Goal: Task Accomplishment & Management: Manage account settings

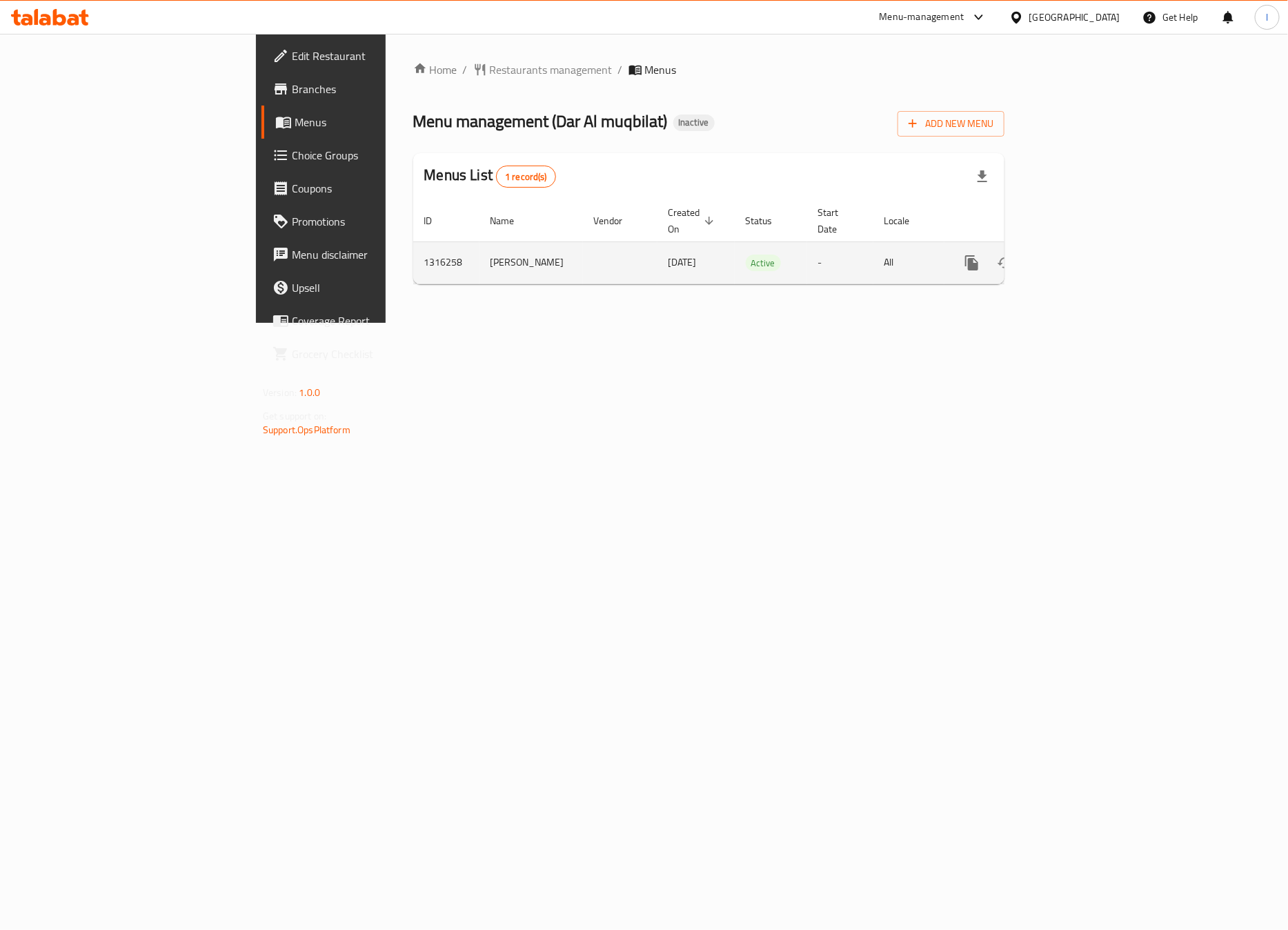
click at [1080, 254] on icon "enhanced table" at bounding box center [1072, 262] width 16 height 16
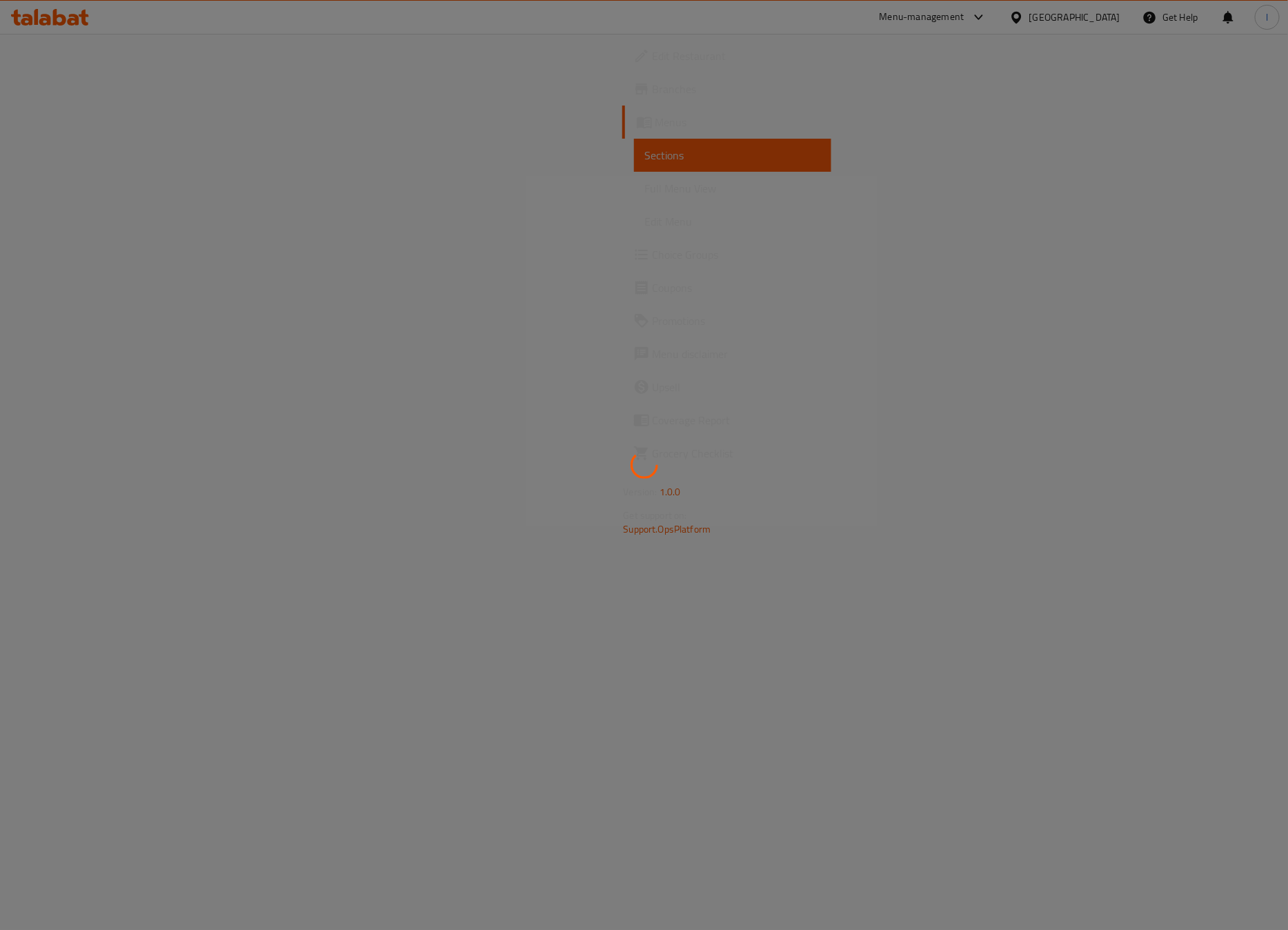
click at [64, 187] on div at bounding box center [644, 465] width 1288 height 930
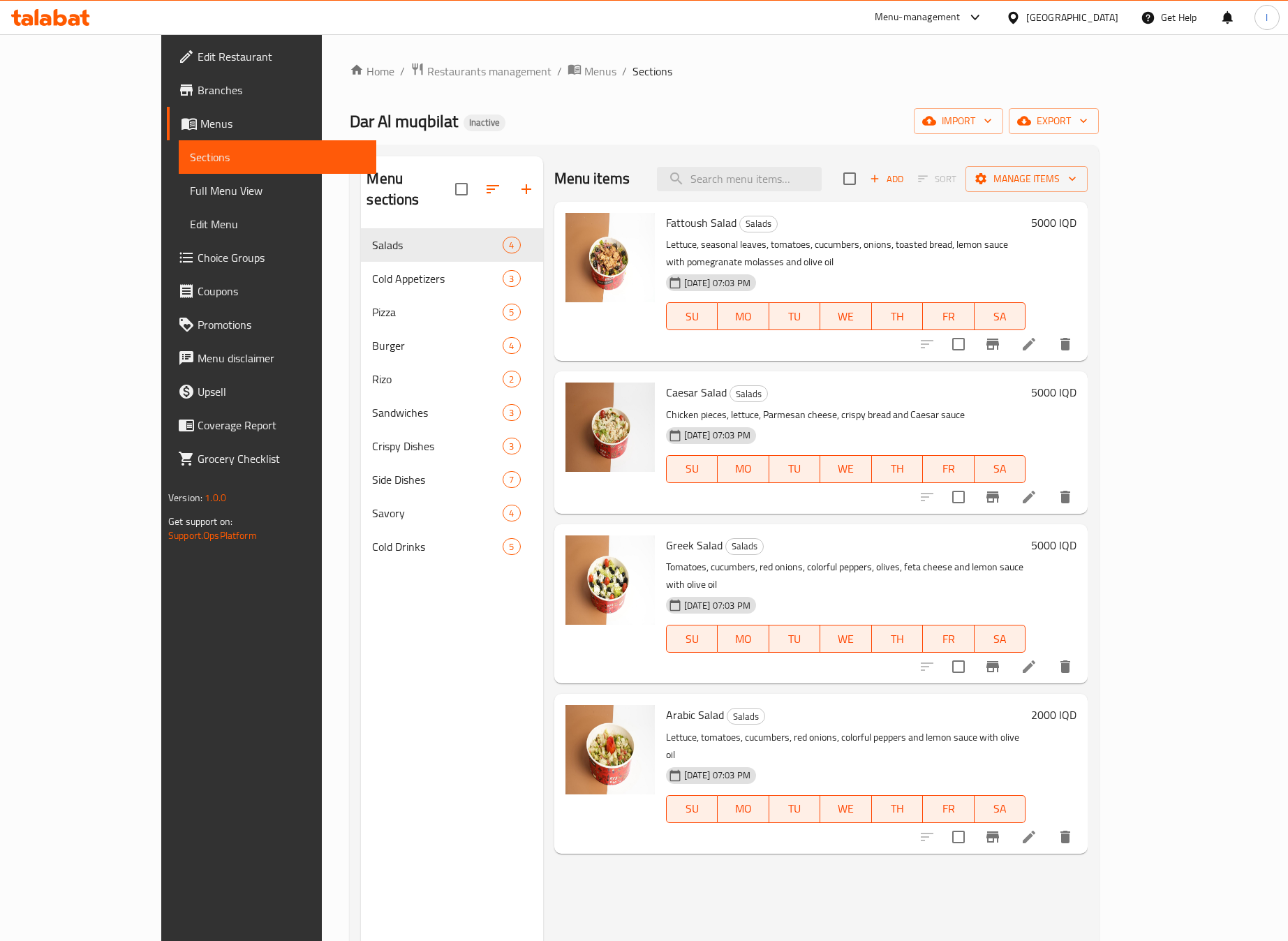
click at [190, 189] on span "Full Menu View" at bounding box center [277, 191] width 175 height 17
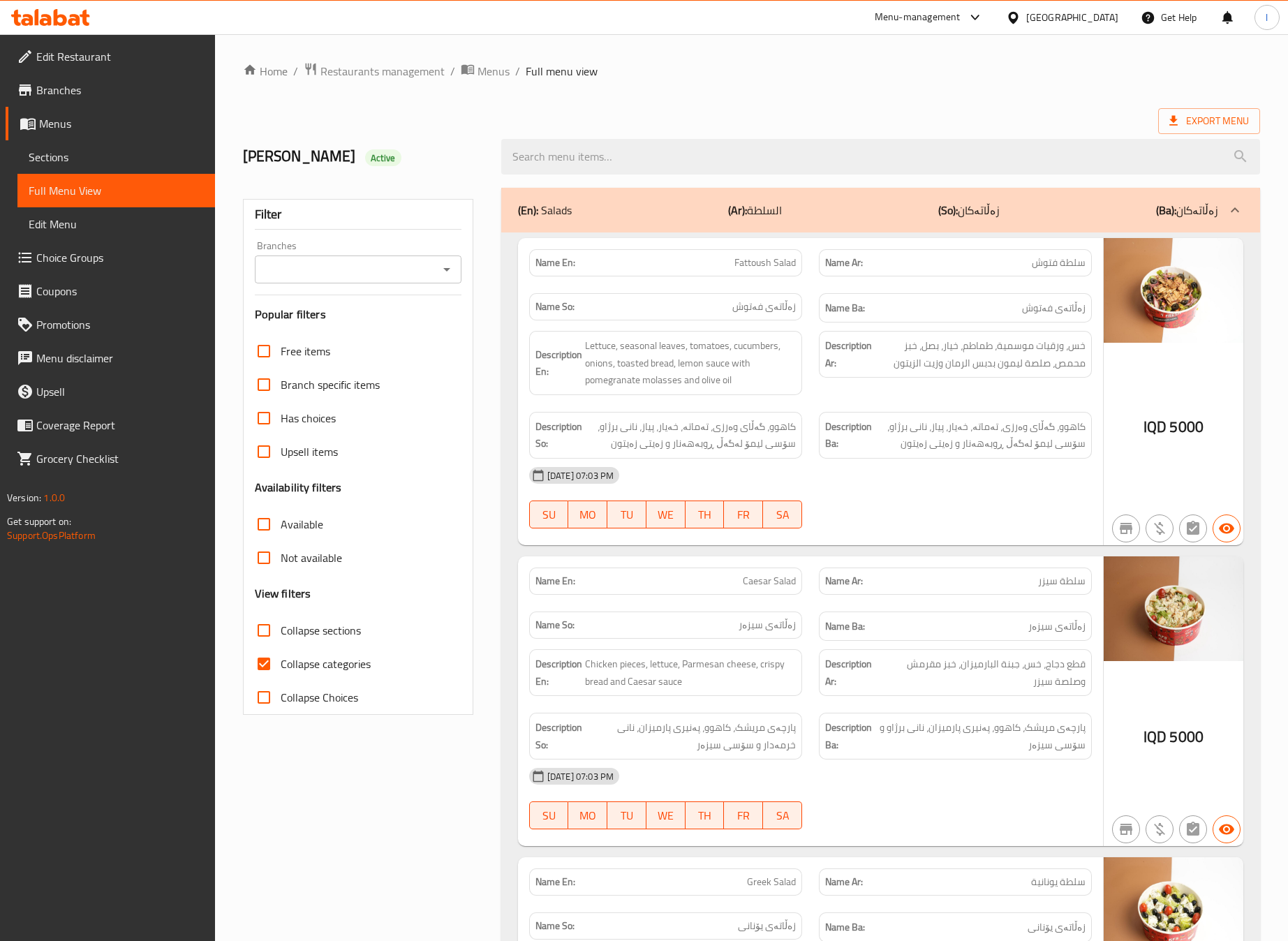
click at [400, 279] on input "Branches" at bounding box center [346, 269] width 175 height 19
click at [405, 335] on li "Dar Al muqbilat, Al-Qibla" at bounding box center [357, 329] width 206 height 25
type input "Dar Al muqbilat, Al-Qibla"
click at [287, 664] on span "Collapse categories" at bounding box center [325, 663] width 90 height 17
click at [280, 664] on input "Collapse categories" at bounding box center [264, 663] width 33 height 33
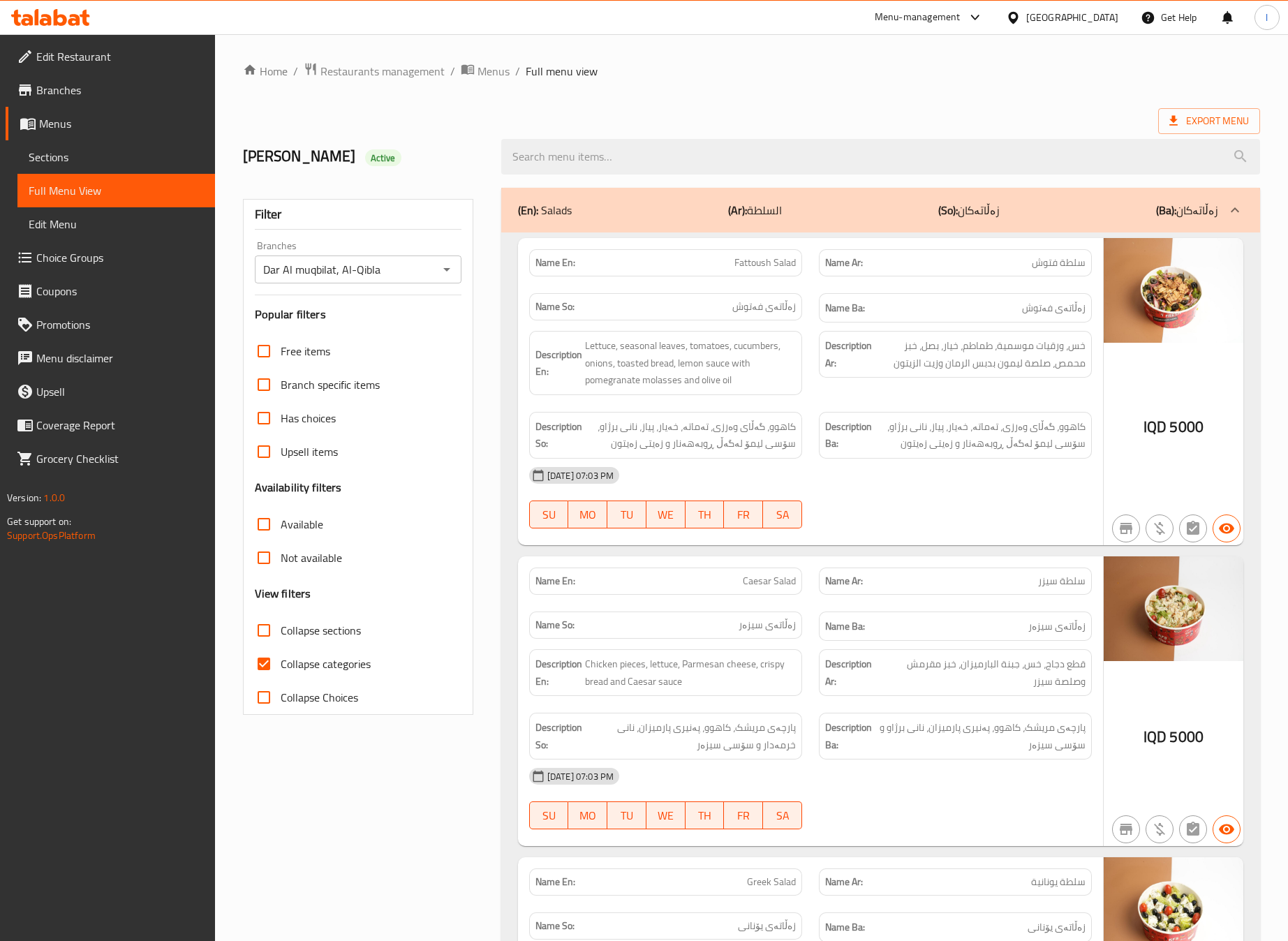
checkbox input "false"
click at [326, 644] on label "Collapse sections" at bounding box center [303, 630] width 114 height 33
click at [280, 644] on input "Collapse sections" at bounding box center [264, 630] width 33 height 33
checkbox input "true"
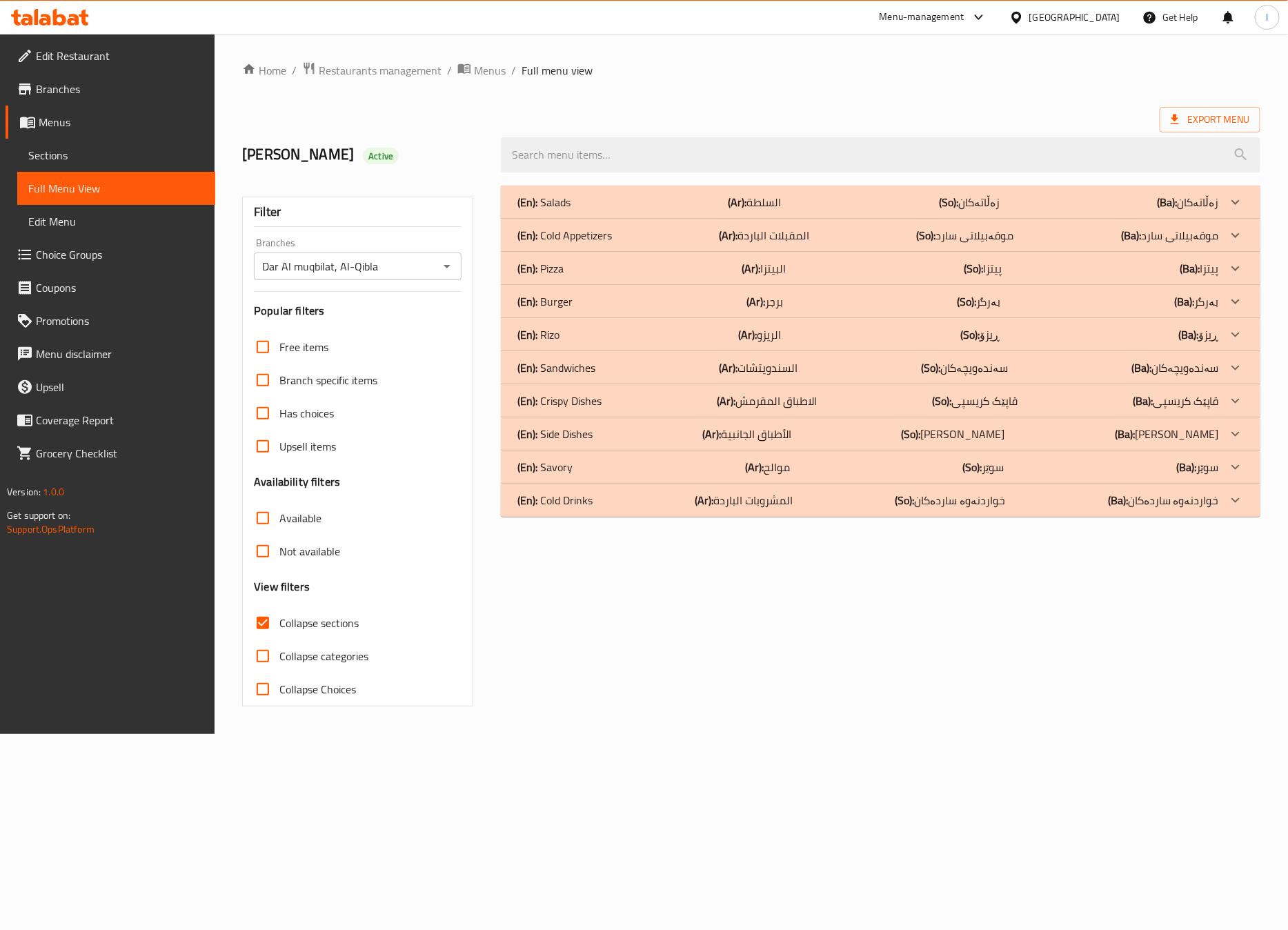
click at [654, 237] on div "(En): Cold Appetizers (Ar): المقبلات الباردة (So): موقەبیلاتی سارد (Ba): موقەبی…" at bounding box center [868, 235] width 702 height 16
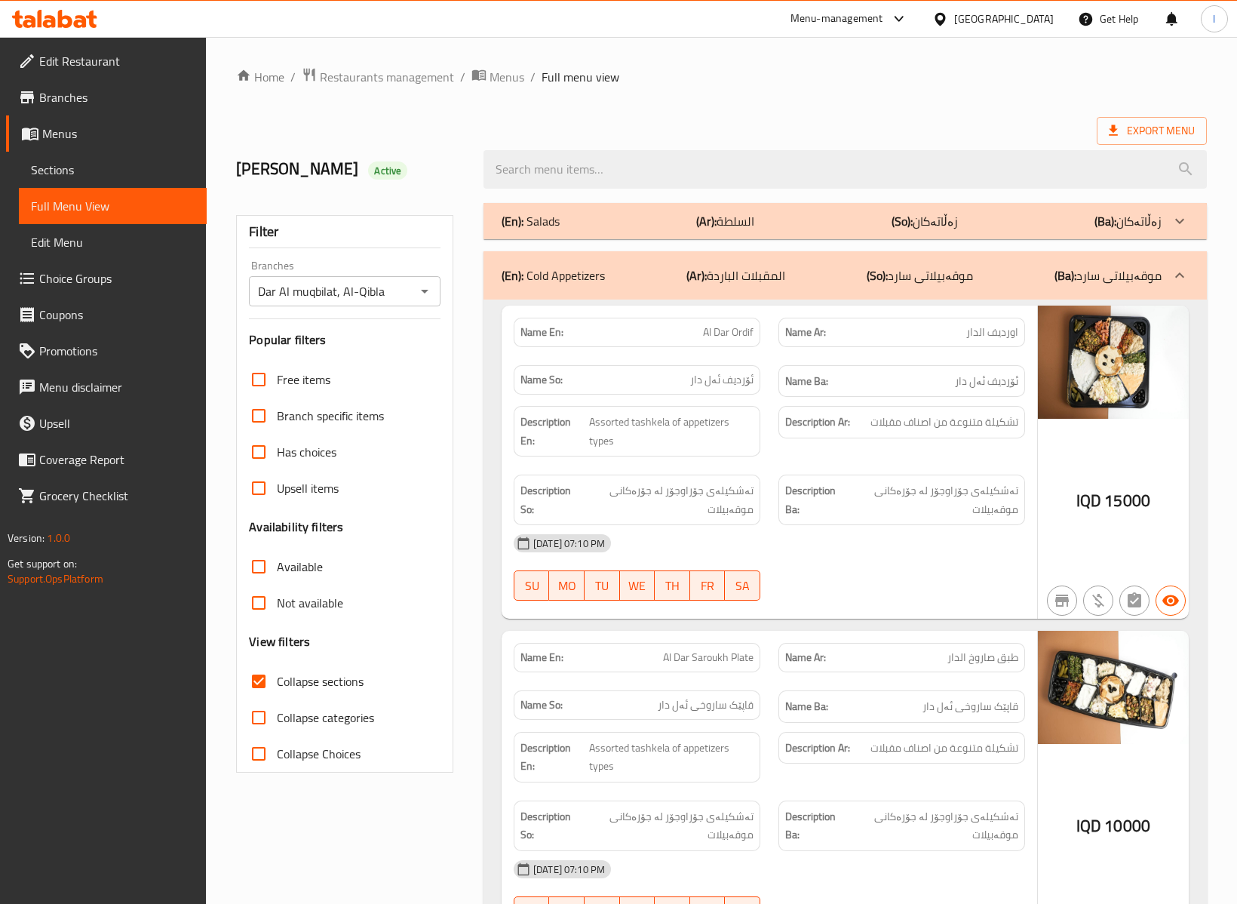
click at [867, 465] on div "Description Ar: تشكيلة متنوعة من اصناف مقبلات" at bounding box center [901, 431] width 265 height 69
click at [874, 576] on div "07-10-2025 07:10 PM SU MO TU WE TH FR SA" at bounding box center [770, 567] width 530 height 84
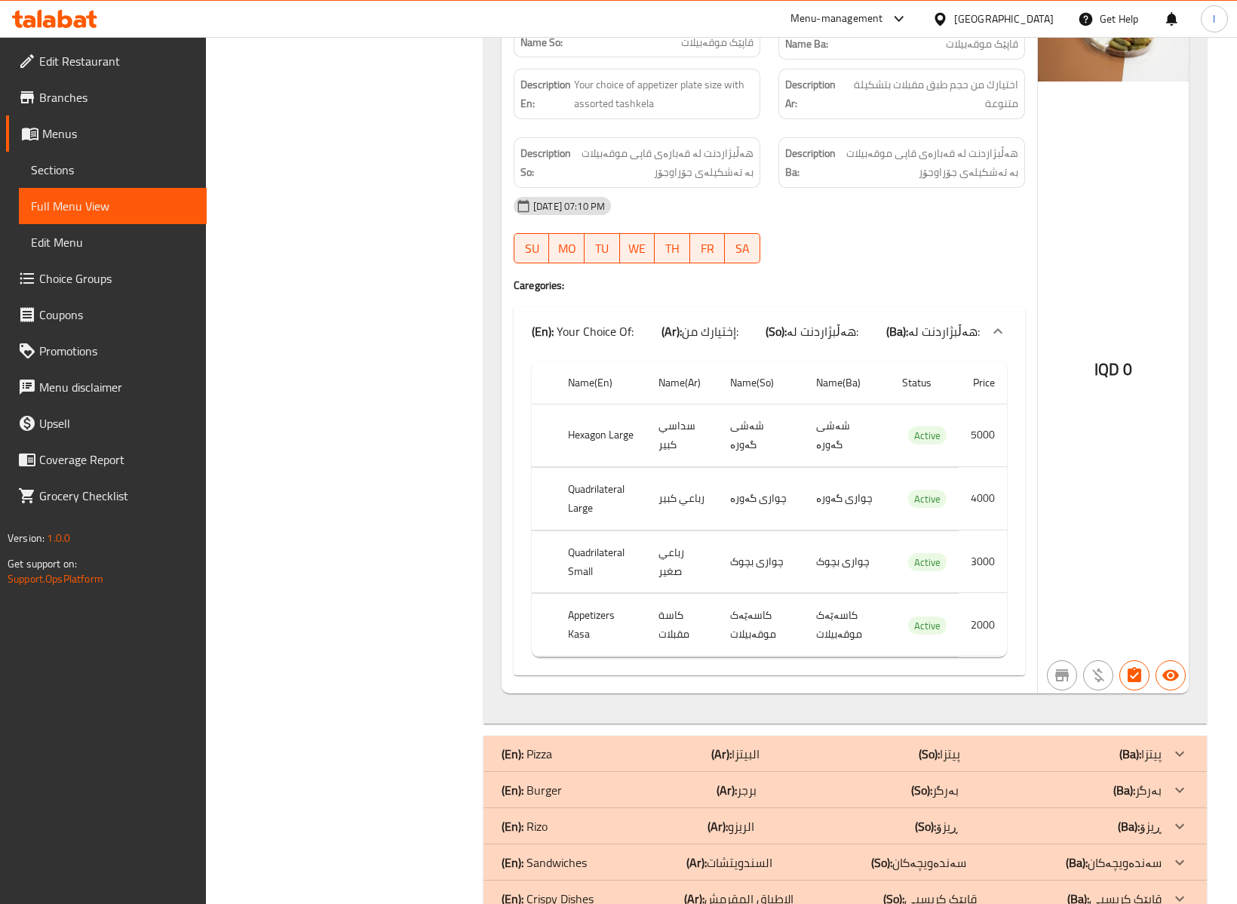
scroll to position [1006, 0]
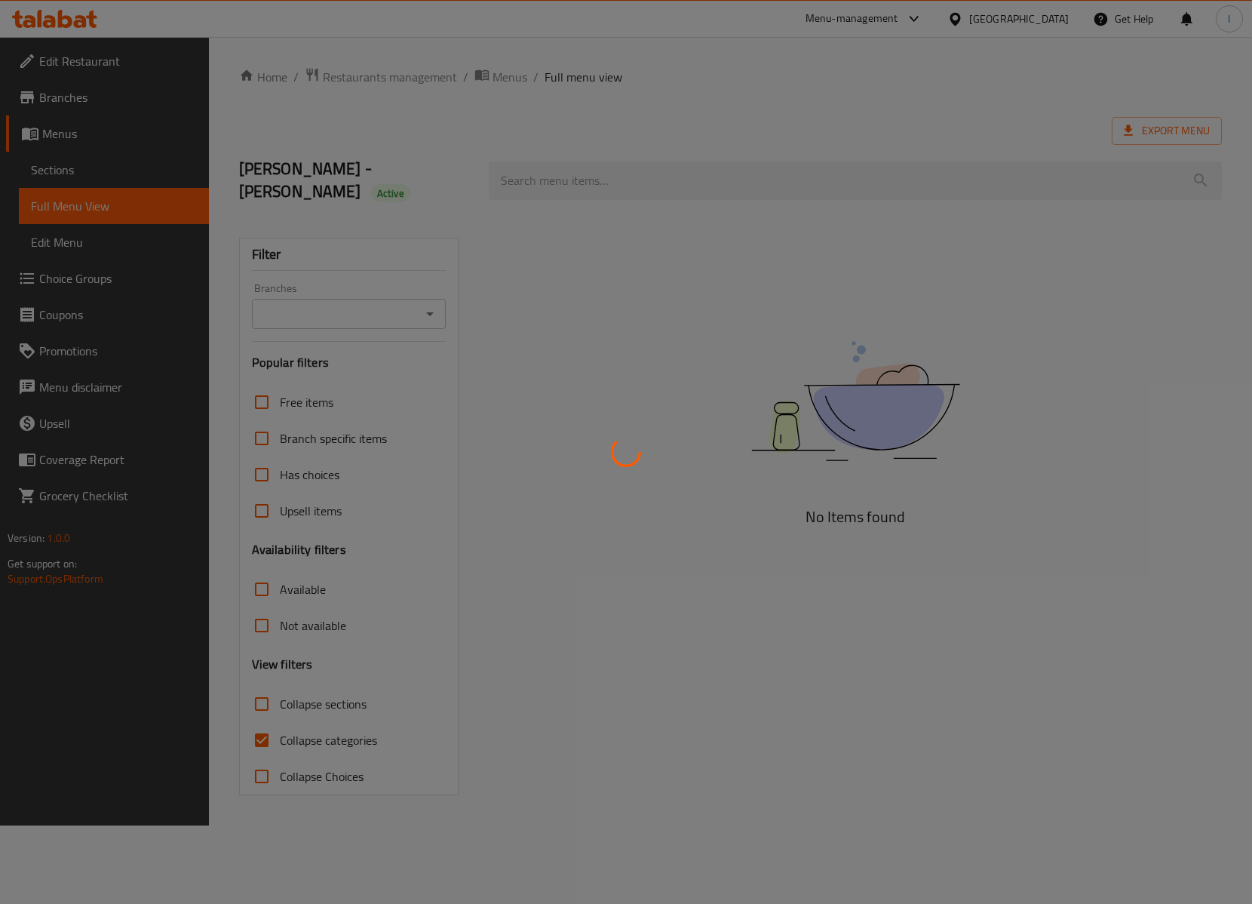
click at [100, 164] on div at bounding box center [626, 452] width 1252 height 904
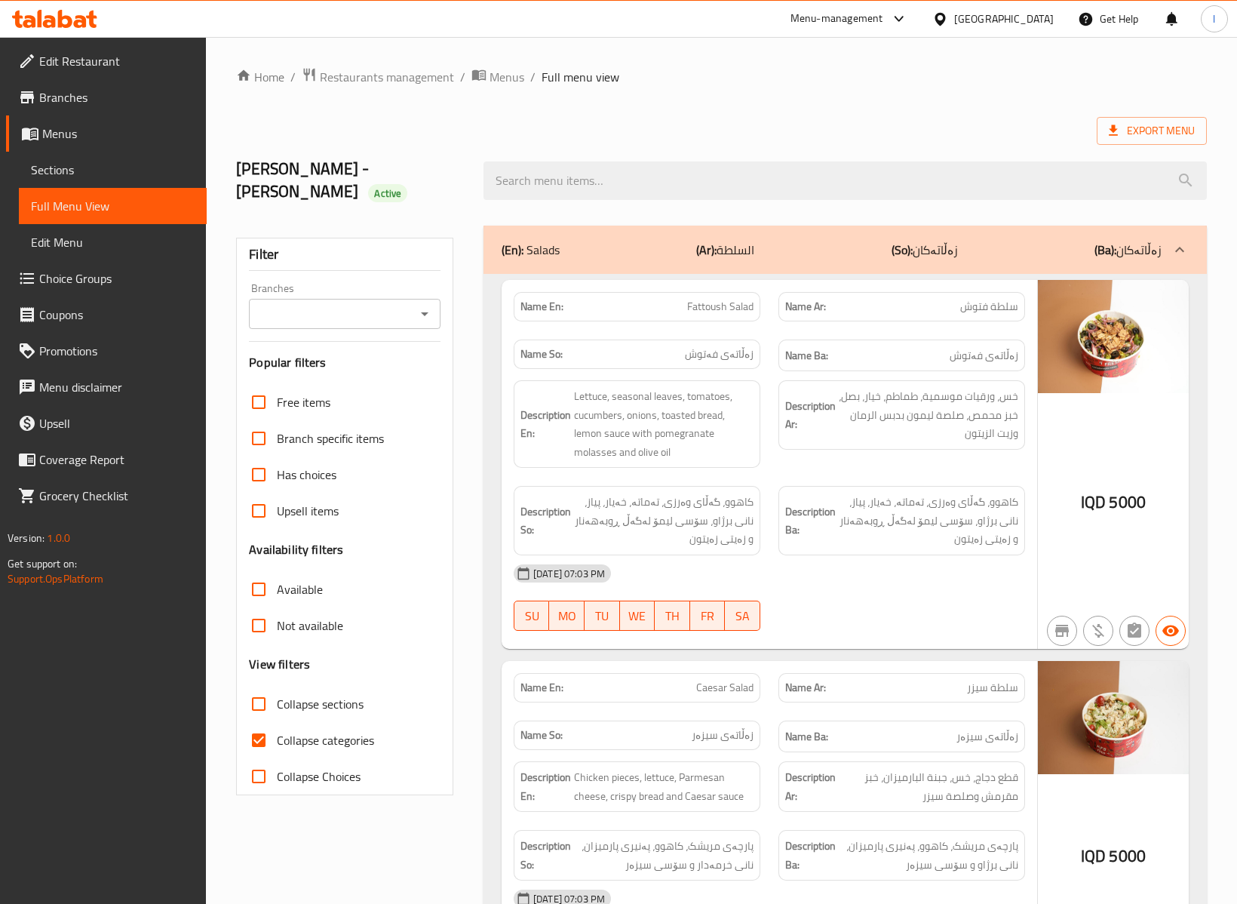
click at [58, 170] on span "Sections" at bounding box center [113, 170] width 164 height 18
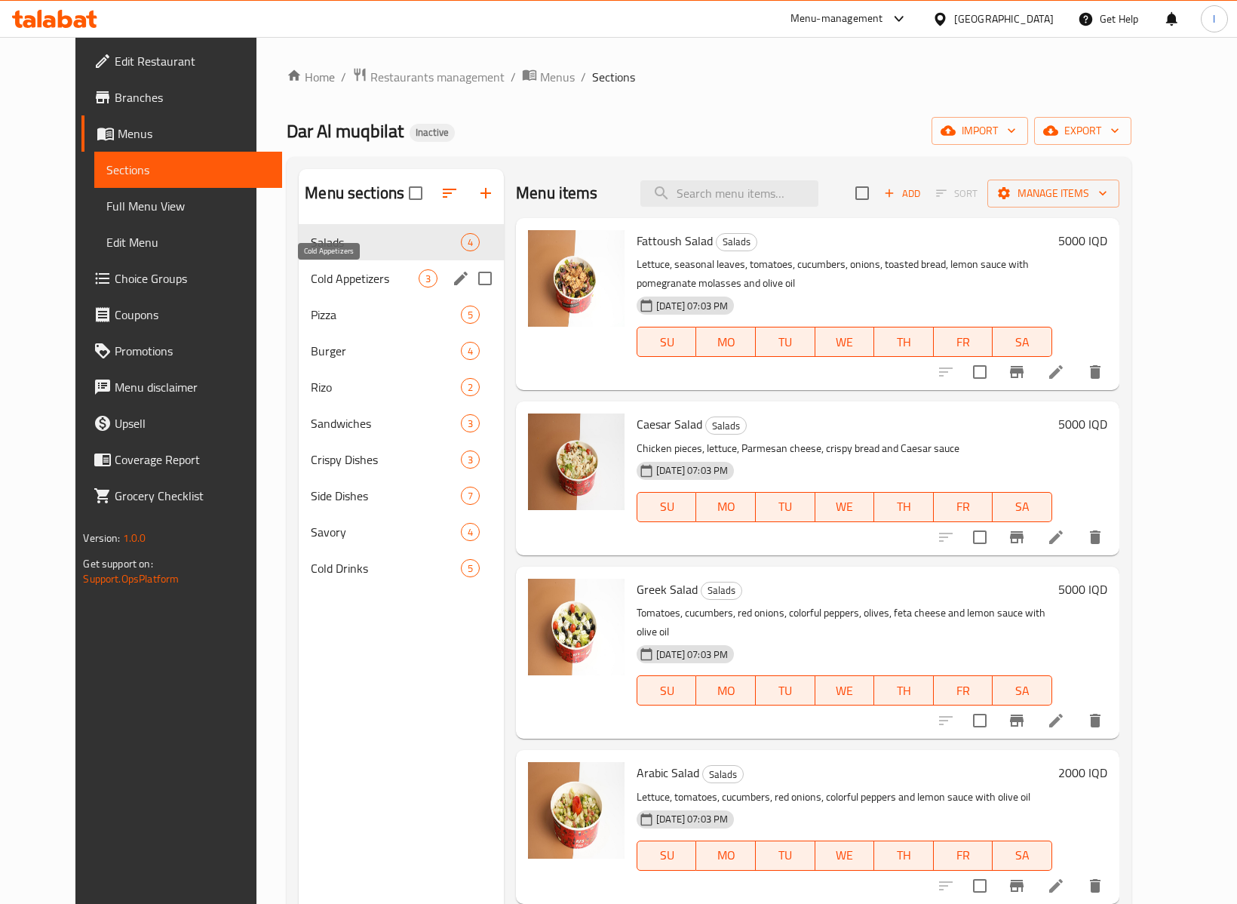
click at [314, 272] on span "Cold Appetizers" at bounding box center [365, 278] width 108 height 18
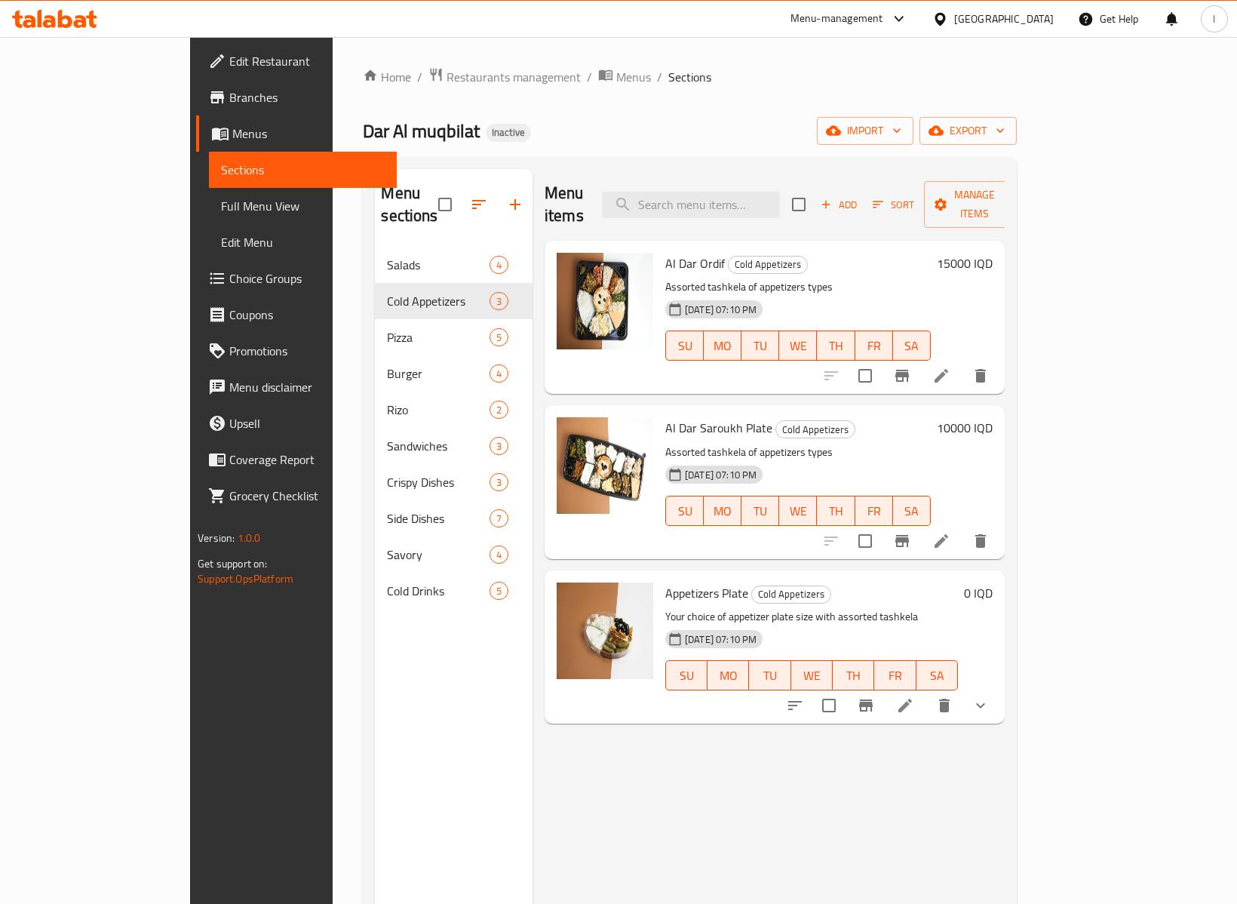
click at [914, 696] on icon at bounding box center [905, 705] width 18 height 18
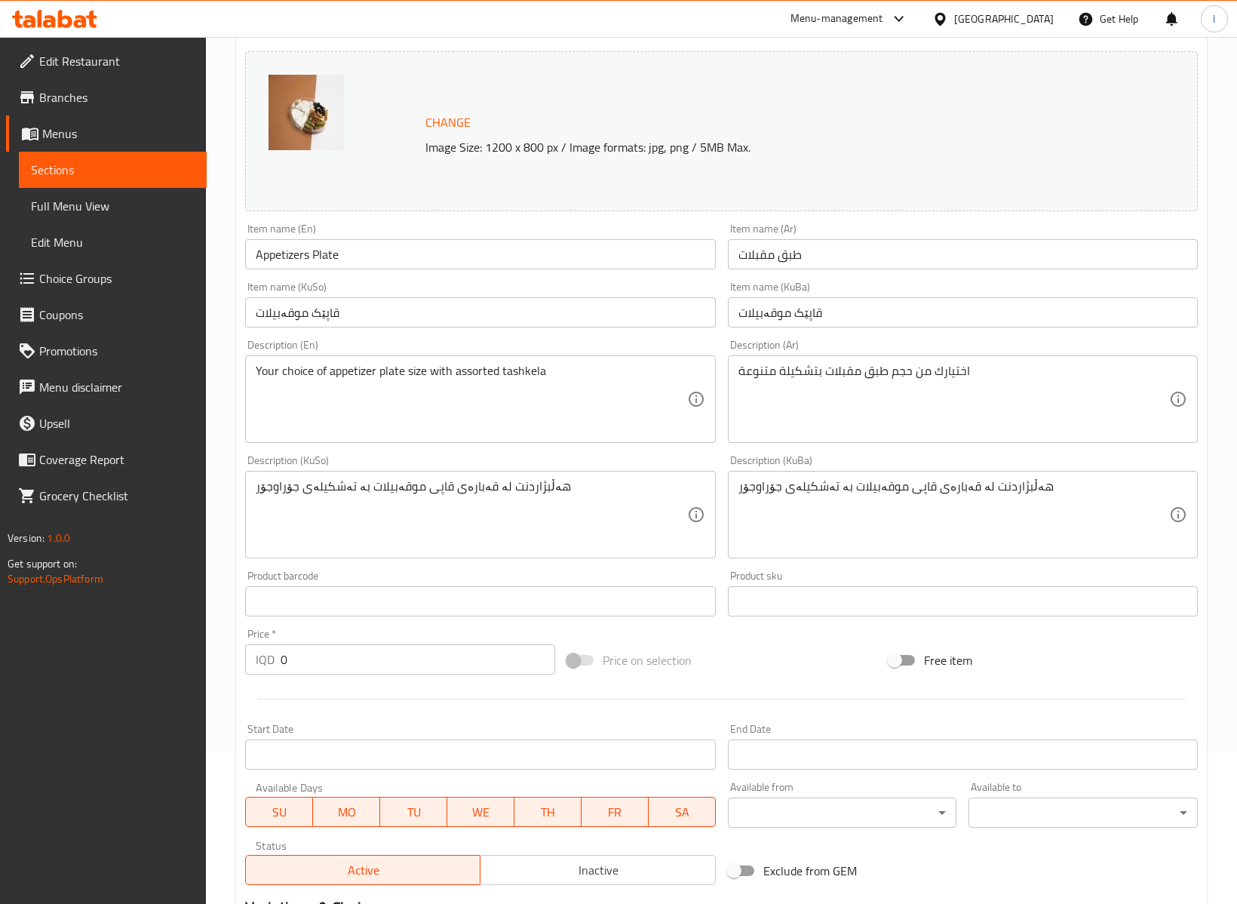
scroll to position [419, 0]
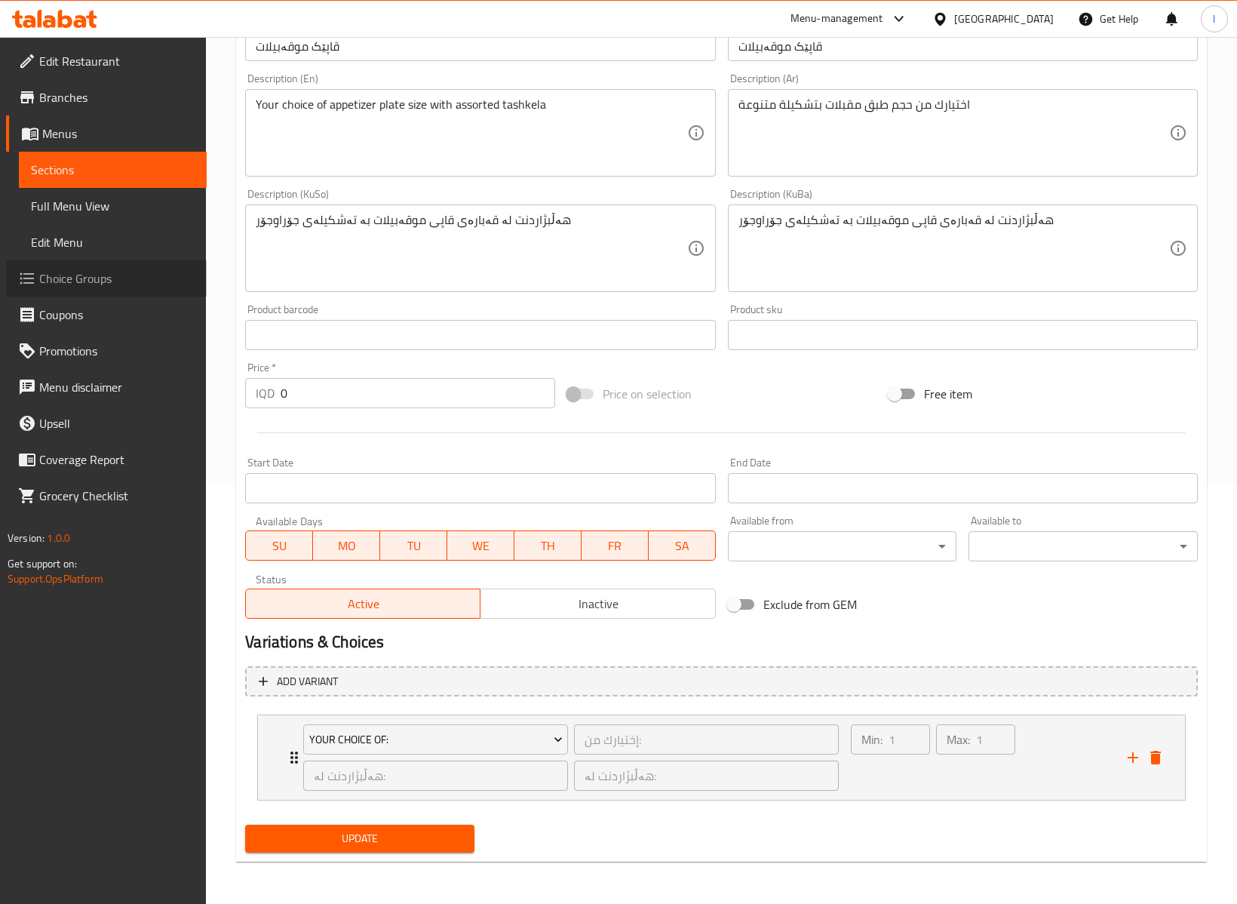
click at [46, 269] on span "Choice Groups" at bounding box center [116, 278] width 155 height 18
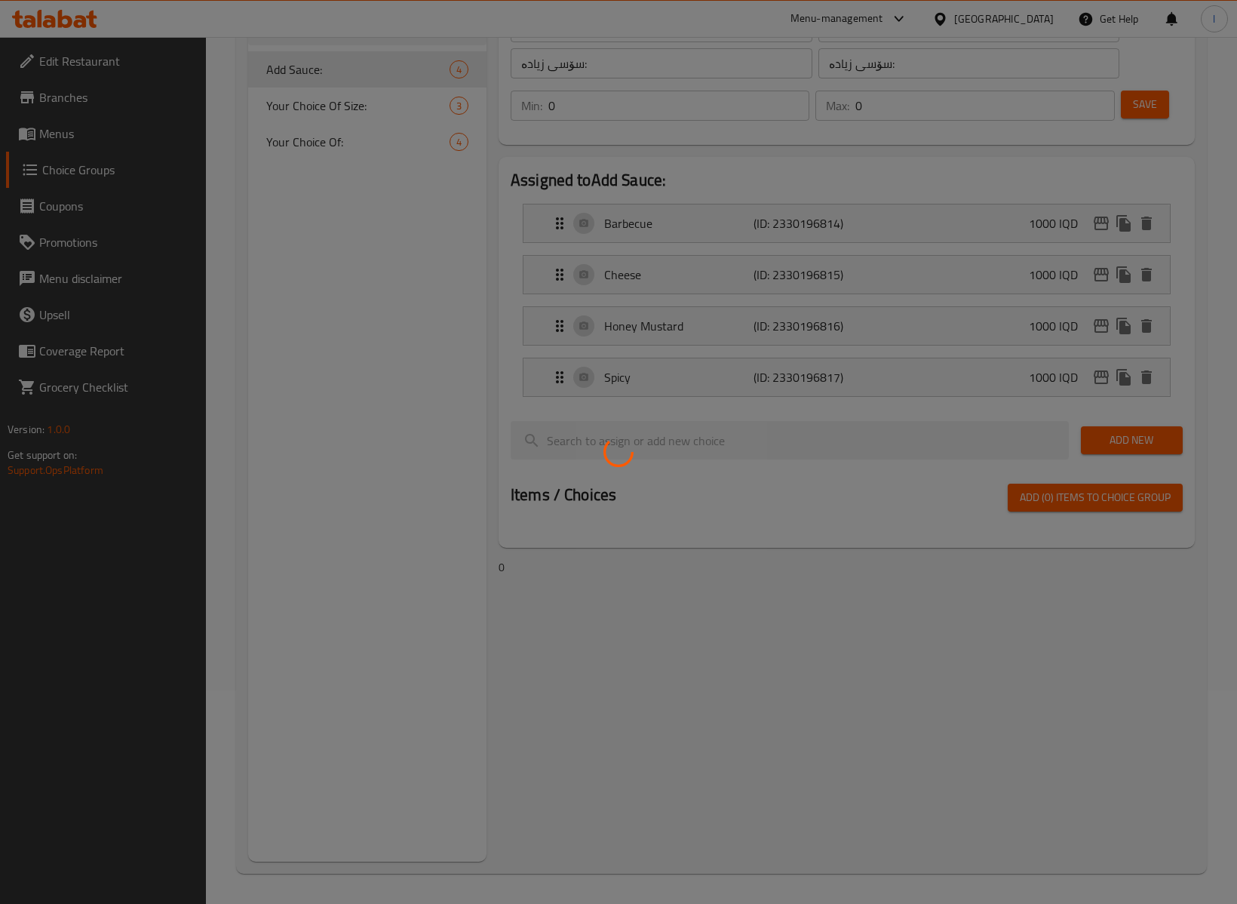
scroll to position [214, 0]
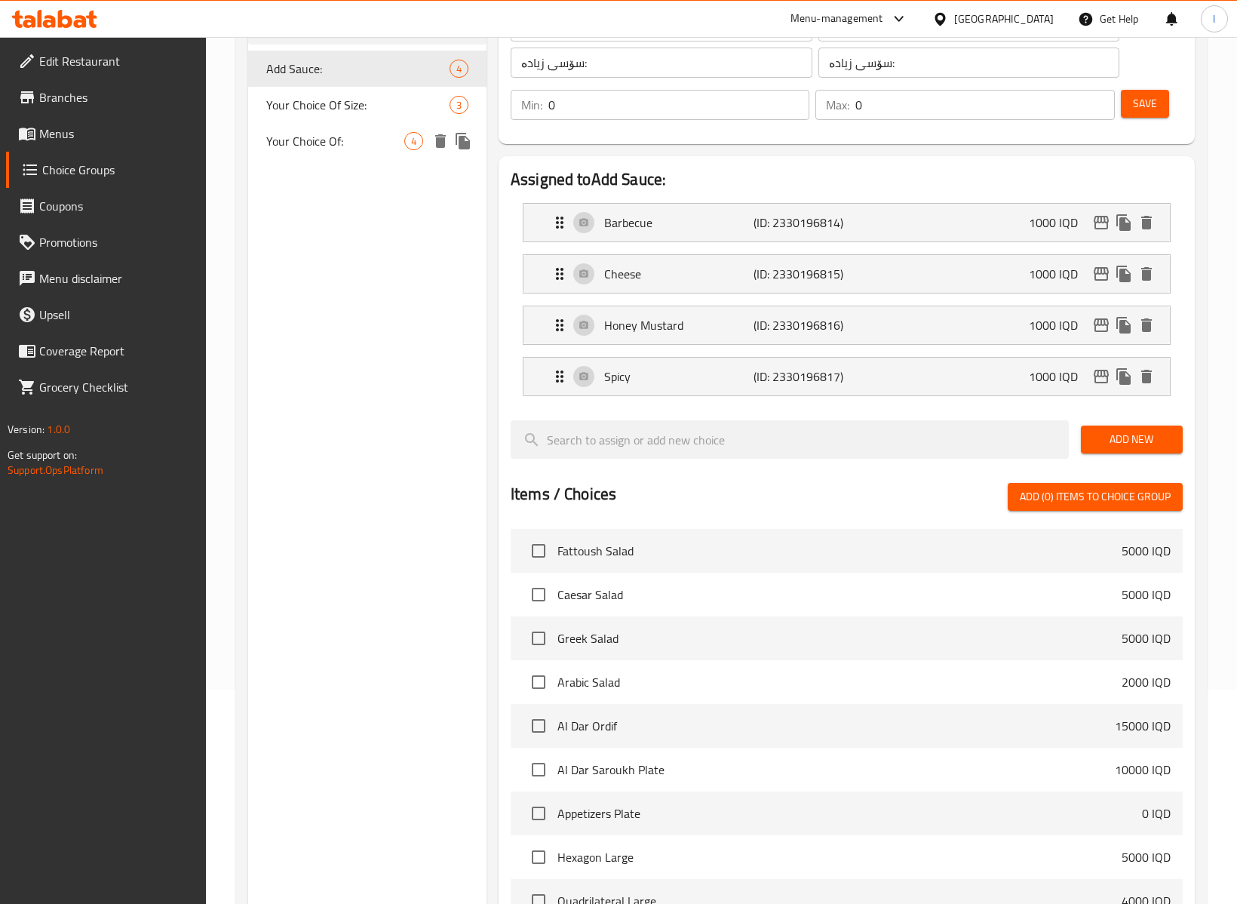
click at [354, 137] on span "Your Choice Of:" at bounding box center [335, 141] width 138 height 18
type input "Your Choice Of:"
type input "إختيارك من:"
type input "هەڵبژاردنت لە:"
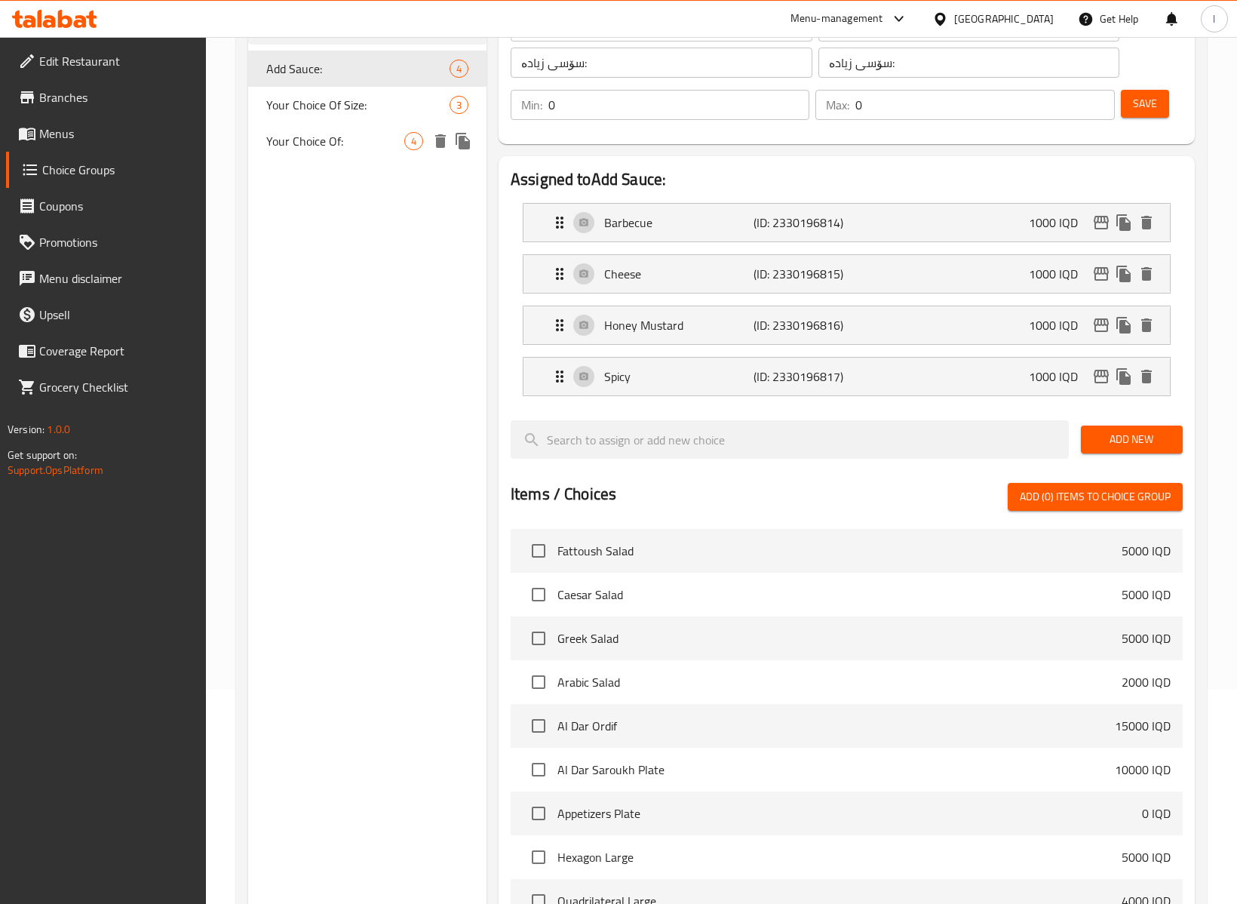
type input "1"
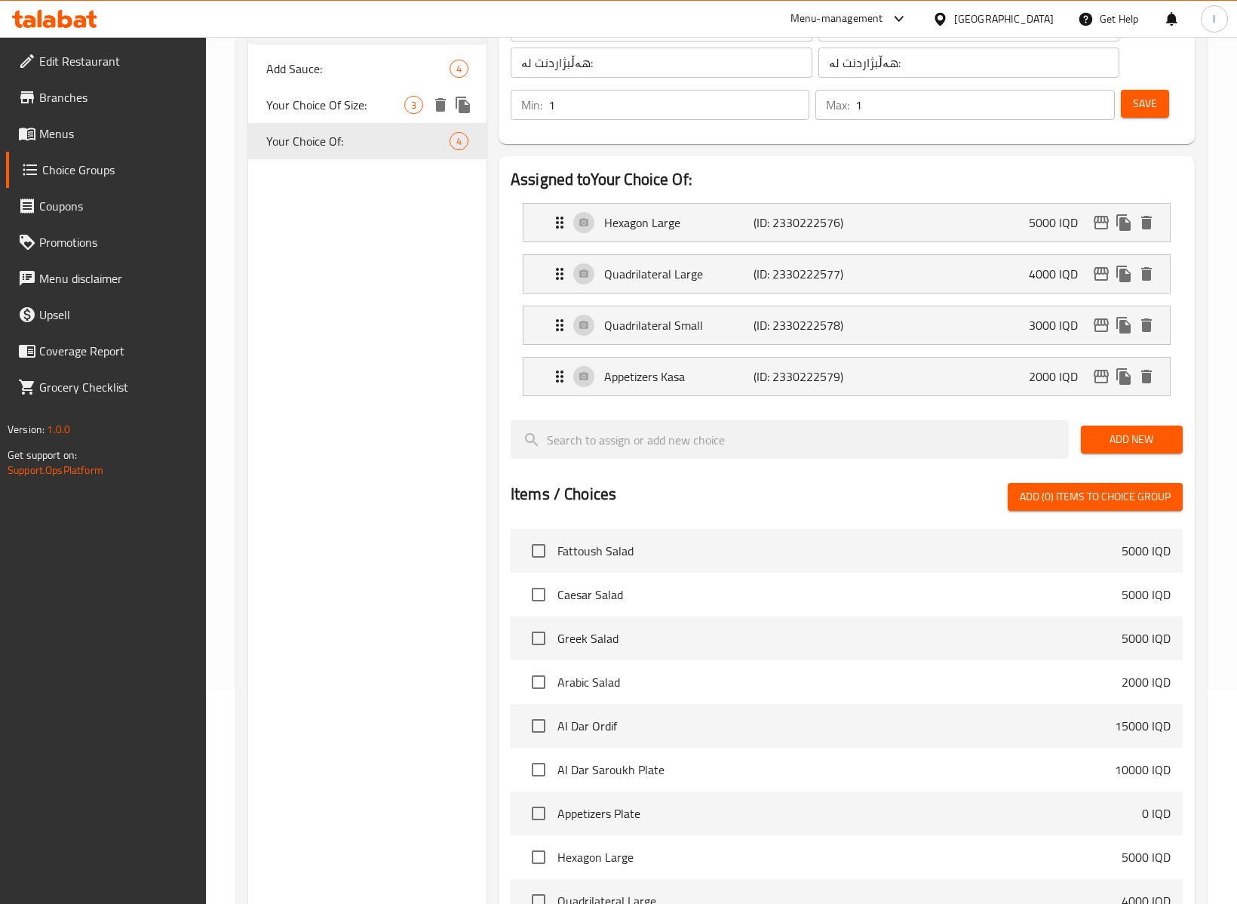
click at [342, 100] on span "Your Choice Of Size:" at bounding box center [335, 105] width 138 height 18
type input "Your Choice Of Size:"
type input "إختيارك من الحجم:"
type input "هەڵبژاردنت لە قەبارە:"
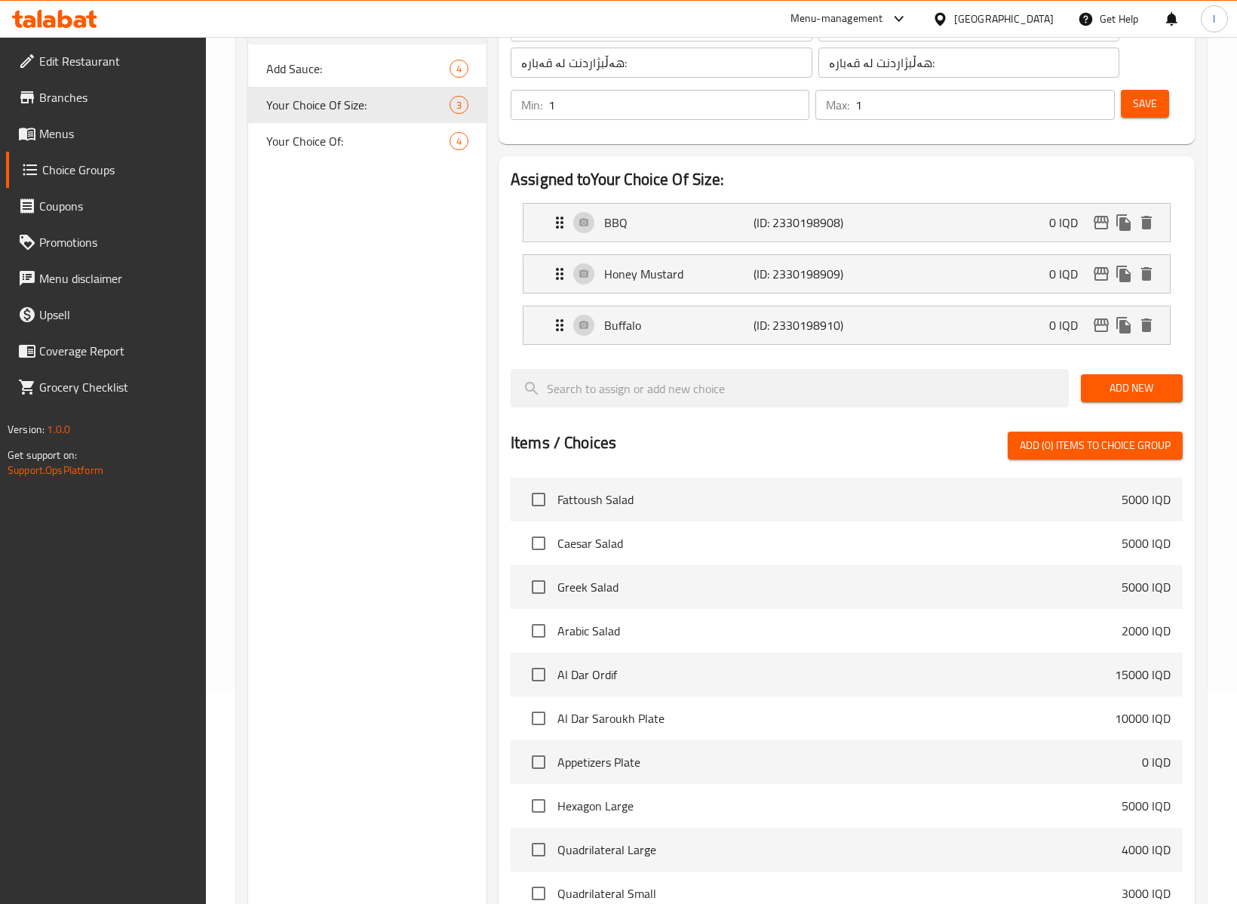
scroll to position [0, 0]
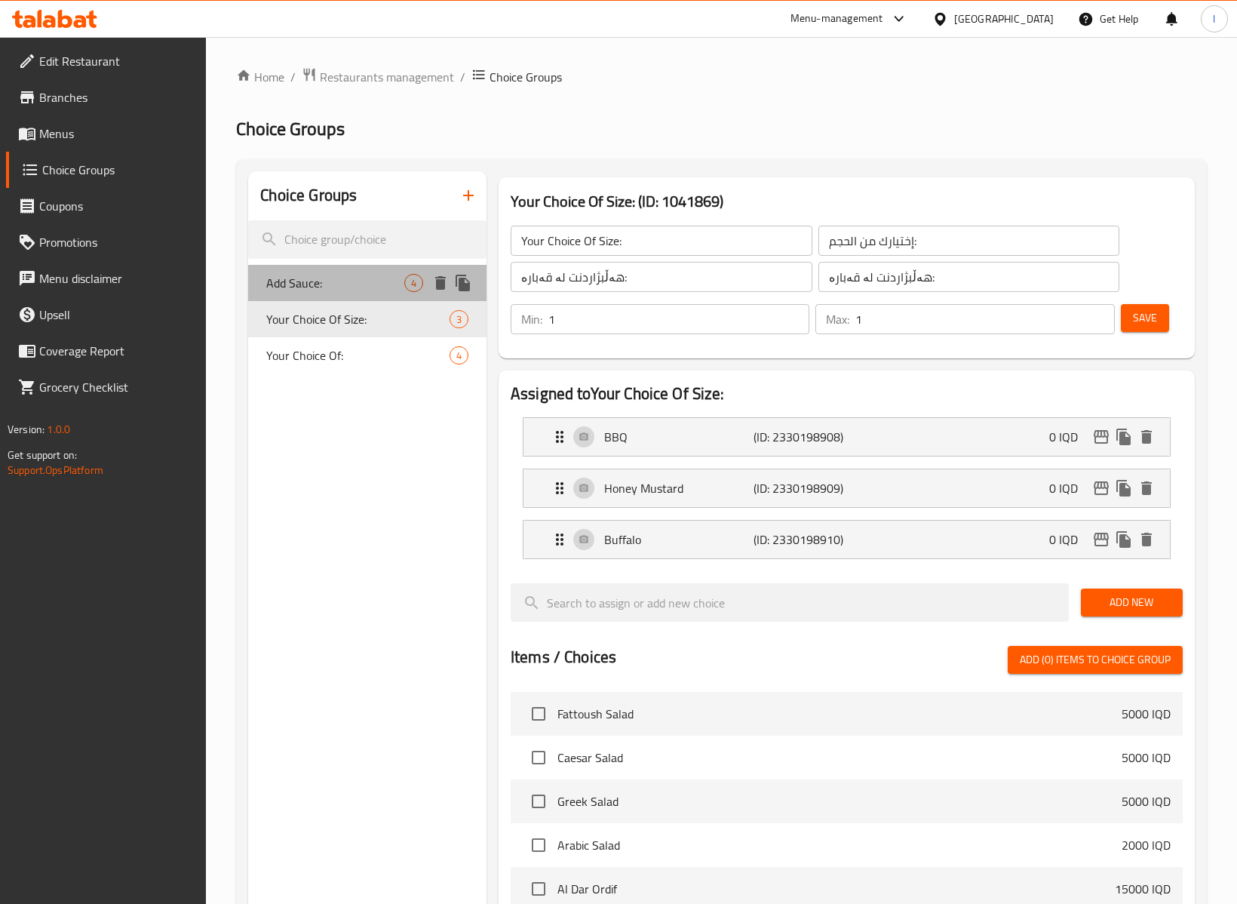
click at [324, 282] on span "Add Sauce:" at bounding box center [335, 283] width 138 height 18
type input "Add Sauce:"
type input "اضافة صوص:"
type input "سۆسی زیادە:"
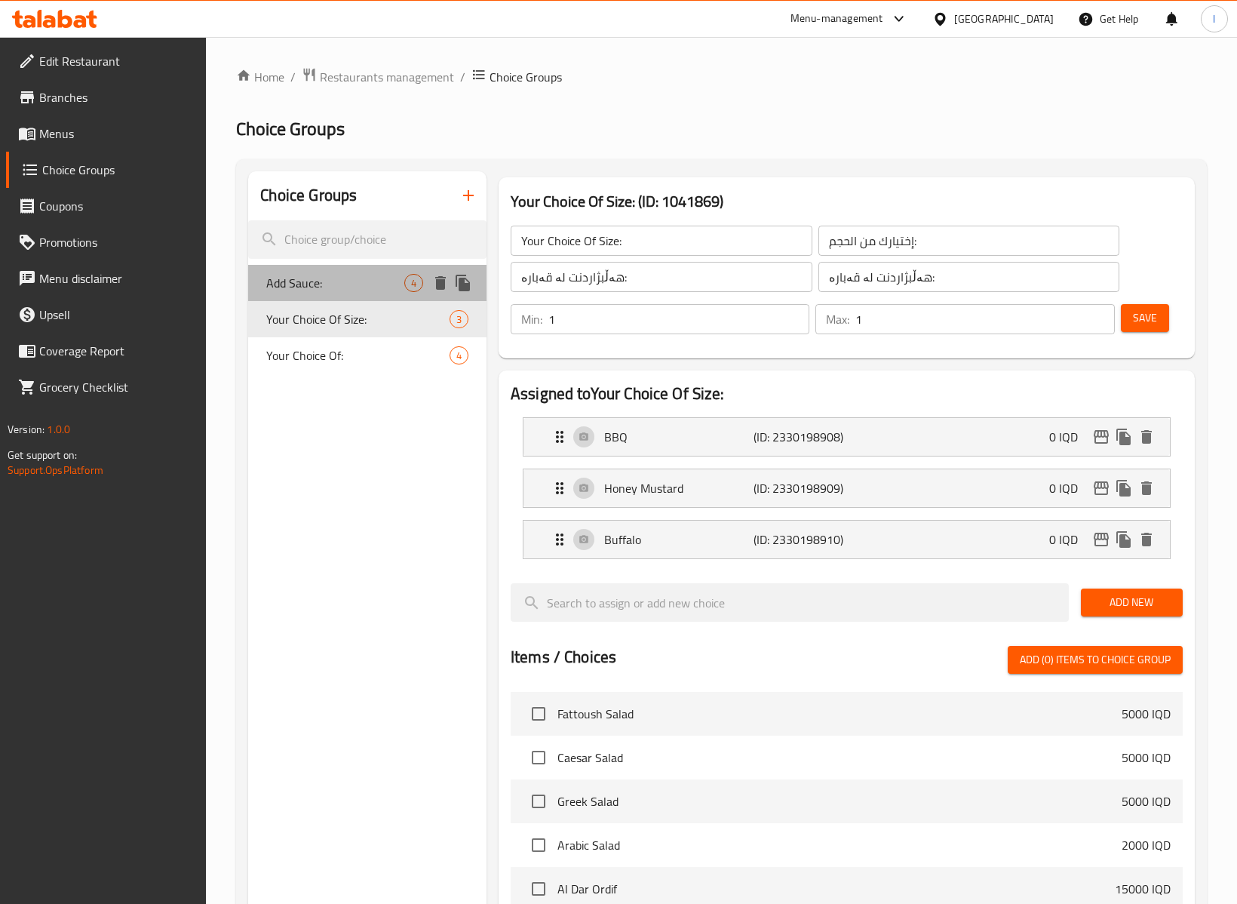
type input "0"
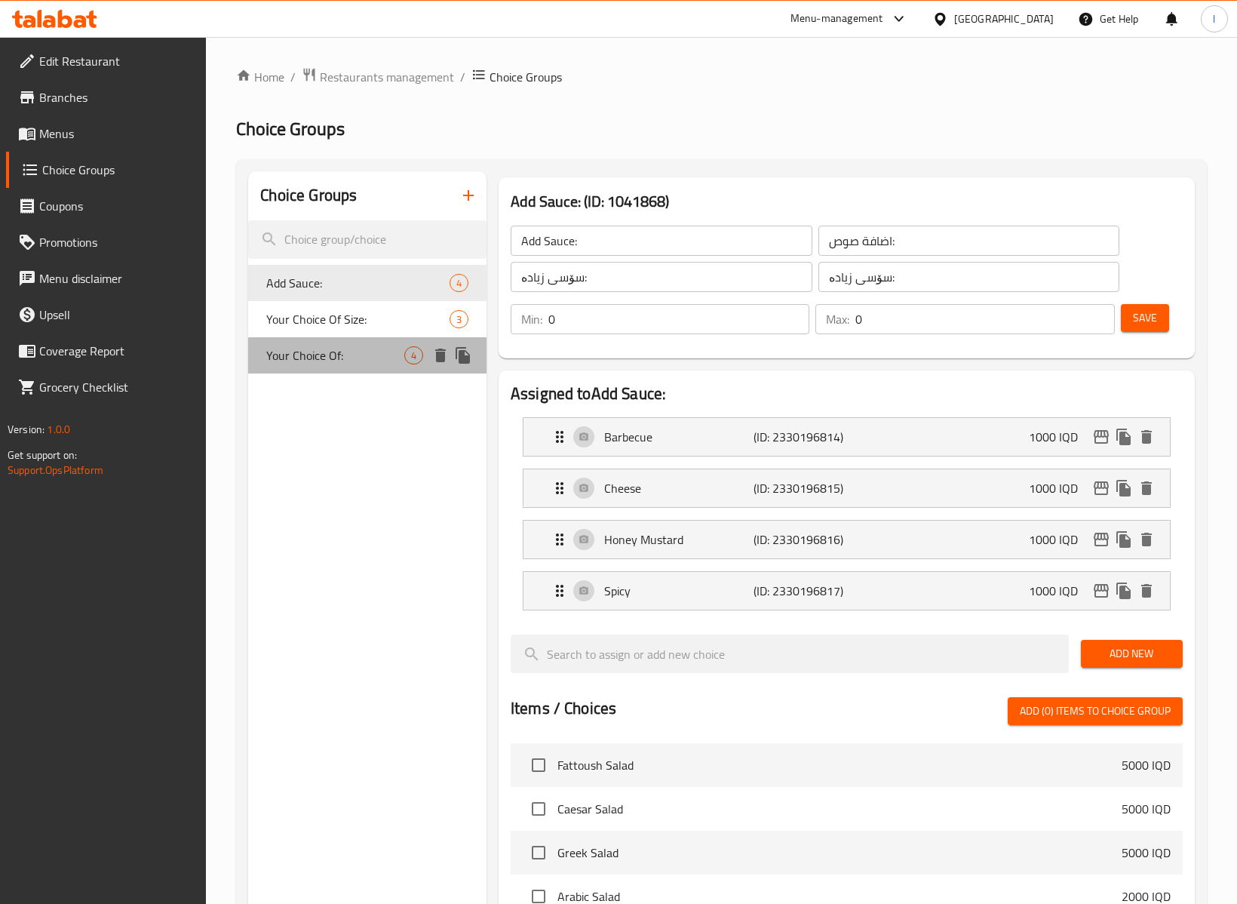
click at [315, 351] on span "Your Choice Of:" at bounding box center [335, 355] width 138 height 18
type input "Your Choice Of:"
type input "إختيارك من:"
type input "هەڵبژاردنت لە:"
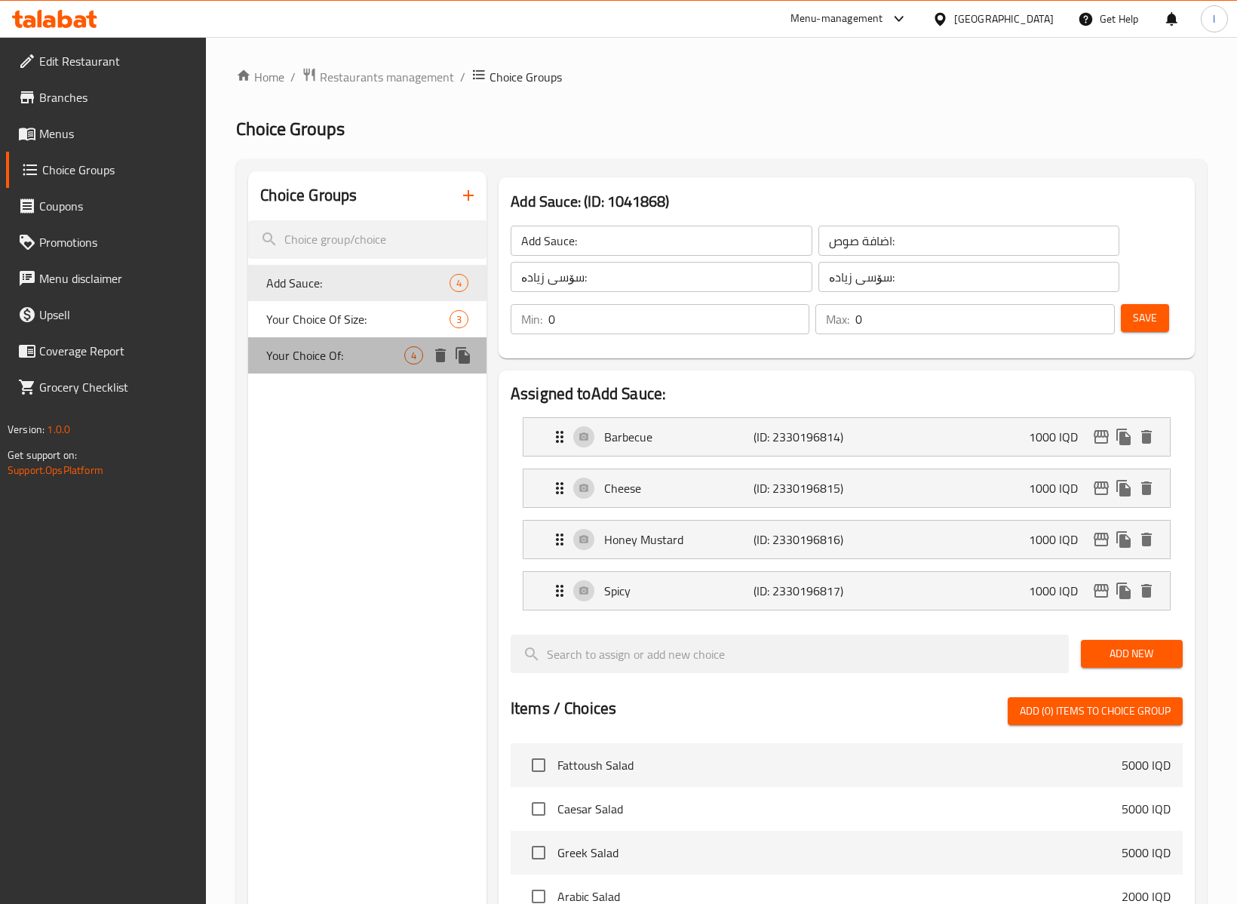
type input "1"
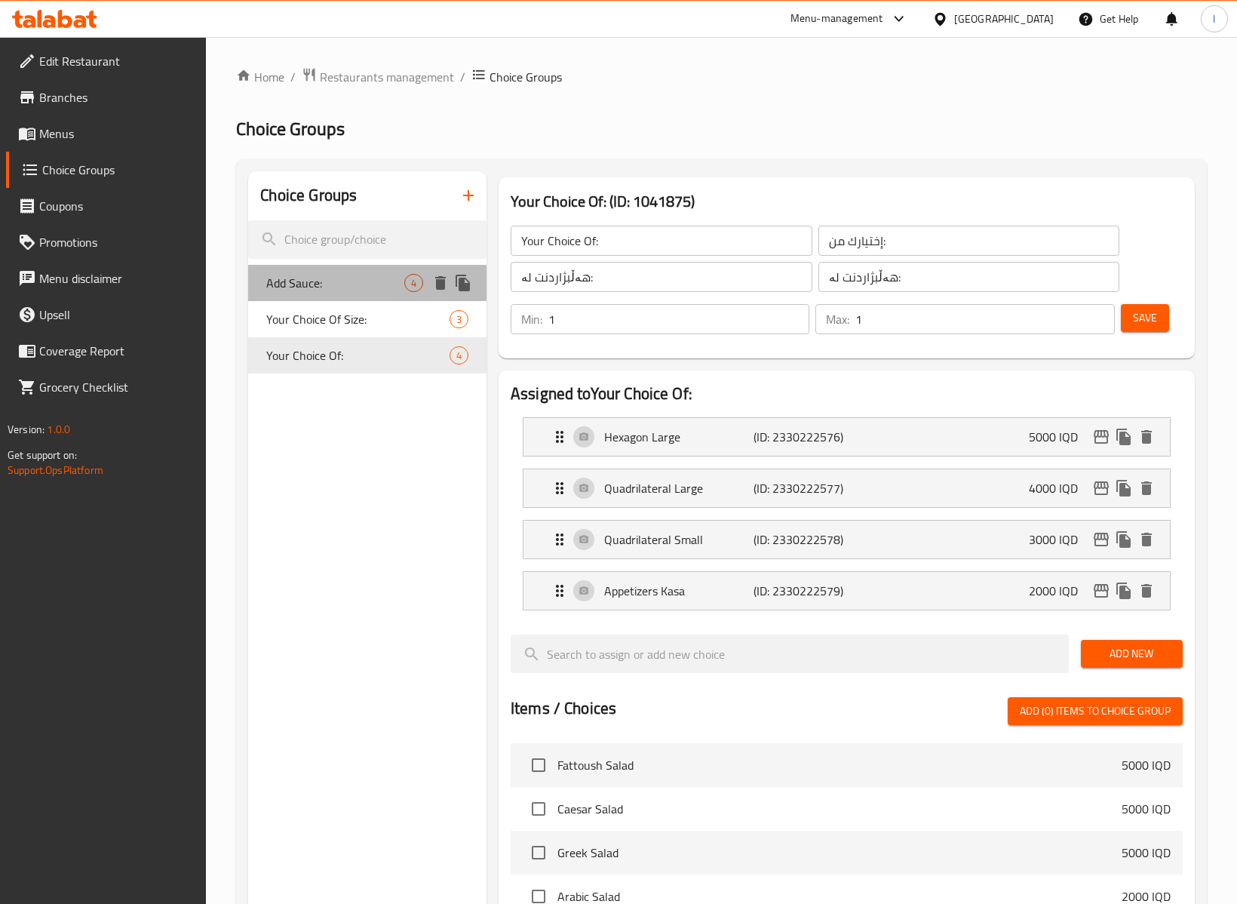
click at [318, 299] on div "Add Sauce: 4" at bounding box center [367, 283] width 238 height 36
type input "Add Sauce:"
type input "اضافة صوص:"
type input "سۆسی زیادە:"
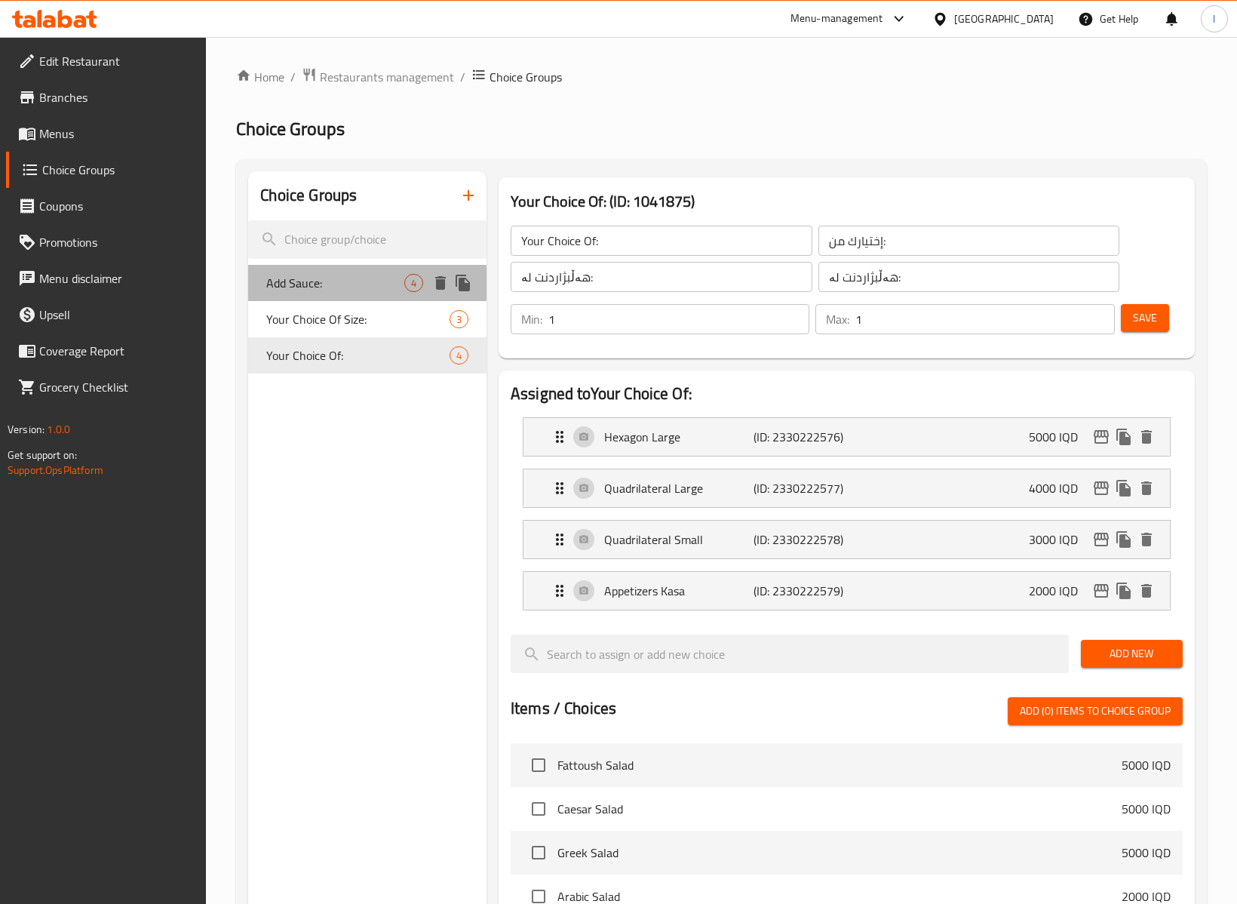
type input "0"
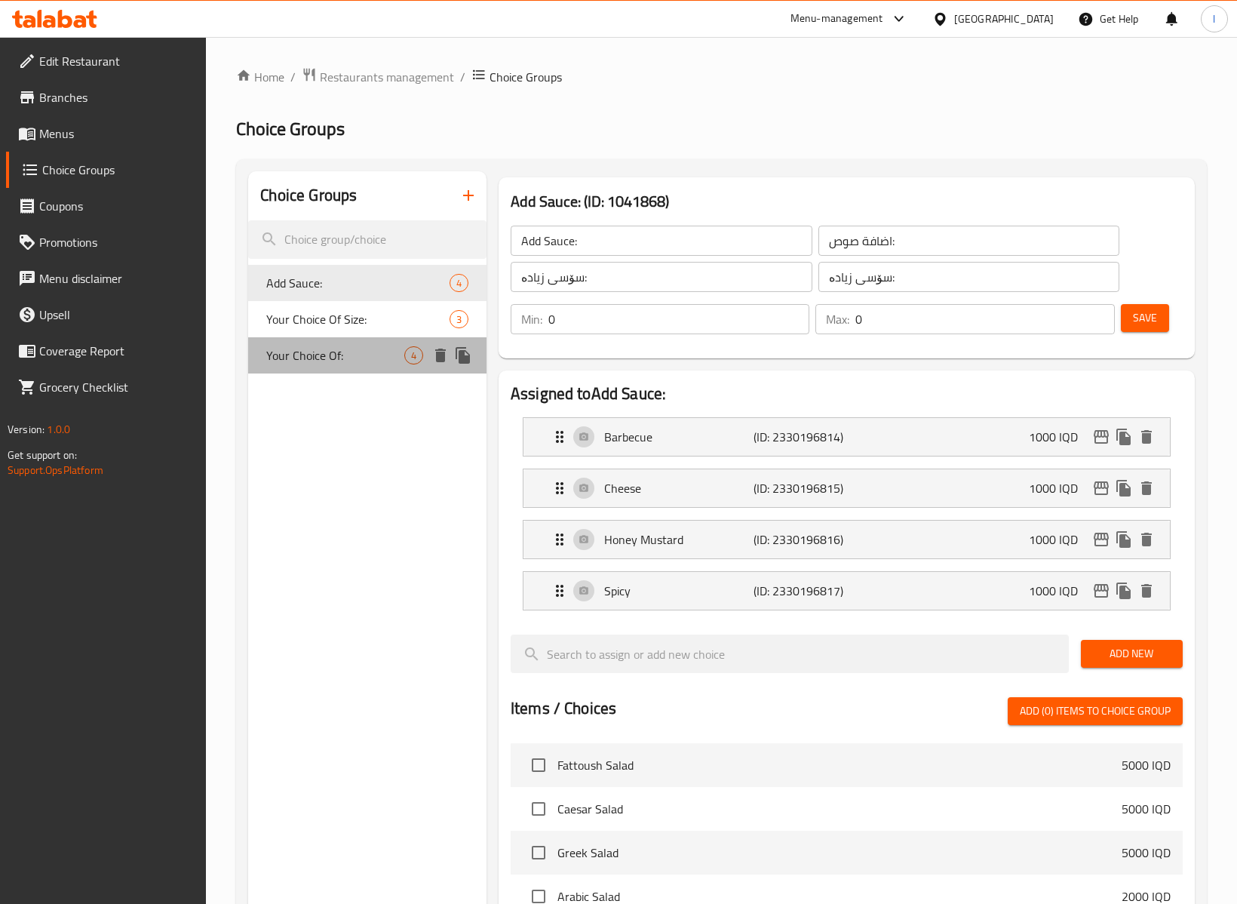
click at [299, 339] on div "Your Choice Of: 4" at bounding box center [367, 355] width 238 height 36
type input "Your Choice Of:"
type input "إختيارك من:"
type input "هەڵبژاردنت لە:"
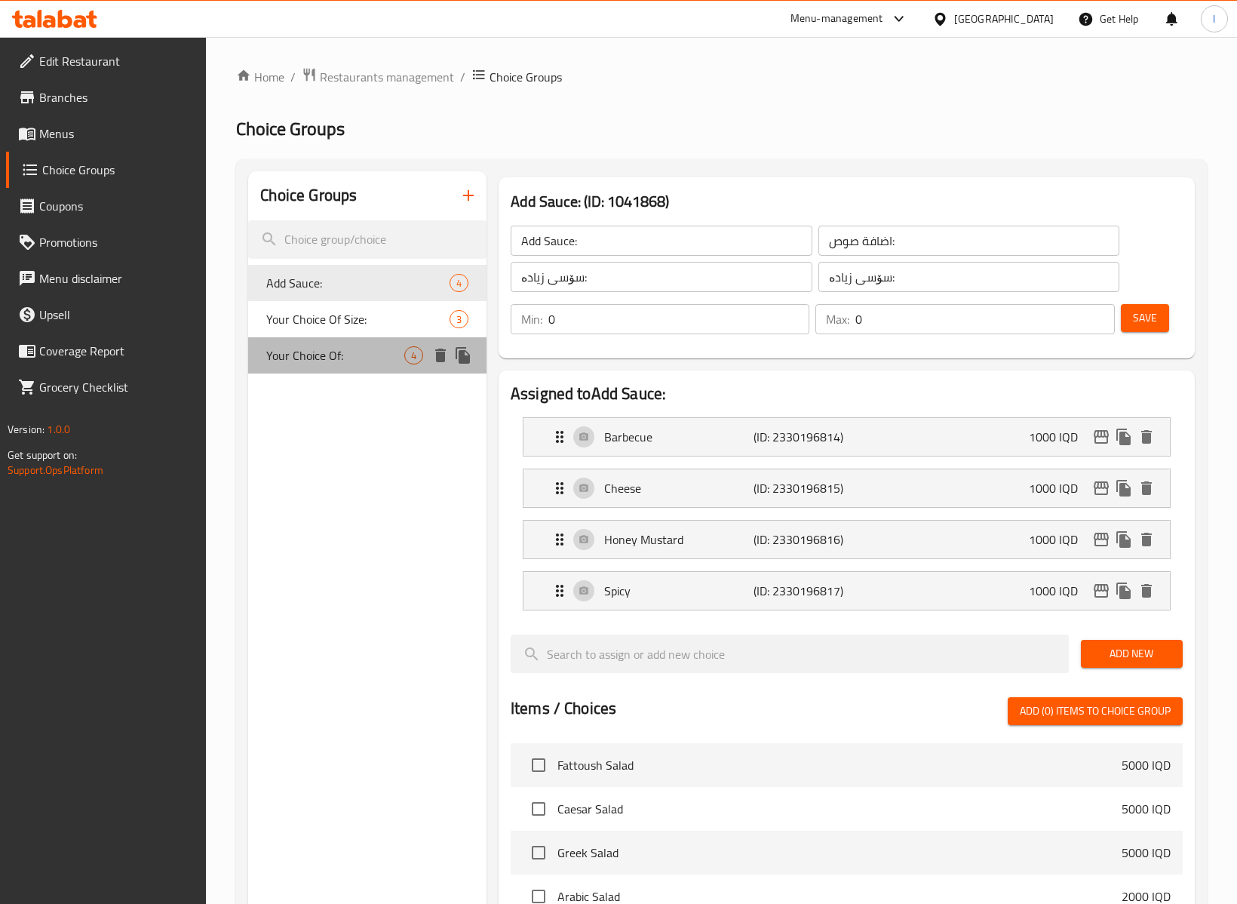
type input "1"
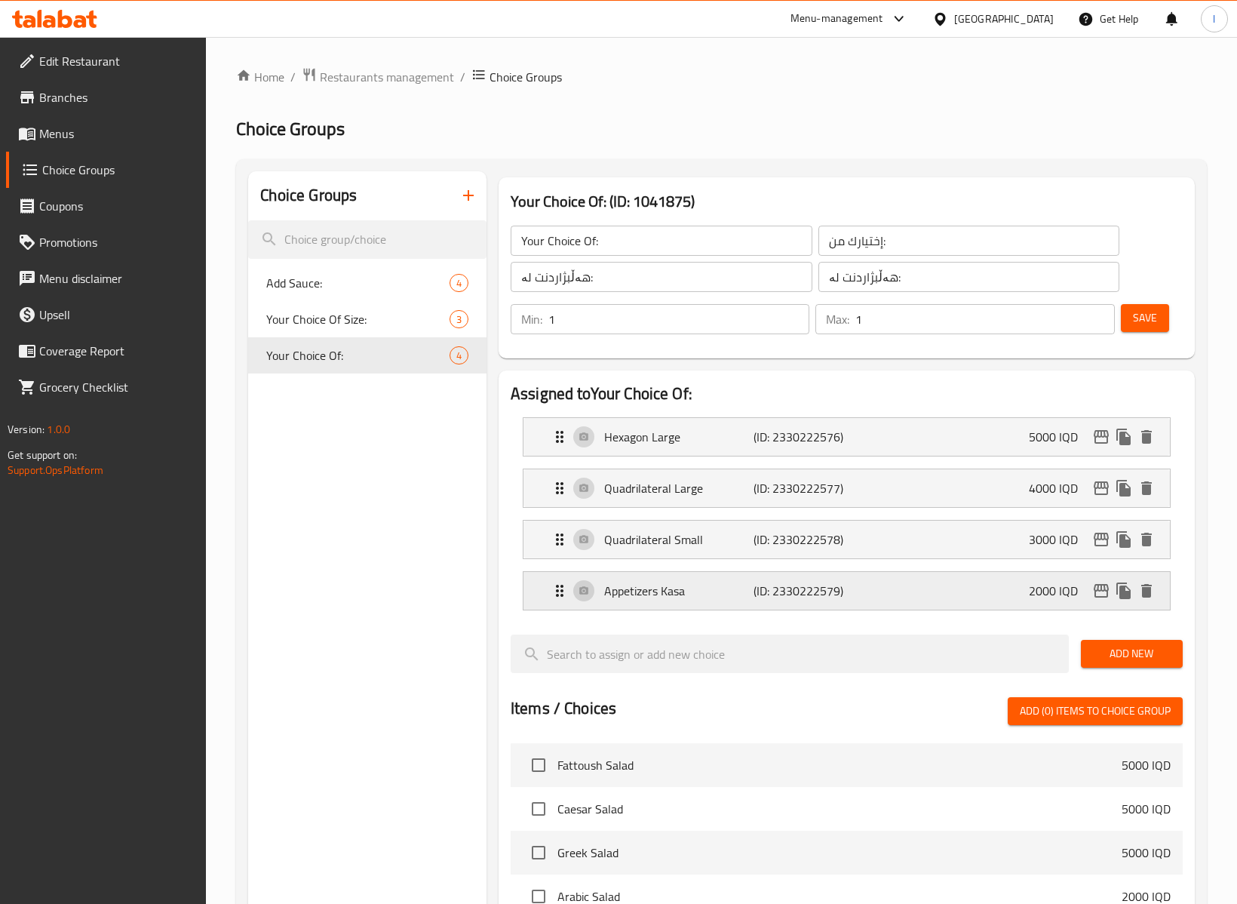
click at [673, 583] on p "Appetizers Kasa" at bounding box center [678, 591] width 149 height 18
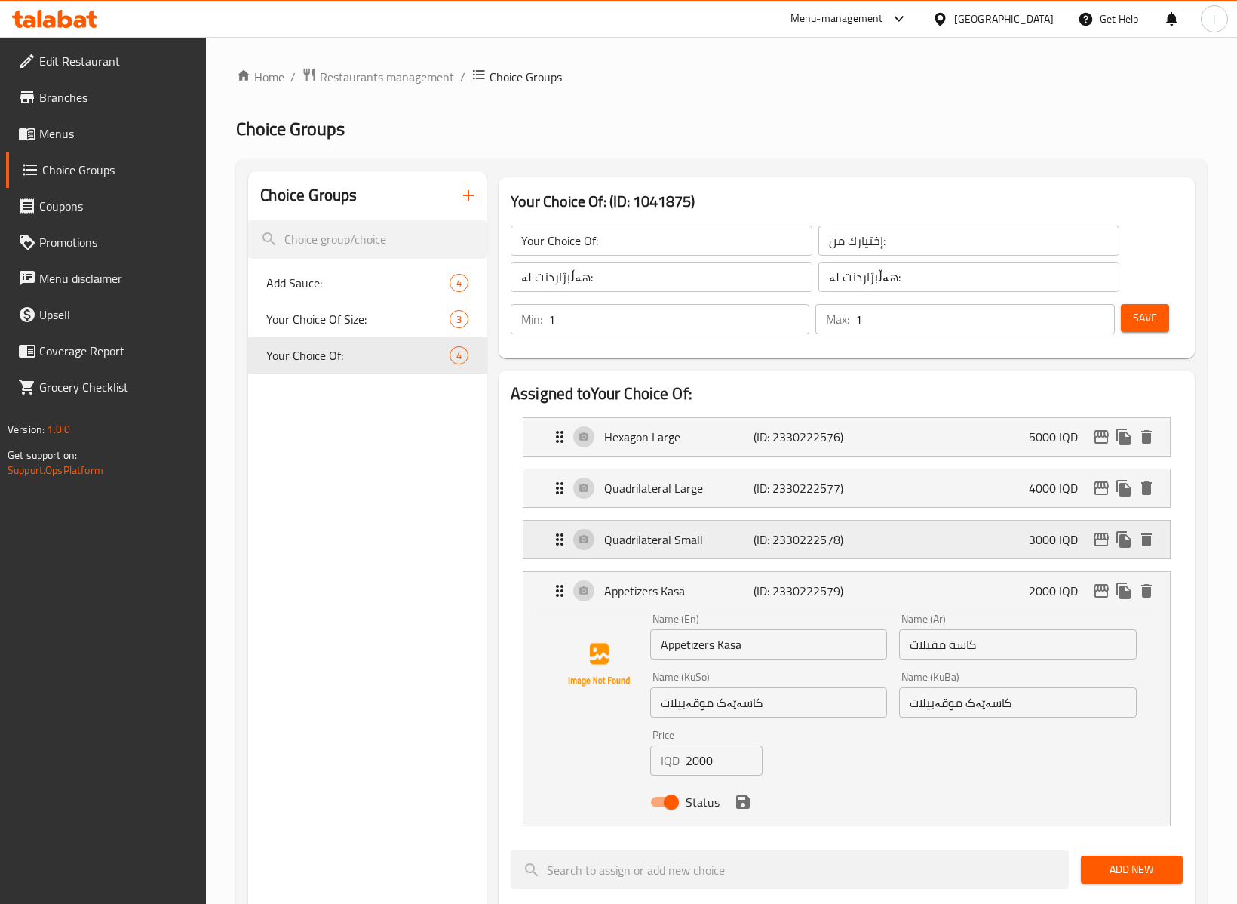
click at [697, 536] on p "Quadrilateral Small" at bounding box center [678, 539] width 149 height 18
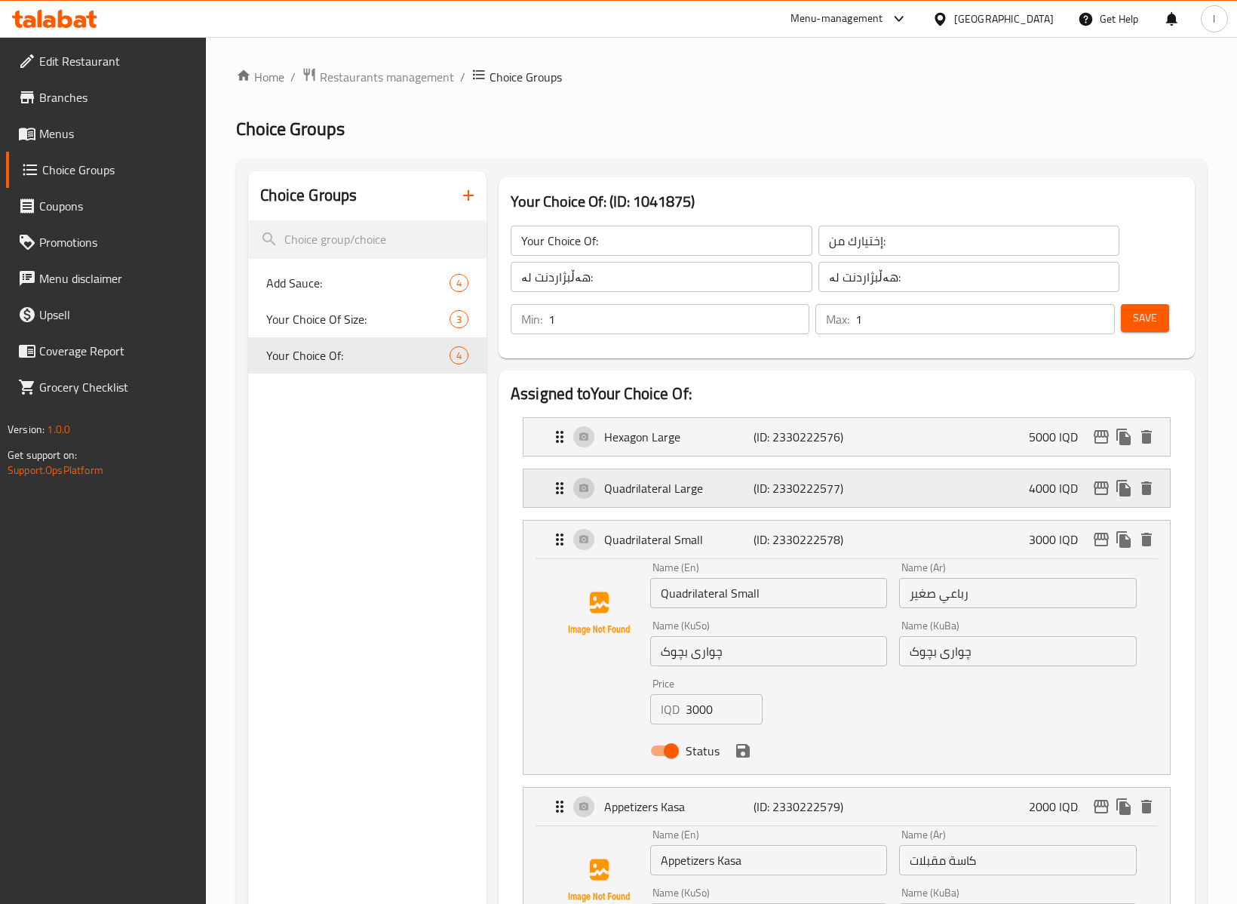
click at [737, 483] on p "Quadrilateral Large" at bounding box center [678, 488] width 149 height 18
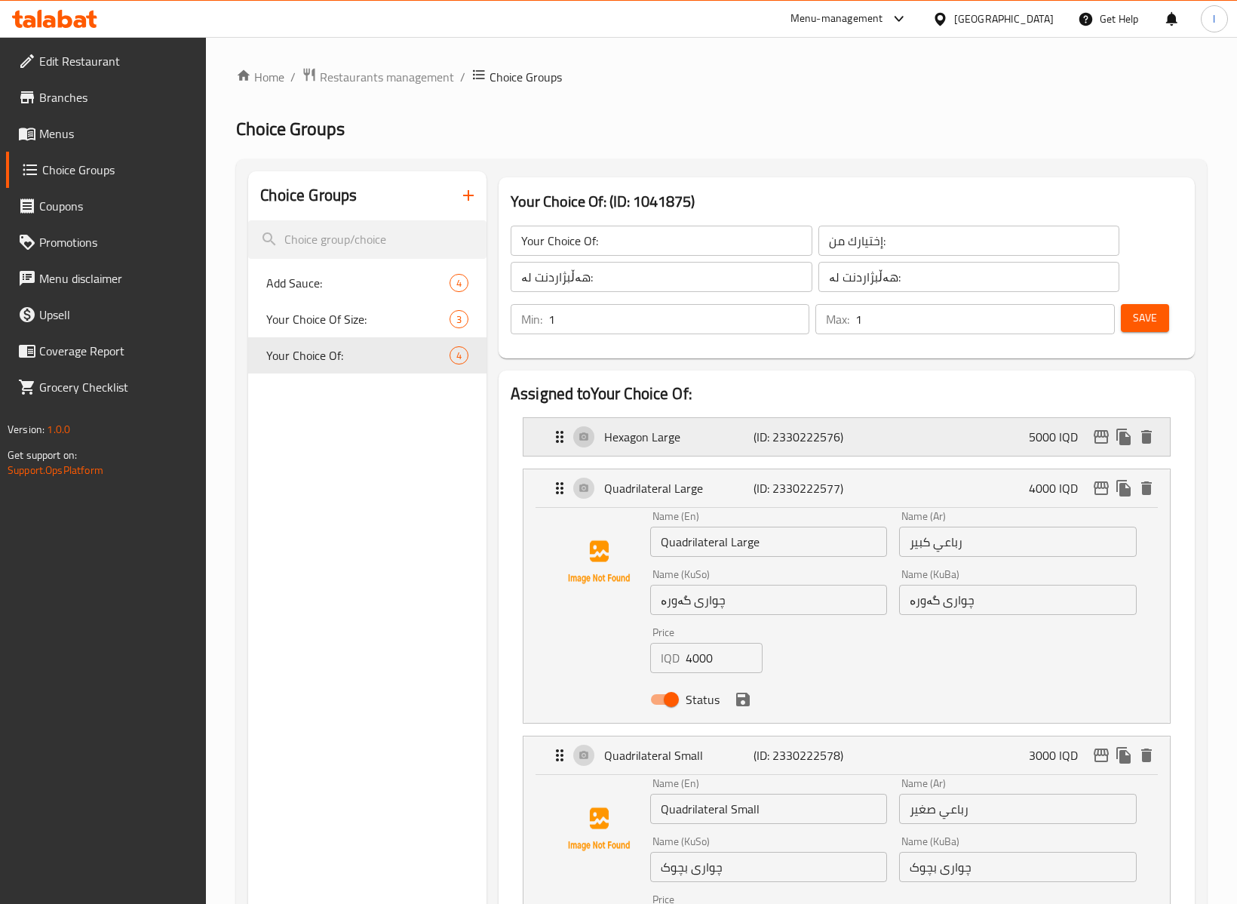
click at [776, 446] on p "(ID: 2330222576)" at bounding box center [804, 437] width 100 height 18
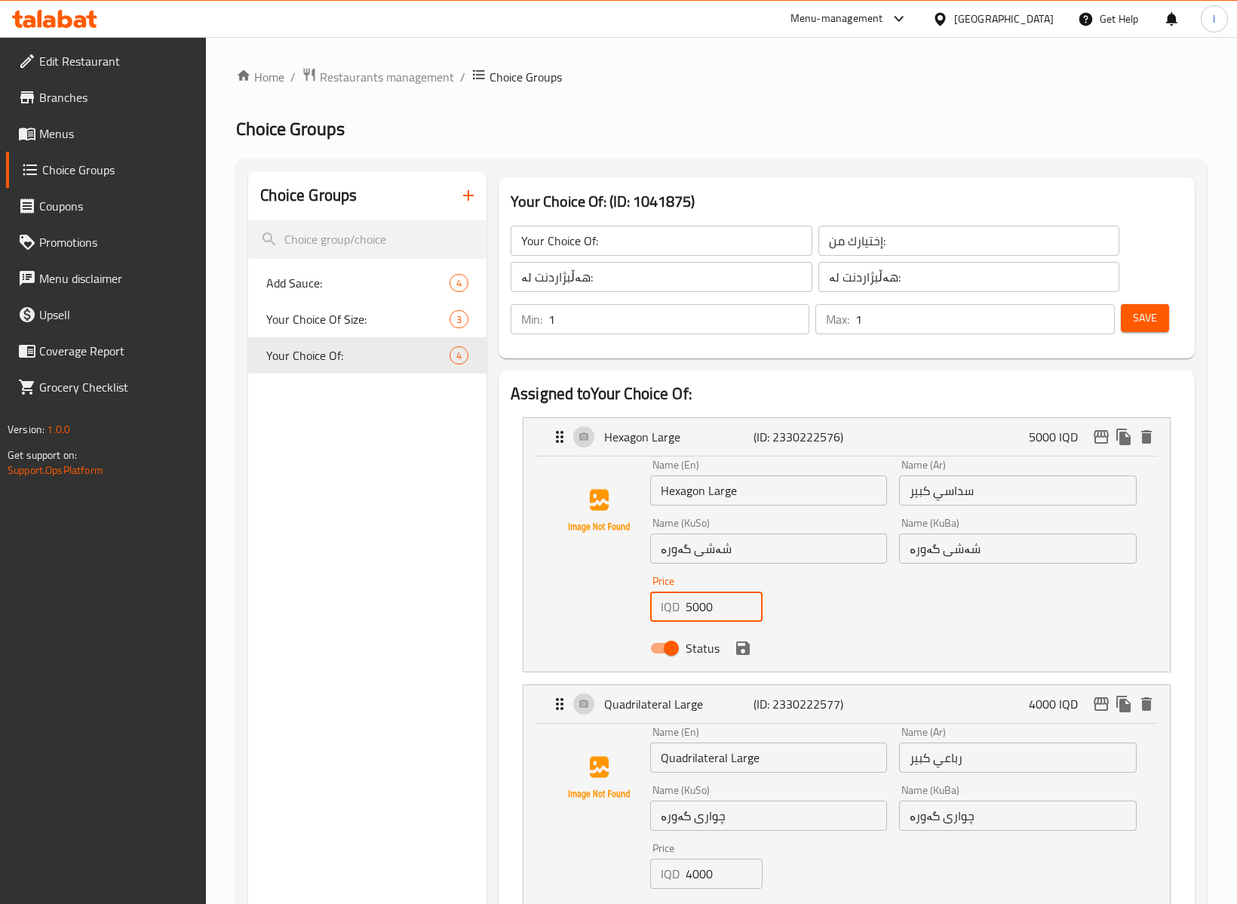
drag, startPoint x: 693, startPoint y: 608, endPoint x: 677, endPoint y: 613, distance: 16.5
click at [677, 613] on div "IQD 5000 Price" at bounding box center [706, 606] width 112 height 30
click at [746, 652] on icon "save" at bounding box center [743, 648] width 14 height 14
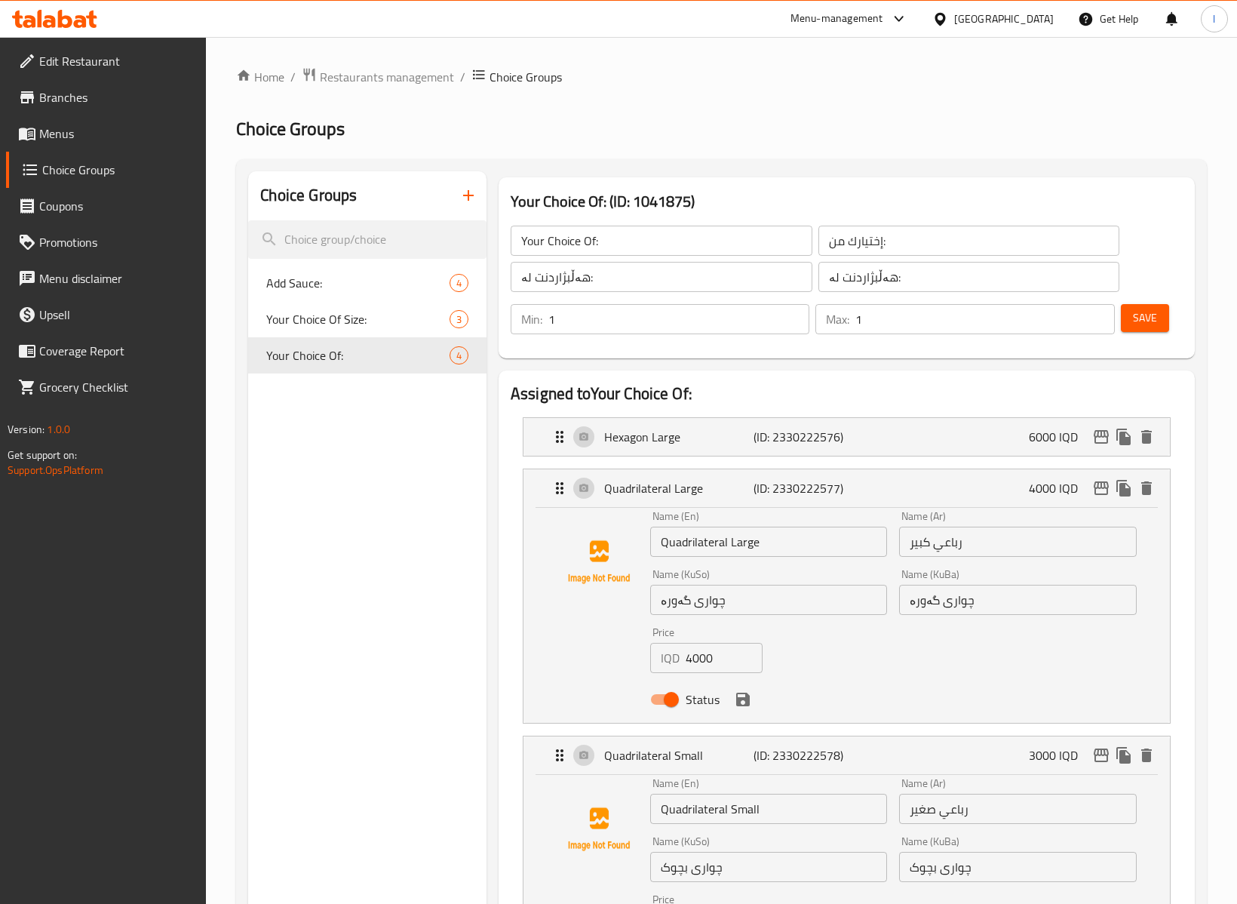
type input "6000"
click at [1145, 321] on span "Save" at bounding box center [1145, 318] width 24 height 19
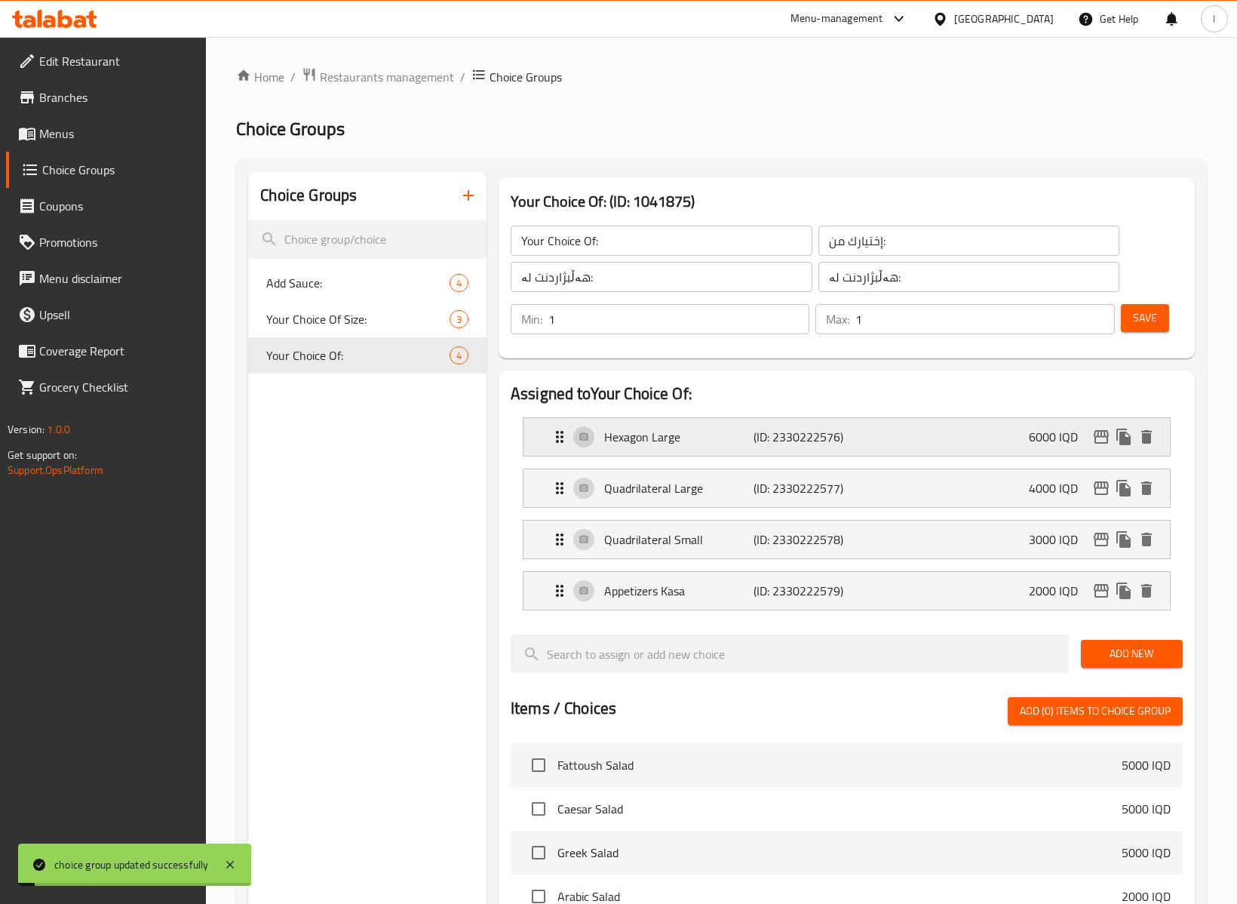
click at [886, 432] on div "Hexagon Large (ID: 2330222576) 6000 IQD" at bounding box center [851, 437] width 601 height 38
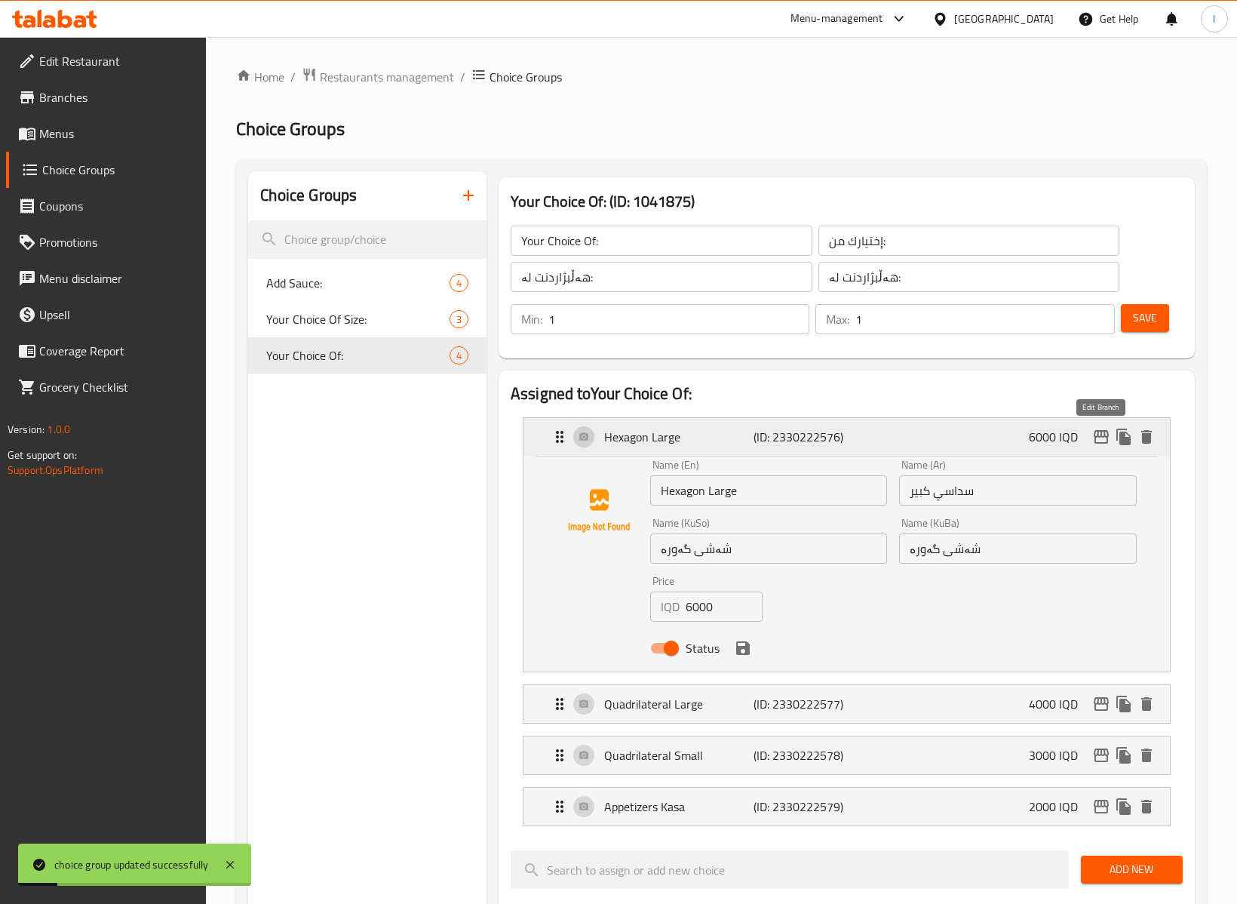
click at [1103, 435] on icon "edit" at bounding box center [1101, 437] width 18 height 18
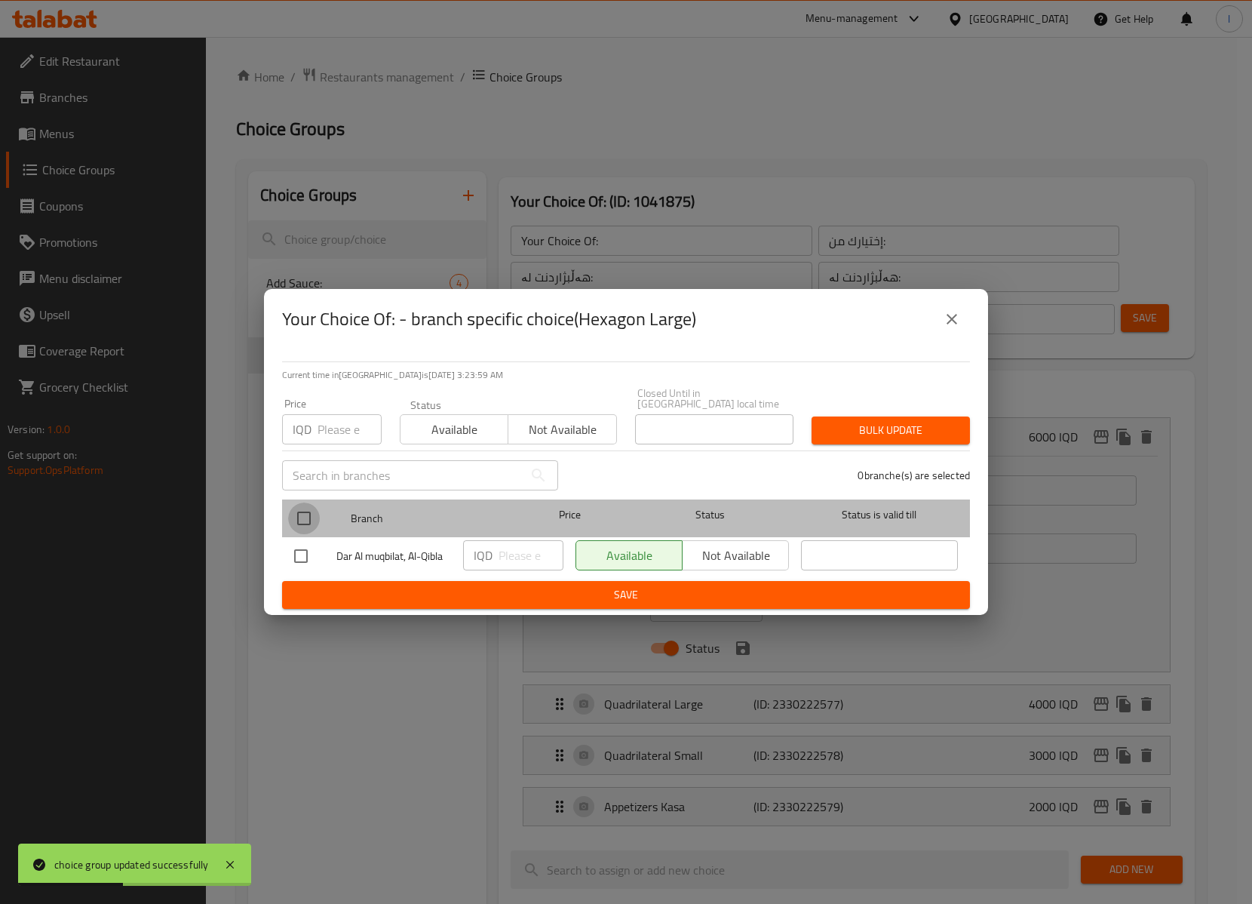
click at [312, 516] on input "checkbox" at bounding box center [304, 518] width 32 height 32
checkbox input "true"
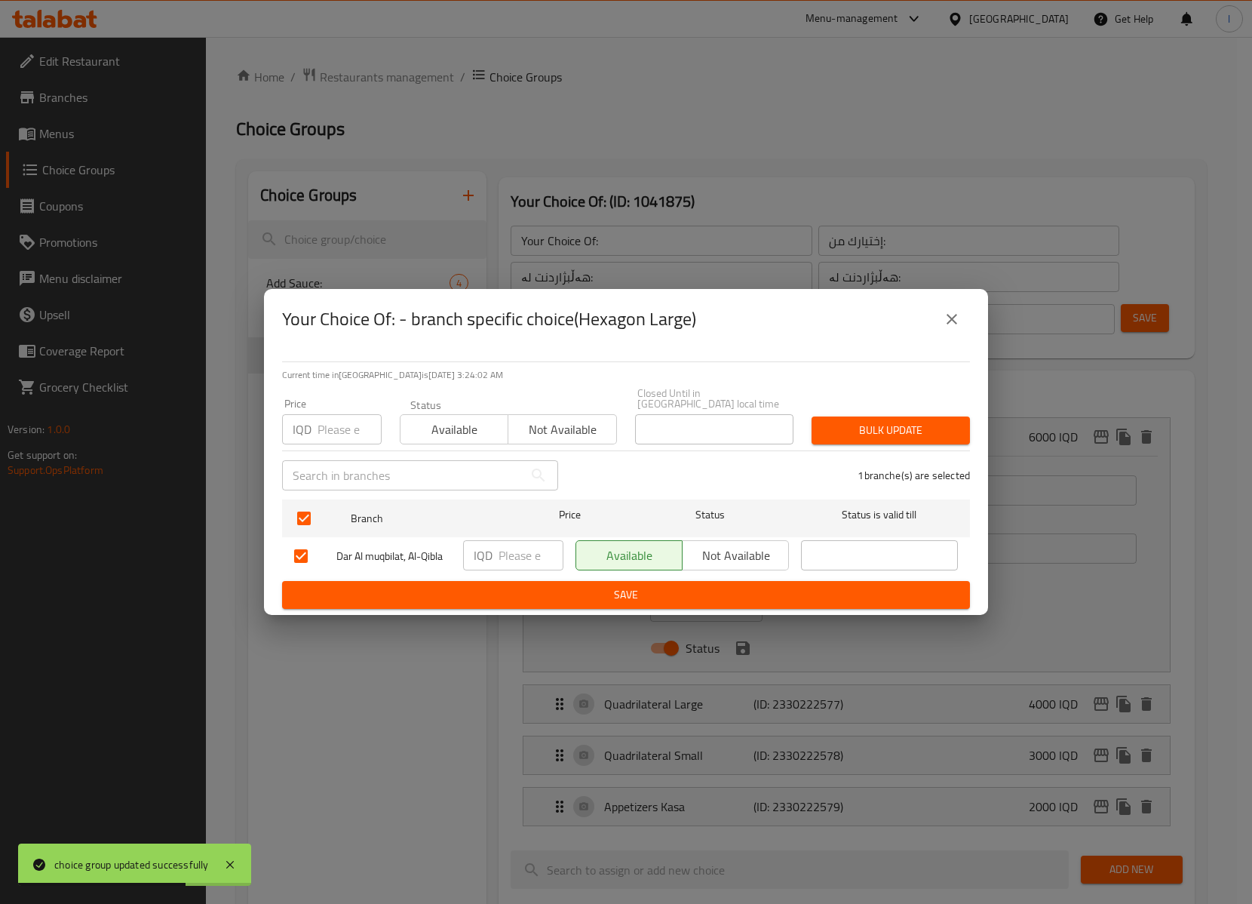
click at [957, 323] on icon "close" at bounding box center [952, 319] width 18 height 18
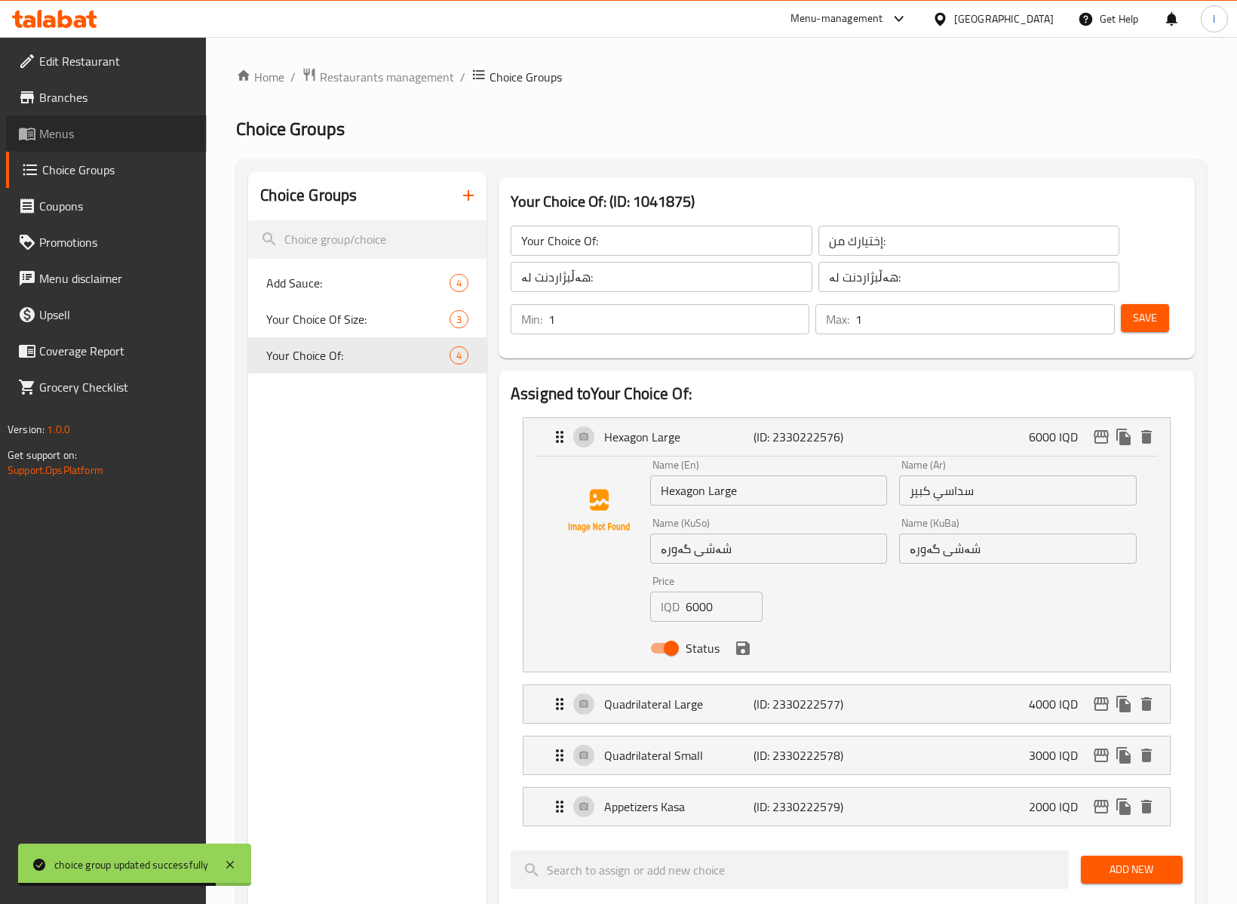
click at [54, 125] on span "Menus" at bounding box center [116, 133] width 155 height 18
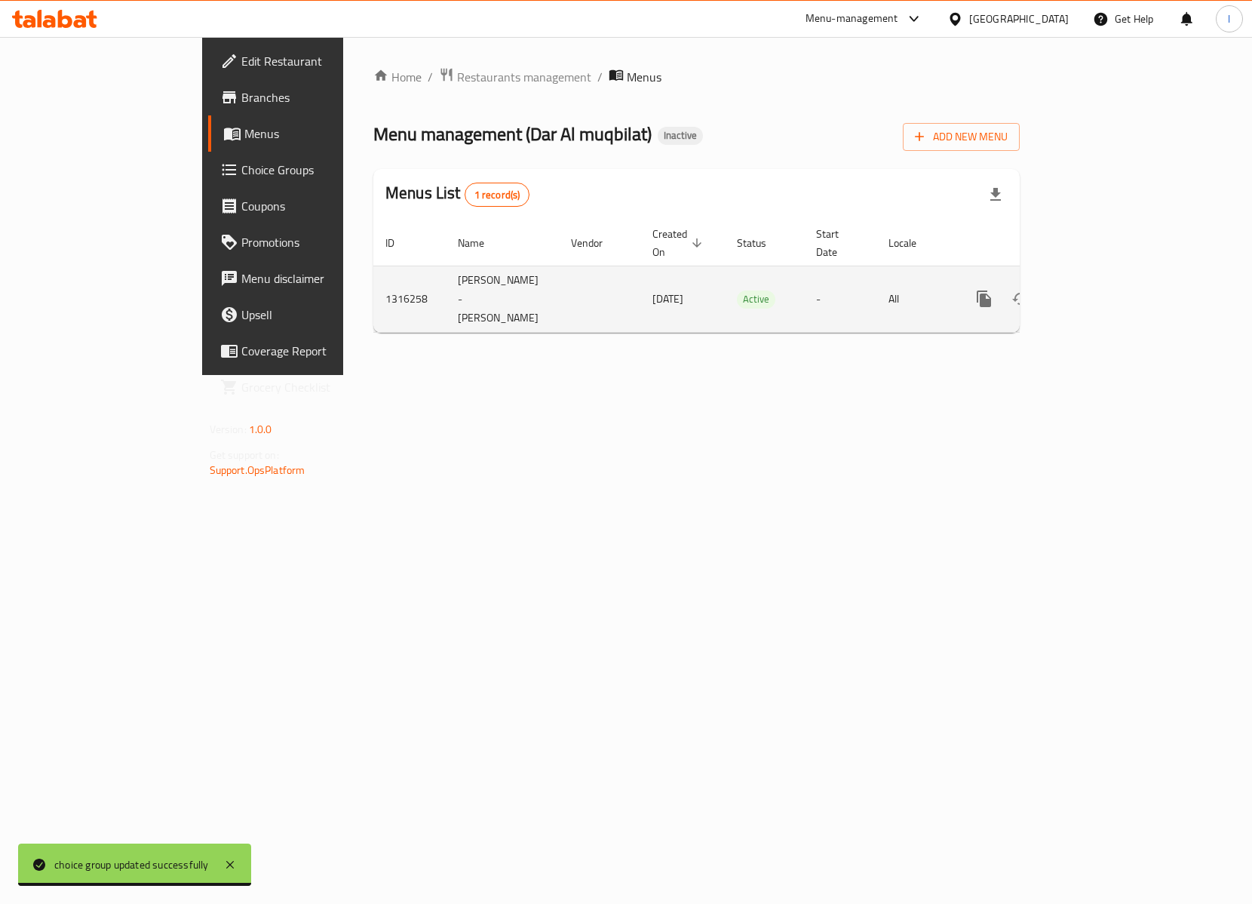
click at [1111, 281] on link "enhanced table" at bounding box center [1093, 299] width 36 height 36
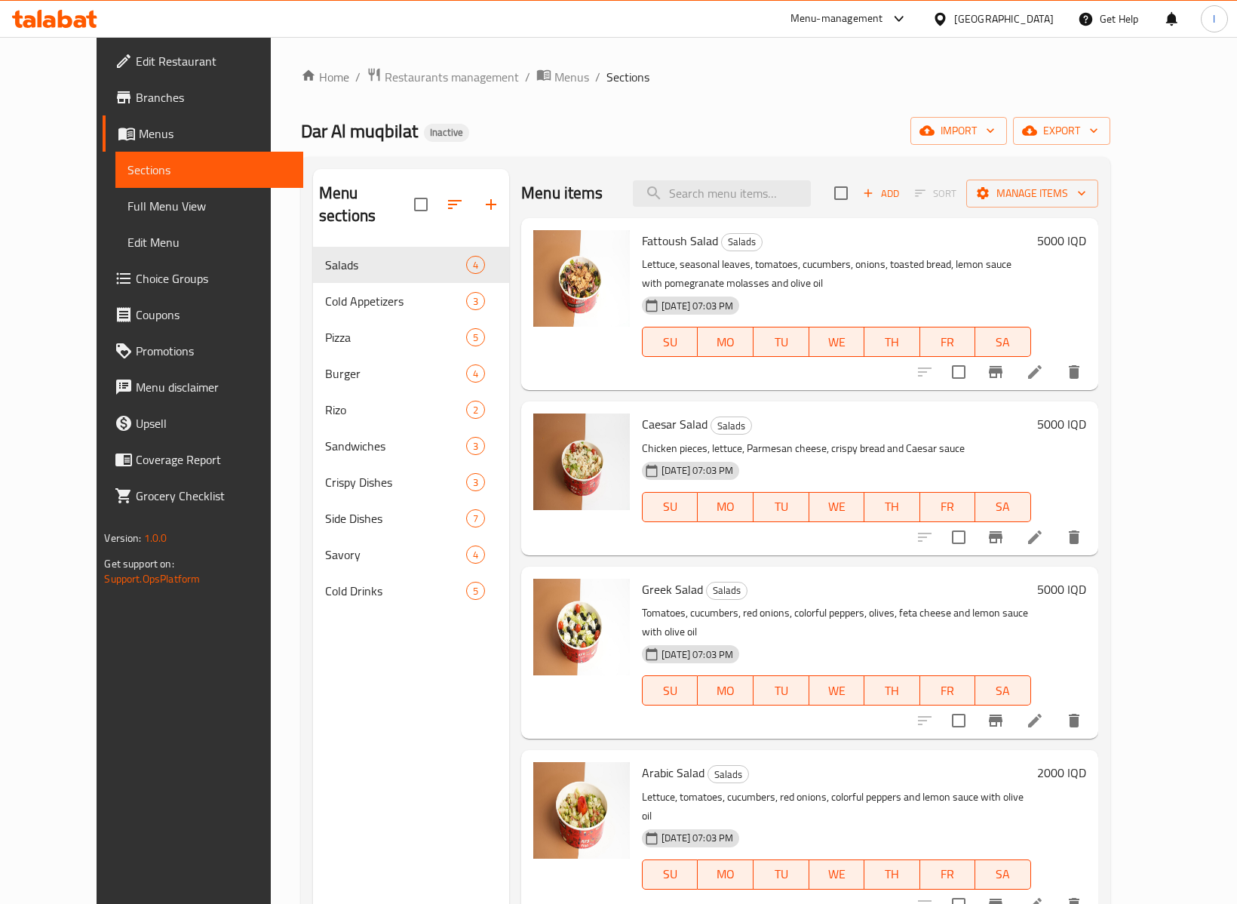
click at [127, 206] on span "Full Menu View" at bounding box center [209, 206] width 164 height 18
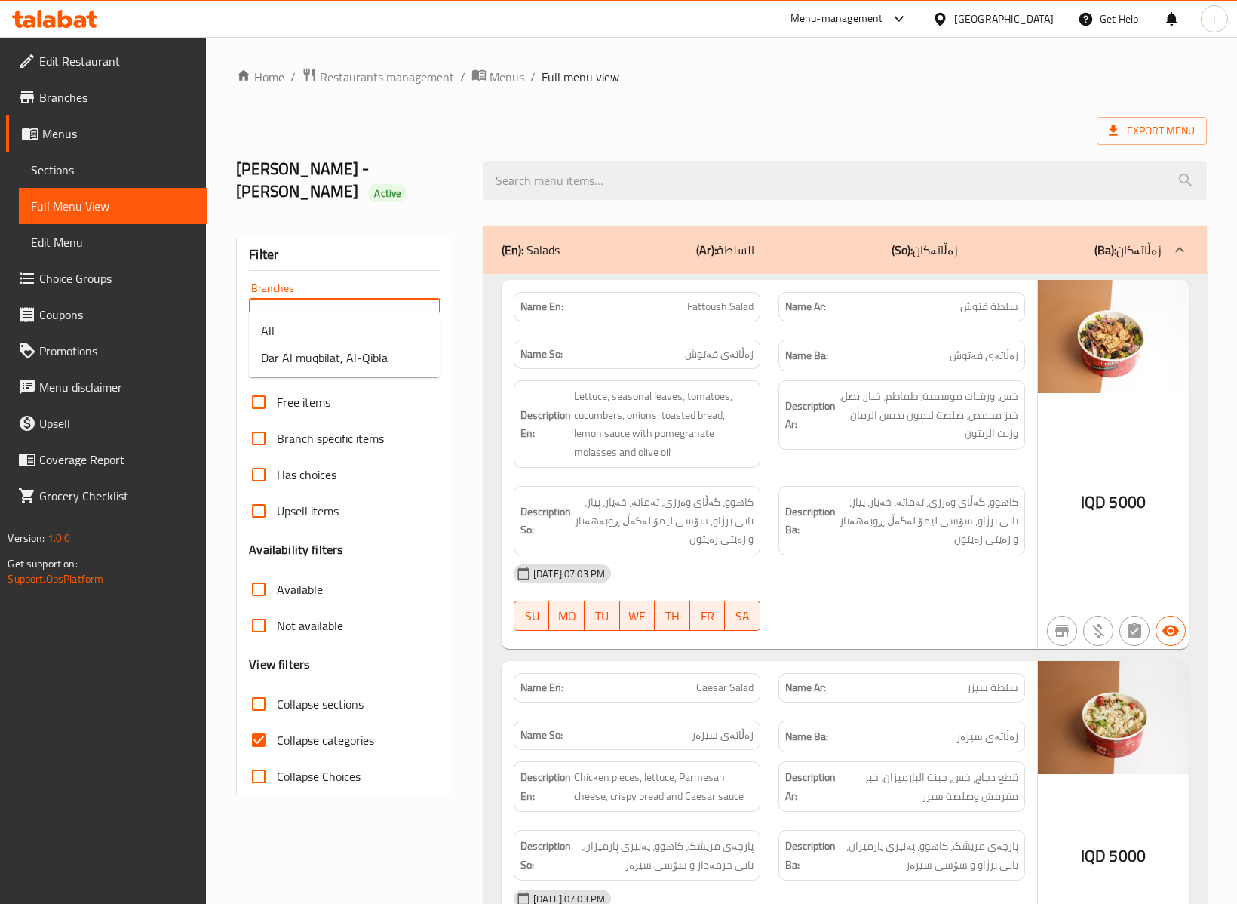
click at [388, 303] on input "Branches" at bounding box center [332, 313] width 158 height 21
click at [302, 356] on span "Dar Al muqbilat, Al-Qibla" at bounding box center [324, 358] width 127 height 18
type input "Dar Al muqbilat, Al-Qibla"
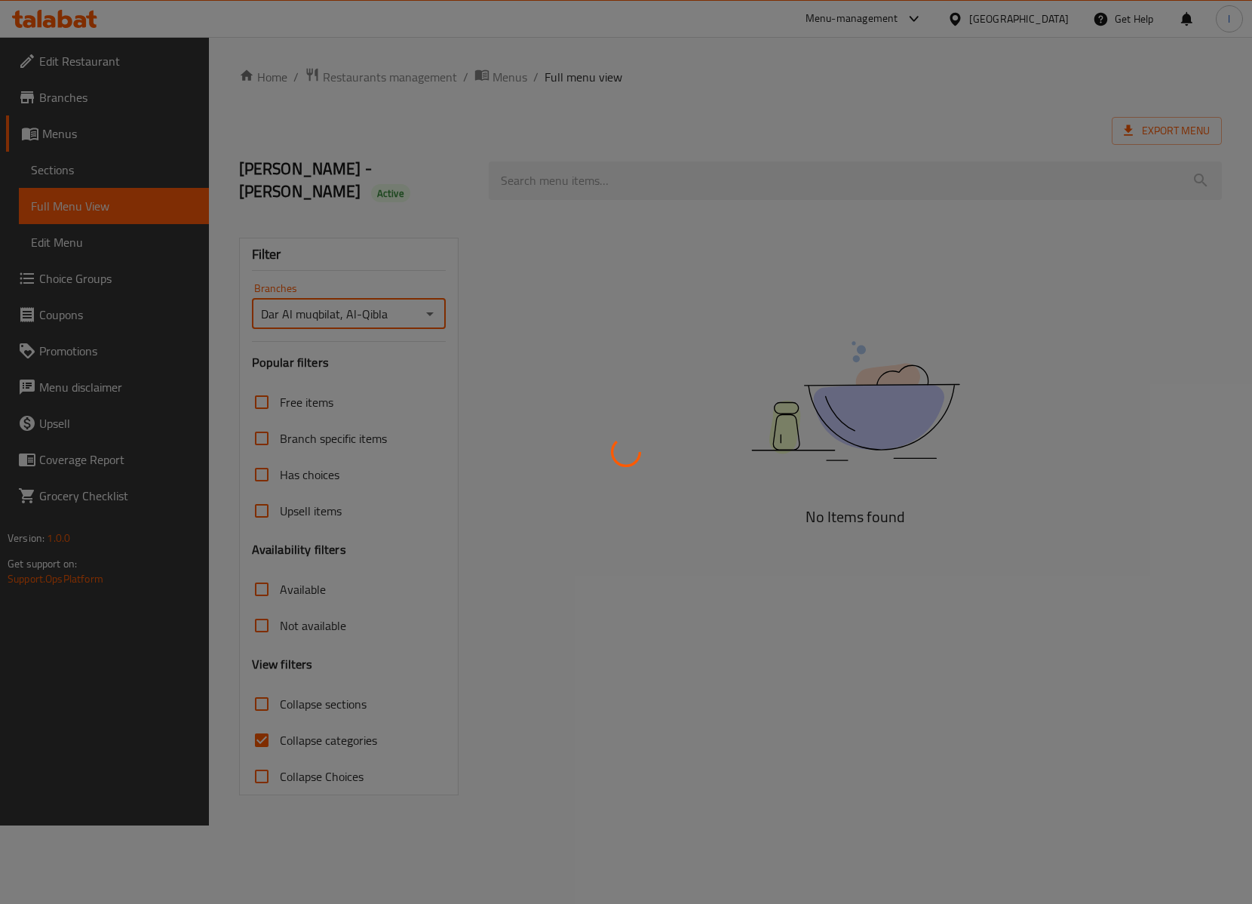
click at [339, 717] on div at bounding box center [626, 452] width 1252 height 904
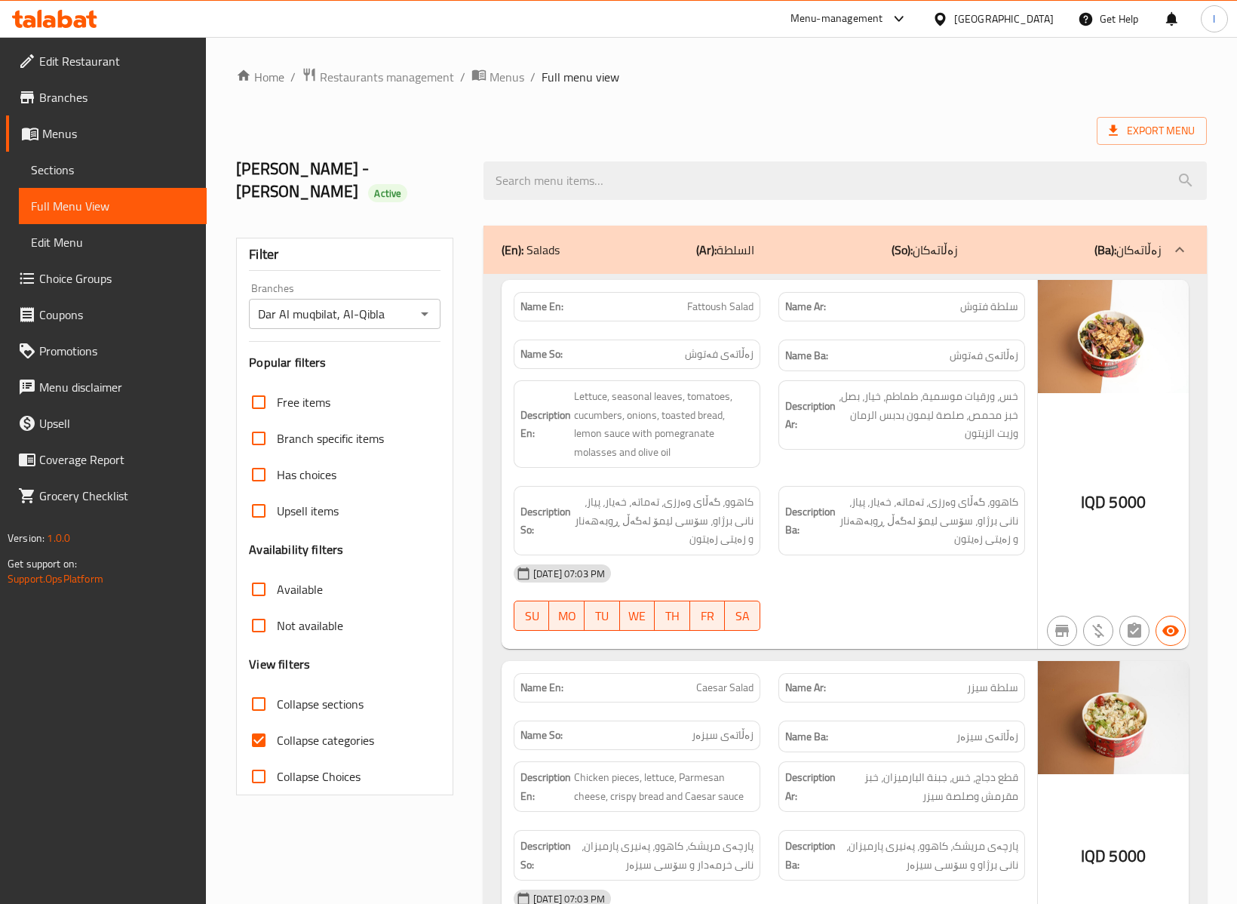
click at [311, 731] on span "Collapse categories" at bounding box center [325, 740] width 97 height 18
click at [277, 722] on input "Collapse categories" at bounding box center [259, 740] width 36 height 36
checkbox input "false"
click at [303, 695] on span "Collapse sections" at bounding box center [320, 704] width 87 height 18
click at [277, 686] on input "Collapse sections" at bounding box center [259, 704] width 36 height 36
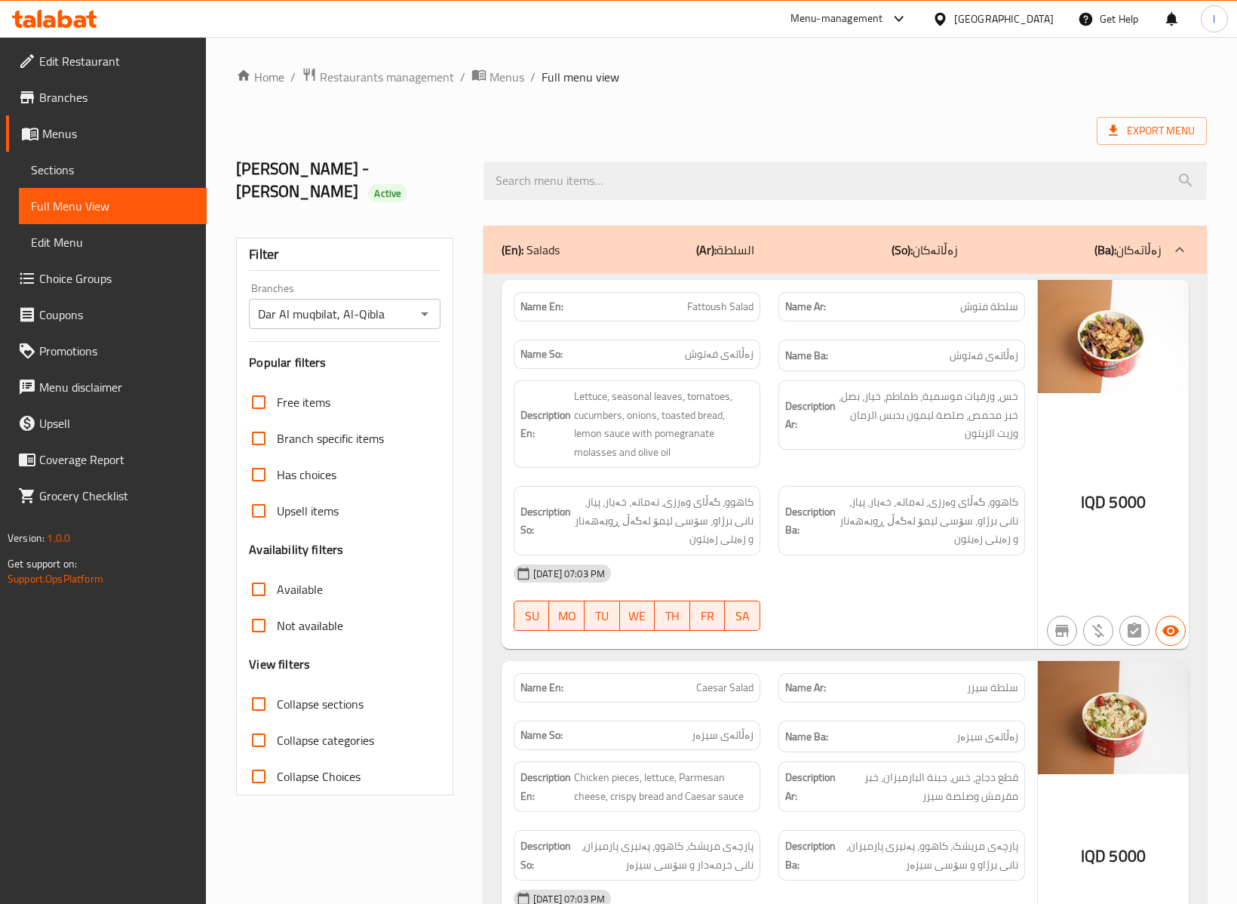
checkbox input "true"
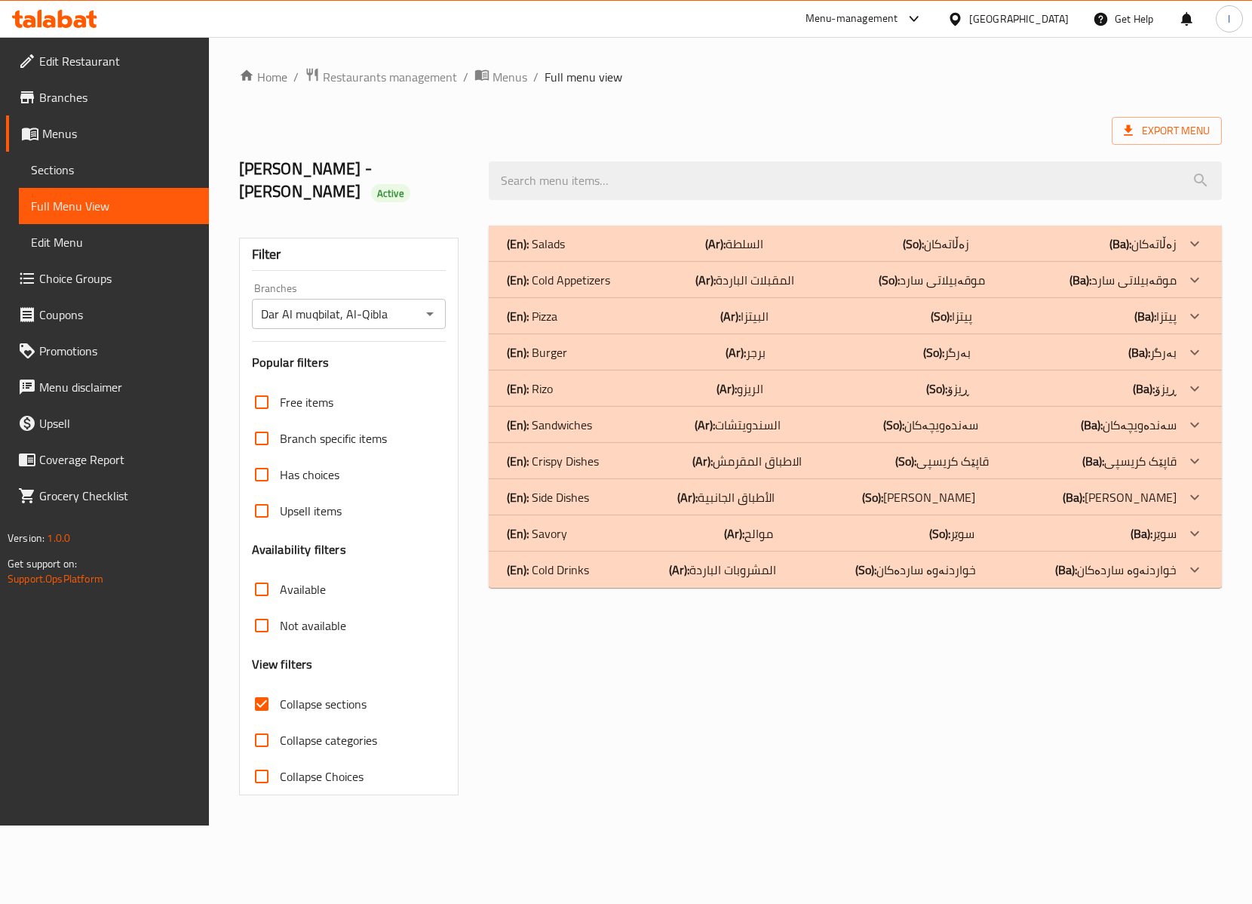
click at [746, 235] on p "(Ar): السلطة" at bounding box center [734, 244] width 58 height 18
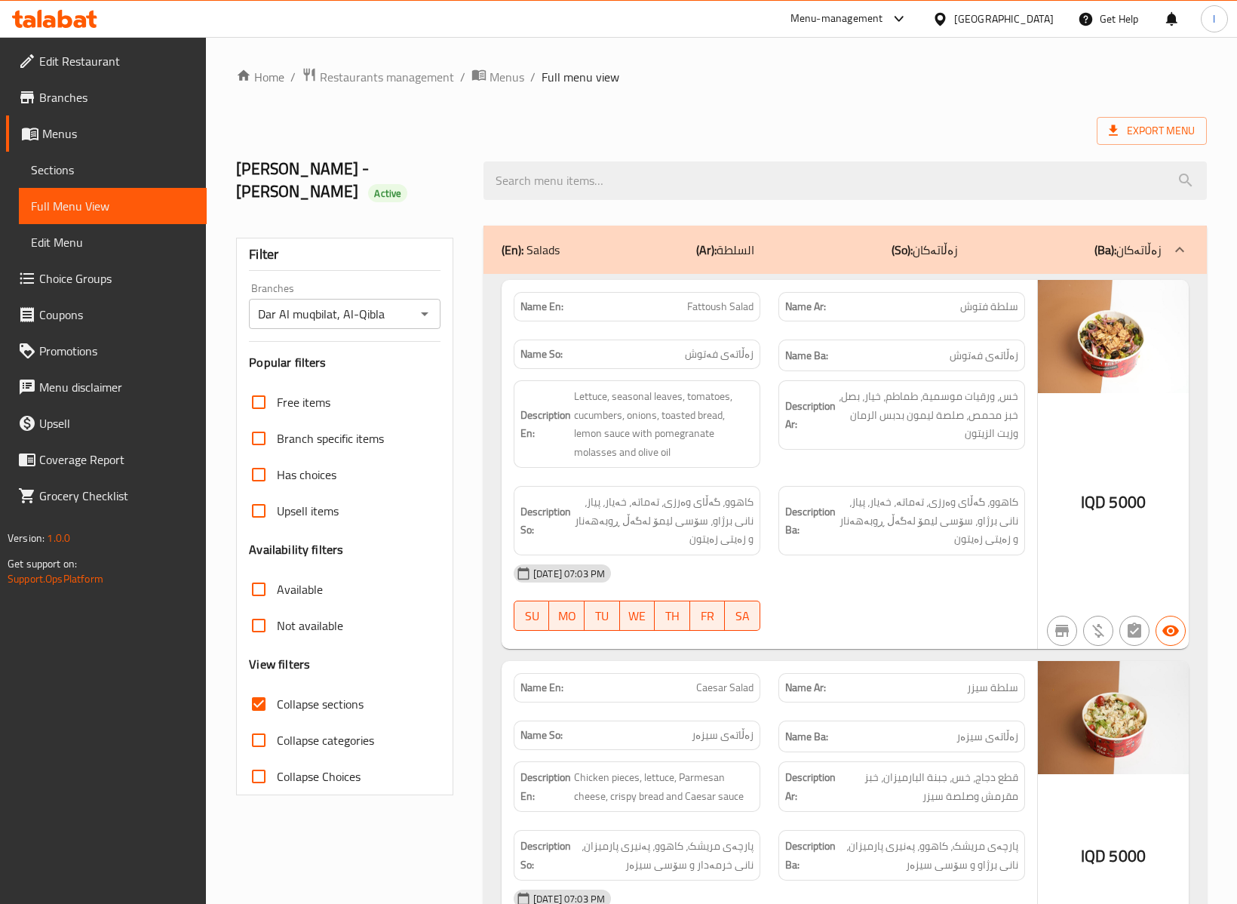
click at [777, 241] on div "(En): Salads (Ar): السلطة (So): زەڵاتەکان (Ba): زەڵاتەکان" at bounding box center [832, 250] width 660 height 18
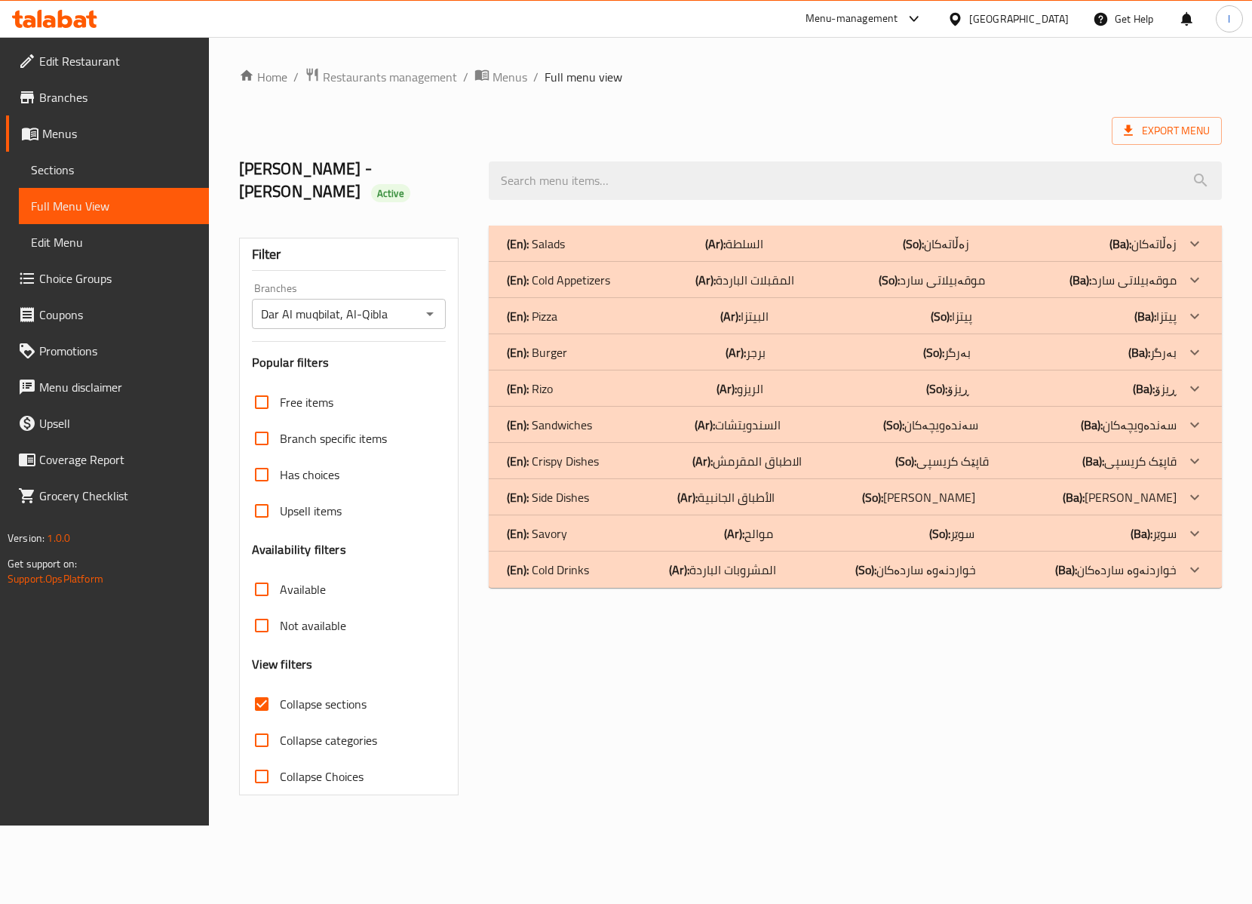
click at [825, 271] on div "(En): Cold Appetizers (Ar): المقبلات الباردة (So): موقەبیلاتی سارد (Ba): موقەبی…" at bounding box center [841, 280] width 669 height 18
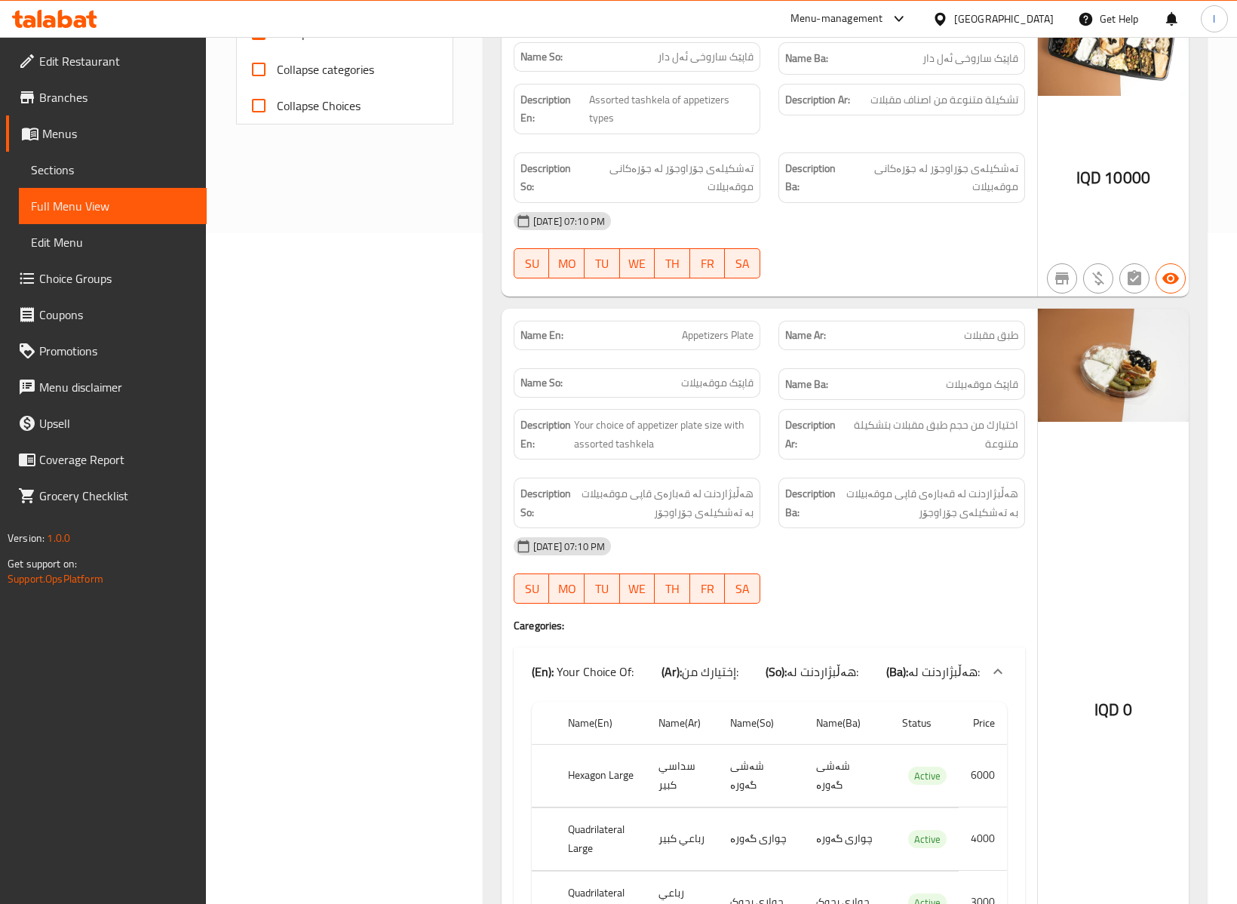
scroll to position [1006, 0]
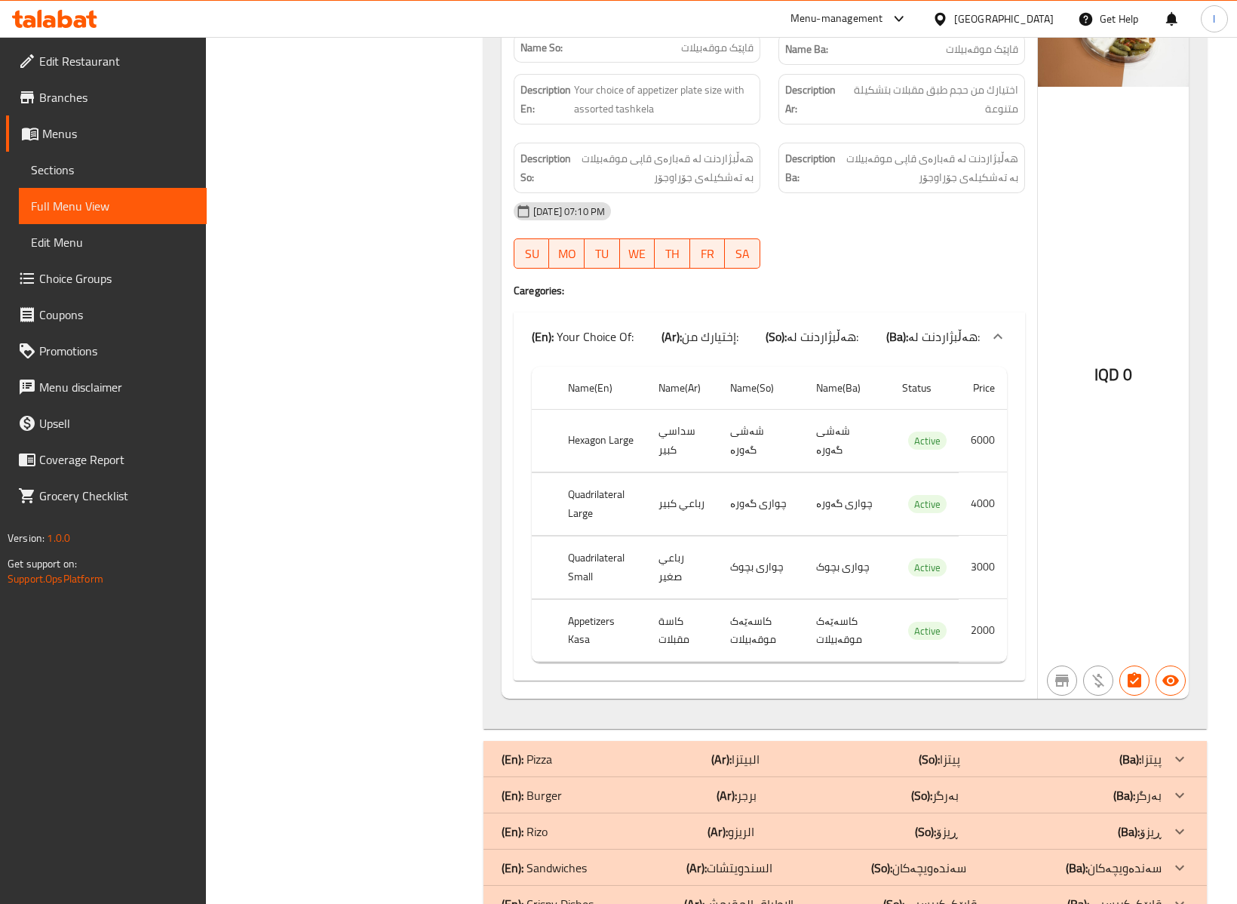
click at [601, 475] on th "Quadrilateral Large" at bounding box center [601, 503] width 91 height 63
copy th "Quadrilateral"
click at [588, 425] on th "Hexagon Large" at bounding box center [601, 440] width 91 height 63
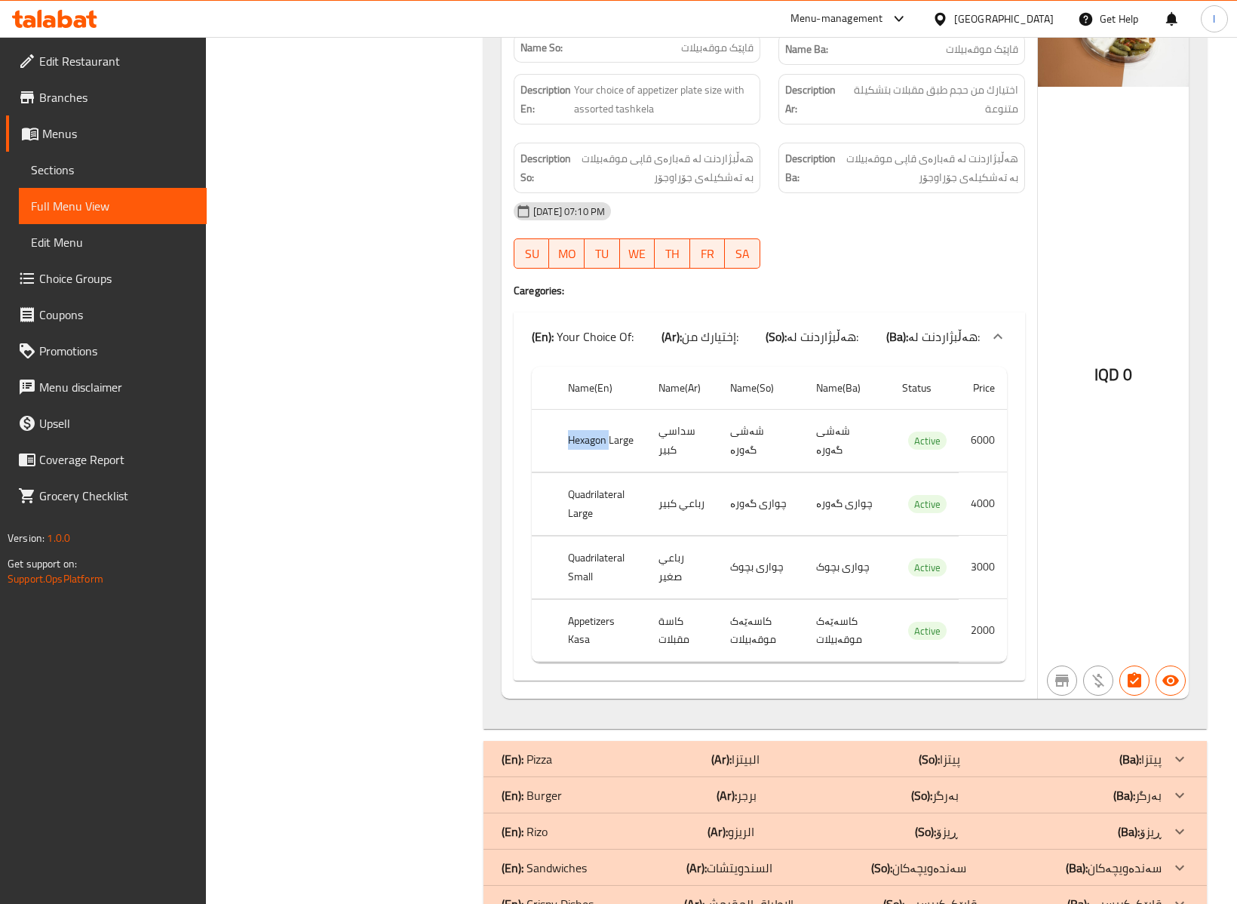
click at [588, 425] on th "Hexagon Large" at bounding box center [601, 440] width 91 height 63
copy th "Hexagon"
click at [683, 413] on td "سداسي كبير" at bounding box center [683, 440] width 72 height 63
click at [580, 536] on th "Quadrilateral Small" at bounding box center [601, 567] width 91 height 63
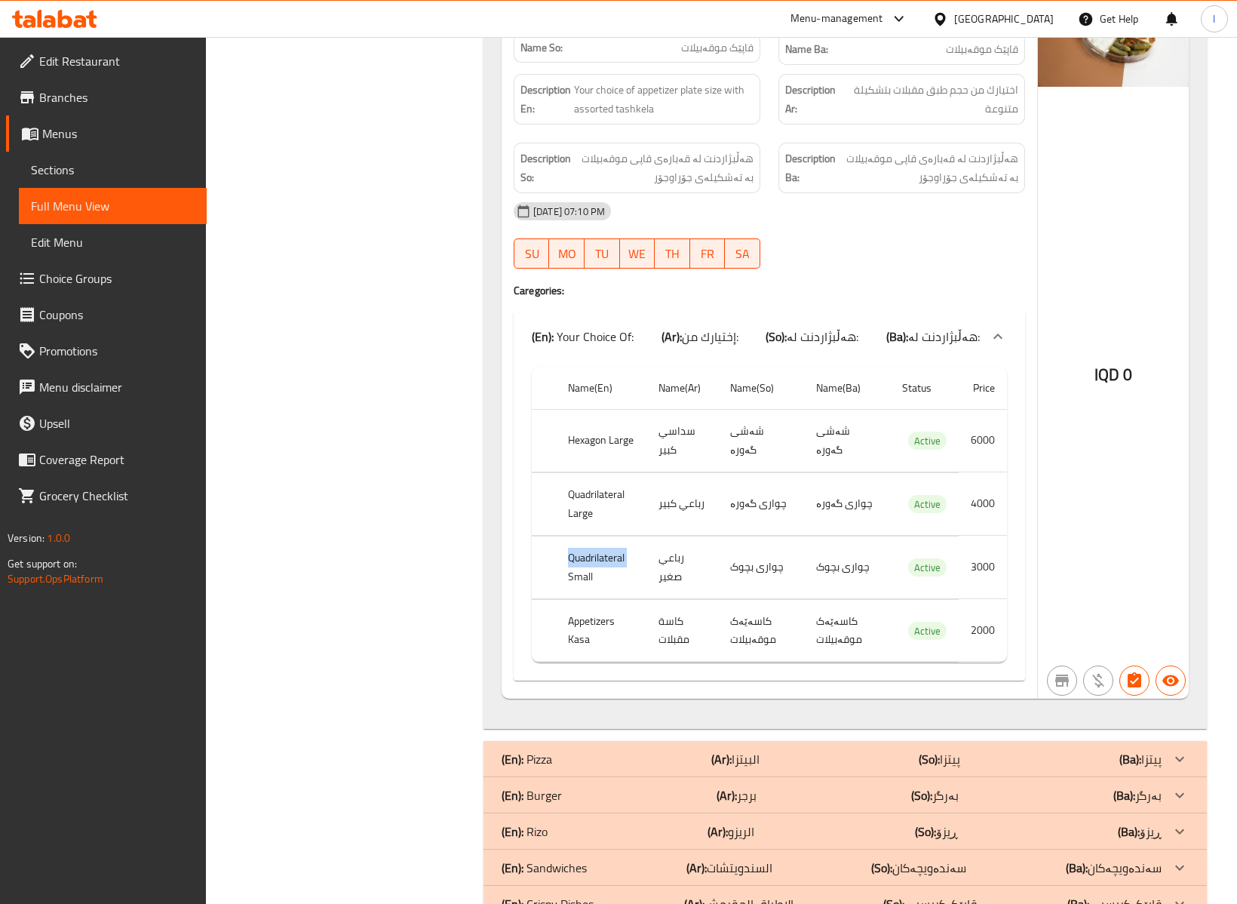
click at [580, 536] on th "Quadrilateral Small" at bounding box center [601, 567] width 91 height 63
click at [565, 478] on th "Quadrilateral Large" at bounding box center [601, 503] width 91 height 63
click at [423, 451] on div "Filter Branches Dar Al muqbilat, Al-Qibla Branches Popular filters Free items B…" at bounding box center [350, 125] width 247 height 1829
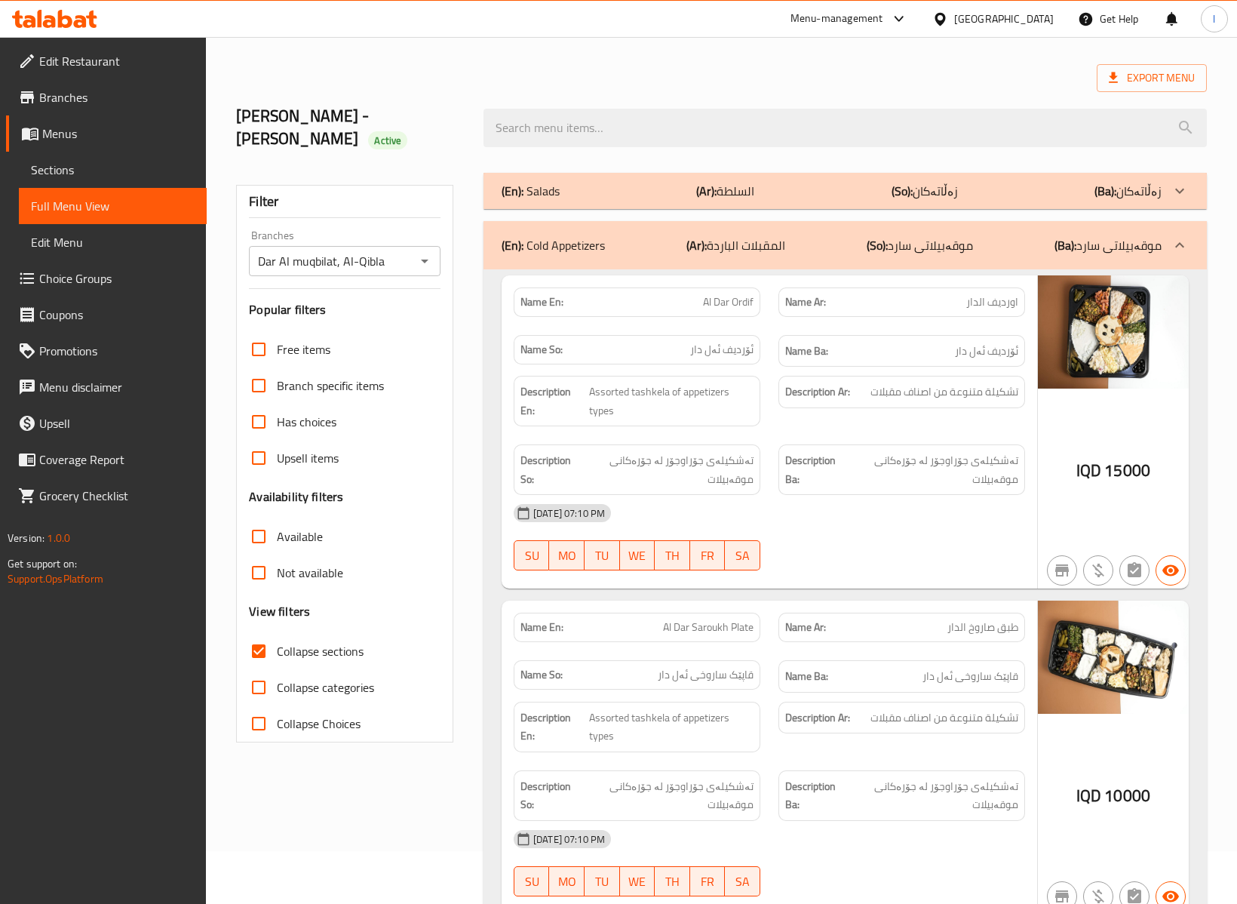
scroll to position [0, 0]
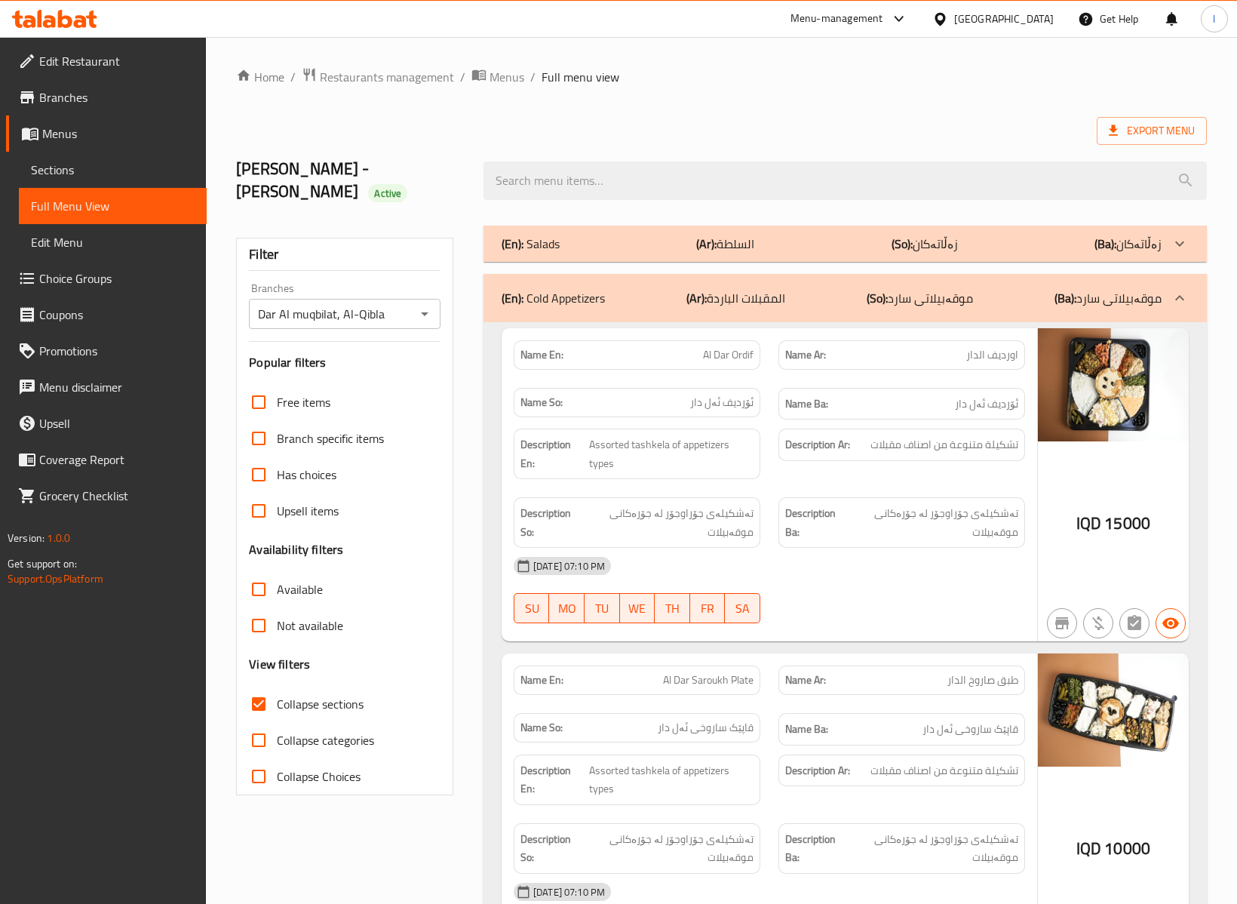
click at [718, 288] on div "(En): Cold Appetizers (Ar): المقبلات الباردة (So): موقەبیلاتی سارد (Ba): موقەبی…" at bounding box center [845, 298] width 723 height 48
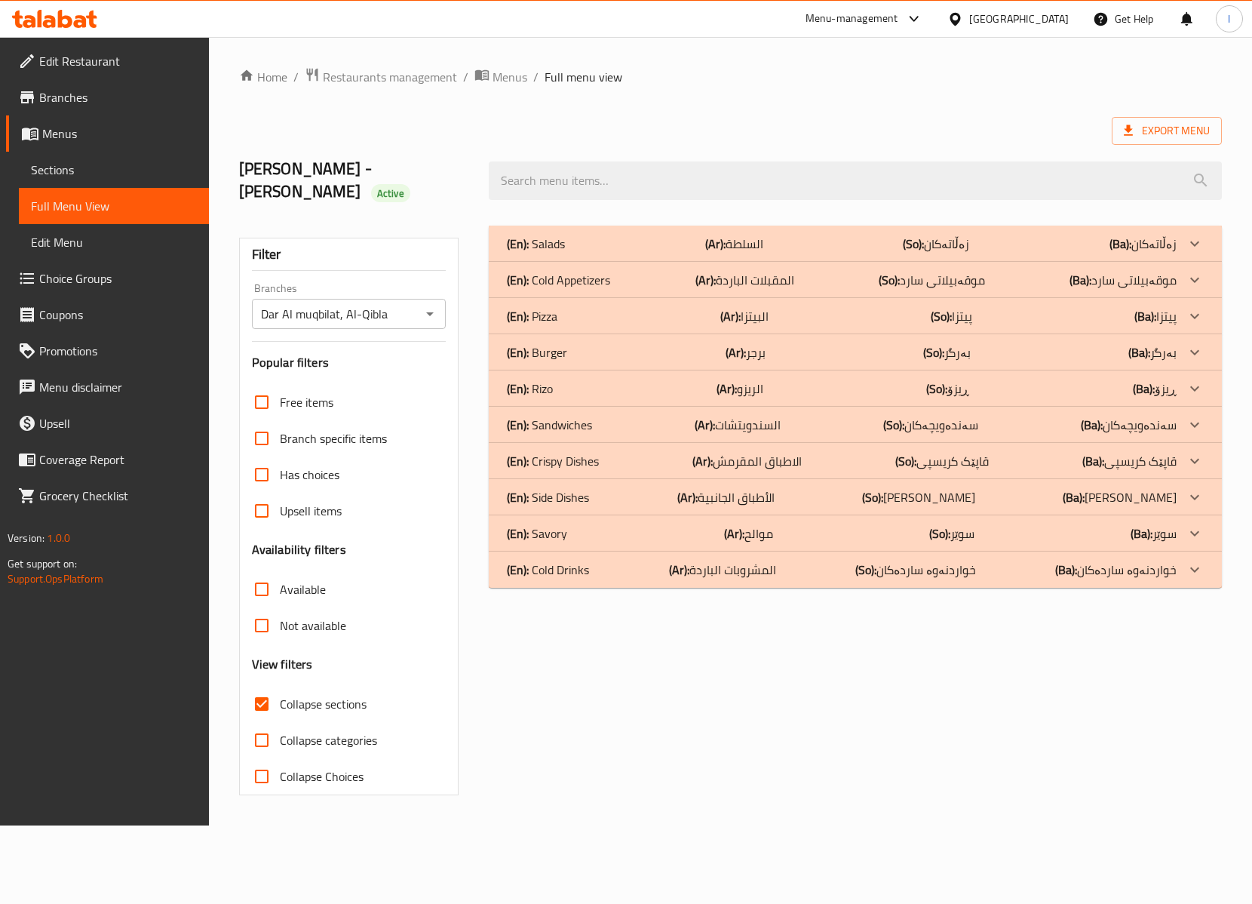
click at [587, 262] on div "(En): Cold Appetizers (Ar): المقبلات الباردة (So): موقەبیلاتی سارد (Ba): موقەبی…" at bounding box center [855, 280] width 733 height 36
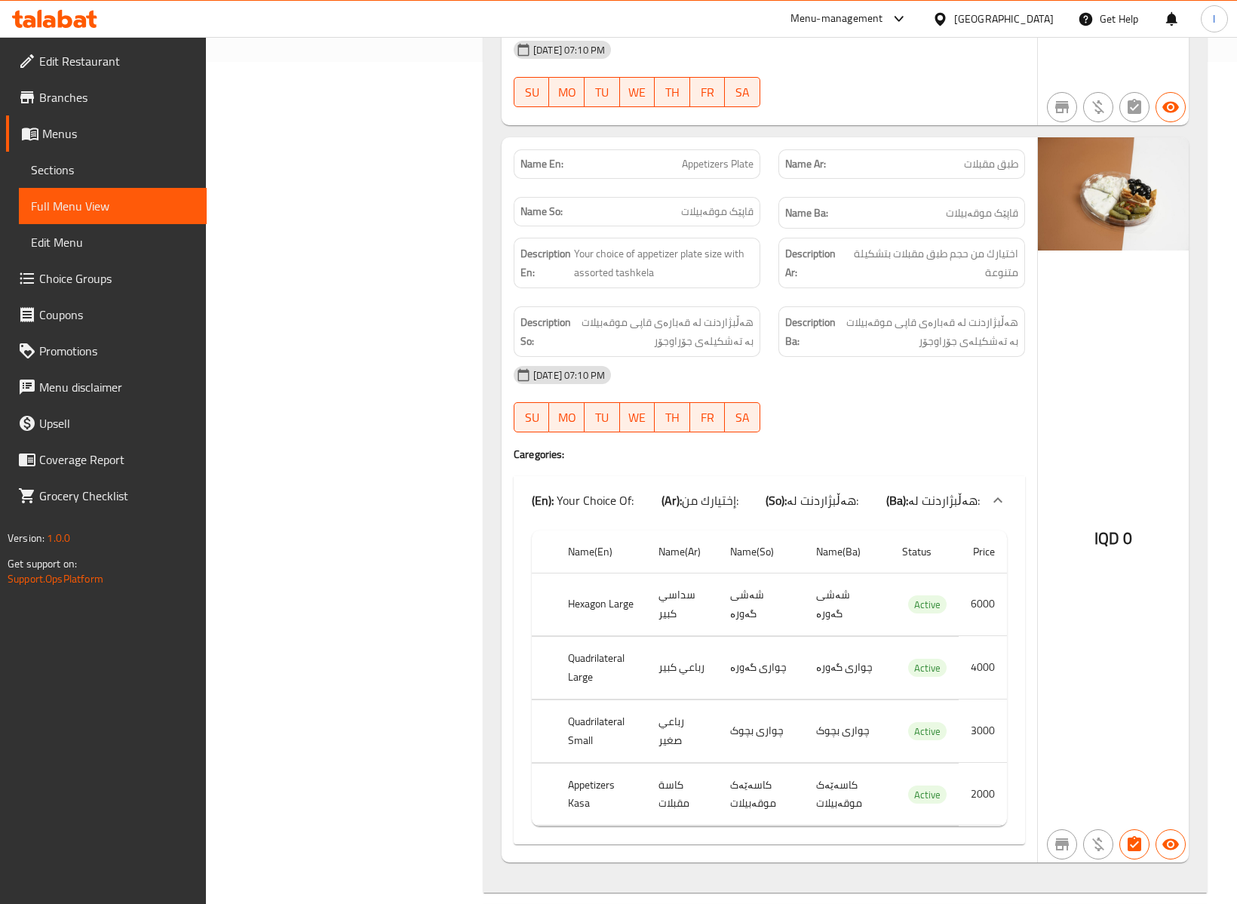
scroll to position [1148, 0]
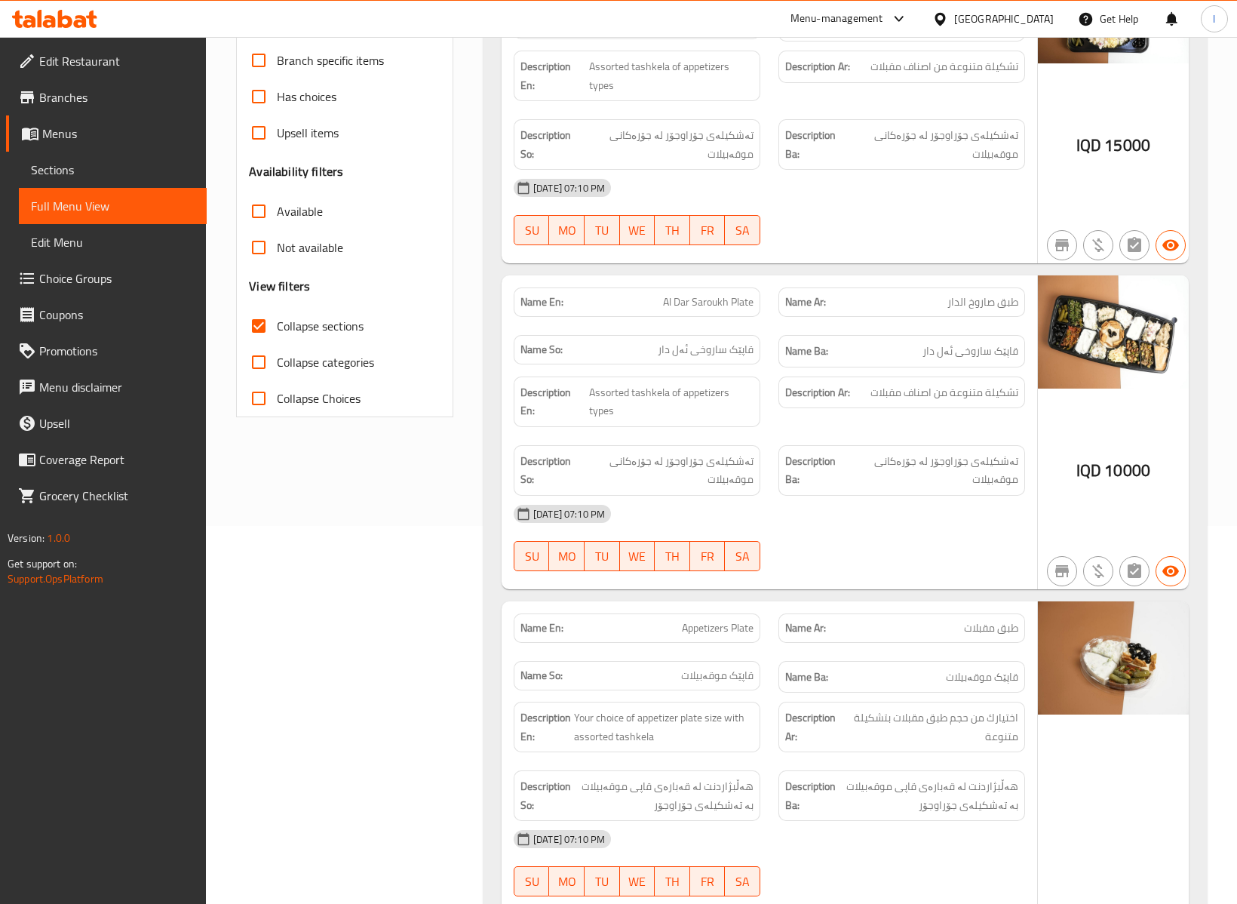
scroll to position [0, 0]
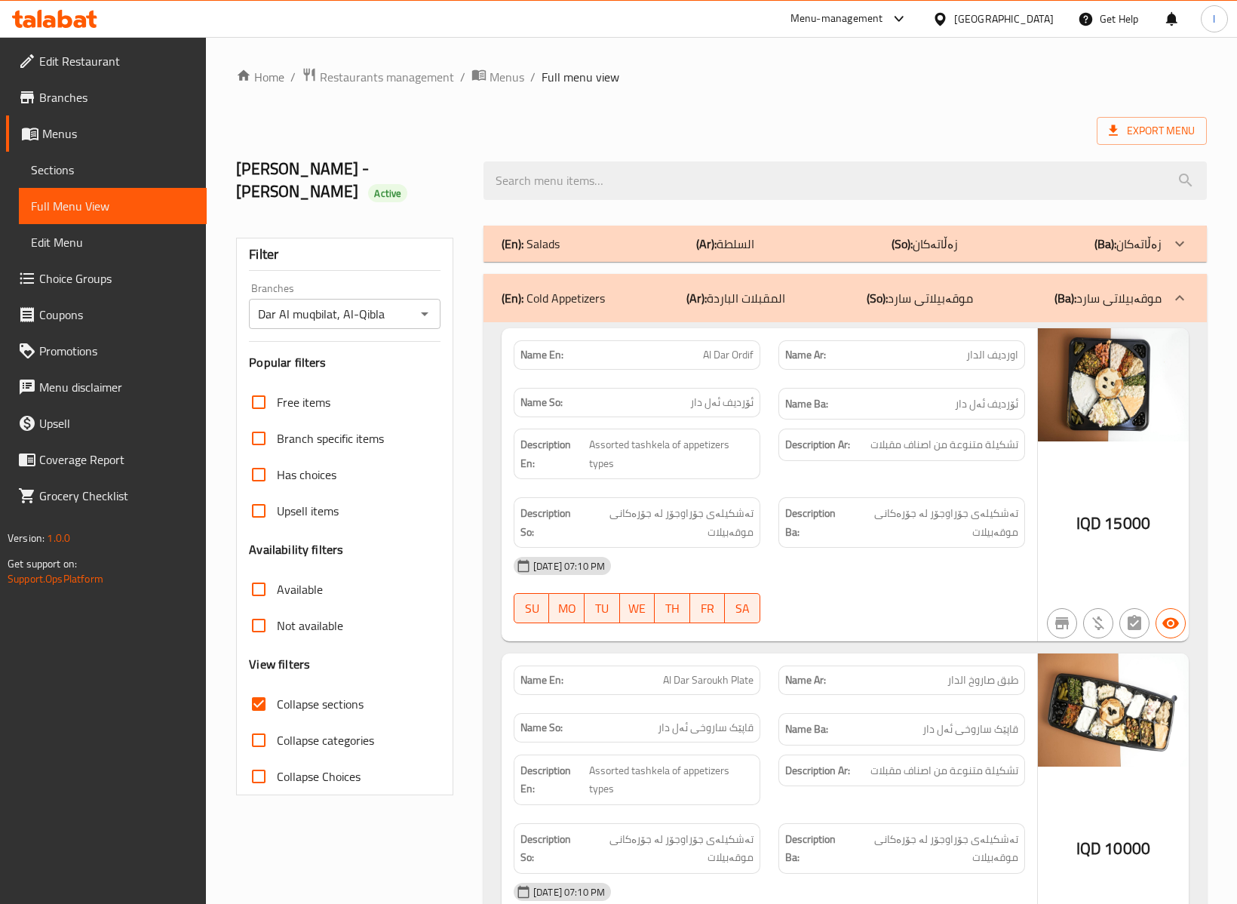
click at [997, 289] on div "(En): Cold Appetizers (Ar): المقبلات الباردة (So): موقەبیلاتی سارد (Ba): موقەبی…" at bounding box center [832, 298] width 660 height 18
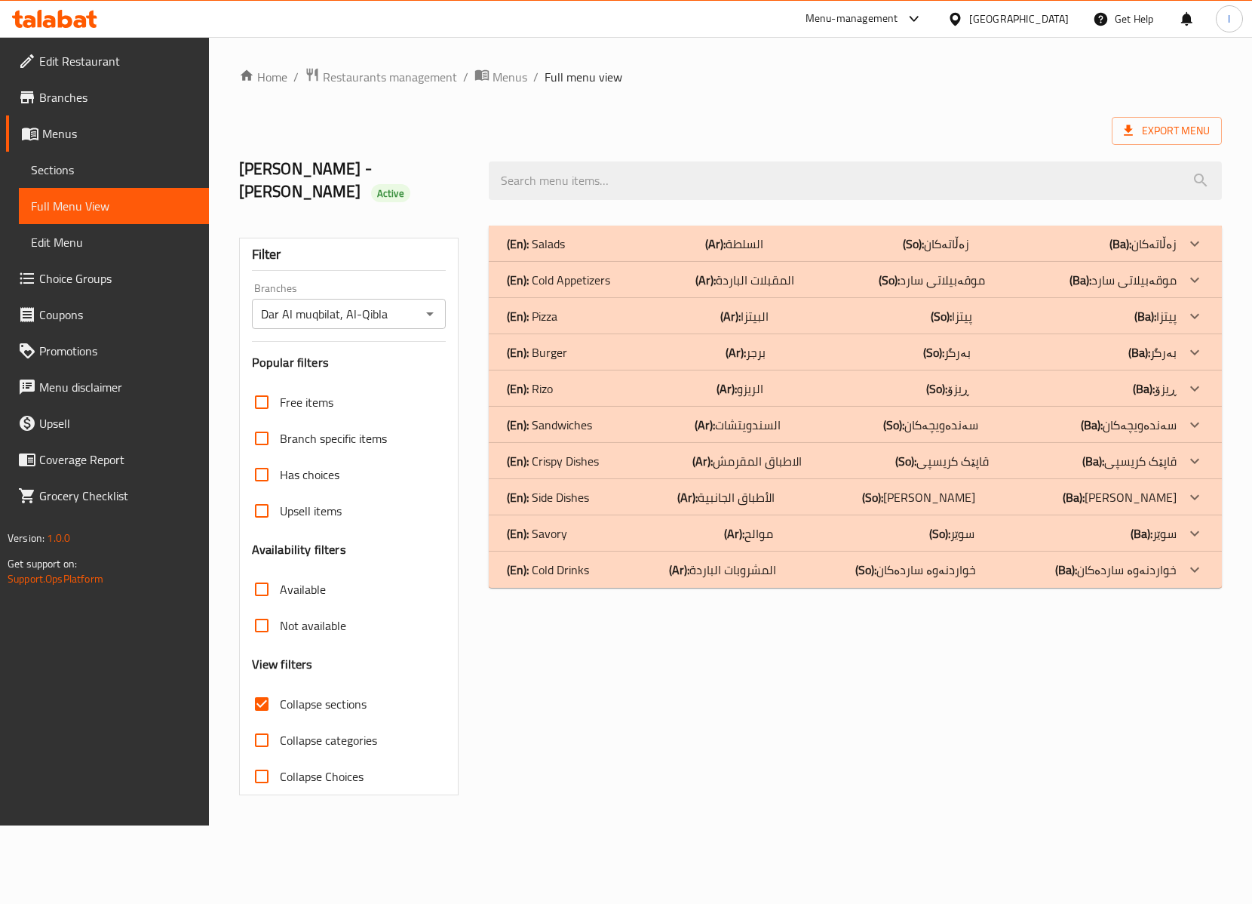
click at [751, 226] on div "(En): Salads (Ar): السلطة (So): زەڵاتەکان (Ba): زەڵاتەکان" at bounding box center [855, 244] width 733 height 36
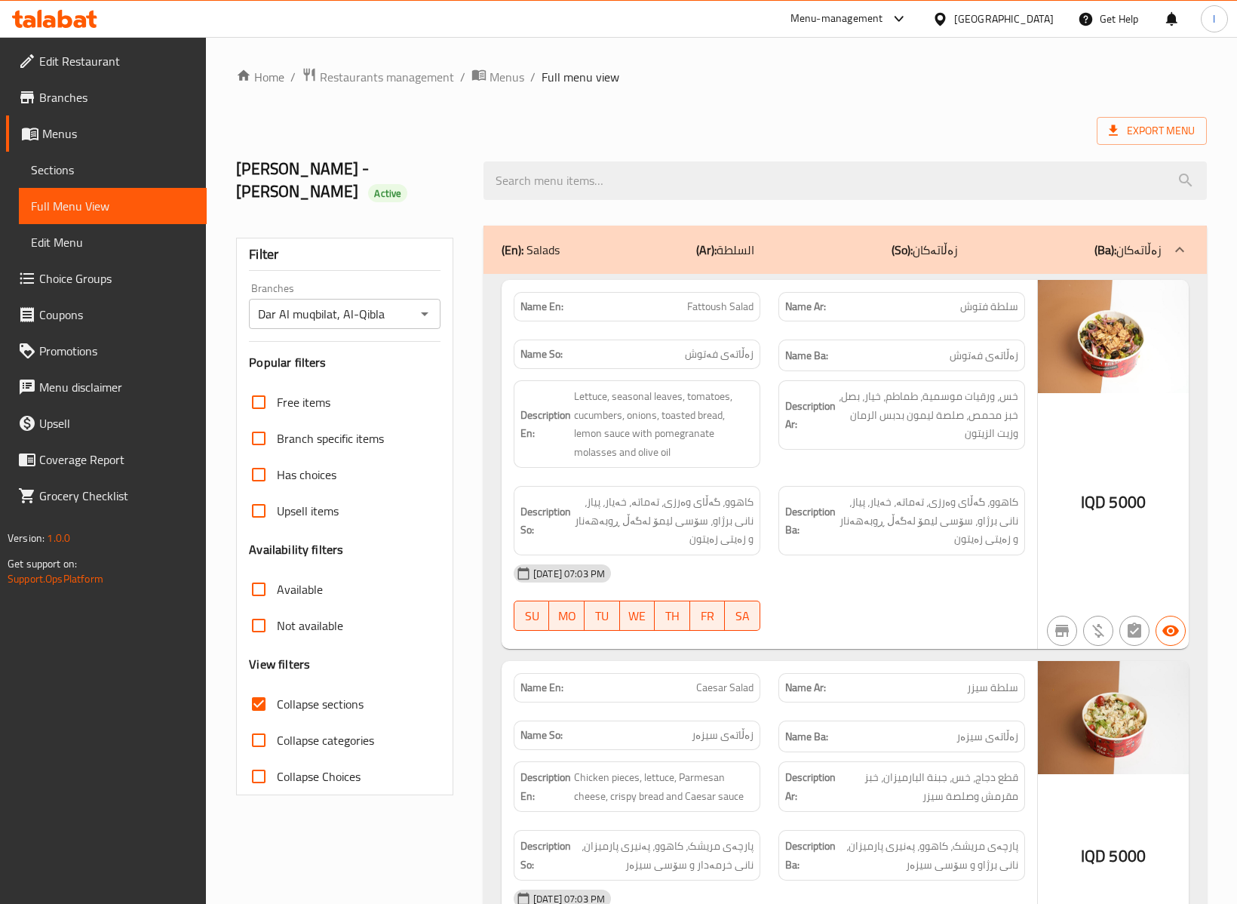
click at [830, 250] on div "(En): Salads (Ar): السلطة (So): زەڵاتەکان (Ba): زەڵاتەکان" at bounding box center [845, 250] width 723 height 48
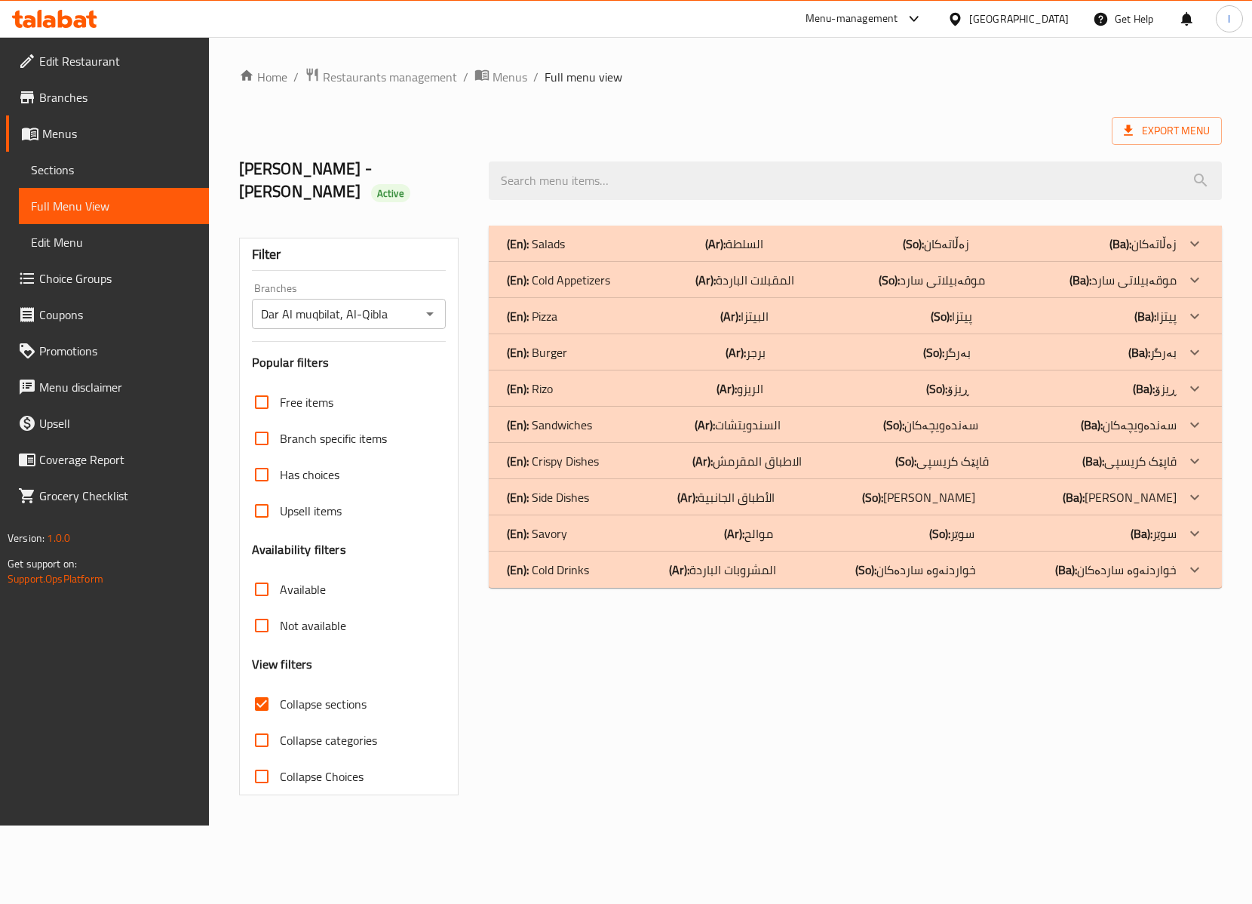
click at [662, 488] on div "(En): Side Dishes (Ar): الأطباق الجانبية (So): ژەمە لاوەکییەکان (Ba): ژەمە لاوە…" at bounding box center [841, 497] width 669 height 18
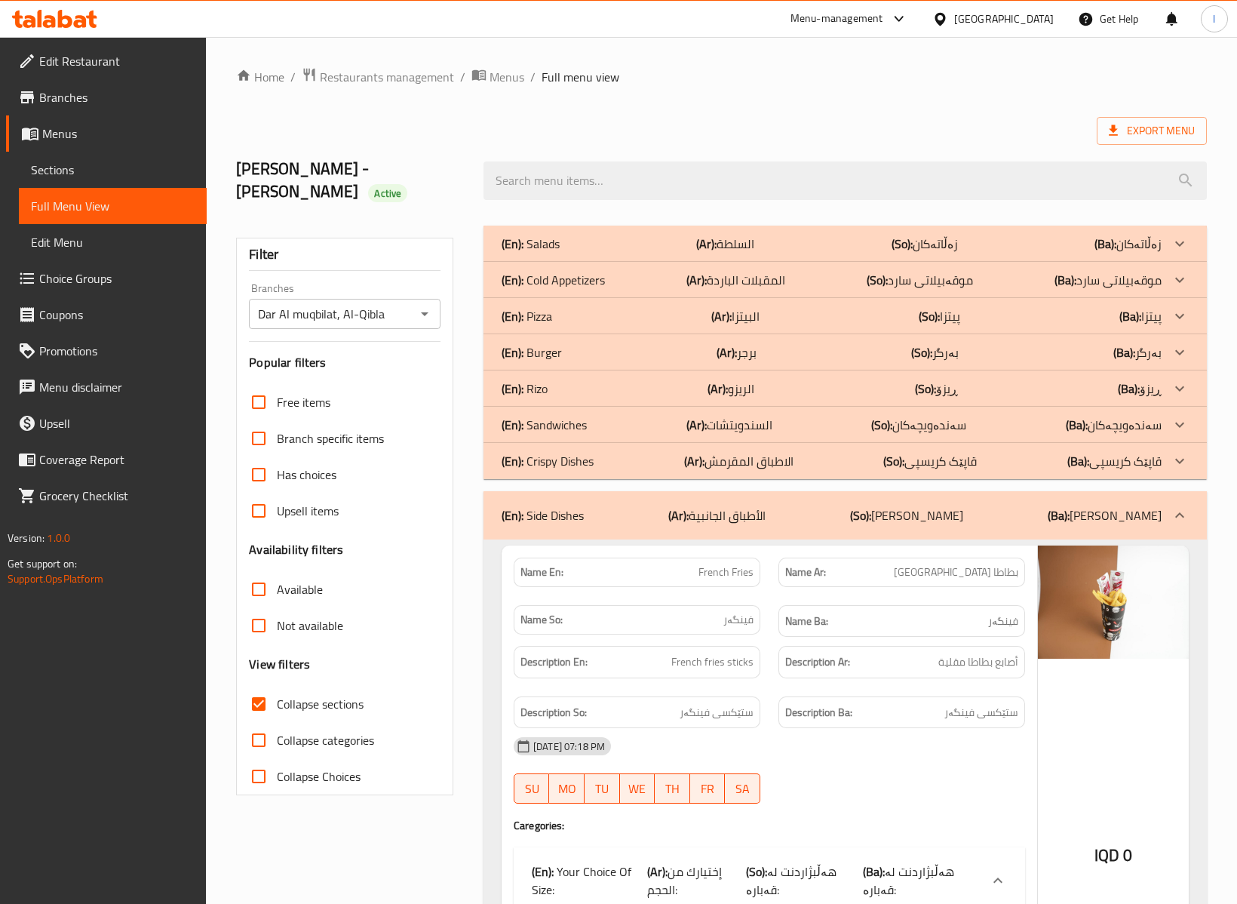
drag, startPoint x: 854, startPoint y: 634, endPoint x: 855, endPoint y: 644, distance: 9.1
click at [855, 653] on h6 "Description Ar: أصابع بطاطا مقلية" at bounding box center [901, 662] width 233 height 19
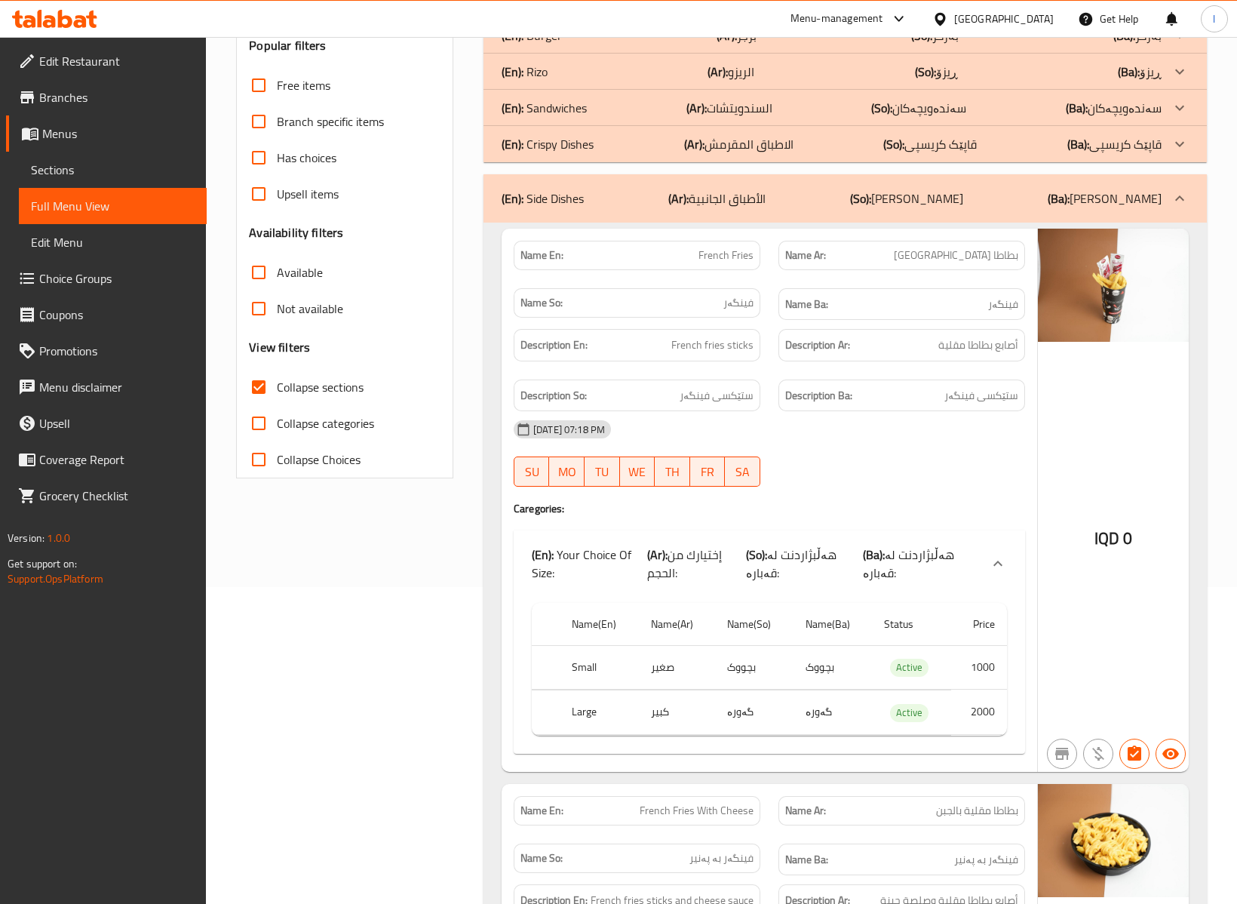
scroll to position [335, 0]
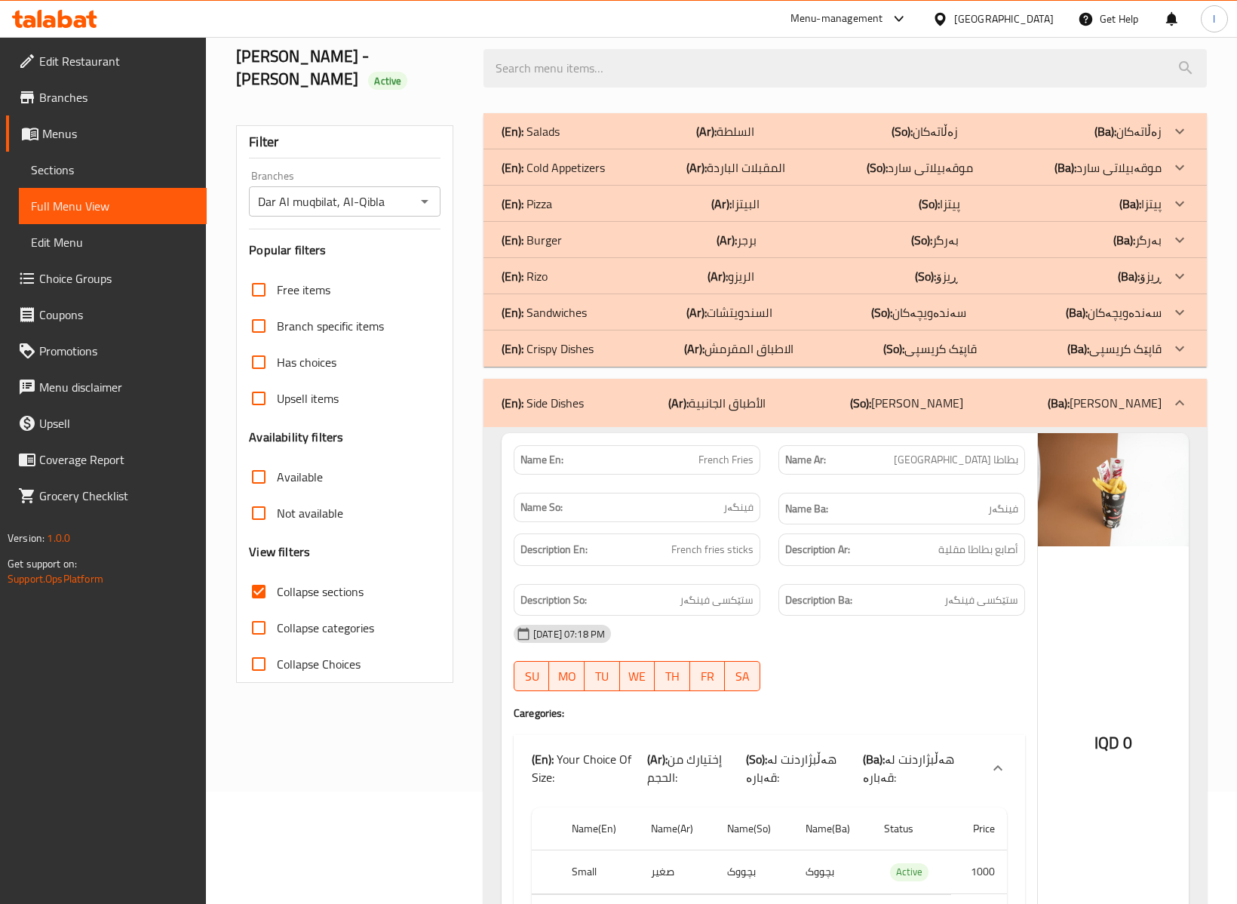
scroll to position [0, 0]
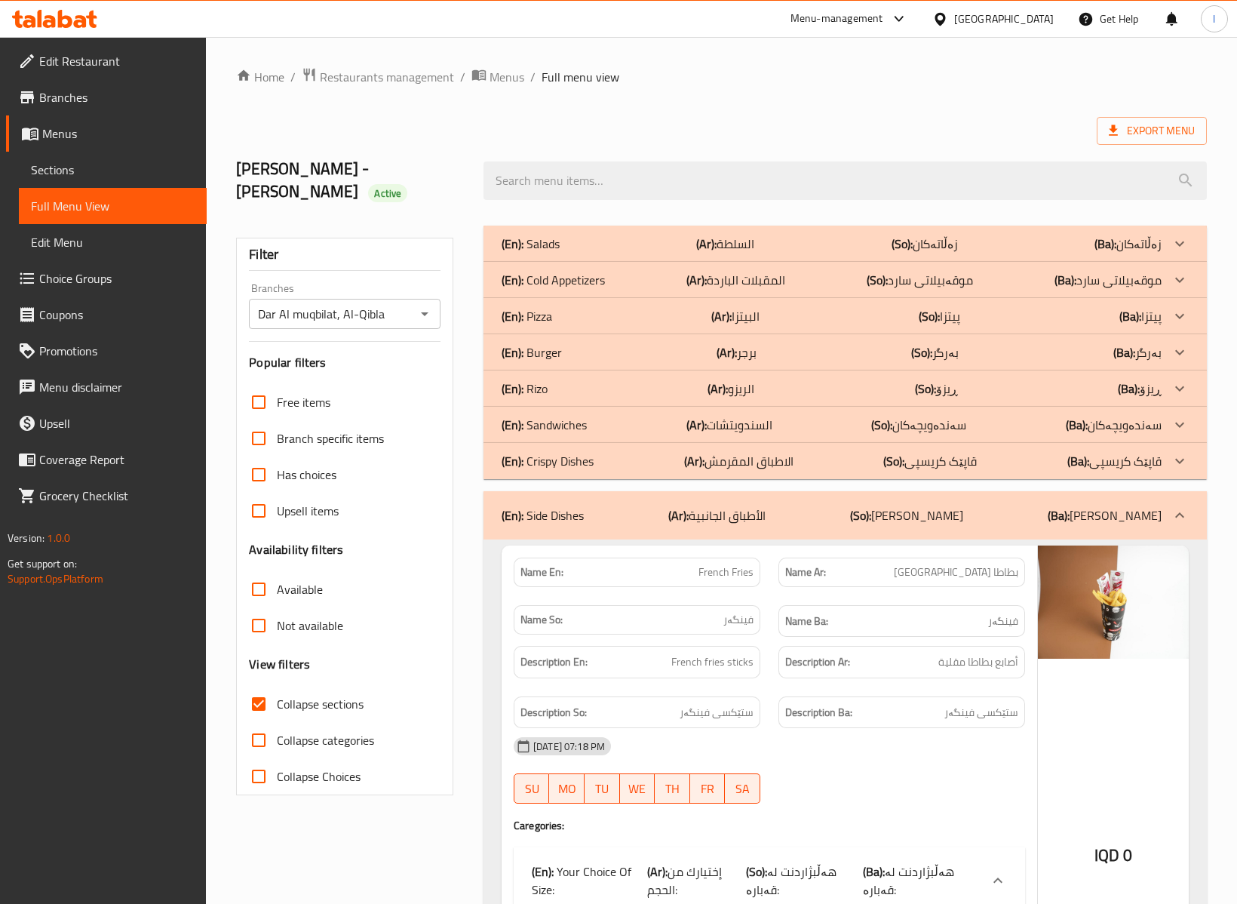
click at [769, 491] on div "(En): Side Dishes (Ar): الأطباق الجانبية (So): ژەمە لاوەکییەکان (Ba): ژەمە لاوە…" at bounding box center [845, 515] width 723 height 48
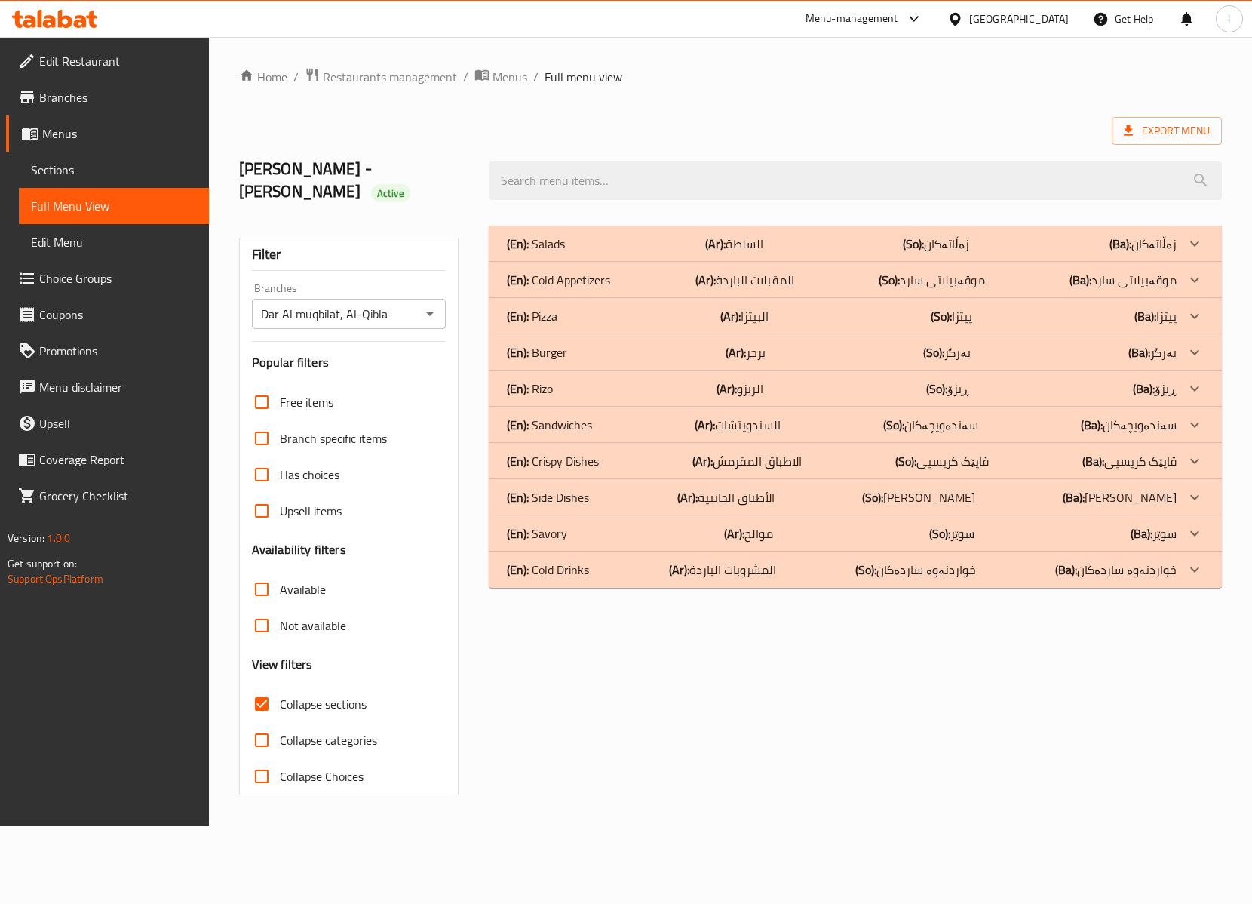
click at [613, 413] on div "(En): Sandwiches (Ar): السندويتشات (So): سەندەویچەکان (Ba): سەندەویچەکان" at bounding box center [855, 425] width 733 height 36
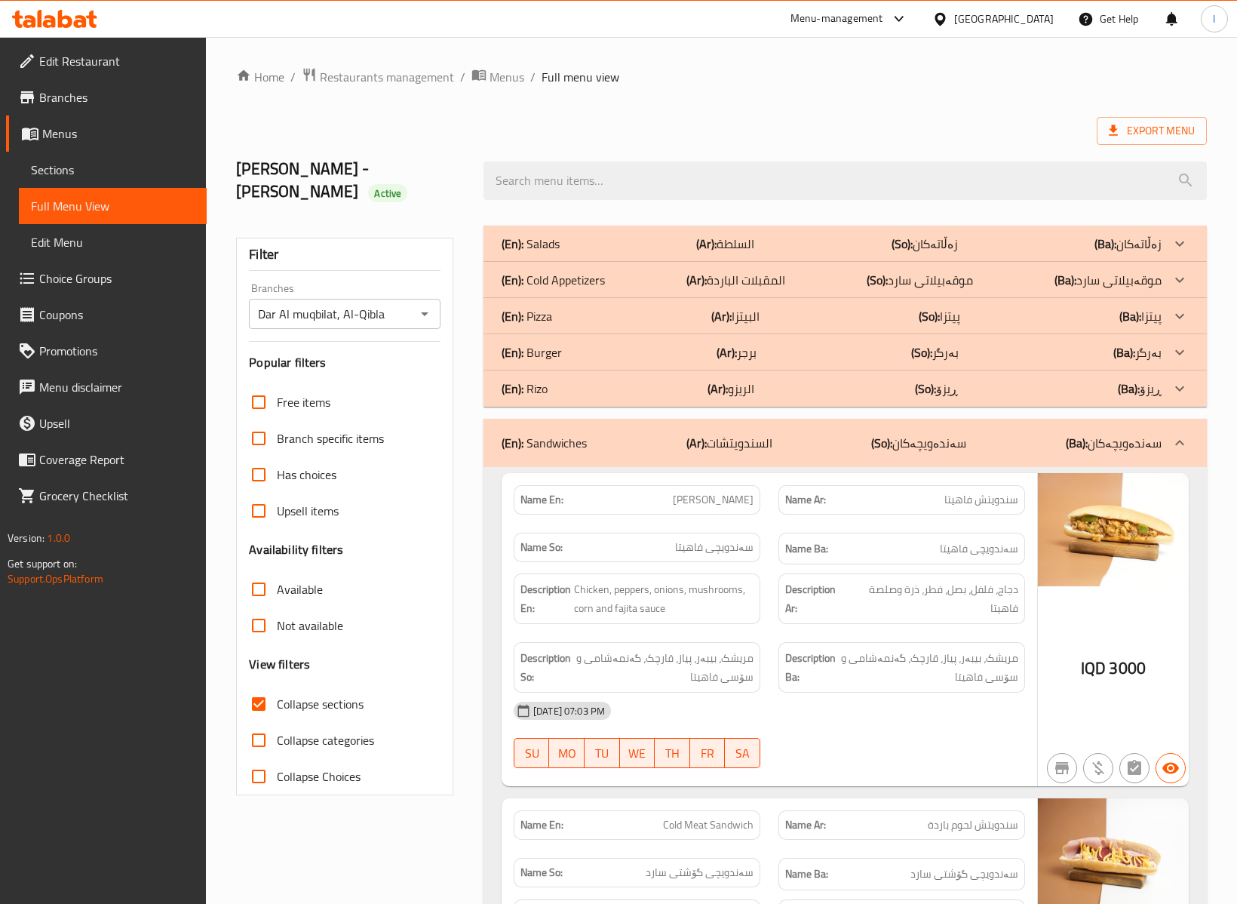
scroll to position [335, 0]
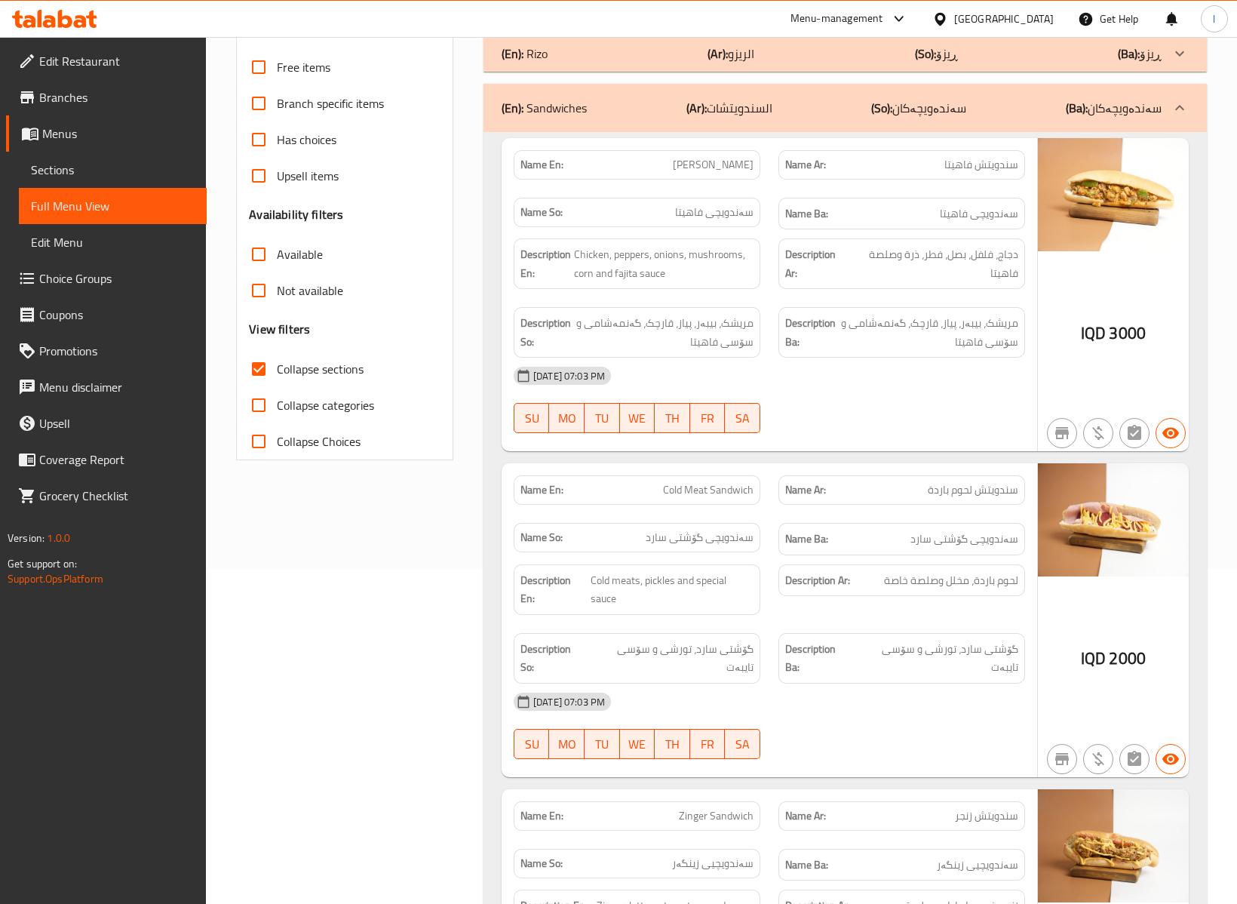
click at [391, 610] on div "Filter Branches Dar Al muqbilat, Al-Qibla Branches Popular filters Free items B…" at bounding box center [350, 572] width 247 height 1381
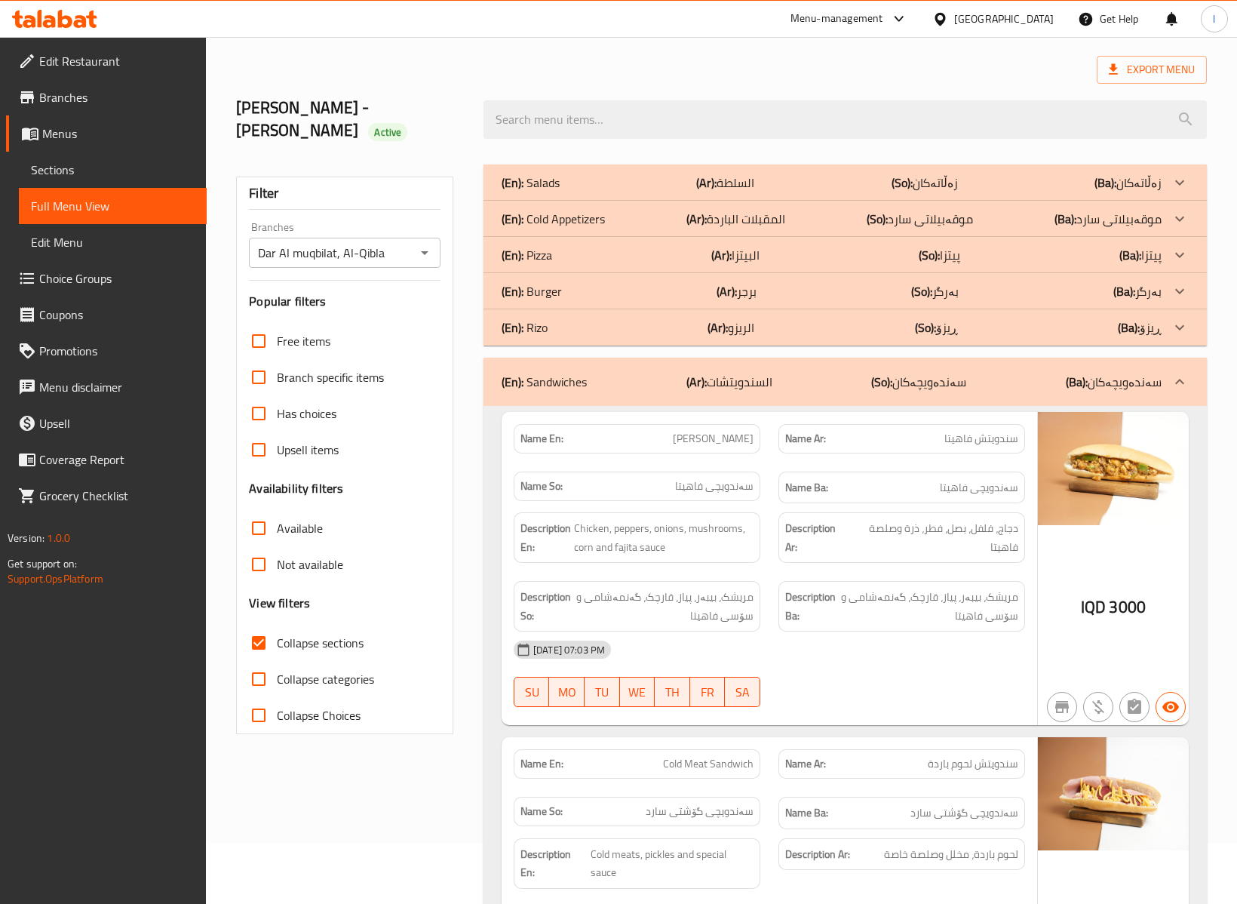
scroll to position [0, 0]
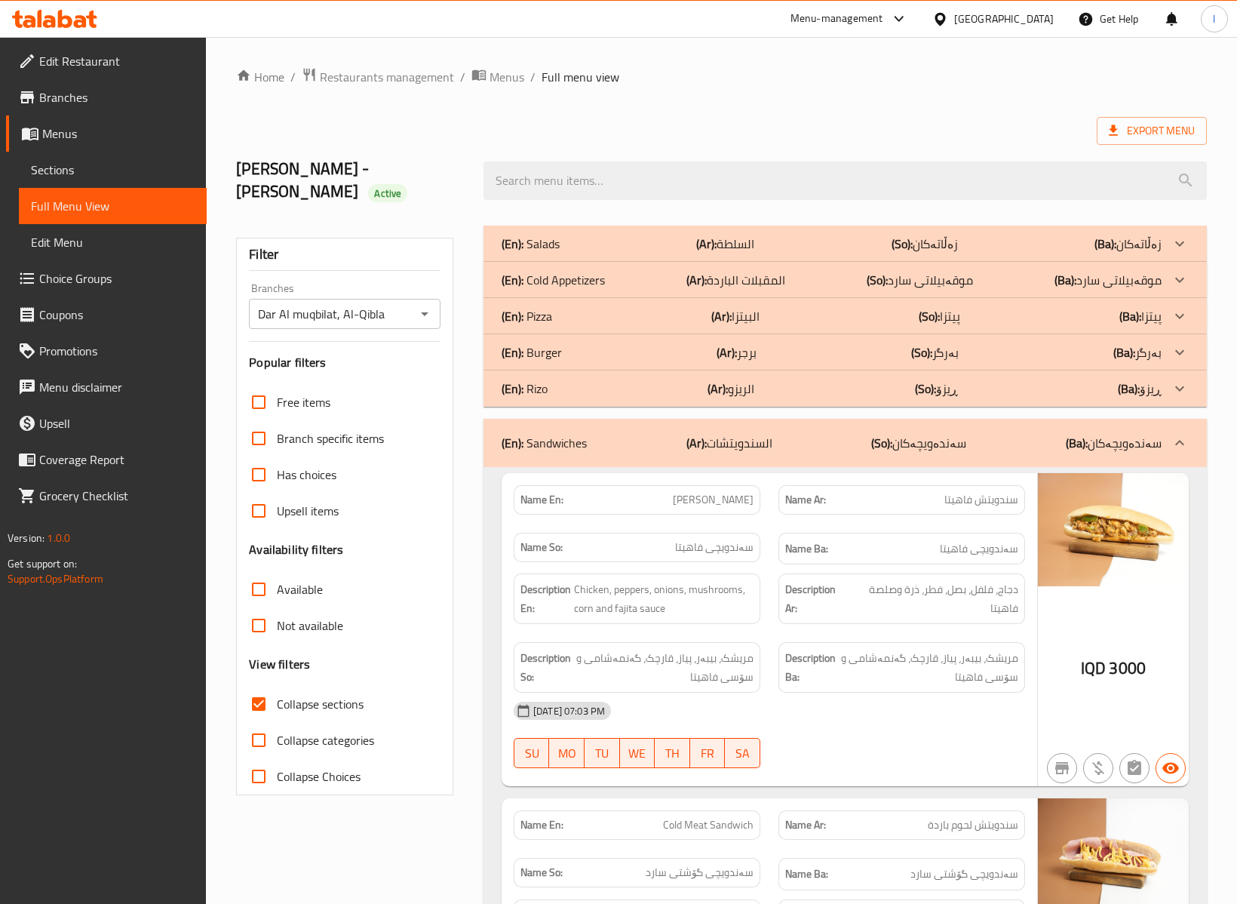
click at [821, 434] on div "(En): Sandwiches (Ar): السندويتشات (So): سەندەویچەکان (Ba): سەندەویچەکان" at bounding box center [832, 443] width 660 height 18
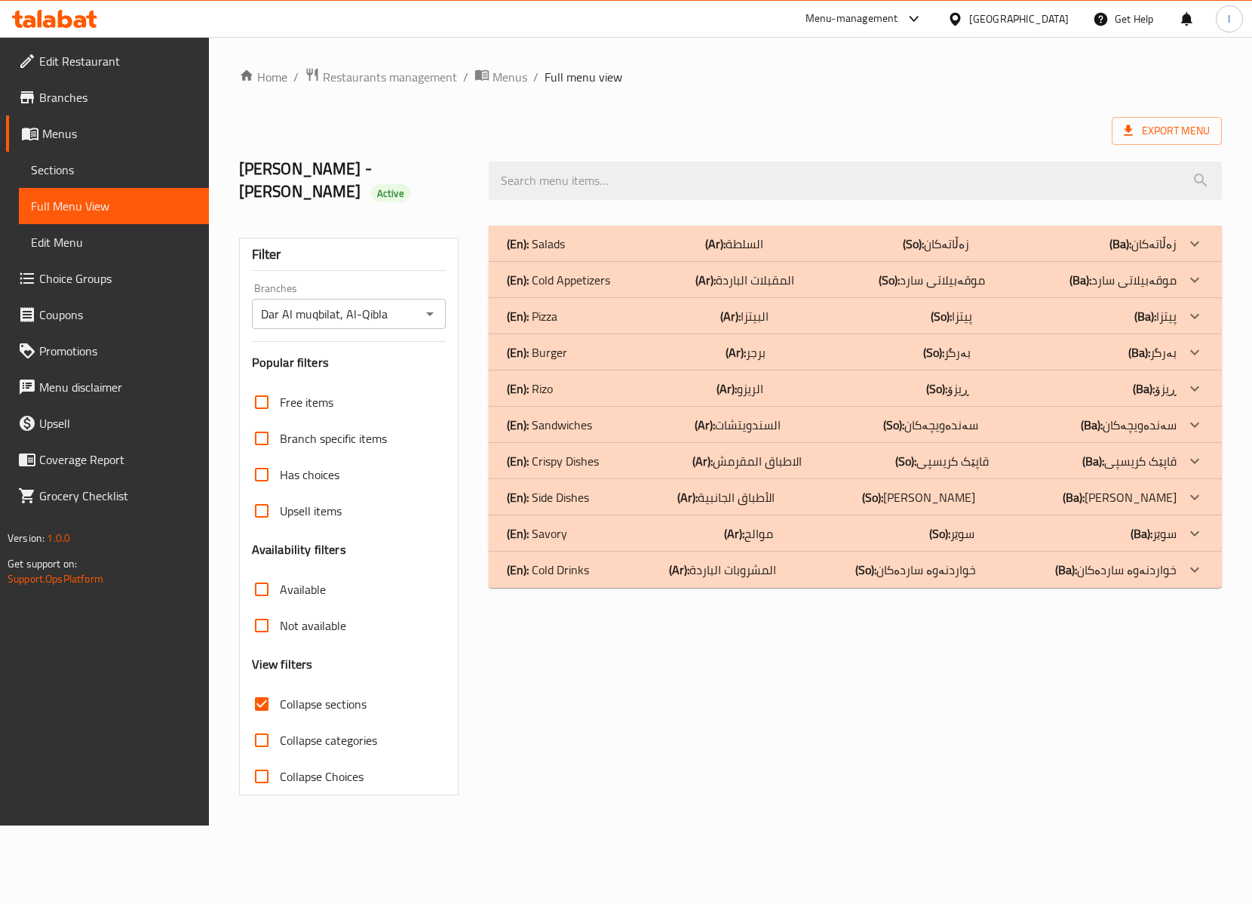
click at [662, 343] on div "(En): Burger (Ar): برجر (So): بەرگر (Ba): بەرگر" at bounding box center [841, 352] width 669 height 18
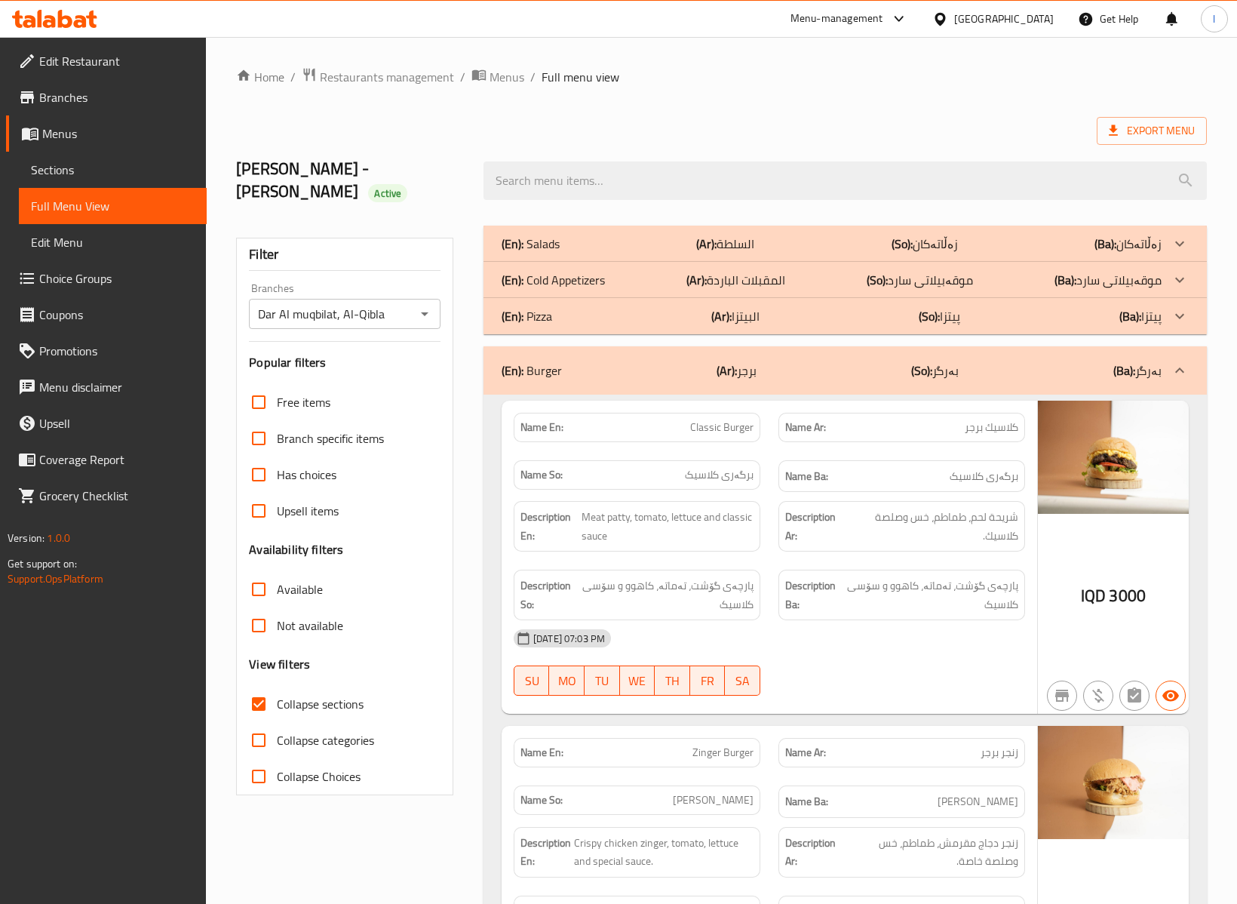
click at [900, 655] on div "07-10-2025 07:03 PM SU MO TU WE TH FR SA" at bounding box center [770, 662] width 530 height 84
click at [872, 644] on div "07-10-2025 07:03 PM SU MO TU WE TH FR SA" at bounding box center [770, 662] width 530 height 84
click at [872, 358] on div "(En): Burger (Ar): برجر (So): بەرگر (Ba): بەرگر" at bounding box center [845, 370] width 723 height 48
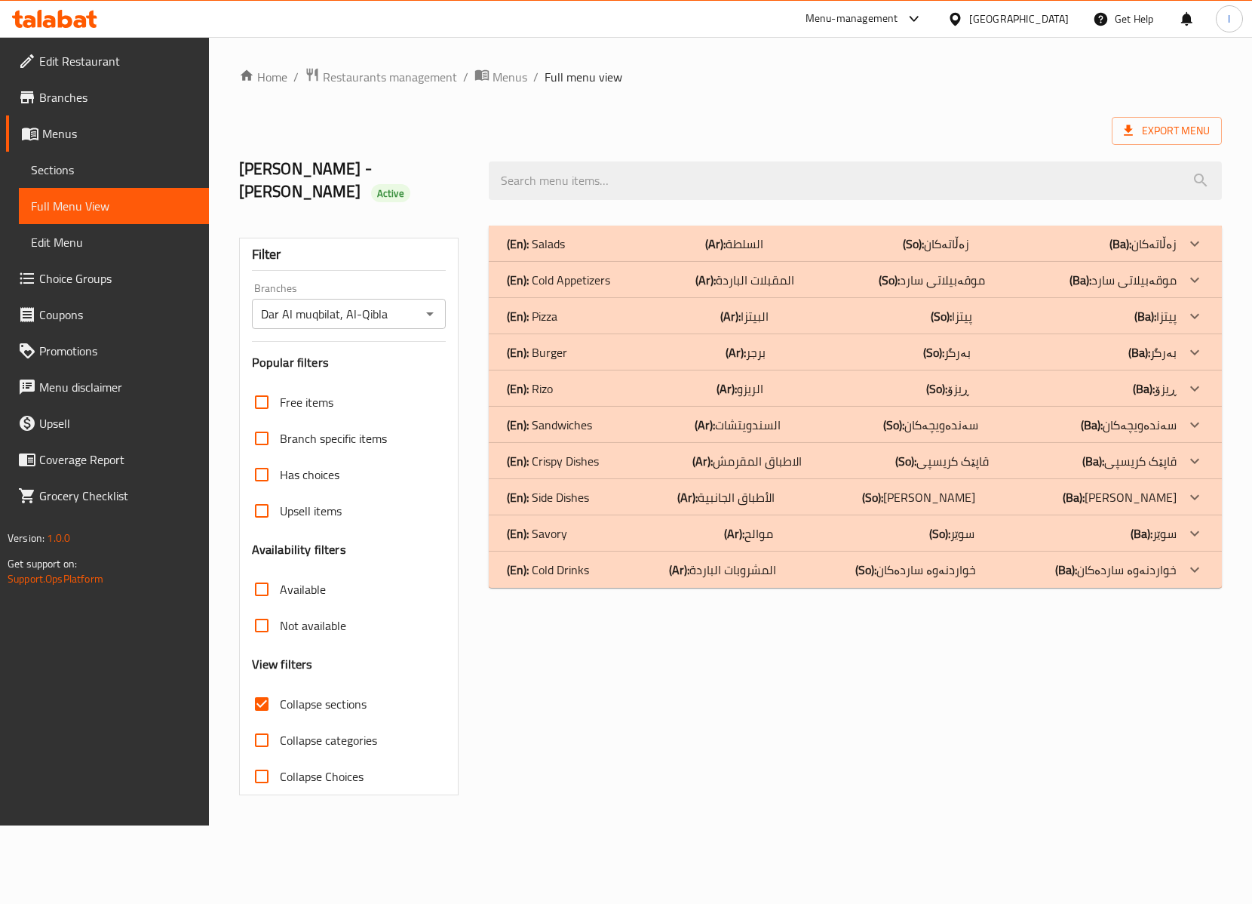
click at [761, 452] on p "(Ar): الاطباق المقرمش" at bounding box center [747, 461] width 109 height 18
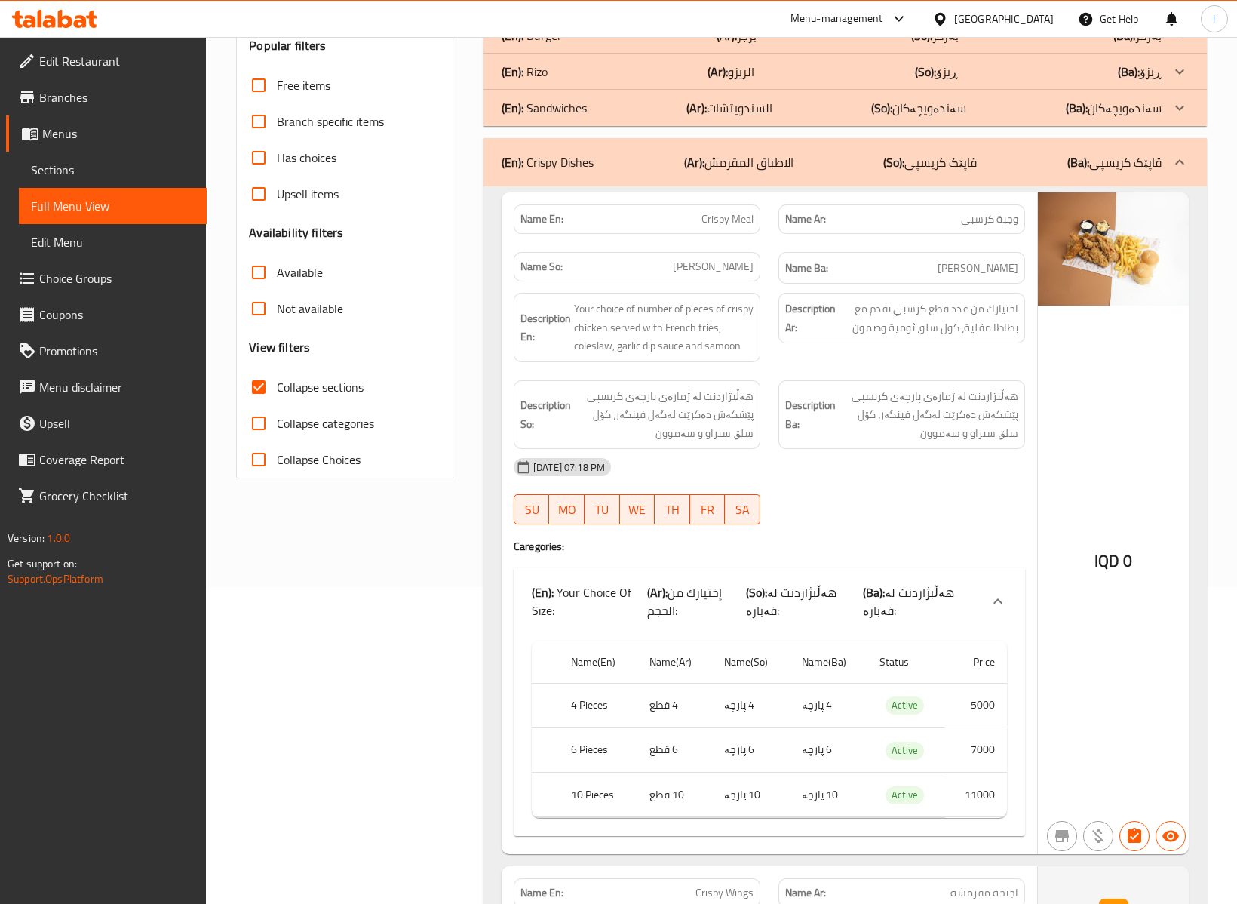
scroll to position [335, 0]
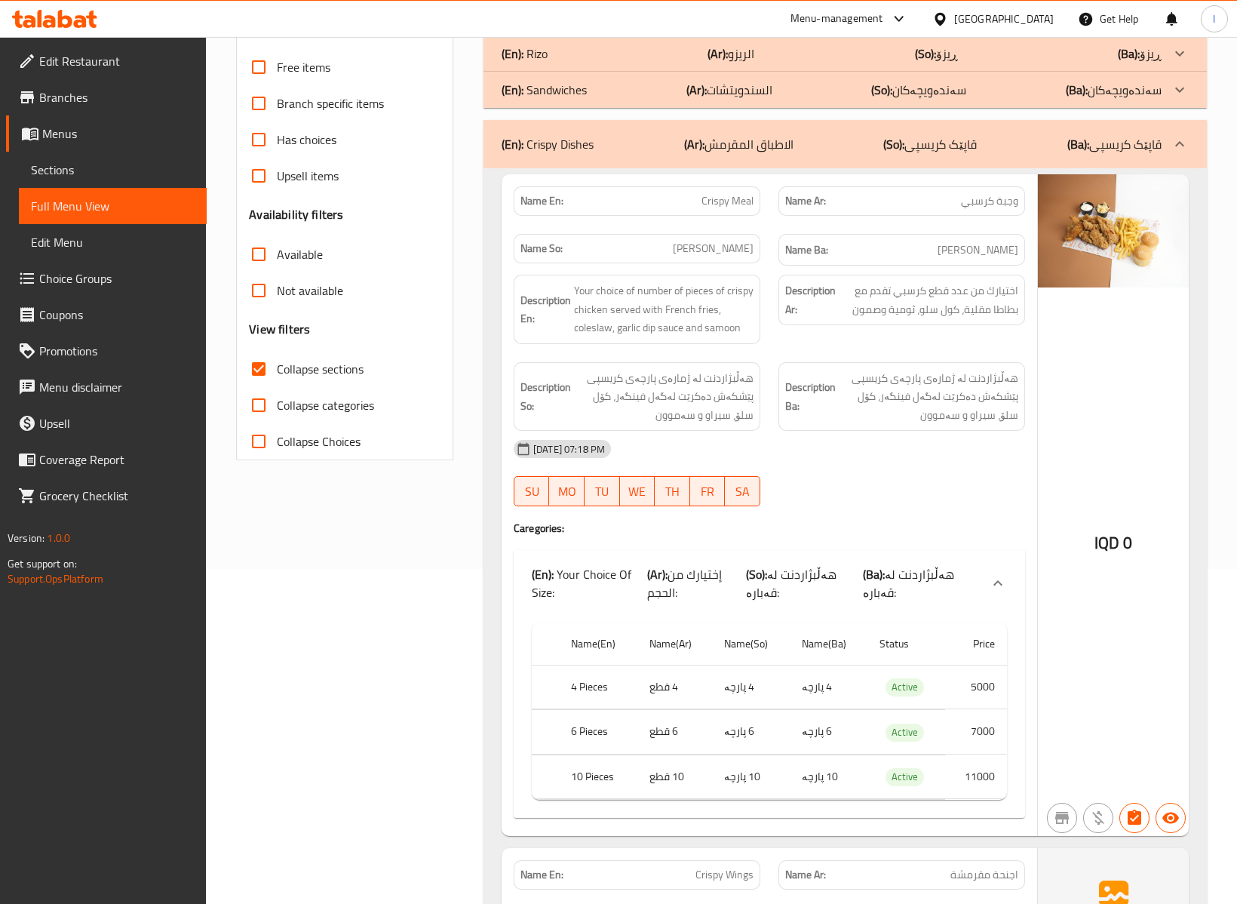
click at [402, 597] on div "Filter Branches Dar Al muqbilat, Al-Qibla Branches Popular filters Free items B…" at bounding box center [350, 911] width 247 height 2058
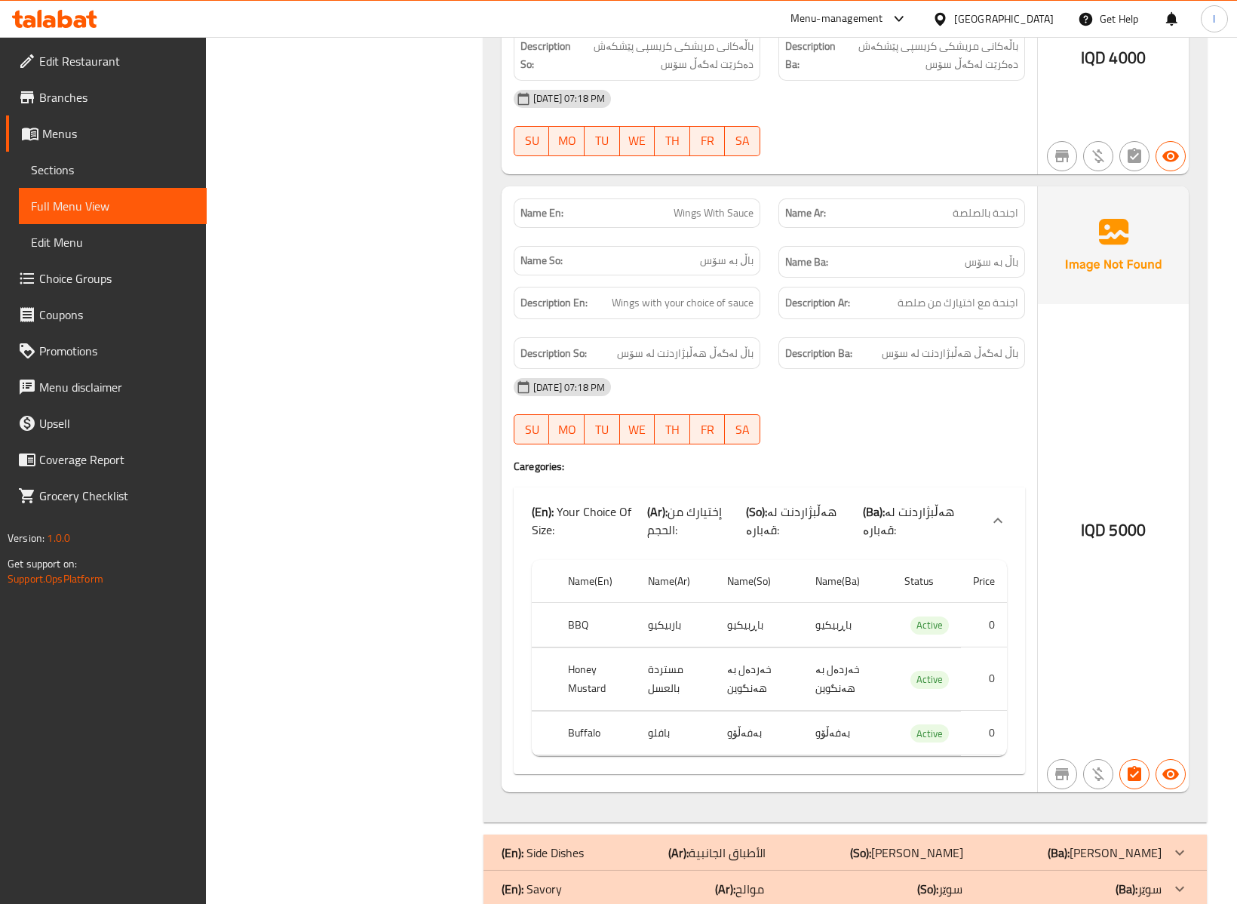
scroll to position [1341, 0]
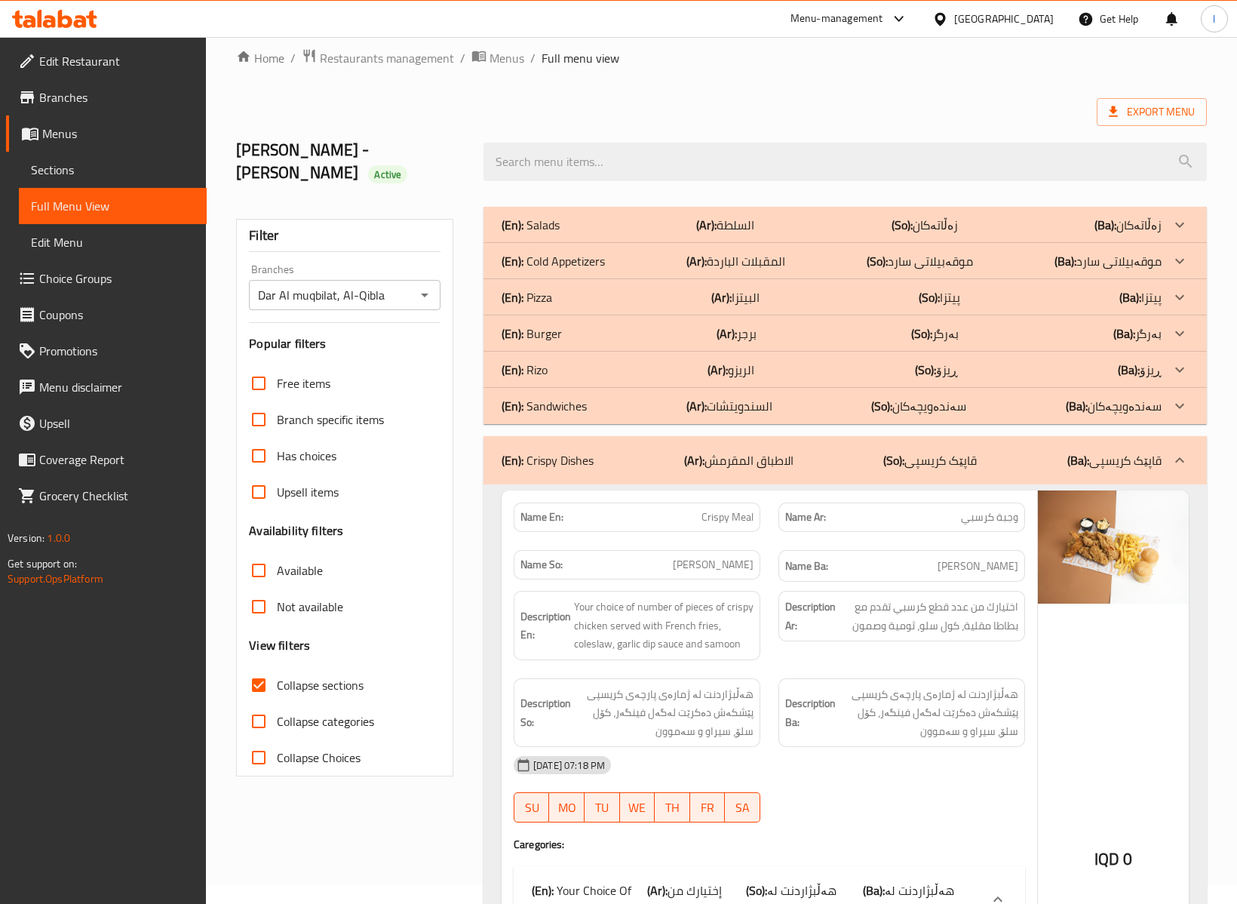
scroll to position [0, 0]
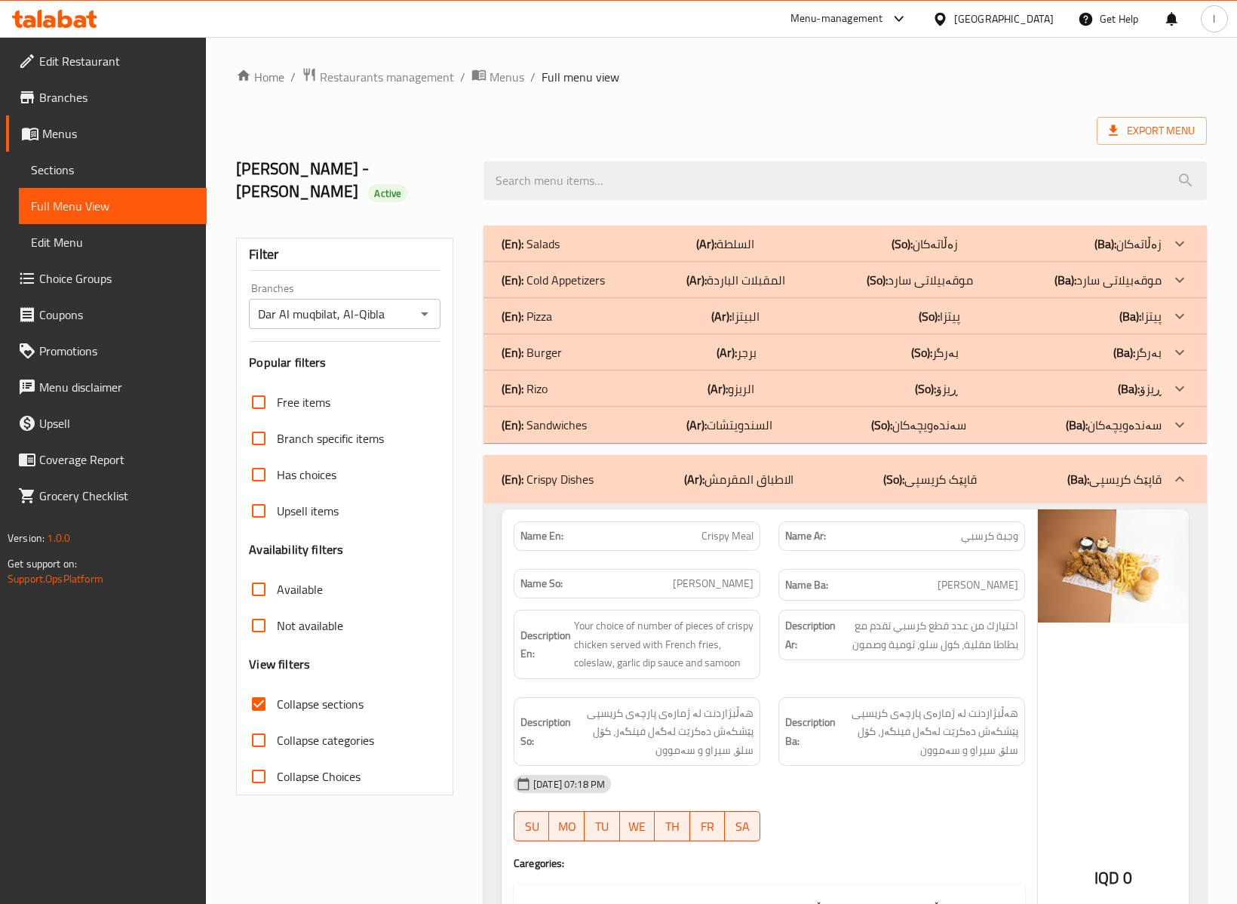
click at [840, 455] on div "(En): Crispy Dishes (Ar): الاطباق المقرمش (So): قاپێک کریسپی (Ba): قاپێک کریسپی" at bounding box center [845, 479] width 723 height 48
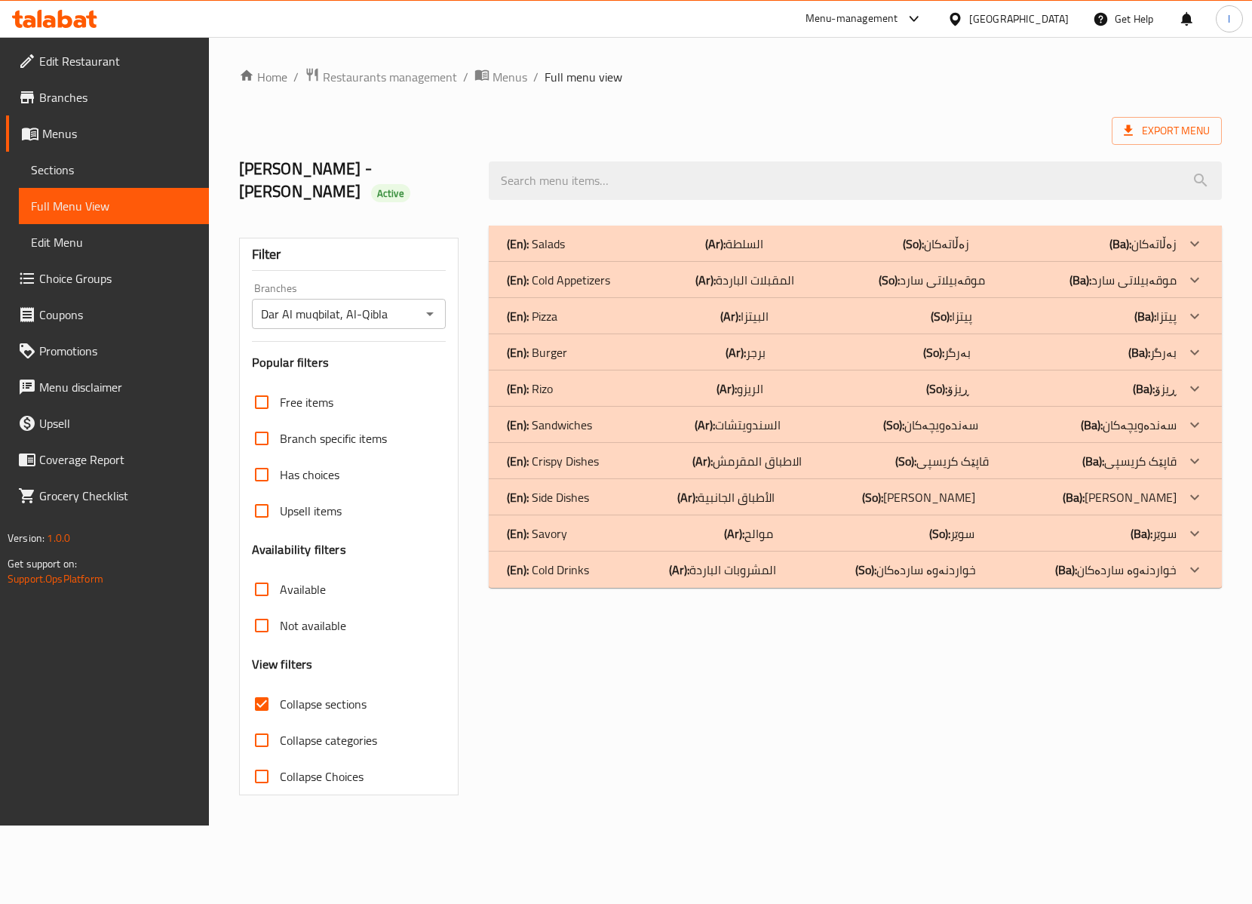
click at [579, 379] on div "(En): Rizo (Ar): الريزو (So): ڕیزۆ (Ba): ڕیزۆ" at bounding box center [841, 388] width 669 height 18
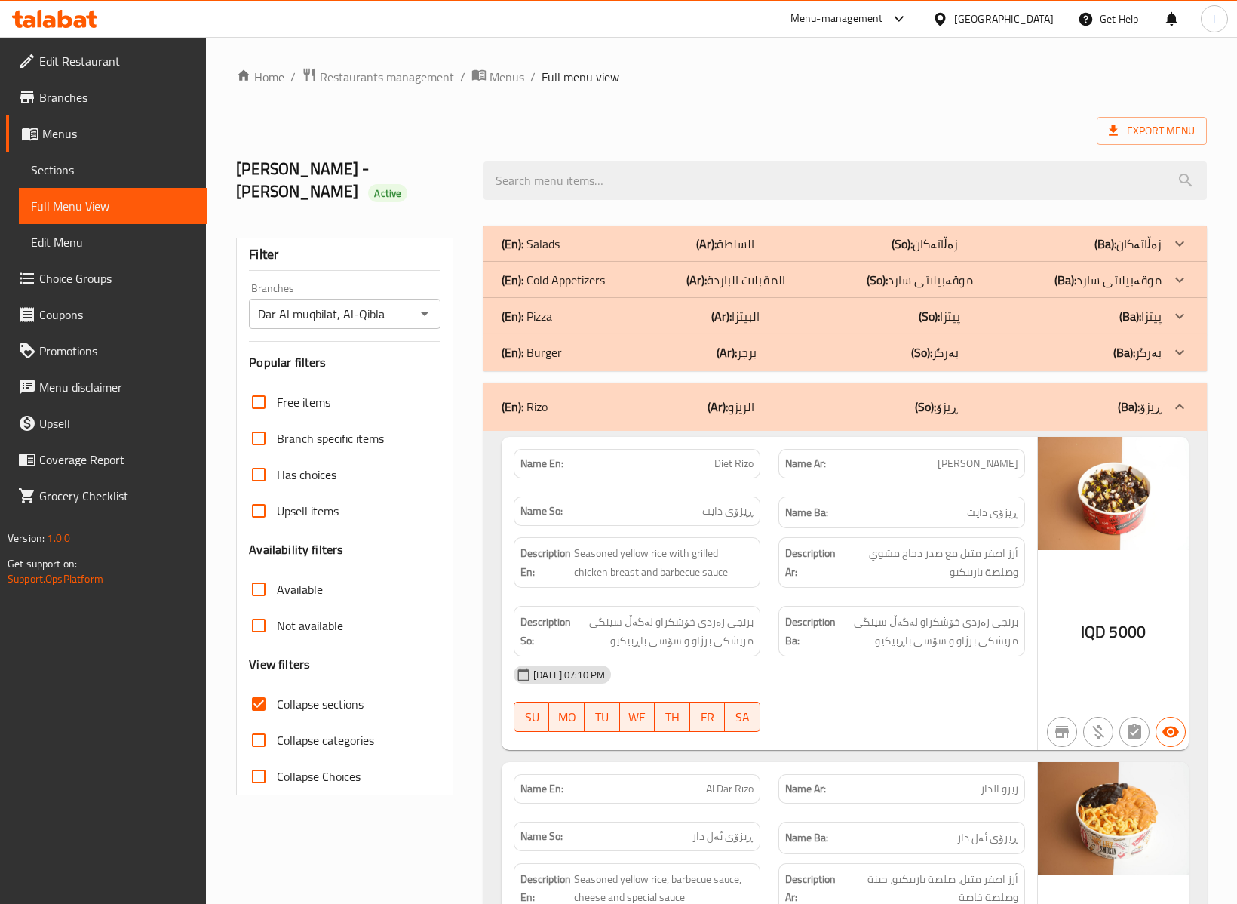
click at [869, 668] on div "[DATE] 07:10 PM" at bounding box center [770, 674] width 530 height 36
click at [918, 395] on b "(So):" at bounding box center [925, 406] width 21 height 23
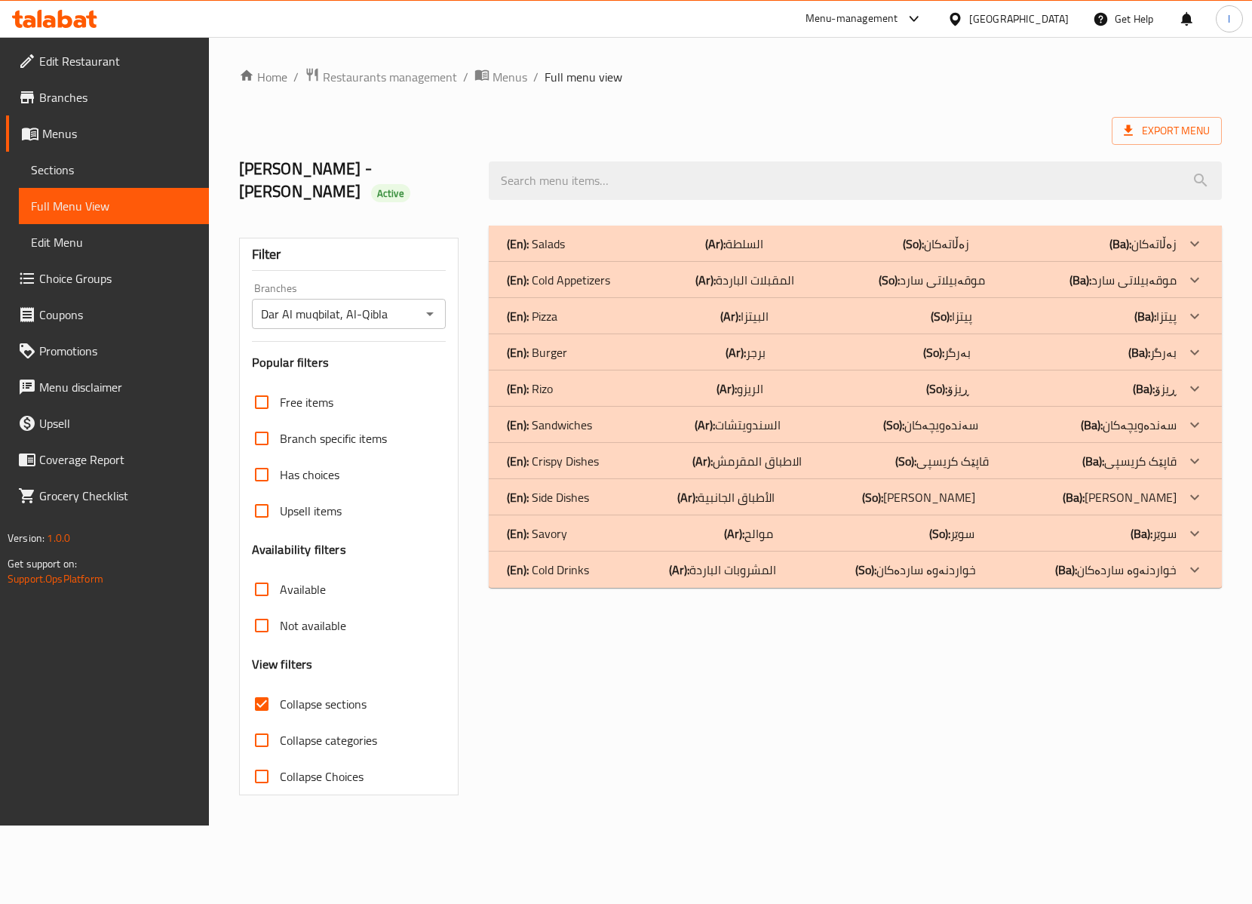
click at [635, 307] on div "(En): Pizza (Ar): البيتزا (So): پیتزا (Ba): پیتزا" at bounding box center [841, 316] width 669 height 18
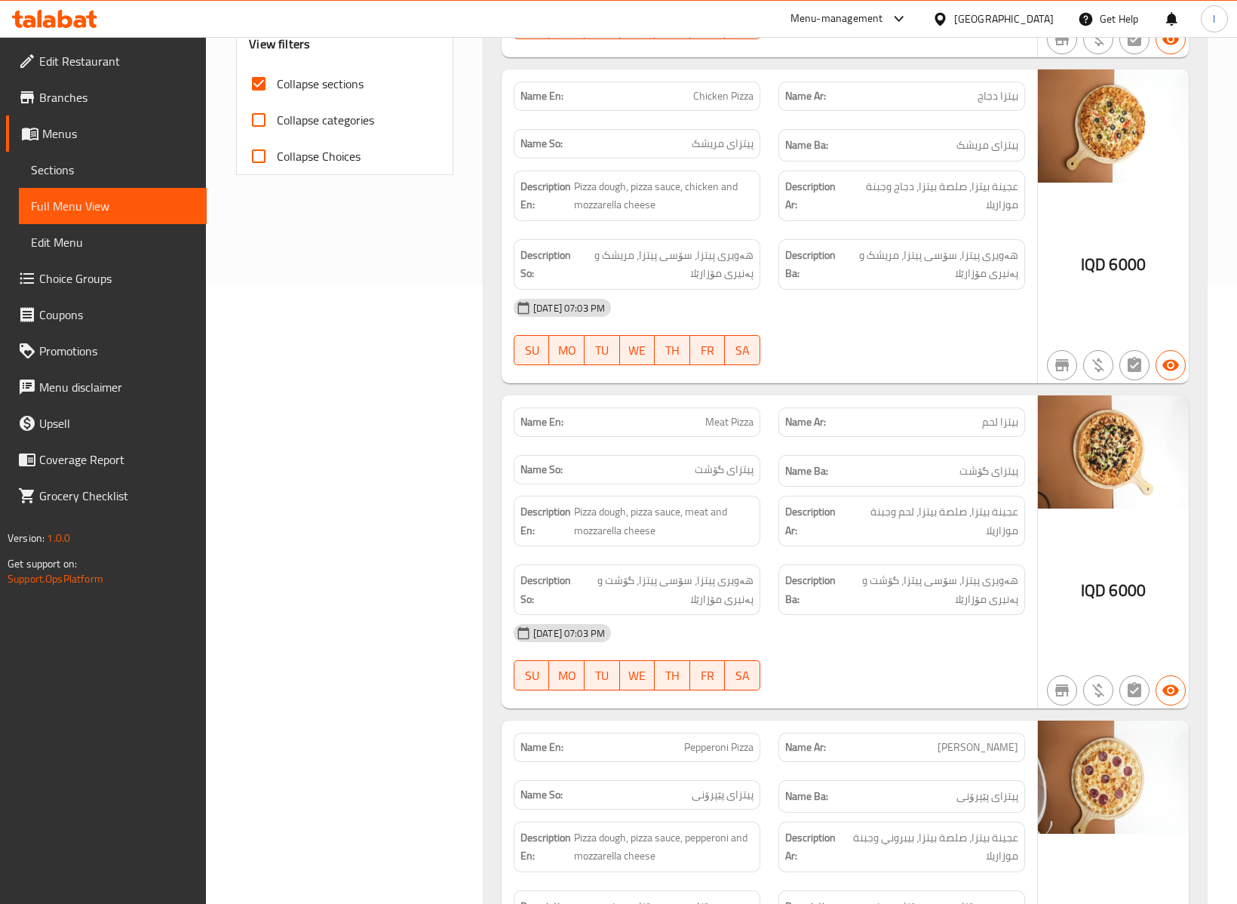
scroll to position [671, 0]
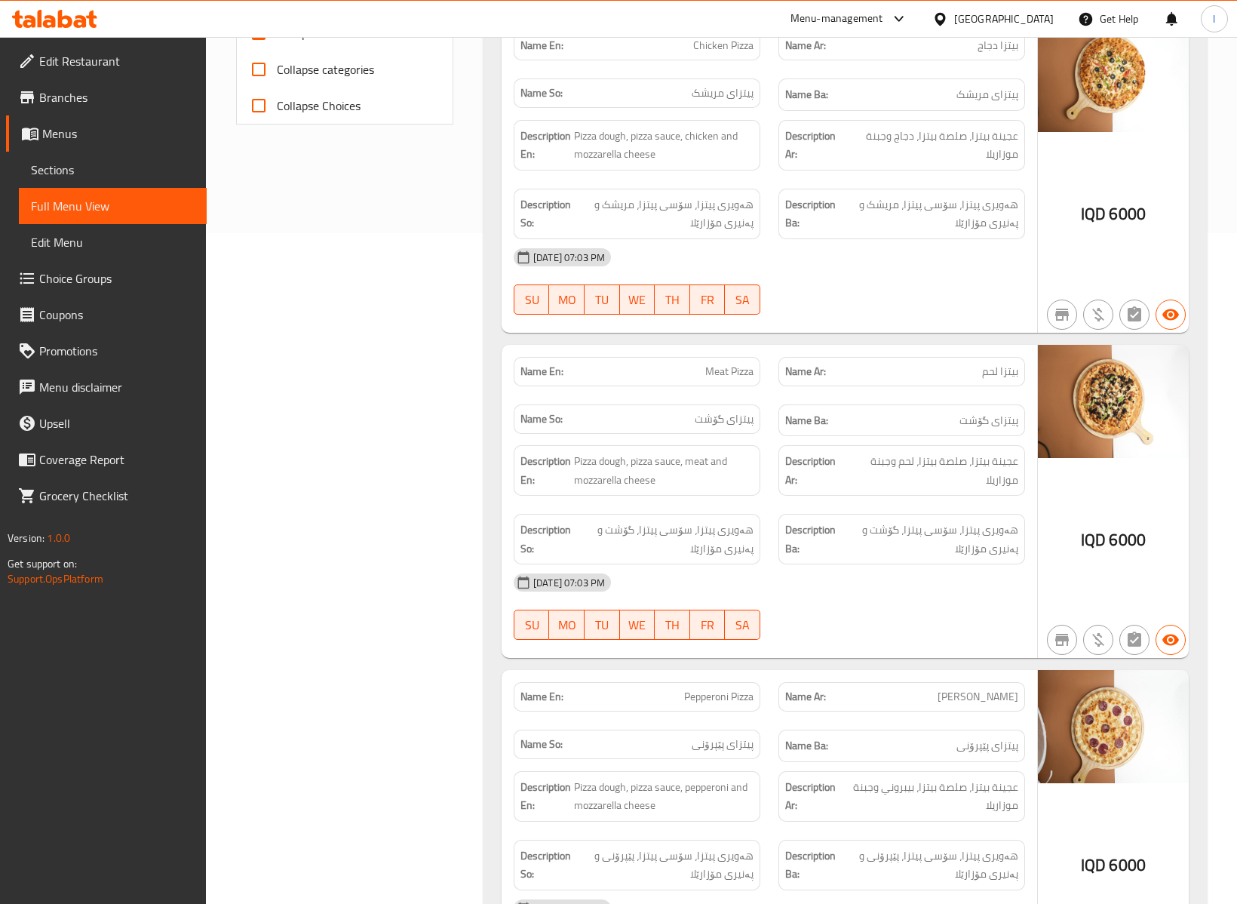
click at [420, 526] on div "Filter Branches Dar Al muqbilat, Al-Qibla Branches Popular filters Free items B…" at bounding box center [350, 599] width 247 height 2106
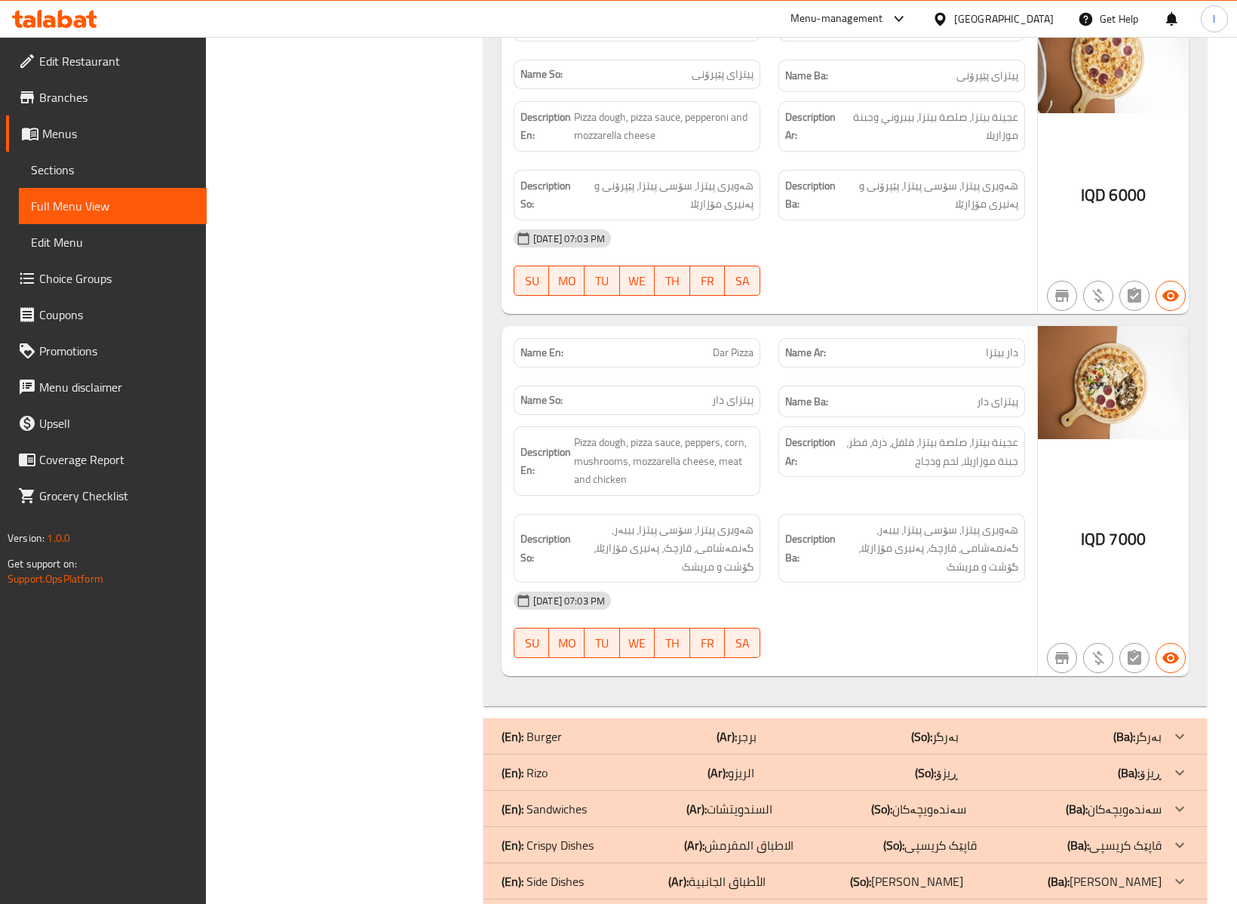
scroll to position [0, 0]
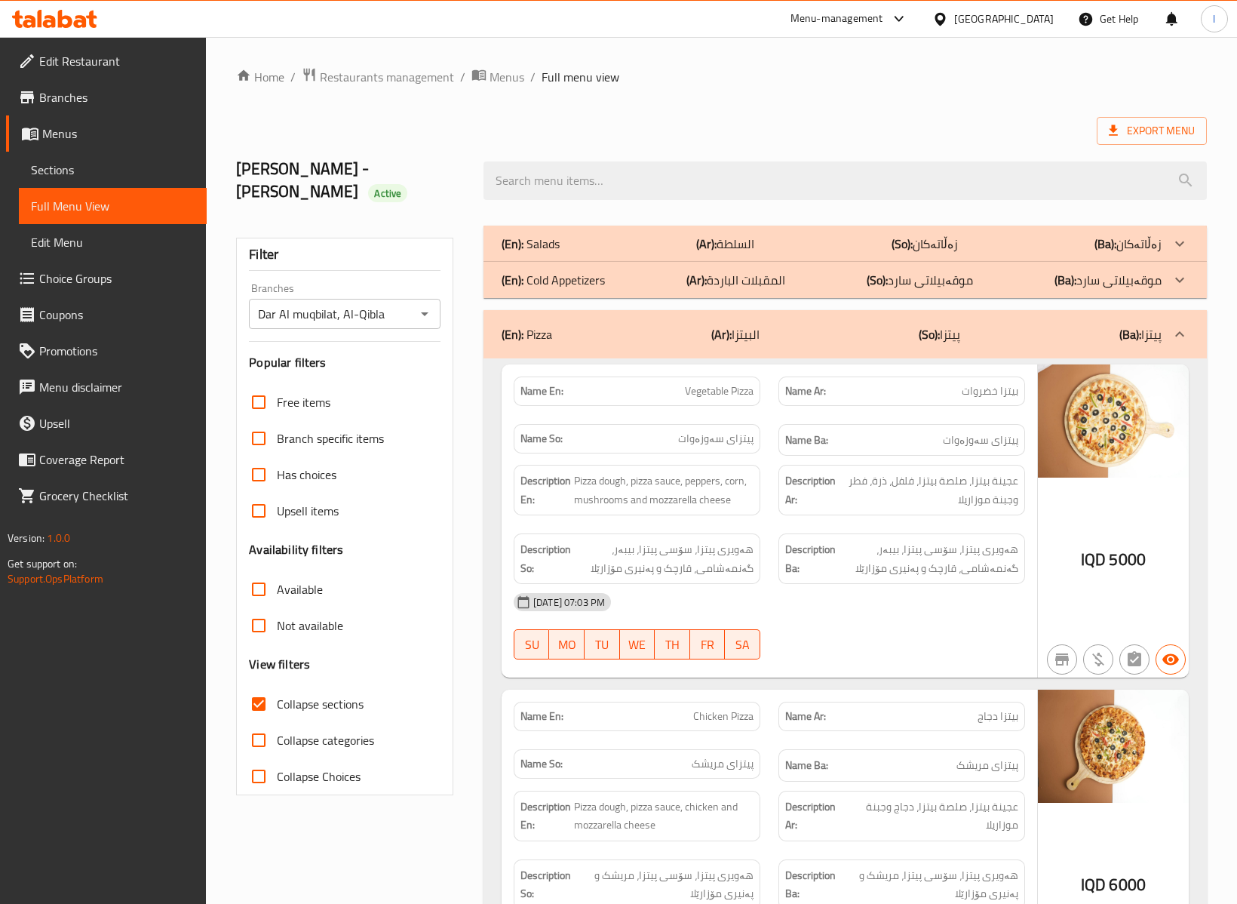
click at [840, 324] on div "(En): Pizza (Ar): البيتزا (So): پیتزا (Ba): پیتزا" at bounding box center [845, 334] width 723 height 48
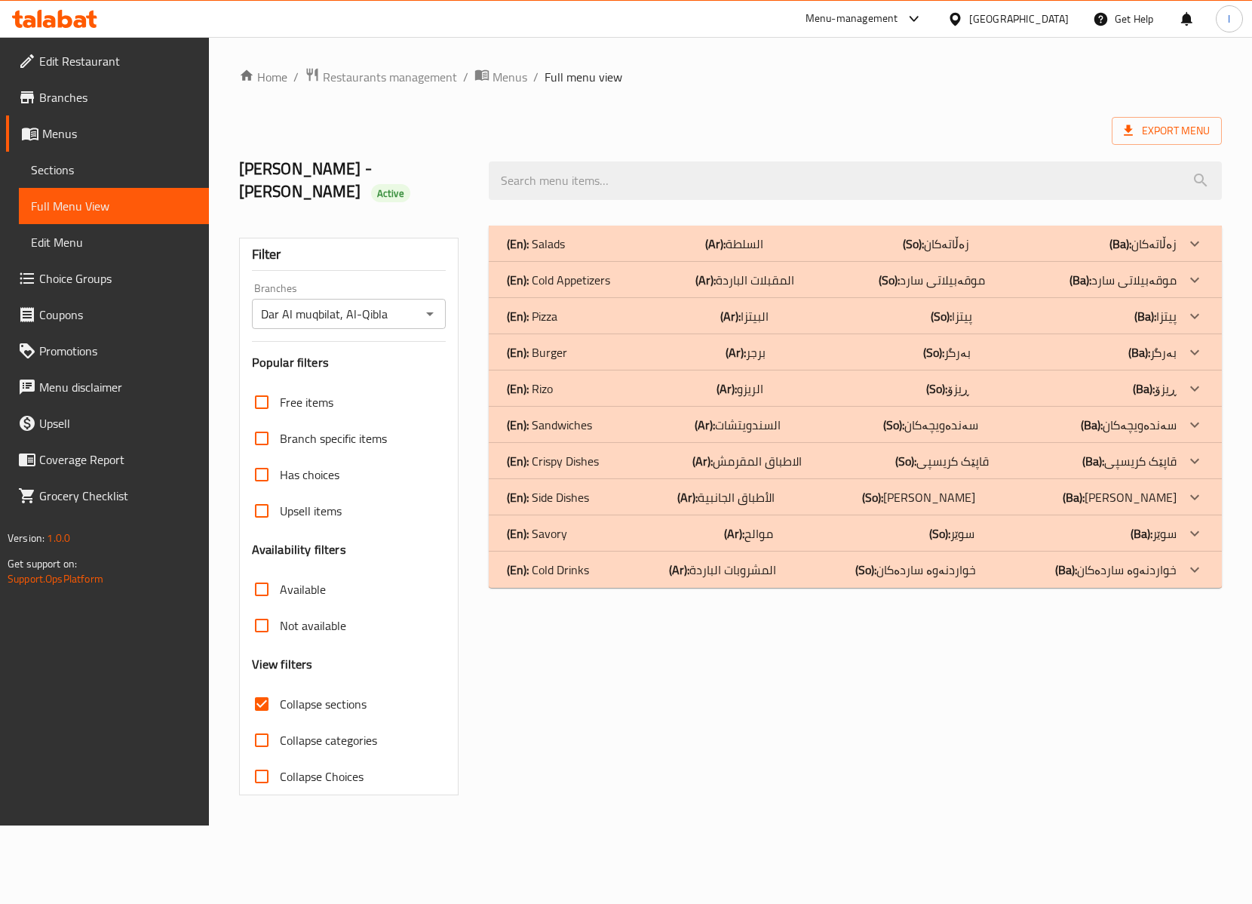
click at [617, 524] on div "(En): Savory (Ar): موالح (So): سوێر (Ba): سوێر" at bounding box center [841, 533] width 669 height 18
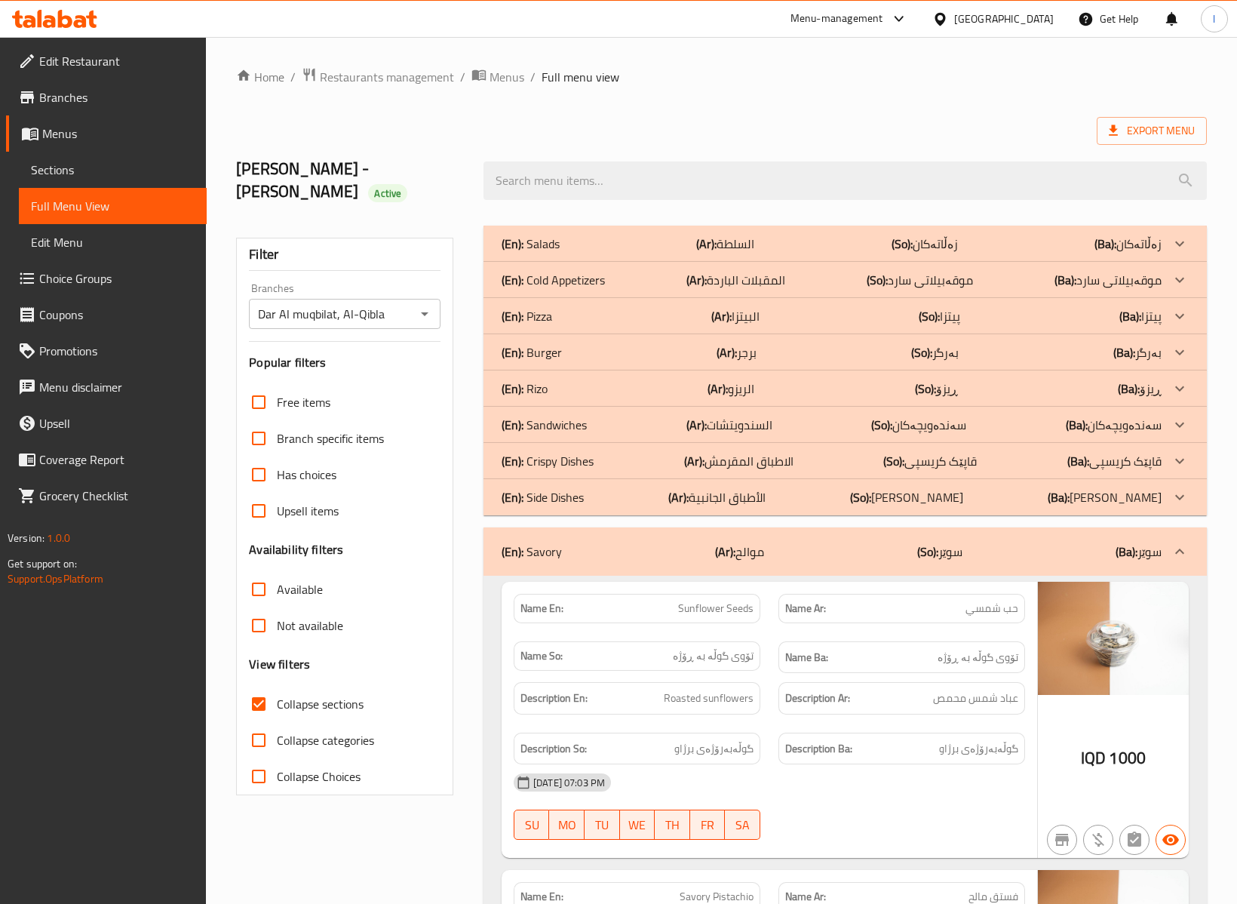
scroll to position [335, 0]
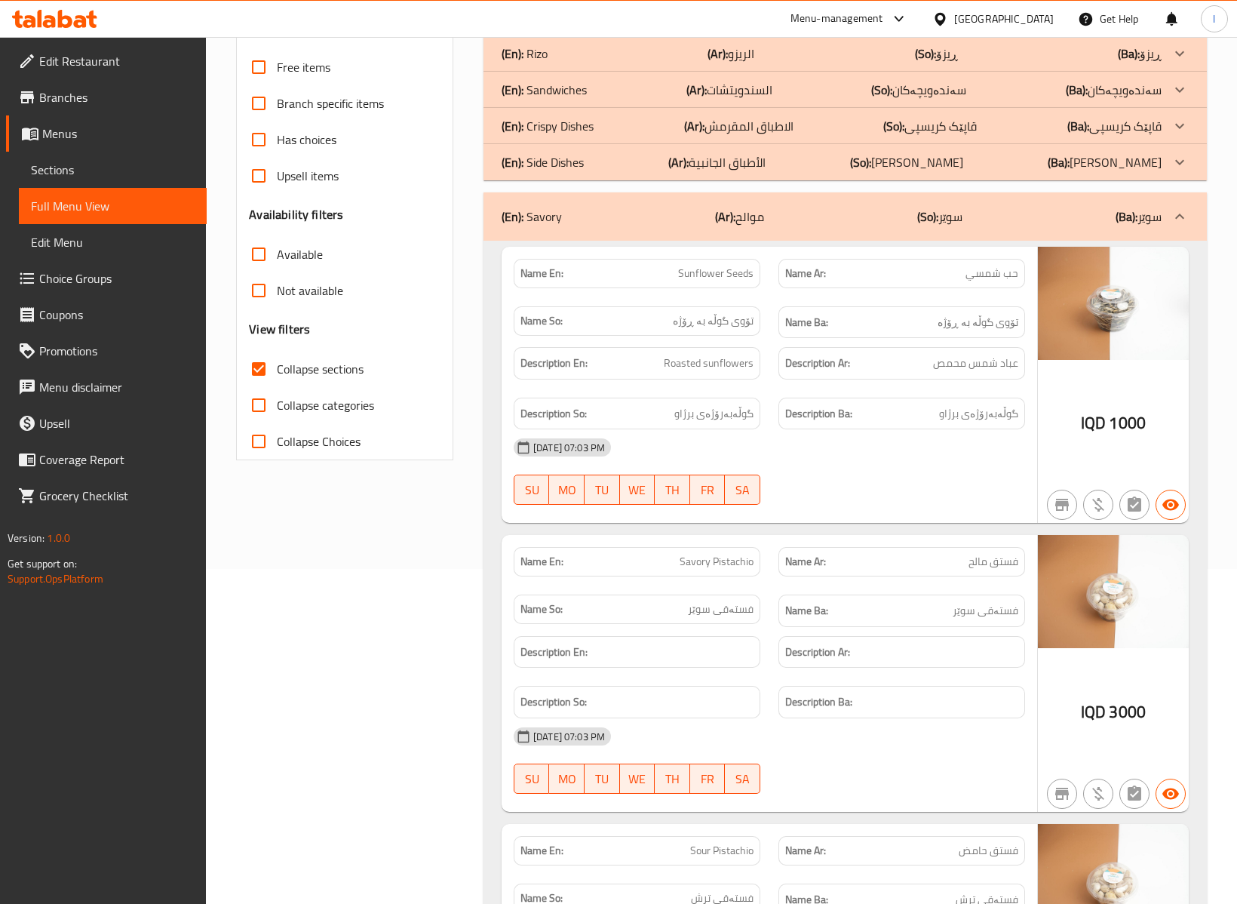
click at [389, 652] on div "Filter Branches Dar Al muqbilat, Al-Qibla Branches Popular filters Free items B…" at bounding box center [350, 679] width 247 height 1595
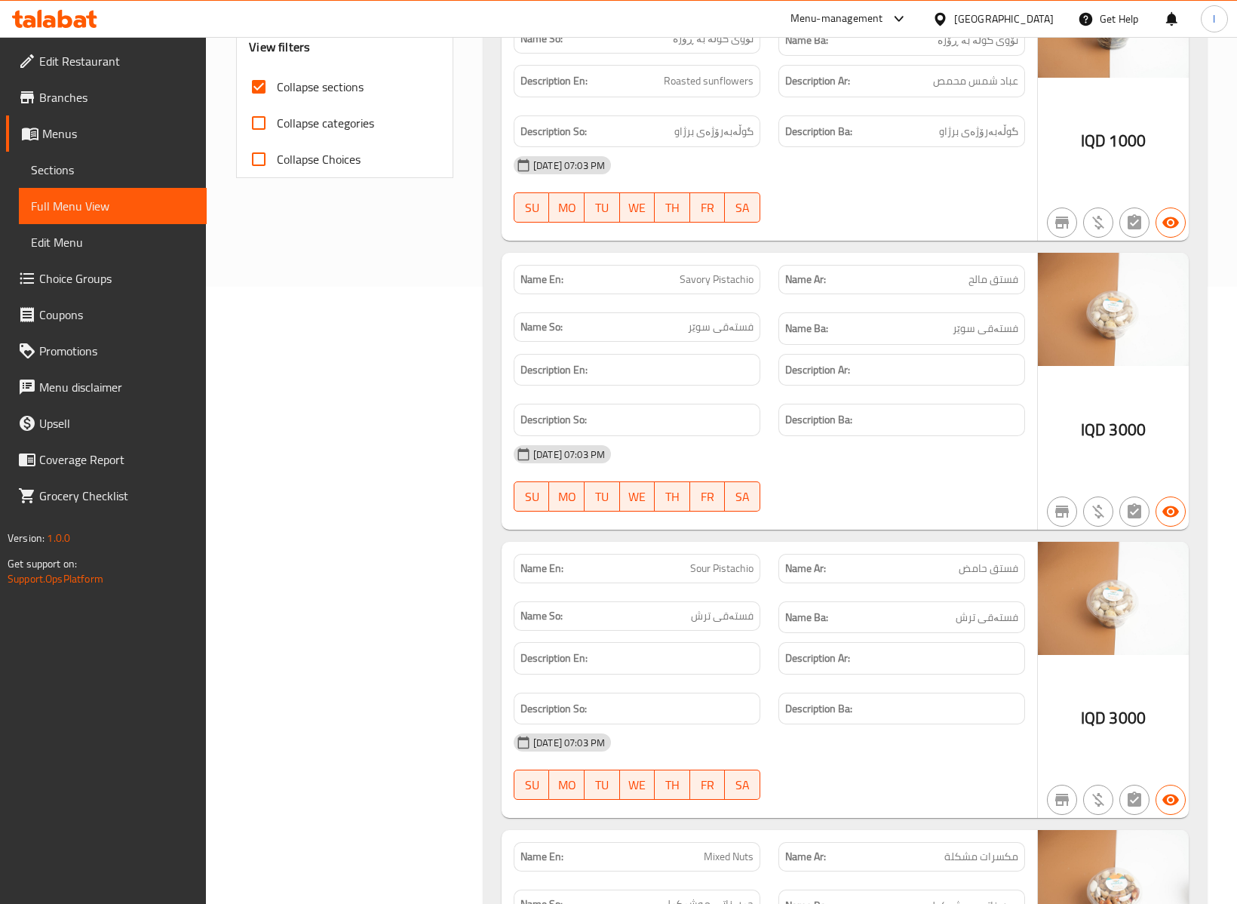
scroll to position [671, 0]
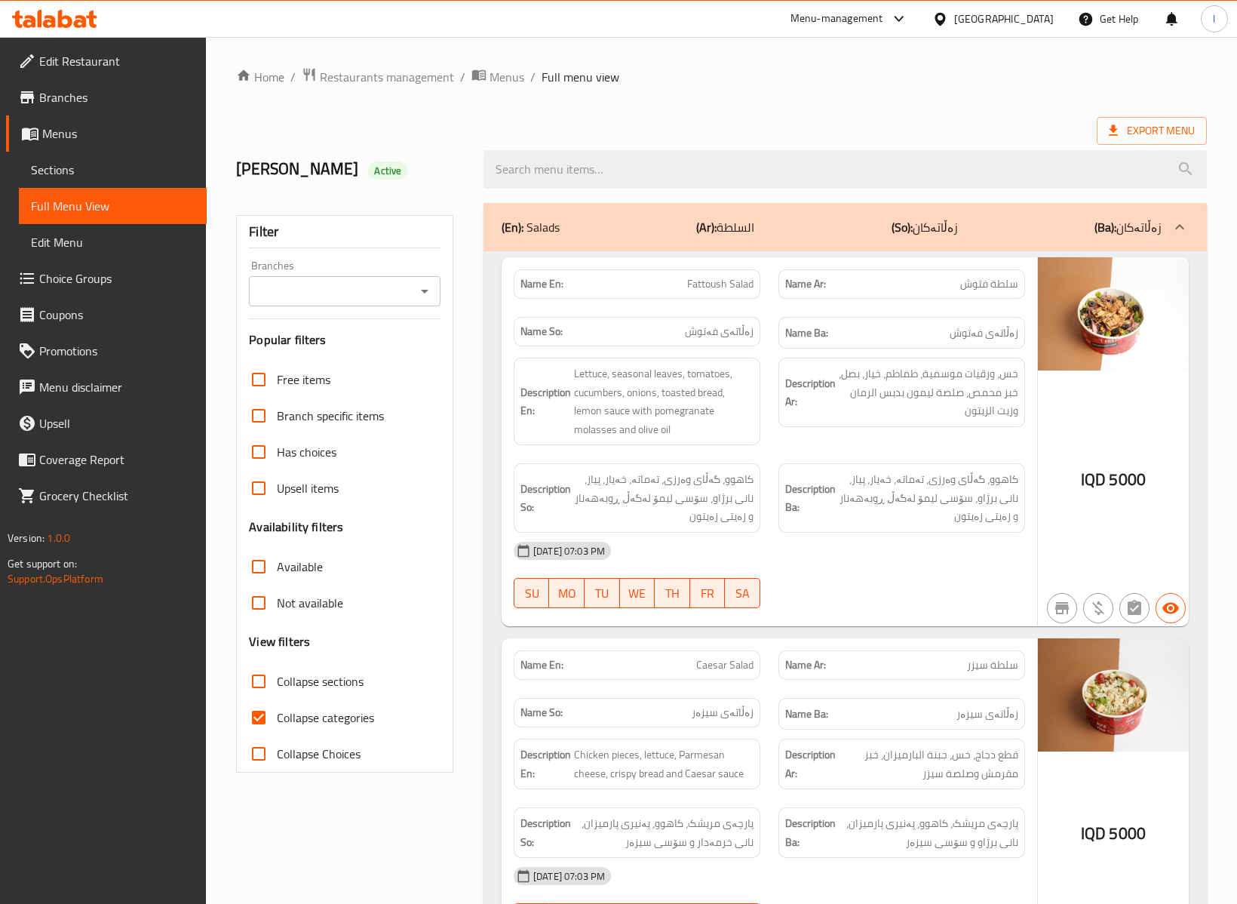
click at [97, 172] on span "Sections" at bounding box center [113, 170] width 164 height 18
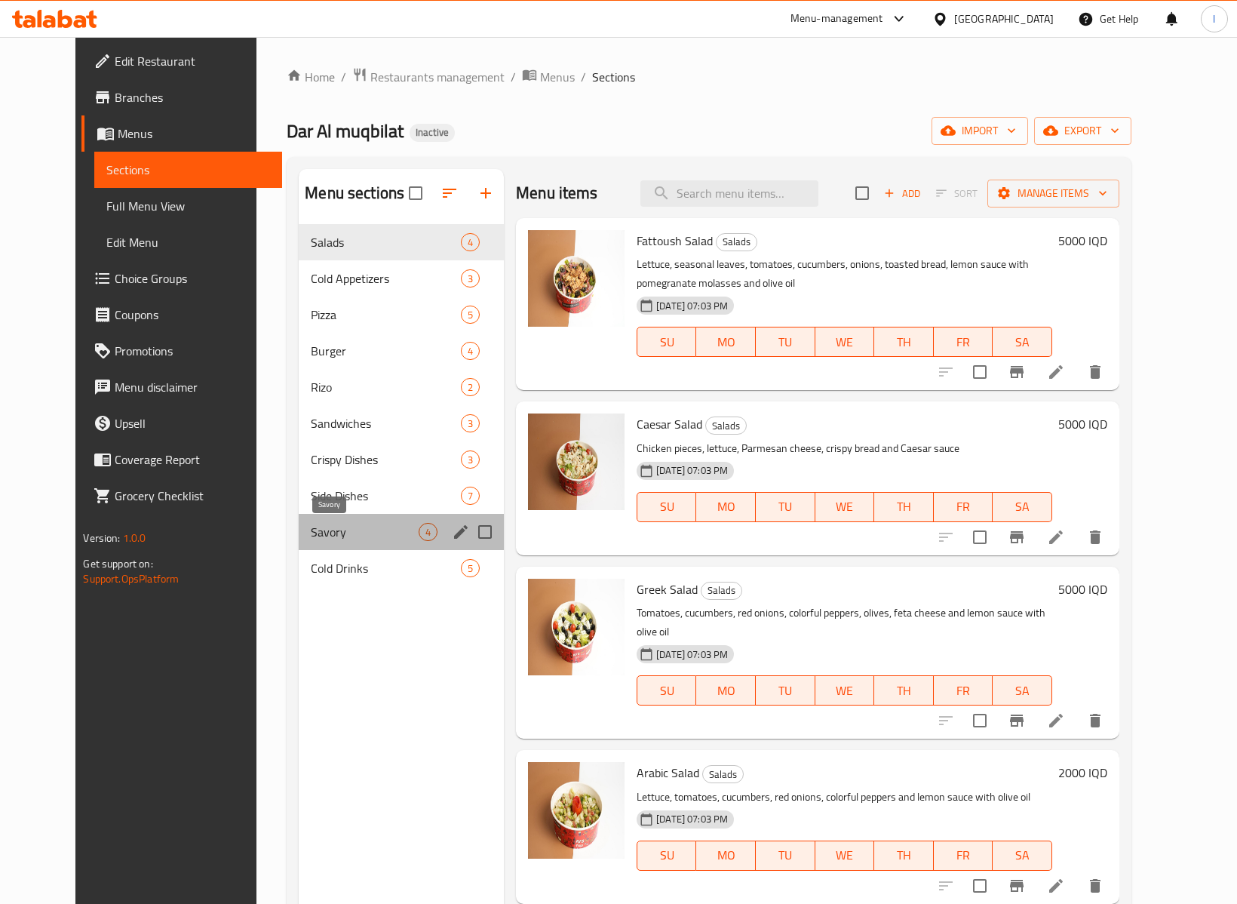
click at [311, 537] on span "Savory" at bounding box center [365, 532] width 108 height 18
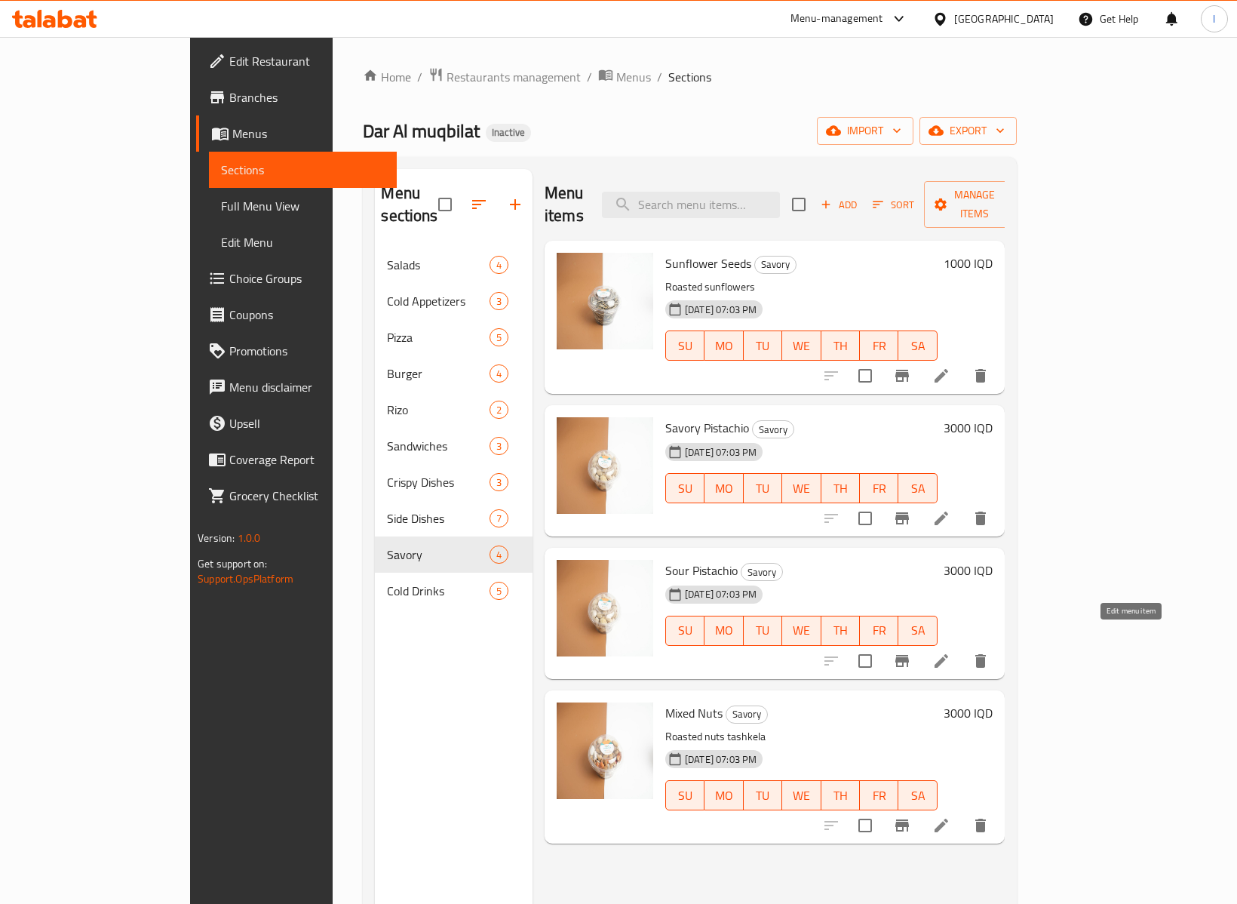
click at [951, 652] on icon at bounding box center [941, 661] width 18 height 18
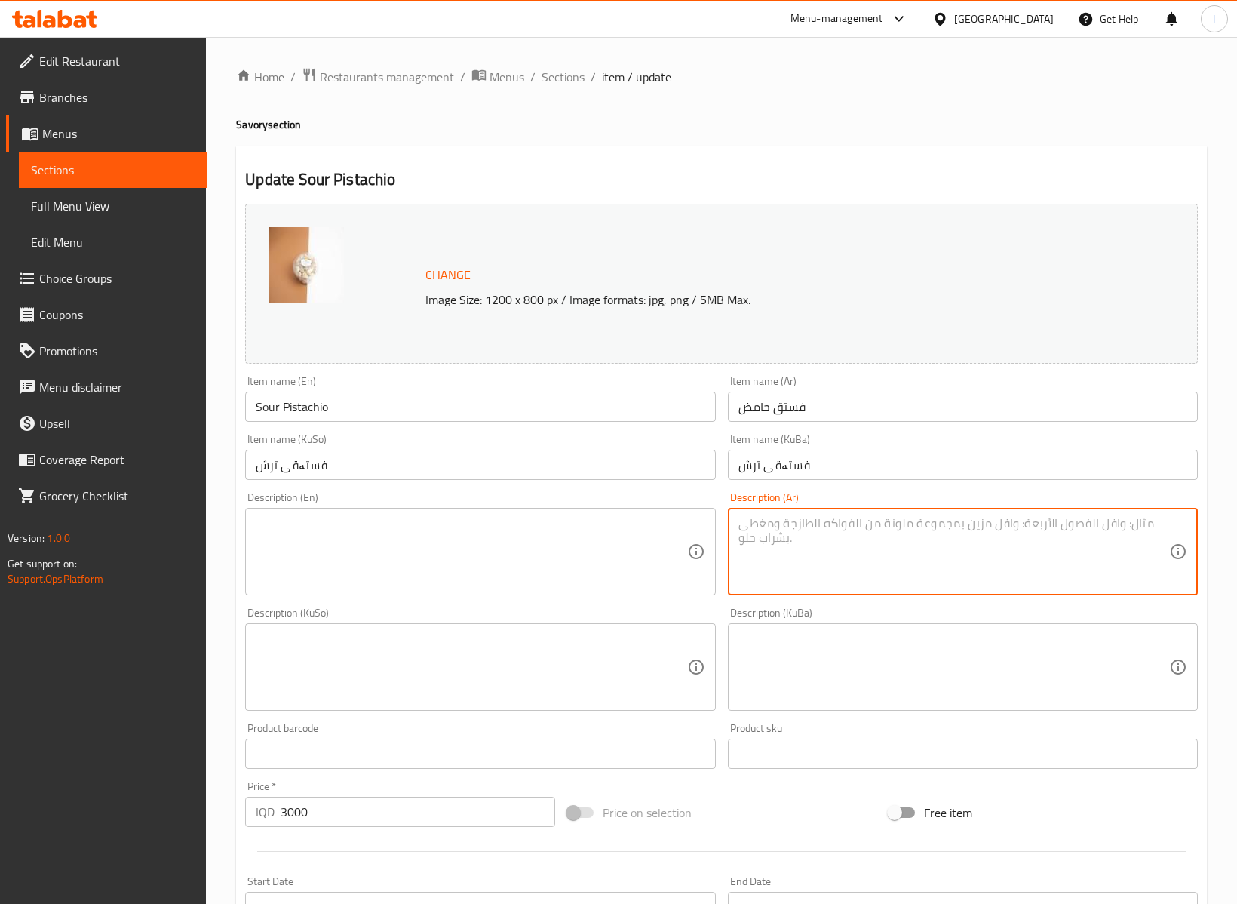
click at [822, 542] on textarea at bounding box center [954, 552] width 431 height 72
paste textarea "فستق بتتبيلة حامضة."
type textarea "فستق بتتبيلة حامضة"
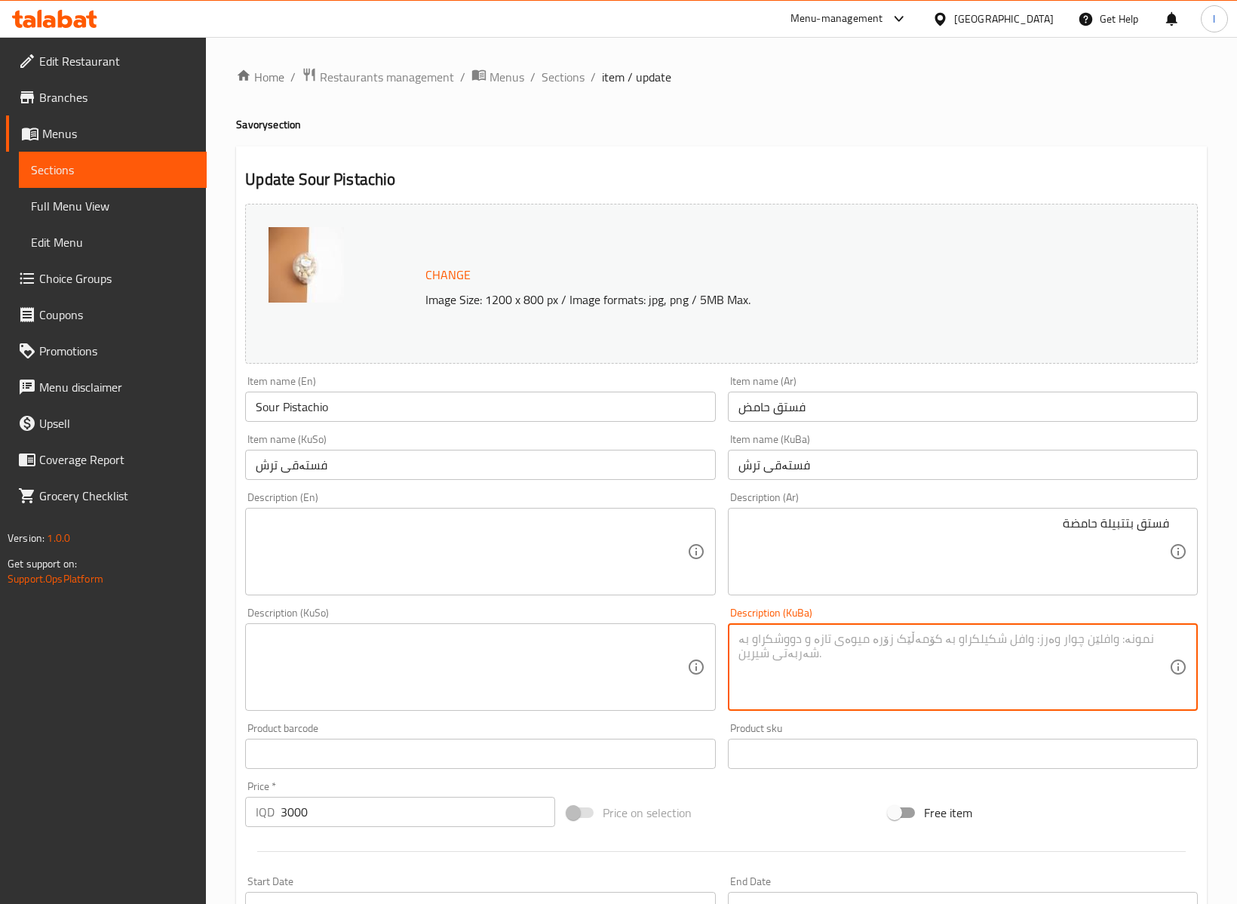
click at [1090, 676] on textarea at bounding box center [954, 667] width 431 height 72
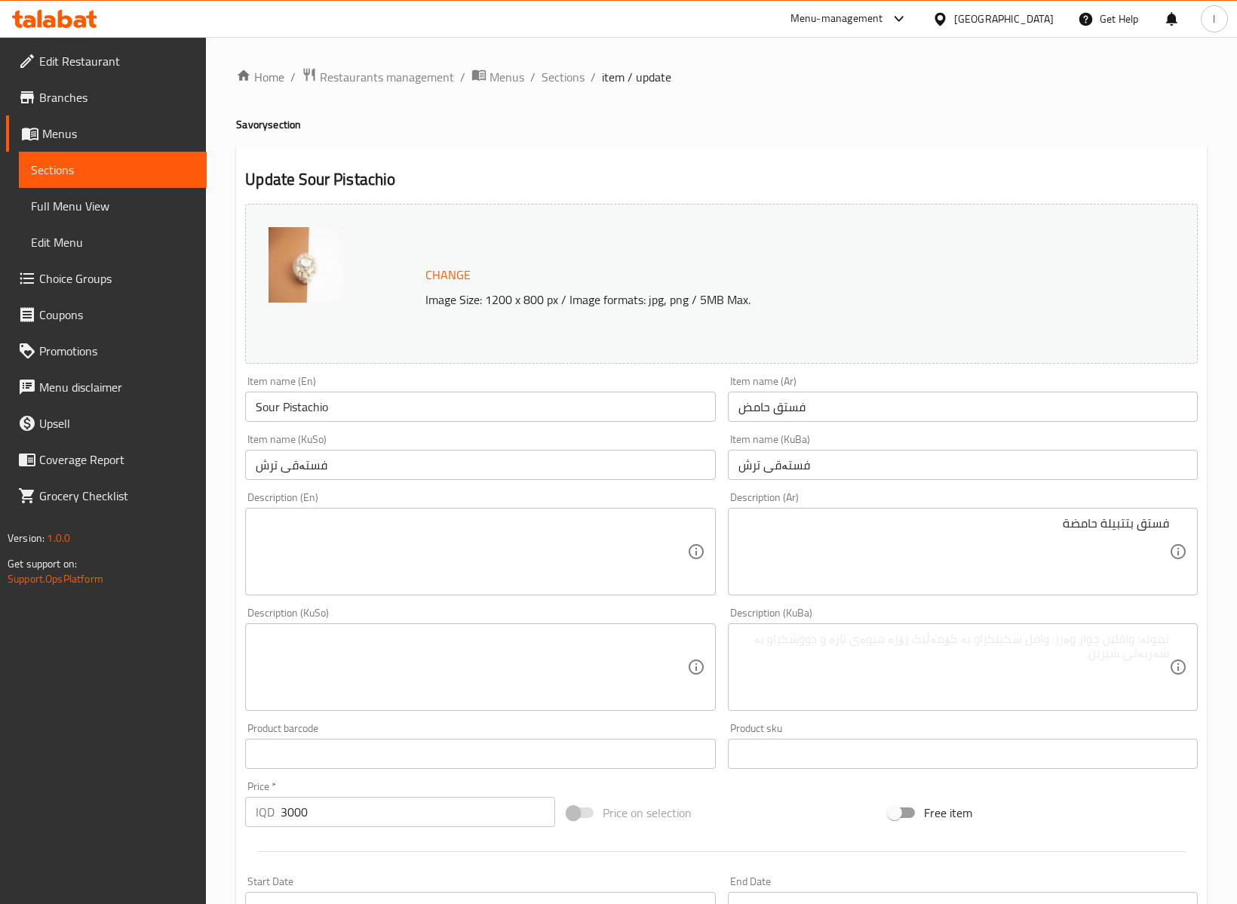
drag, startPoint x: 845, startPoint y: 487, endPoint x: 837, endPoint y: 462, distance: 25.3
click at [840, 484] on div "Change Image Size: 1200 x 800 px / Image formats: jpg, png / 5MB Max. Item name…" at bounding box center [721, 621] width 965 height 846
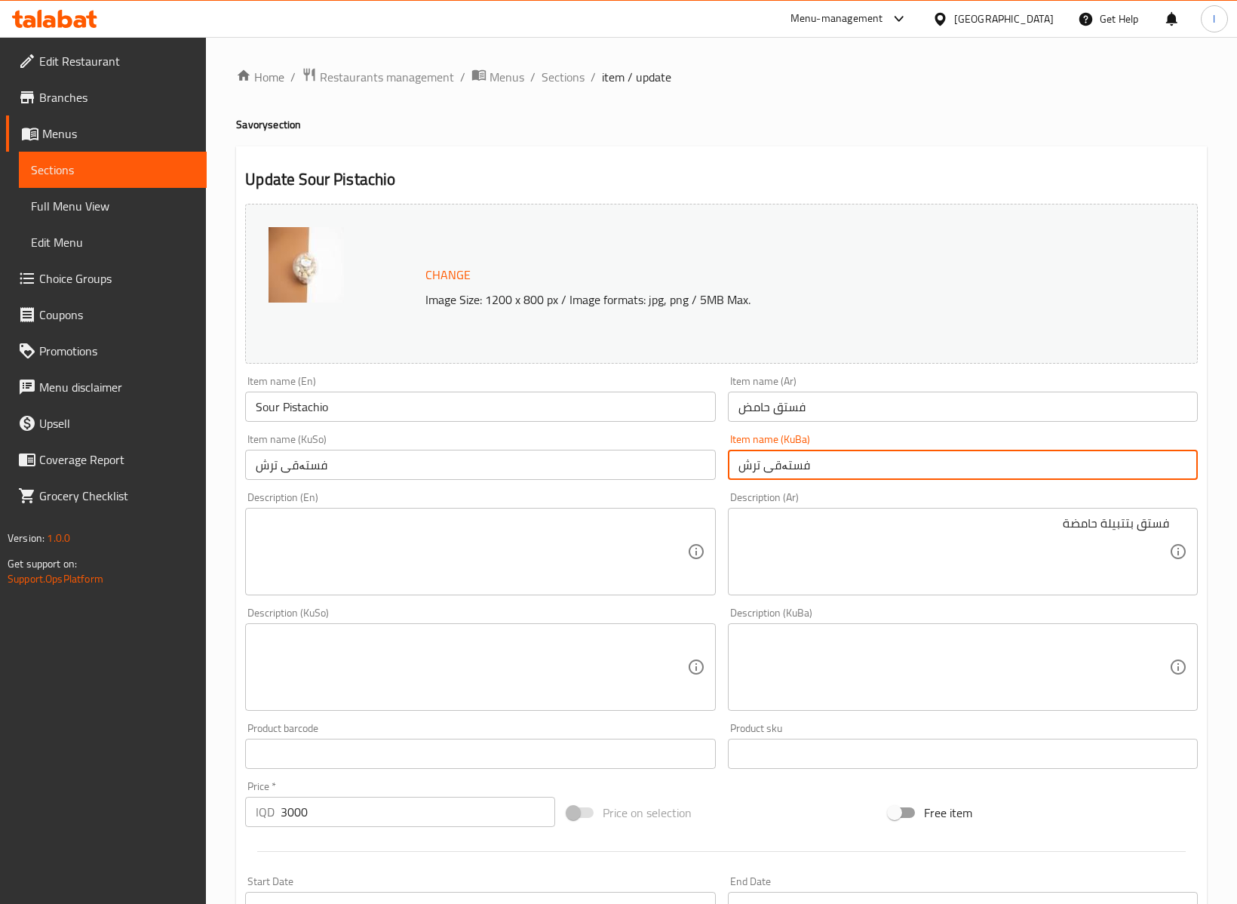
click at [837, 462] on input "فستەقی ترش" at bounding box center [963, 465] width 470 height 30
click at [837, 465] on input "فستەقی ترش" at bounding box center [963, 465] width 470 height 30
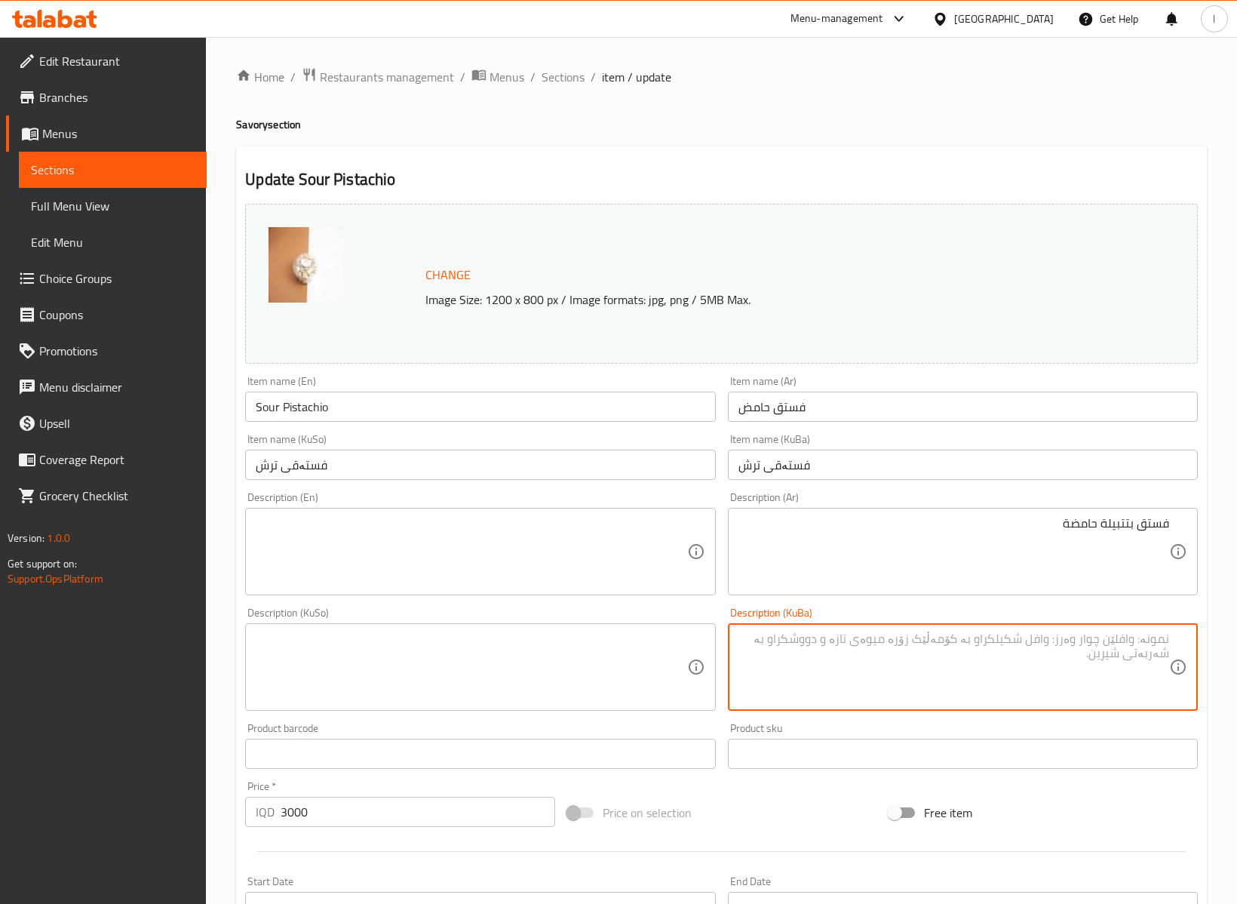
click at [1024, 668] on textarea at bounding box center [954, 667] width 431 height 72
paste textarea "فستەقی ترش"
click at [1123, 656] on textarea "فستەقی ترش" at bounding box center [954, 667] width 431 height 72
paste textarea "ێکەڵەی ت"
click at [1129, 650] on textarea "فستەقی بە تێکەڵەی ترش" at bounding box center [954, 667] width 431 height 72
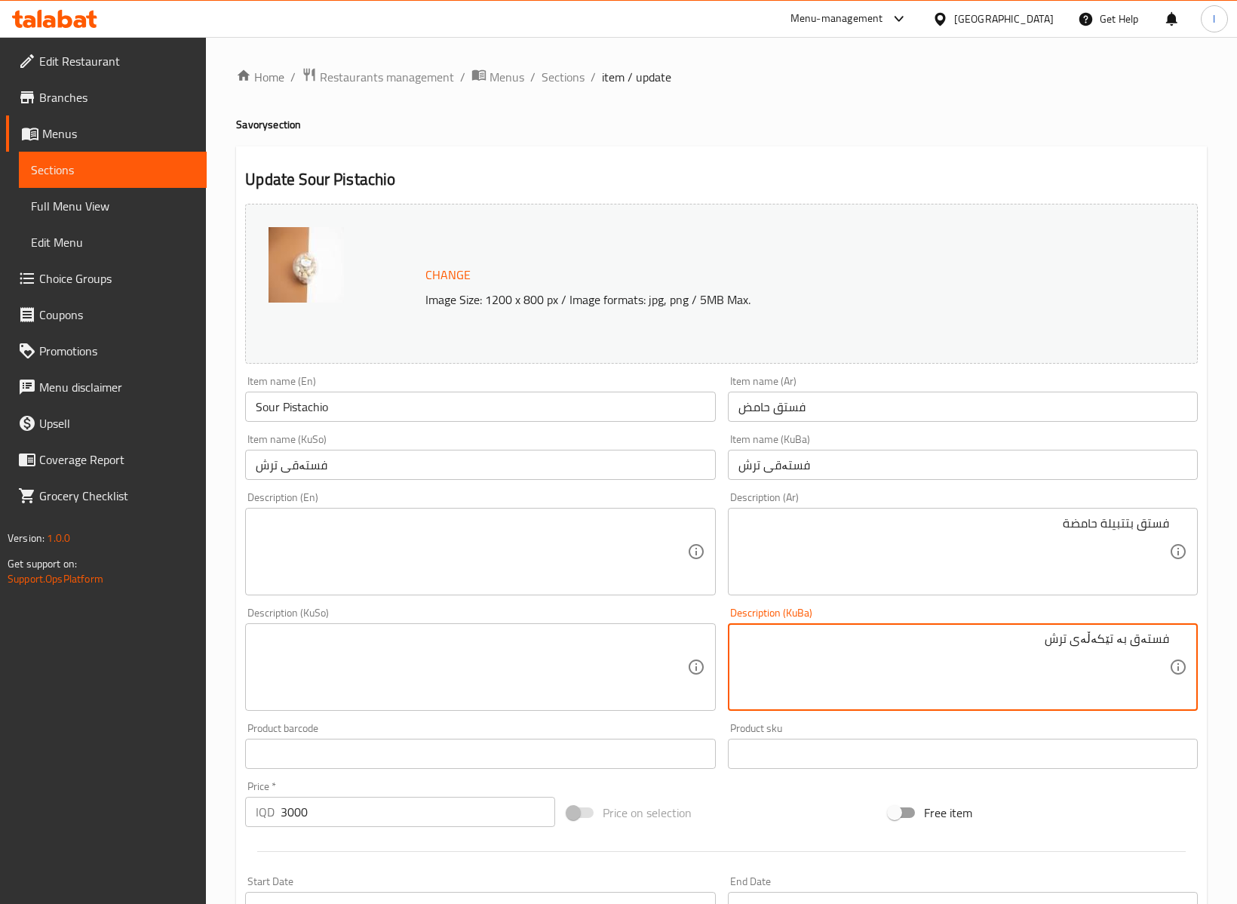
click at [1085, 656] on textarea "فستەق بە تێکەڵەی ترش" at bounding box center [954, 667] width 431 height 72
click at [1083, 655] on textarea "فستەق بە تێکەڵەی ترش" at bounding box center [954, 667] width 431 height 72
type textarea "فستەق بە تێکەڵەی ترش"
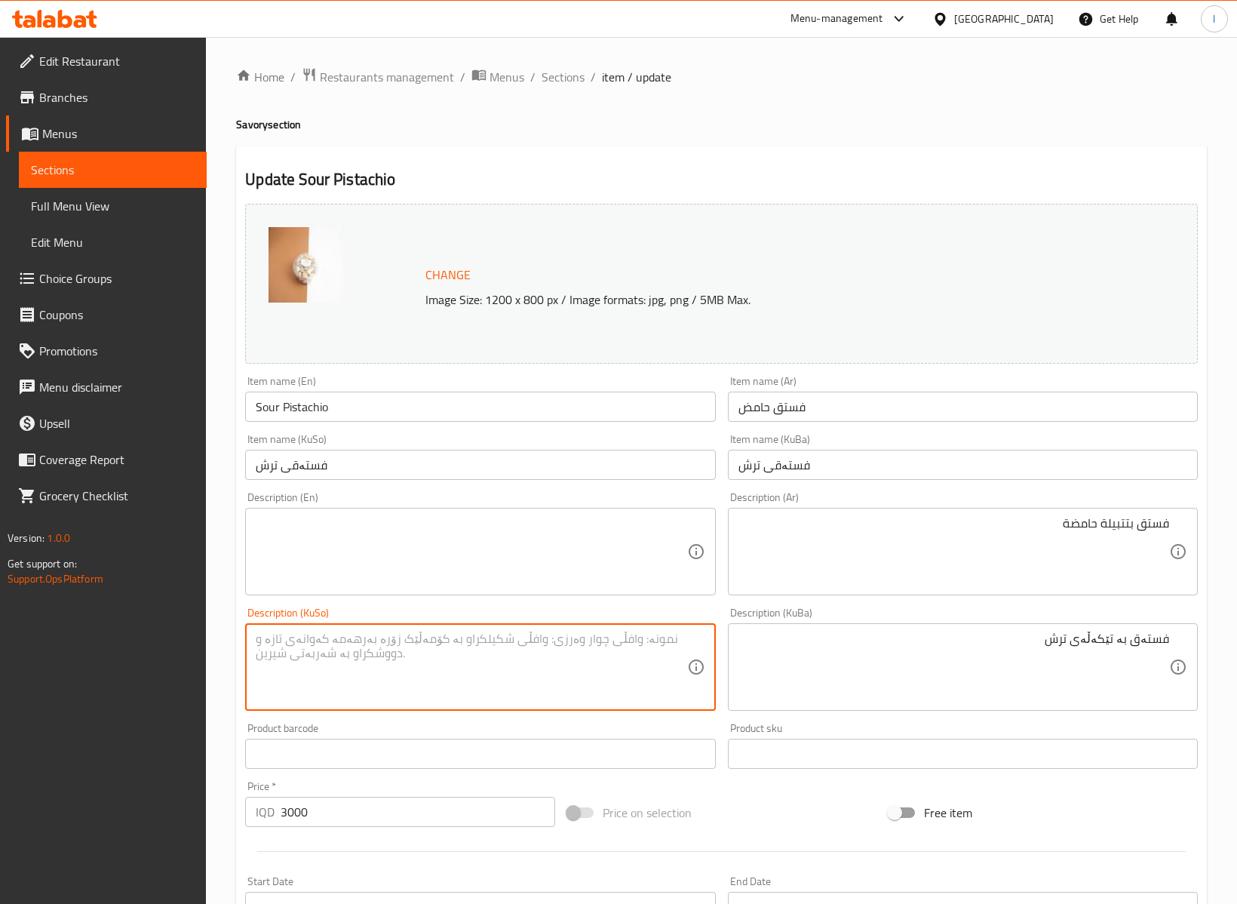
click at [599, 641] on textarea at bounding box center [471, 667] width 431 height 72
paste textarea "فستەق بە تێکەڵەی ترش"
type textarea "فستەق بە تێکەڵەی ترش"
click at [555, 544] on textarea at bounding box center [471, 552] width 431 height 72
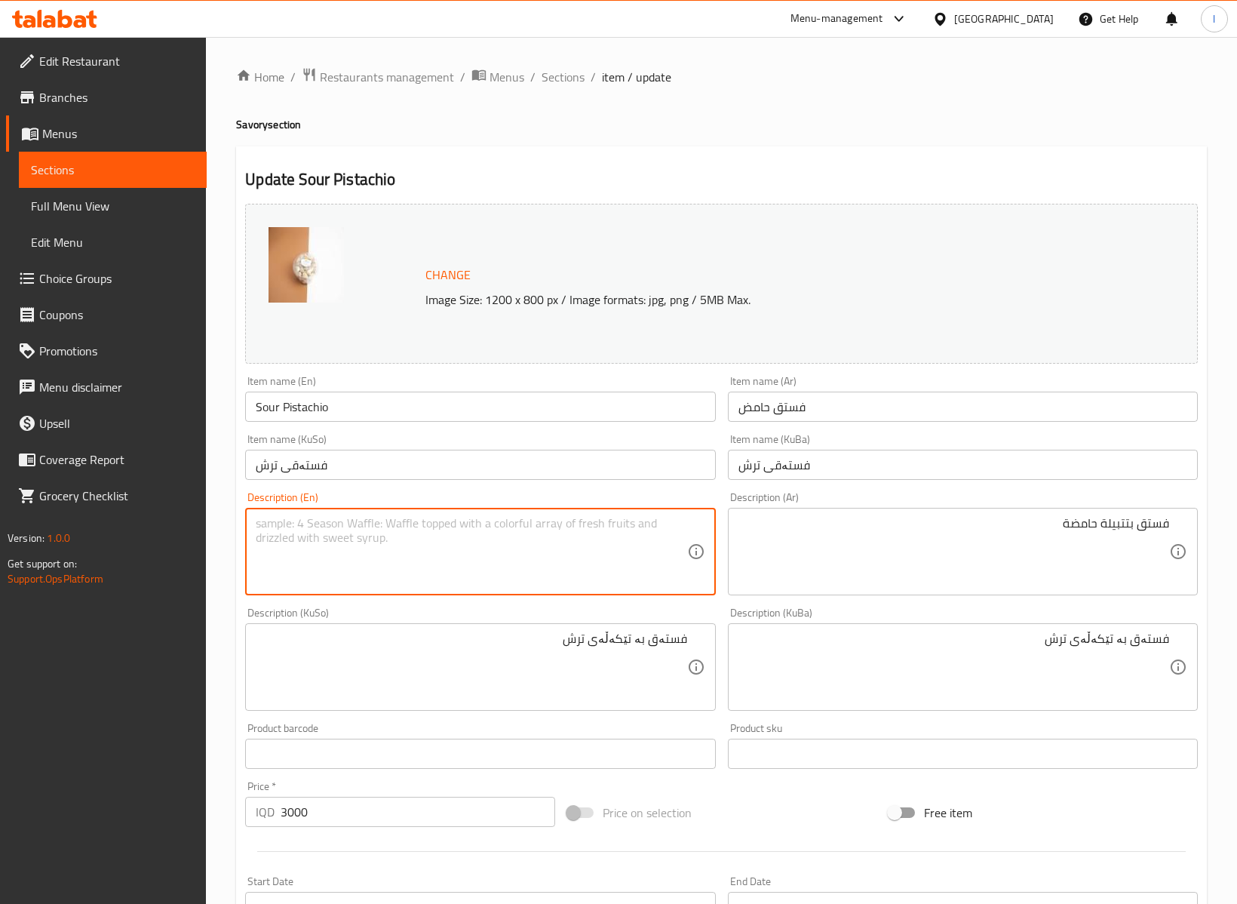
click at [492, 571] on textarea at bounding box center [471, 552] width 431 height 72
paste textarea "Seasoning"
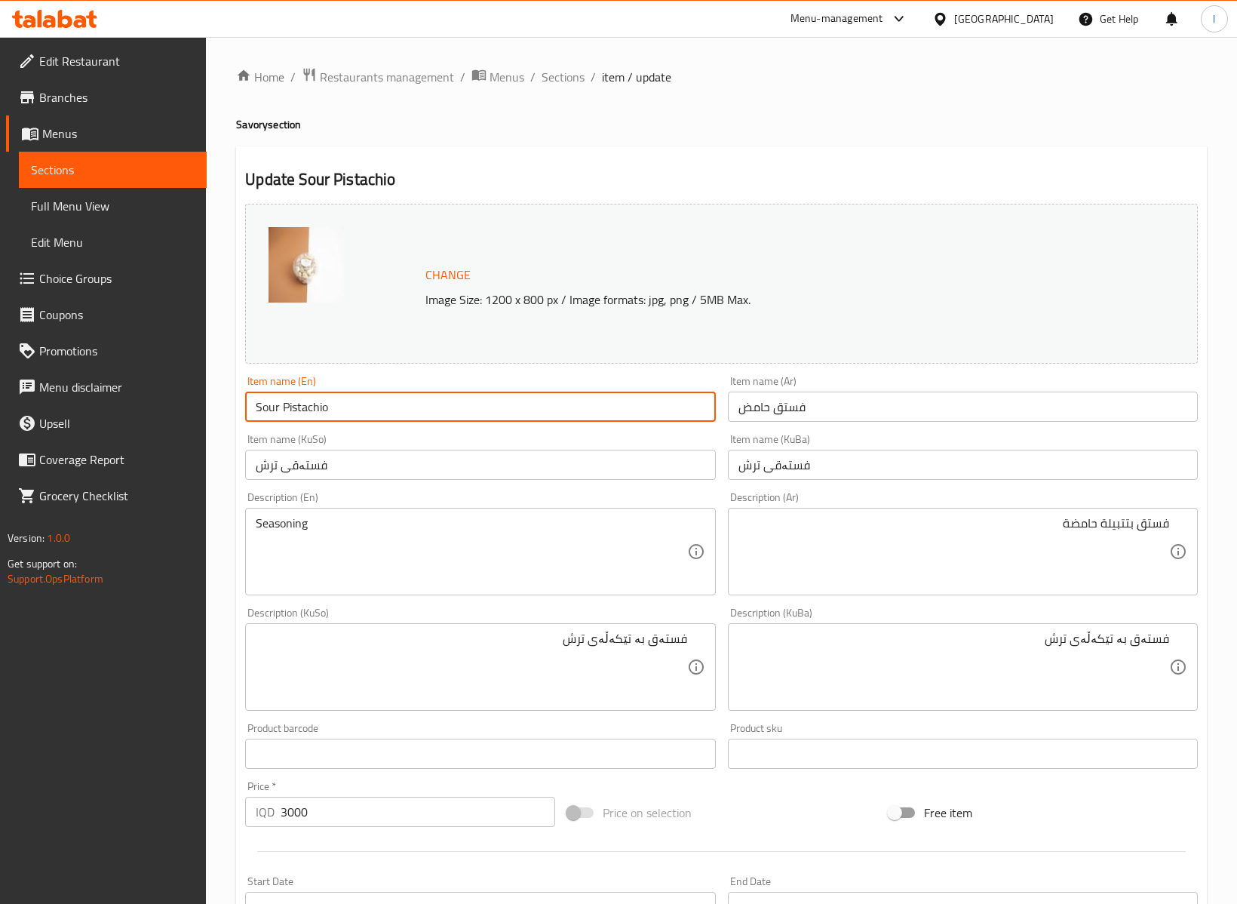
click at [285, 414] on input "Sour Pistachio" at bounding box center [480, 407] width 470 height 30
drag, startPoint x: 250, startPoint y: 403, endPoint x: 353, endPoint y: 407, distance: 102.7
click at [348, 429] on div "Change Image Size: 1200 x 800 px / Image formats: jpg, png / 5MB Max. Item name…" at bounding box center [721, 621] width 965 height 846
click at [308, 416] on input "Sour Pistachio" at bounding box center [480, 407] width 470 height 30
click at [299, 408] on input "Sour Pistachio" at bounding box center [480, 407] width 470 height 30
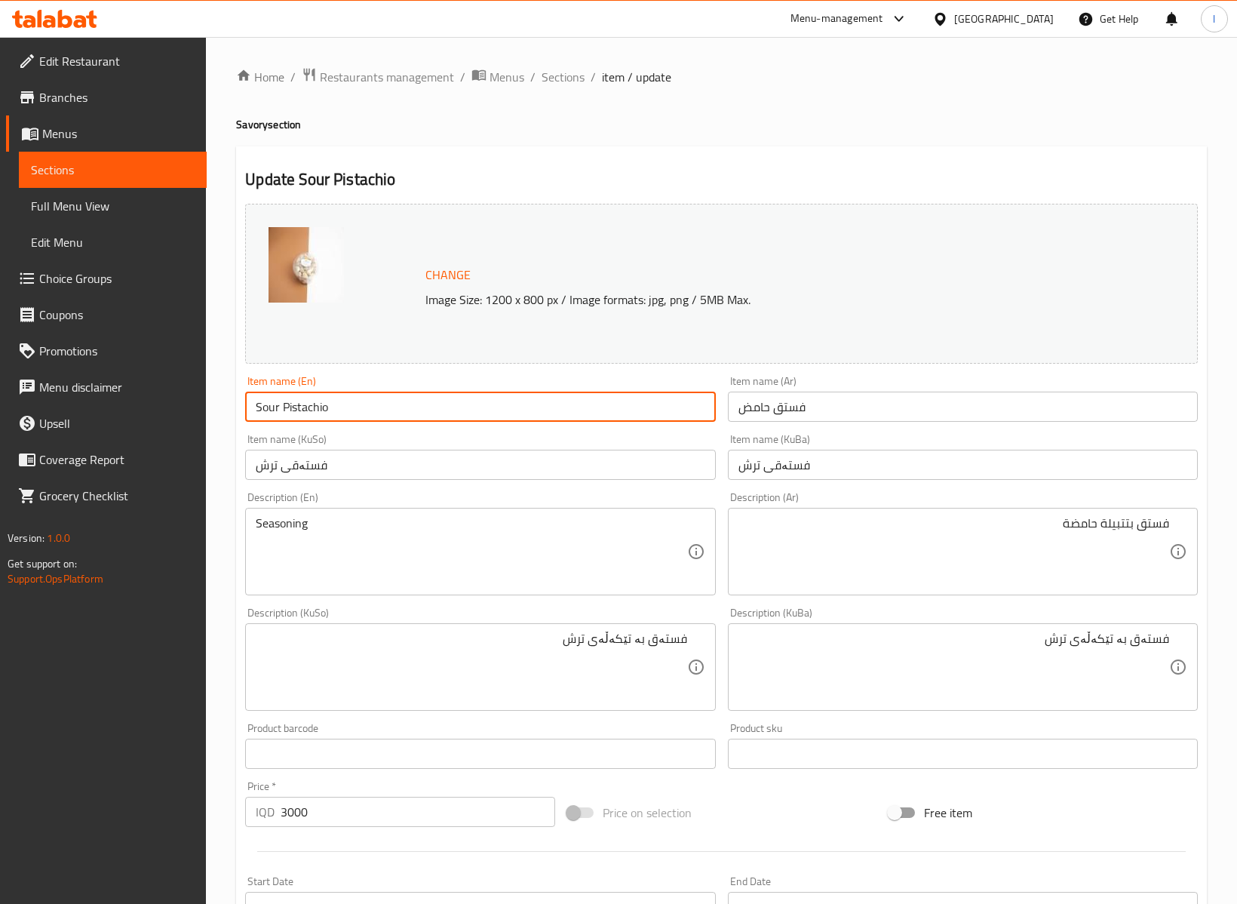
click at [299, 406] on input "Sour Pistachio" at bounding box center [480, 407] width 470 height 30
click at [345, 417] on input "Sour Pistachio" at bounding box center [480, 407] width 470 height 30
click at [290, 406] on input "Sour Pistachio" at bounding box center [480, 407] width 470 height 30
click at [318, 495] on div "Description (En) Seasoning Description (En)" at bounding box center [480, 543] width 470 height 103
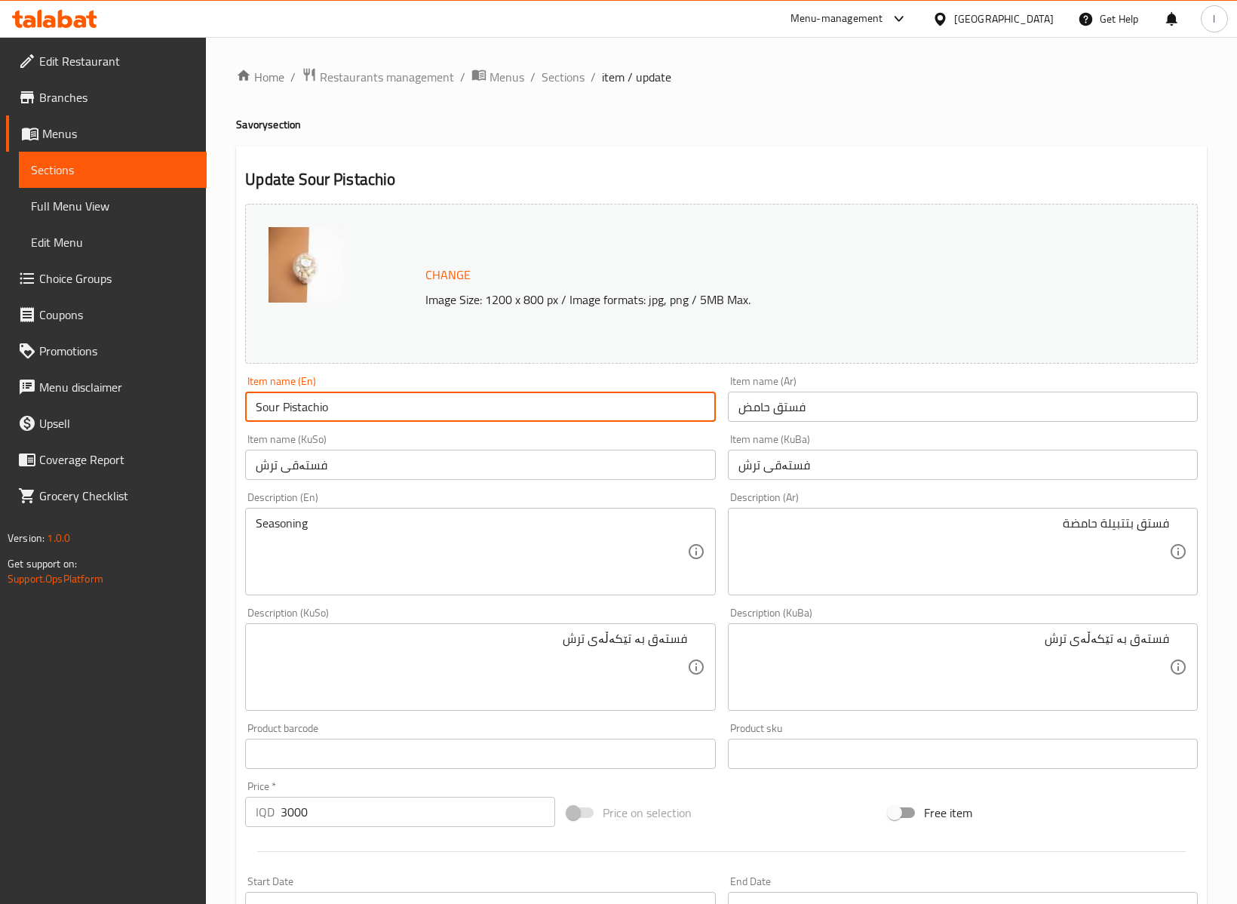
click at [317, 399] on input "Sour Pistachio" at bounding box center [480, 407] width 470 height 30
click at [306, 411] on input "Sour Pistachio" at bounding box center [480, 407] width 470 height 30
click at [305, 411] on input "Sour Pistachio" at bounding box center [480, 407] width 470 height 30
click at [305, 413] on input "Sour Pistachio" at bounding box center [480, 407] width 470 height 30
click at [253, 524] on div "Seasoning Description (En)" at bounding box center [480, 552] width 470 height 88
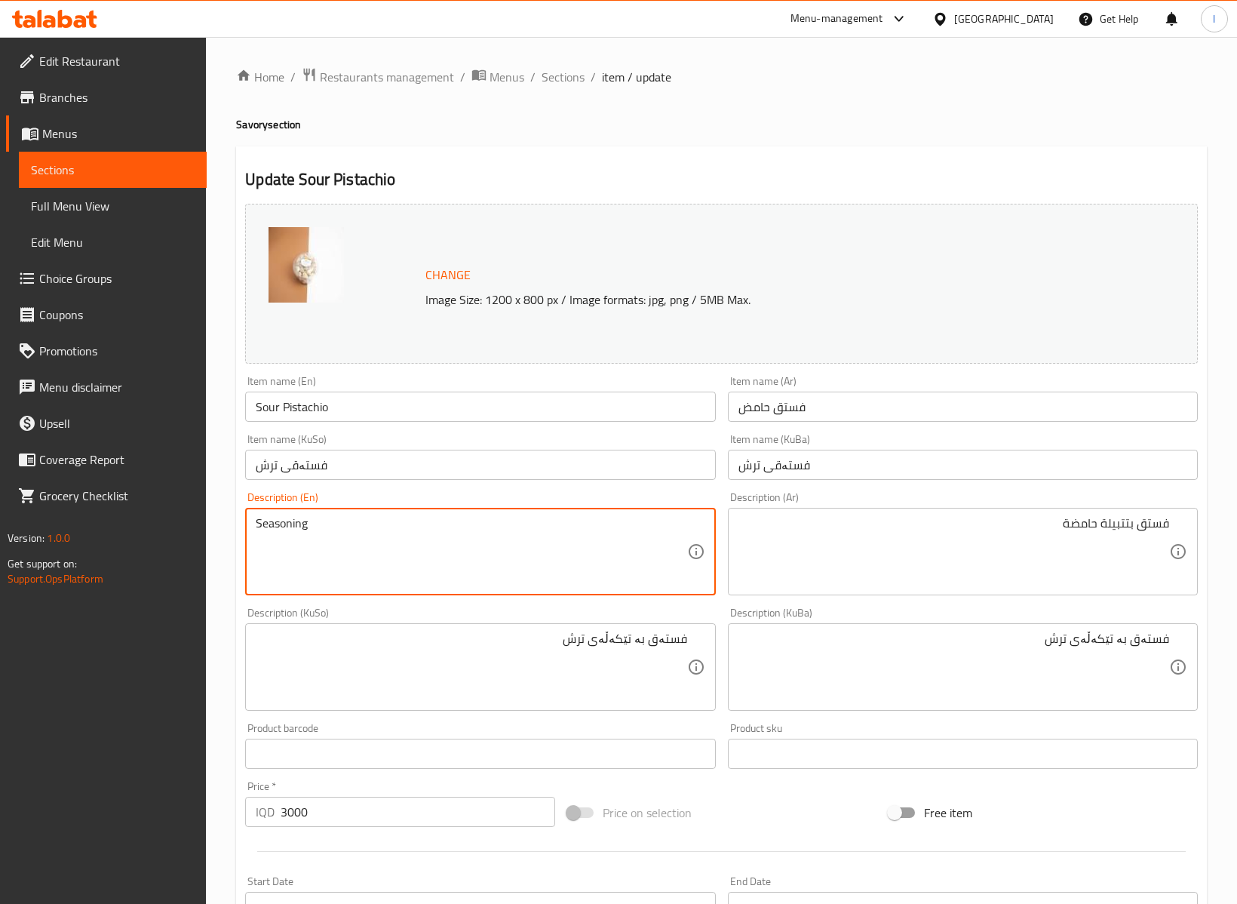
paste textarea "Pistachio"
click at [257, 520] on textarea "Seasoning" at bounding box center [471, 552] width 431 height 72
paste textarea "Pistachio"
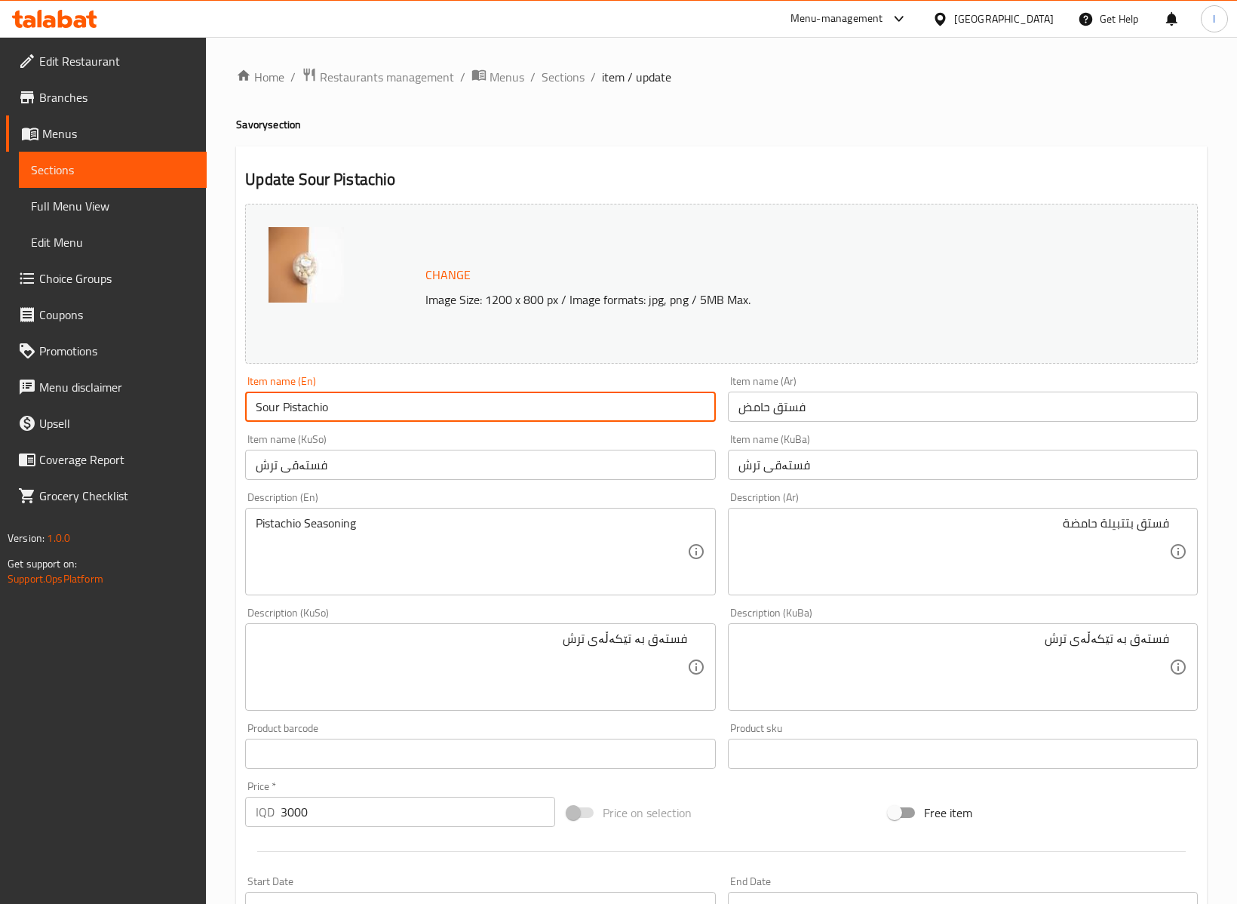
click at [260, 415] on input "Sour Pistachio" at bounding box center [480, 407] width 470 height 30
click at [260, 413] on input "Sour Pistachio" at bounding box center [480, 407] width 470 height 30
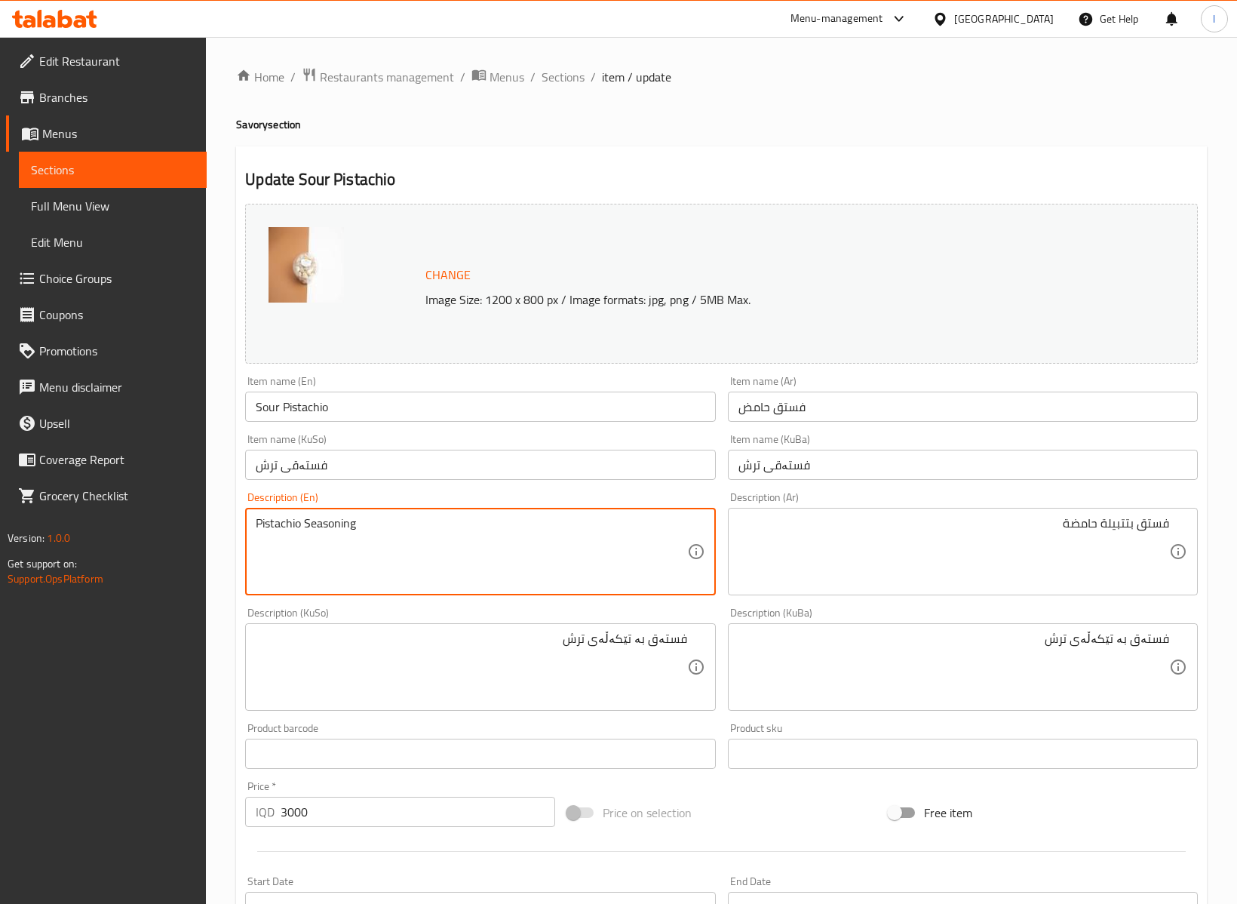
click at [303, 522] on textarea "Pistachio Seasoning" at bounding box center [471, 552] width 431 height 72
click at [306, 523] on textarea "Pistachio Seasoning" at bounding box center [471, 552] width 431 height 72
click at [318, 521] on textarea "Pistachio وحته Seasoning" at bounding box center [471, 552] width 431 height 72
click at [320, 522] on textarea "Pistachio وحته Seasoning" at bounding box center [471, 552] width 431 height 72
click at [324, 524] on textarea "Pistachio وحته Seasoning" at bounding box center [471, 552] width 431 height 72
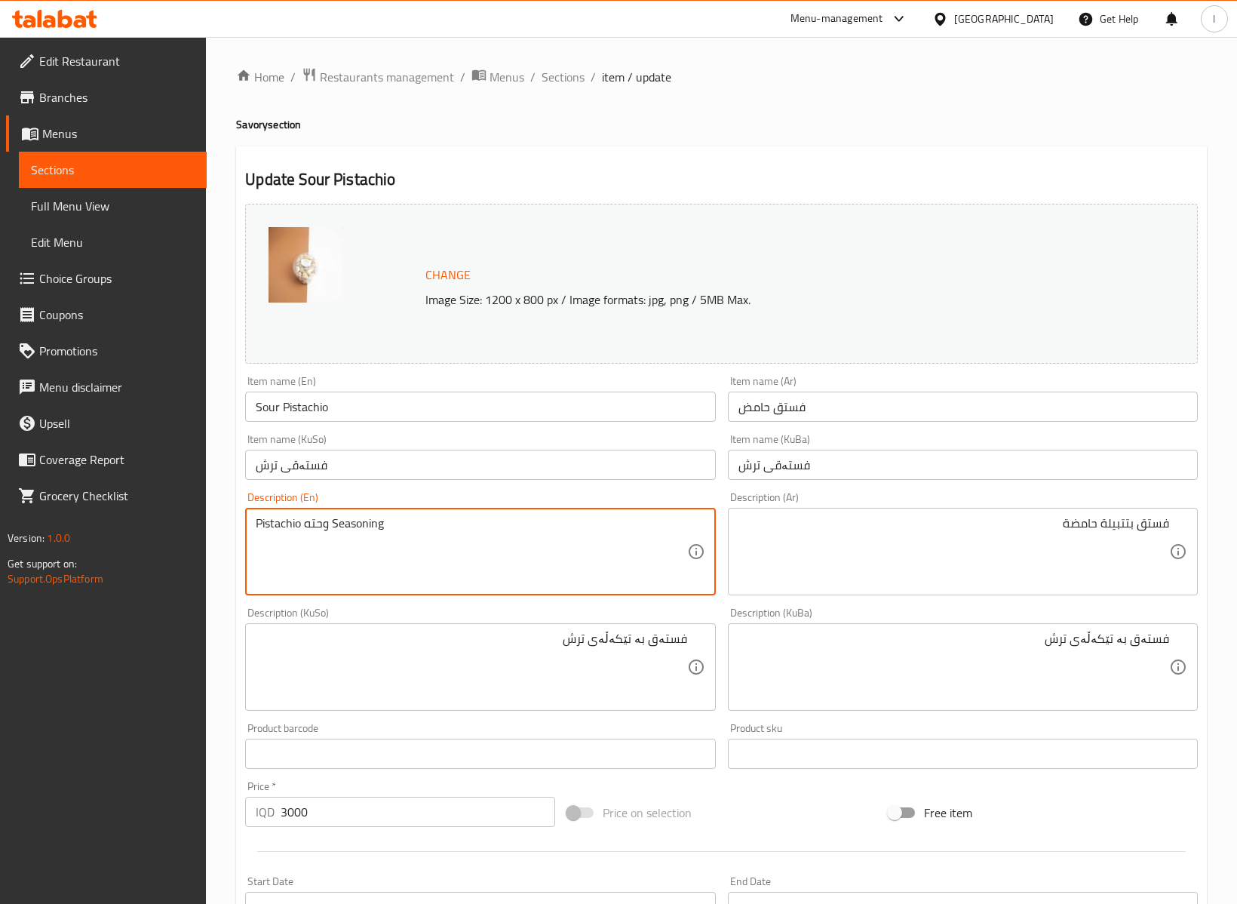
click at [320, 522] on textarea "Pistachio وحته Seasoning" at bounding box center [471, 552] width 431 height 72
click at [326, 560] on textarea "Pistachio وحته Seasoning" at bounding box center [471, 552] width 431 height 72
click at [315, 522] on textarea "Pistachio وحته Seasoning" at bounding box center [471, 552] width 431 height 72
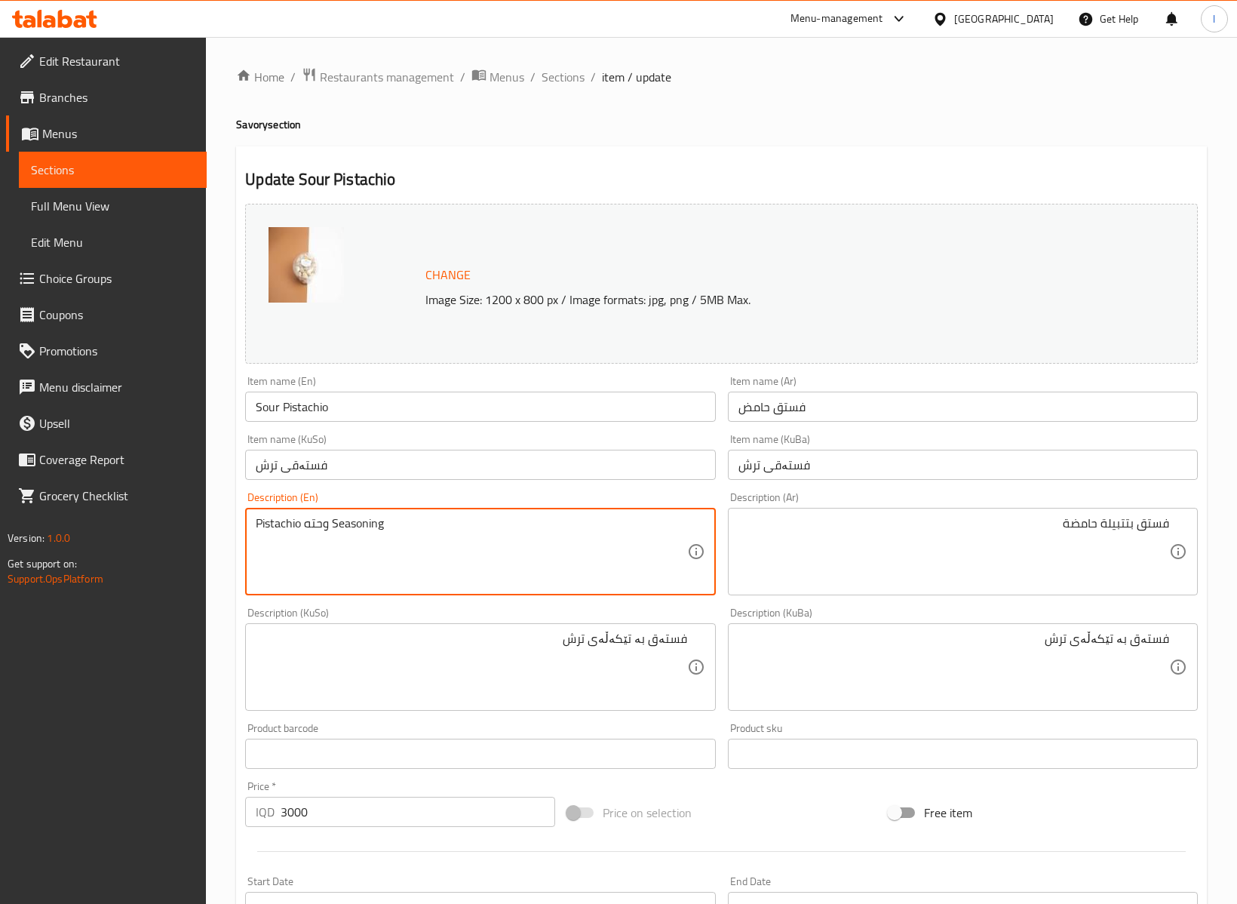
click at [315, 522] on textarea "Pistachio وحته Seasoning" at bounding box center [471, 552] width 431 height 72
click at [332, 528] on textarea "Pistachio with Seasoning" at bounding box center [471, 552] width 431 height 72
paste textarea "Sour"
click at [333, 526] on textarea "Pistachio with Sour seasoning" at bounding box center [471, 552] width 431 height 72
type textarea "Pistachio with sour seasoning"
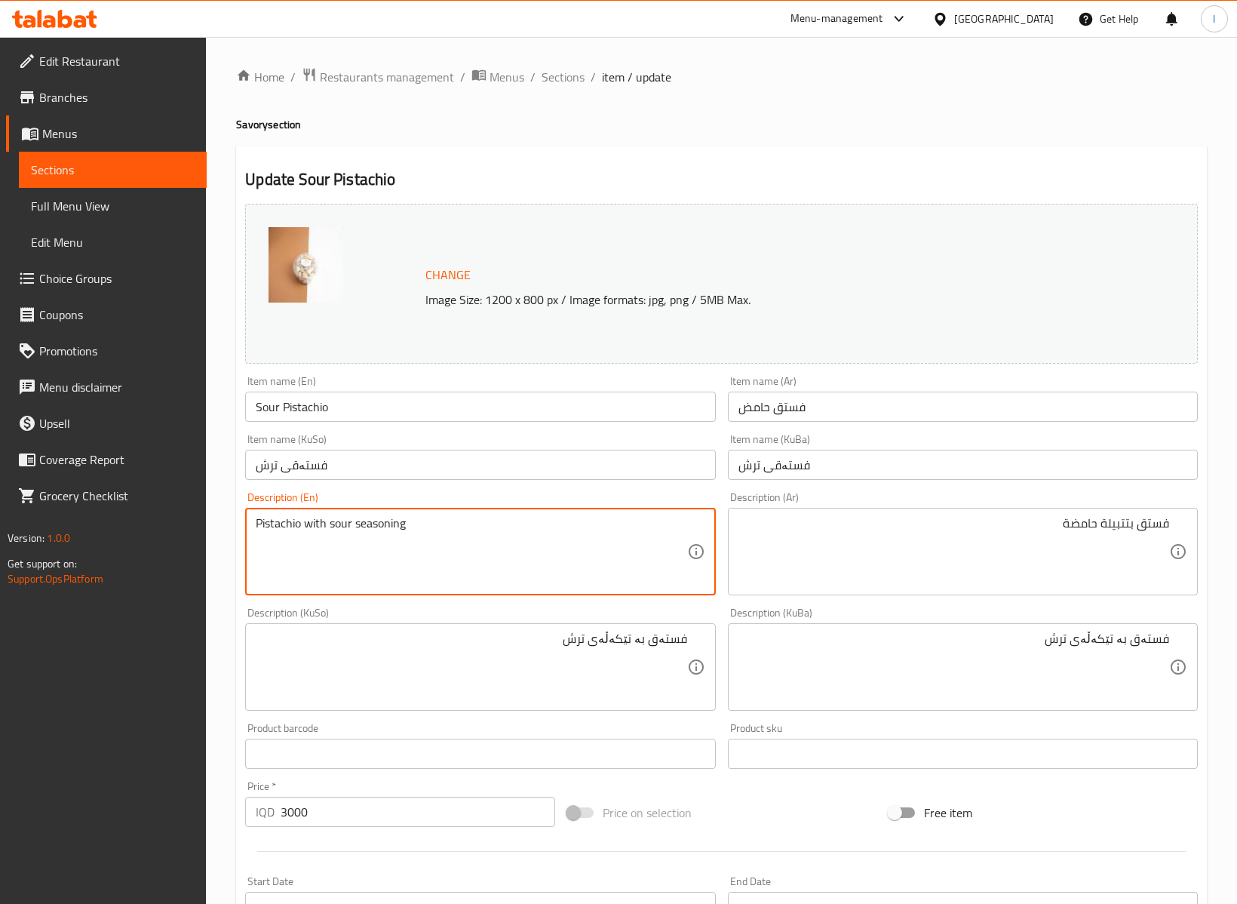
click at [433, 610] on div "Description (KuSo) فستەق بە تێکەڵەی ترش Description (KuSo)" at bounding box center [480, 658] width 470 height 103
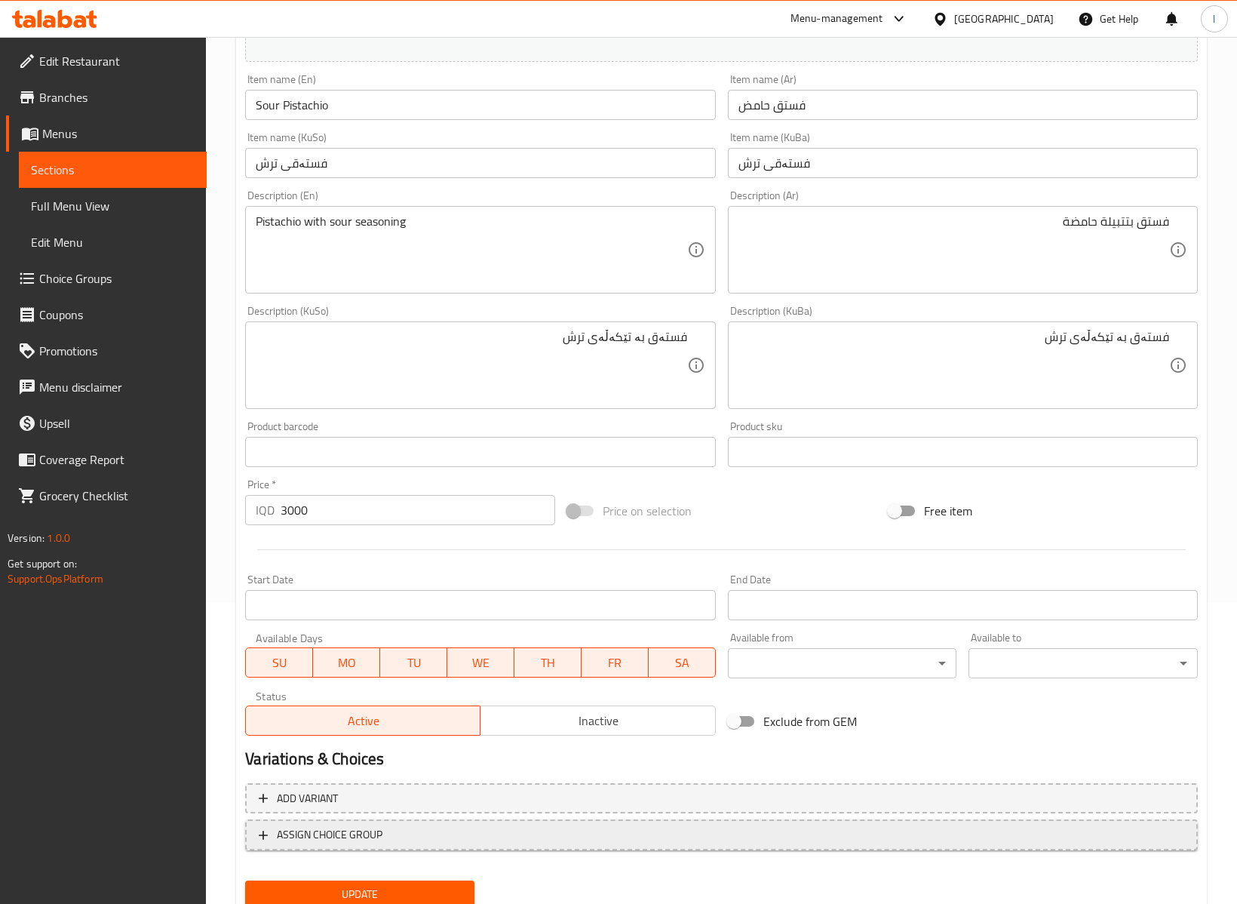
scroll to position [356, 0]
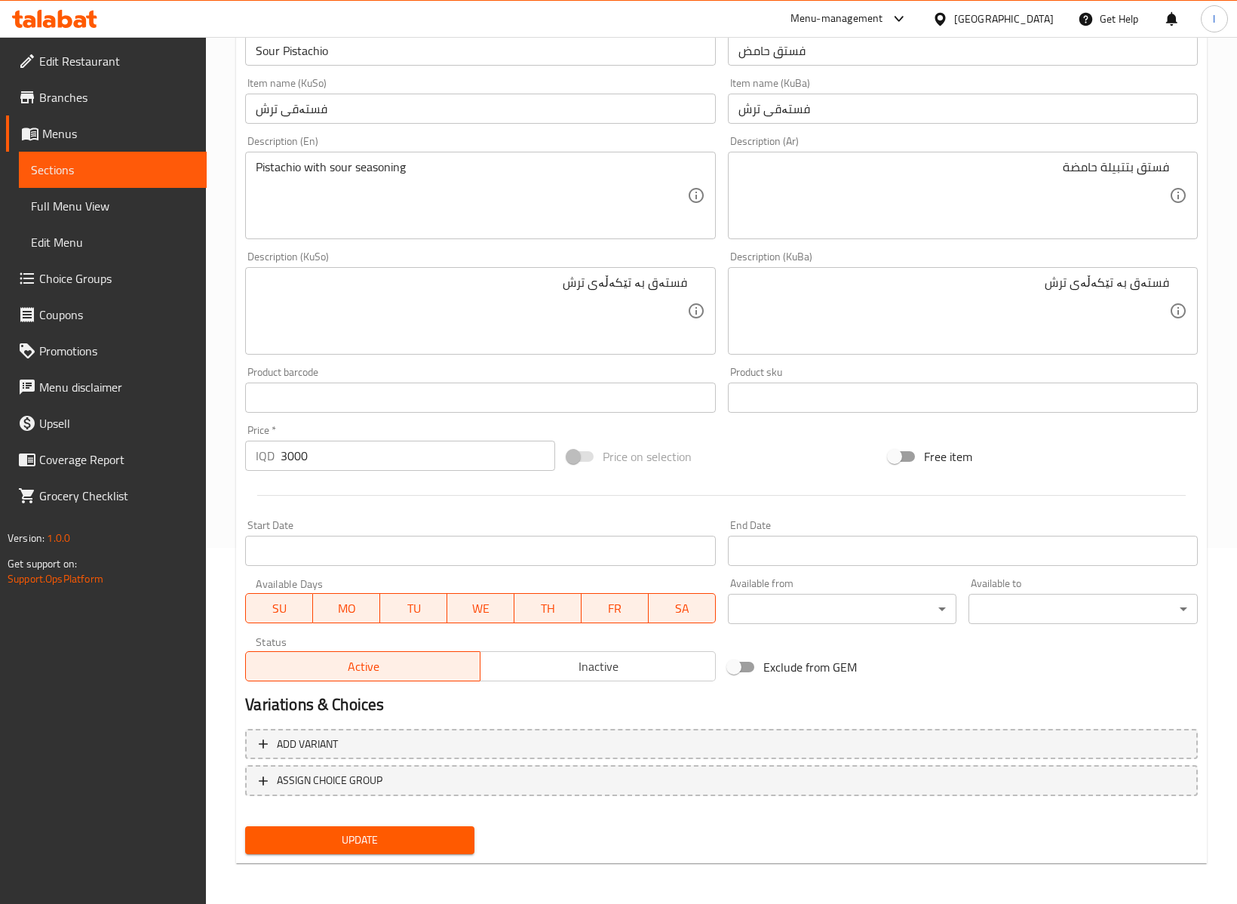
click at [404, 820] on div "Update" at bounding box center [359, 840] width 241 height 40
click at [408, 828] on button "Update" at bounding box center [359, 840] width 229 height 28
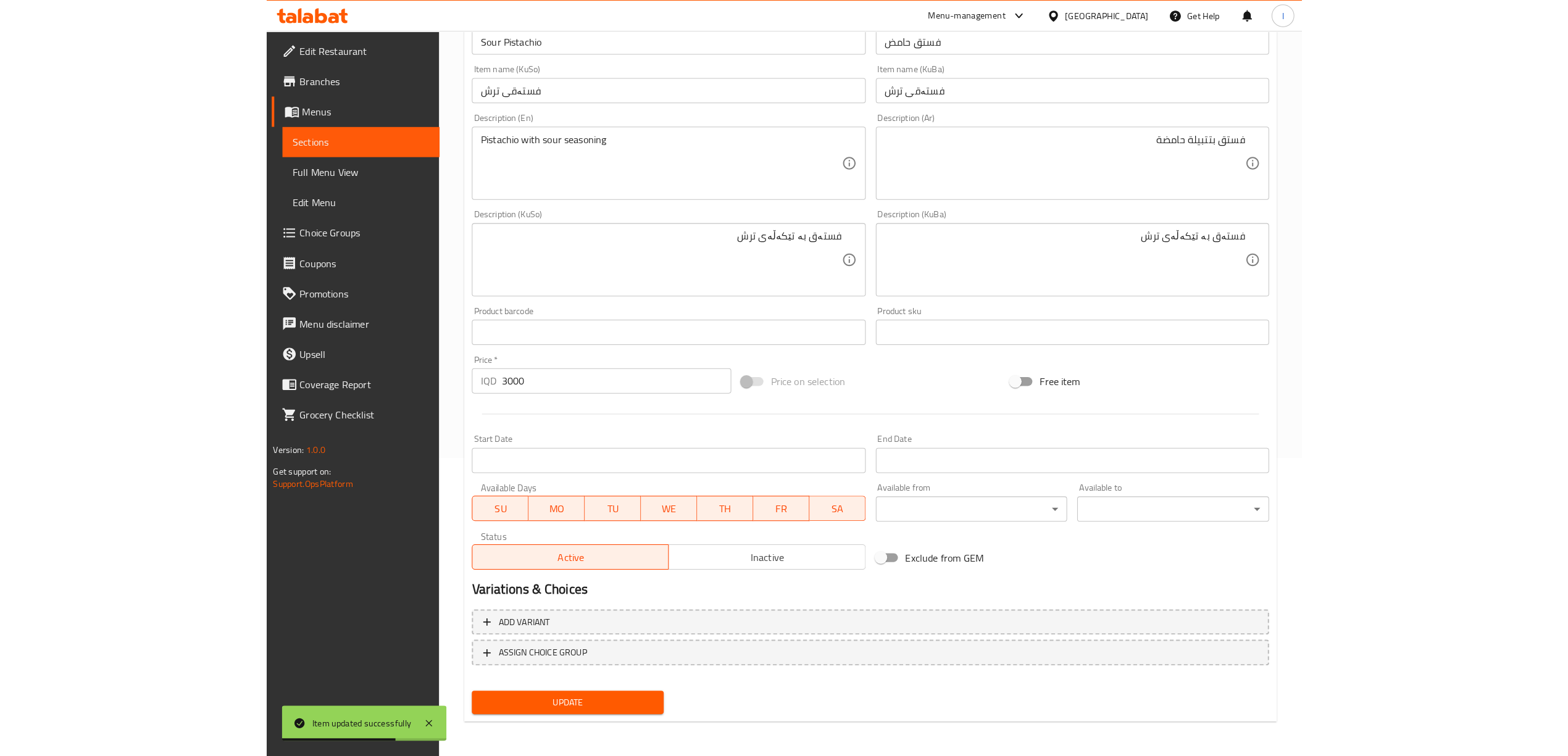
scroll to position [275, 0]
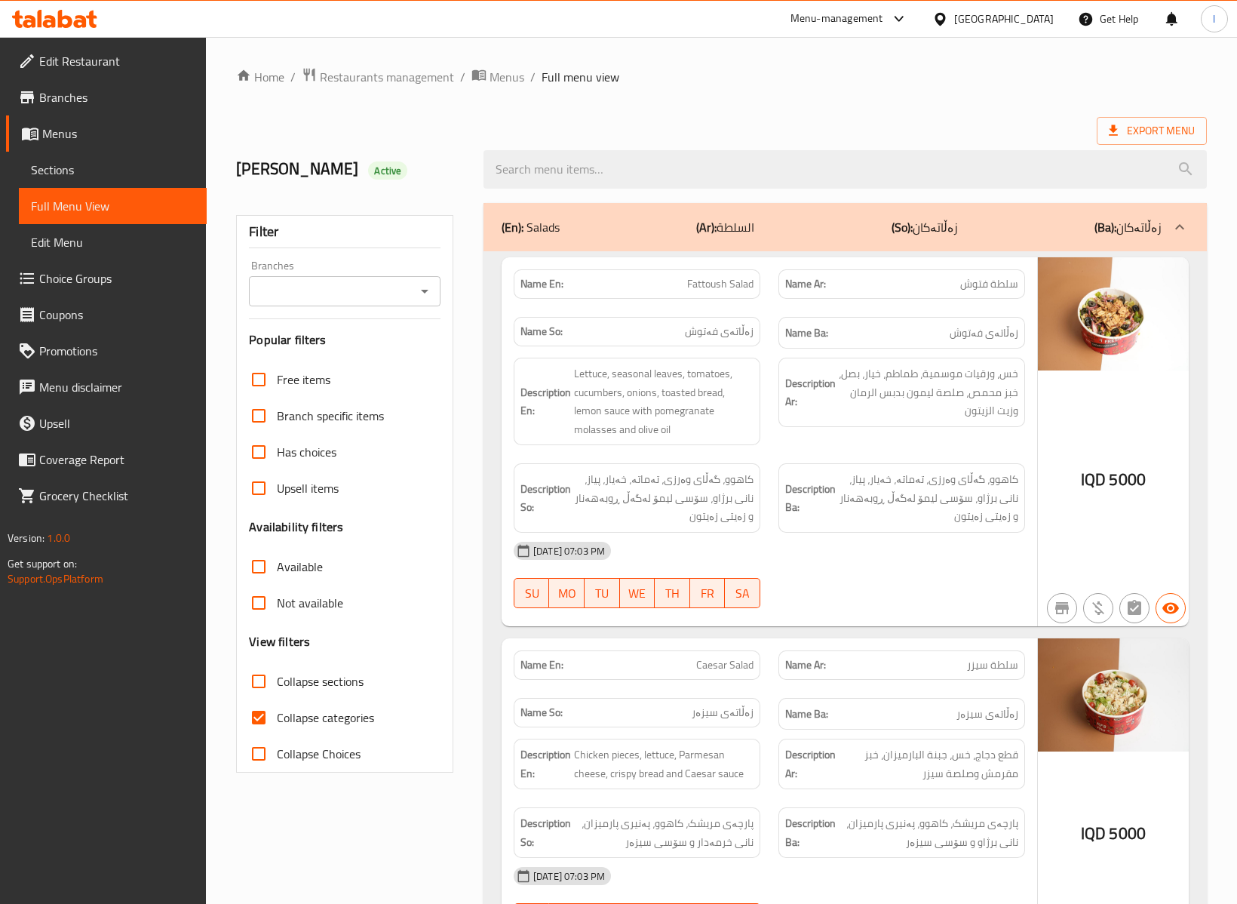
click at [370, 285] on input "Branches" at bounding box center [332, 291] width 158 height 21
click at [326, 353] on span "Dar Al muqbilat, Al-Qibla" at bounding box center [324, 358] width 127 height 18
type input "Dar Al muqbilat, Al-Qibla"
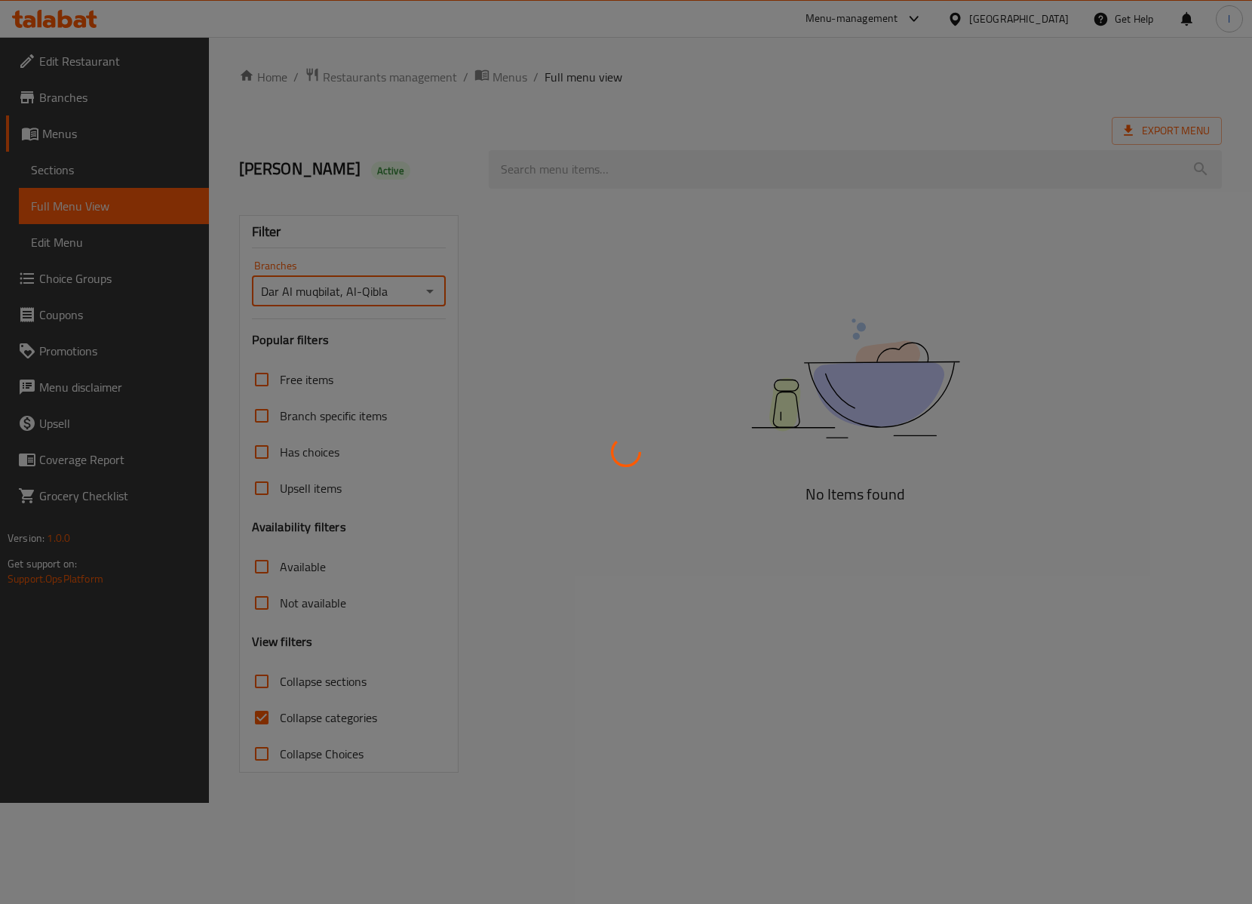
click at [282, 725] on div at bounding box center [626, 452] width 1252 height 904
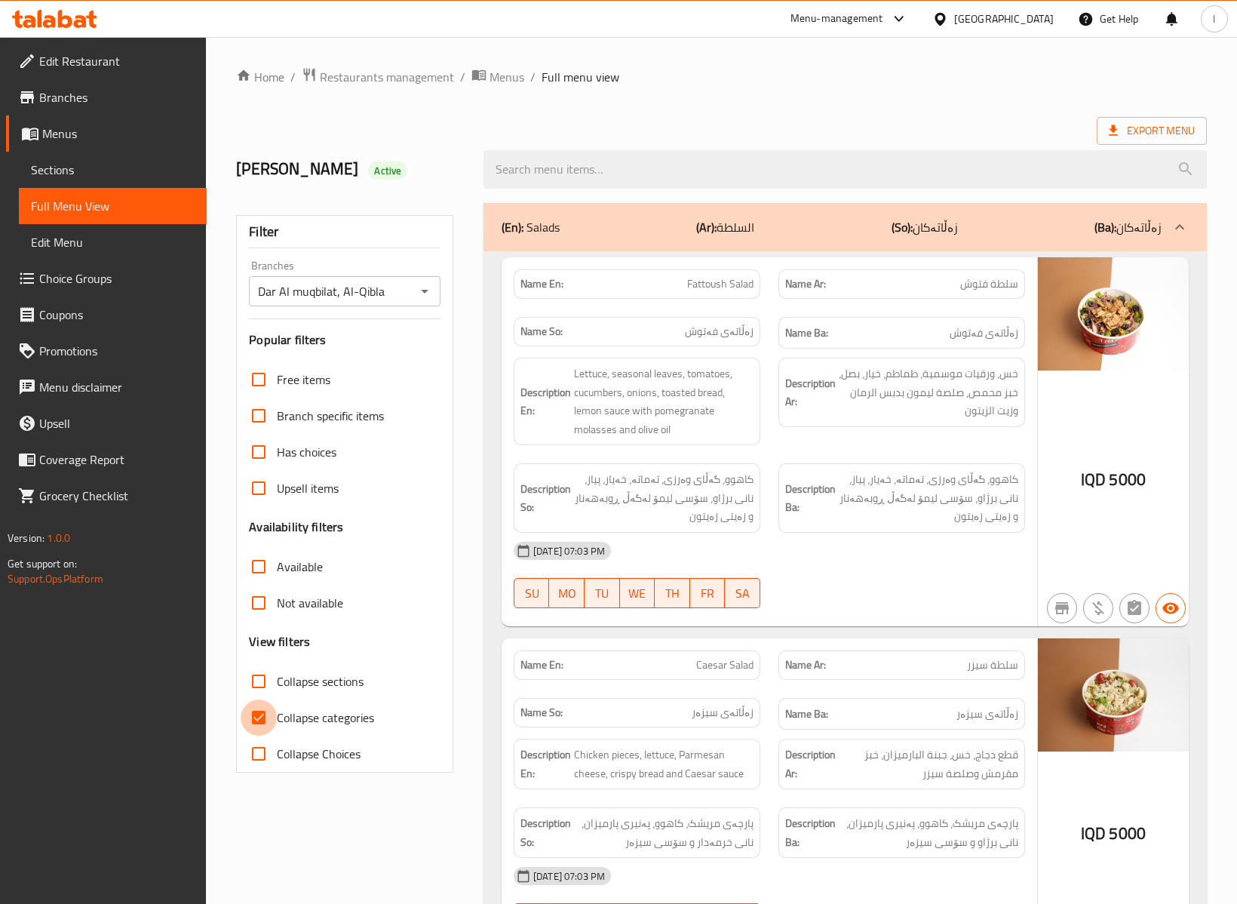
click at [270, 723] on input "Collapse categories" at bounding box center [259, 717] width 36 height 36
checkbox input "false"
click at [296, 674] on span "Collapse sections" at bounding box center [320, 681] width 87 height 18
click at [277, 674] on input "Collapse sections" at bounding box center [259, 681] width 36 height 36
checkbox input "true"
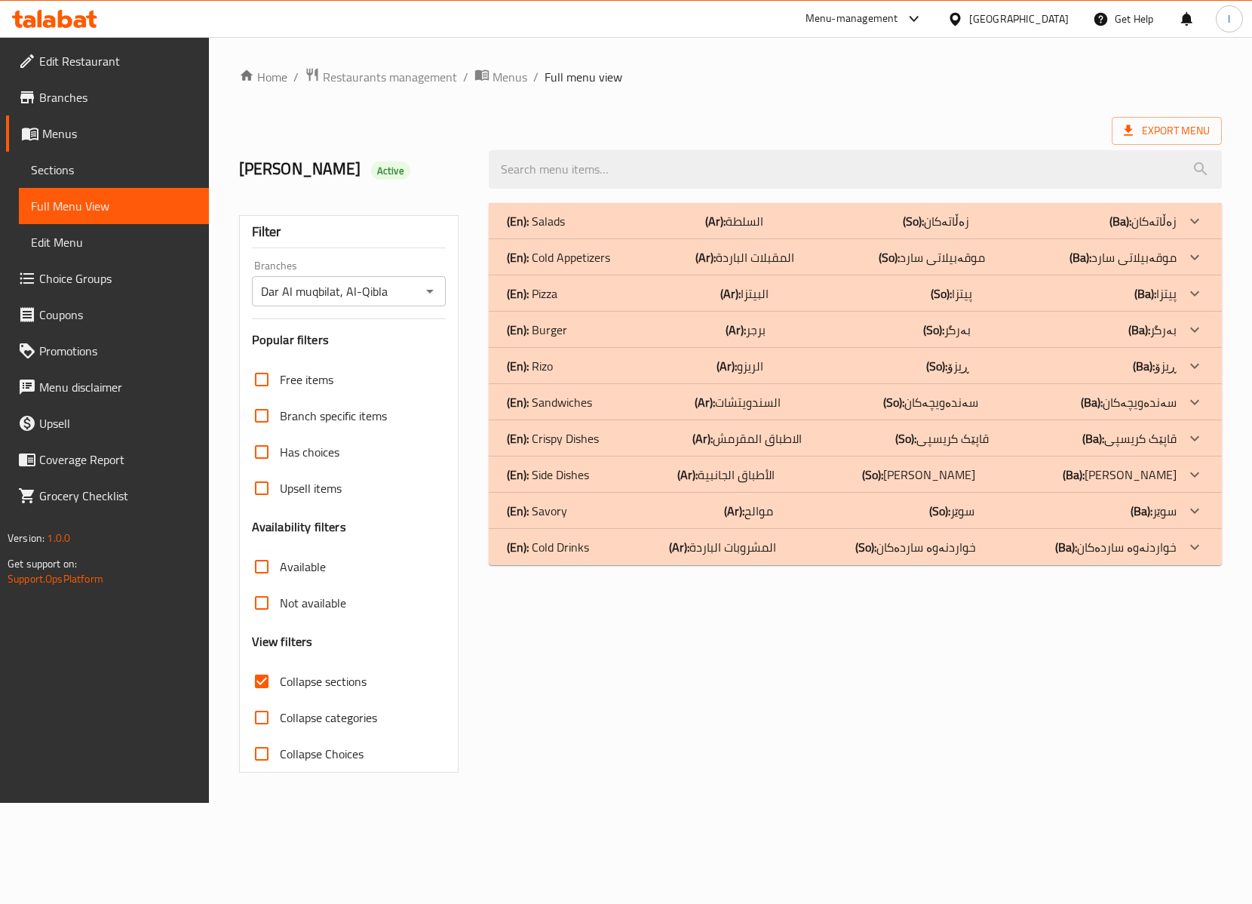
click at [567, 515] on div "(En): Savory (Ar): موالح (So): سوێر (Ba): سوێر" at bounding box center [841, 511] width 669 height 18
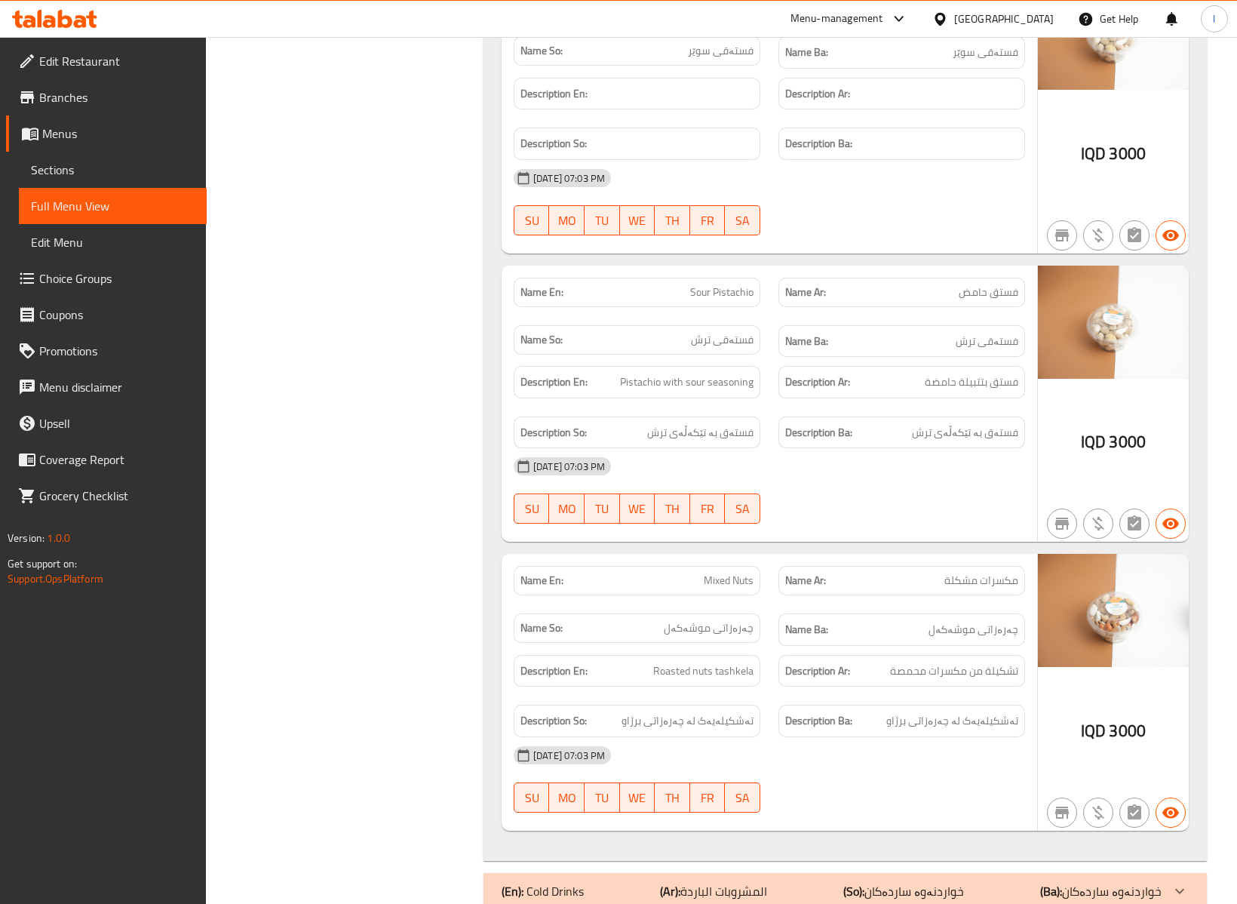
scroll to position [914, 0]
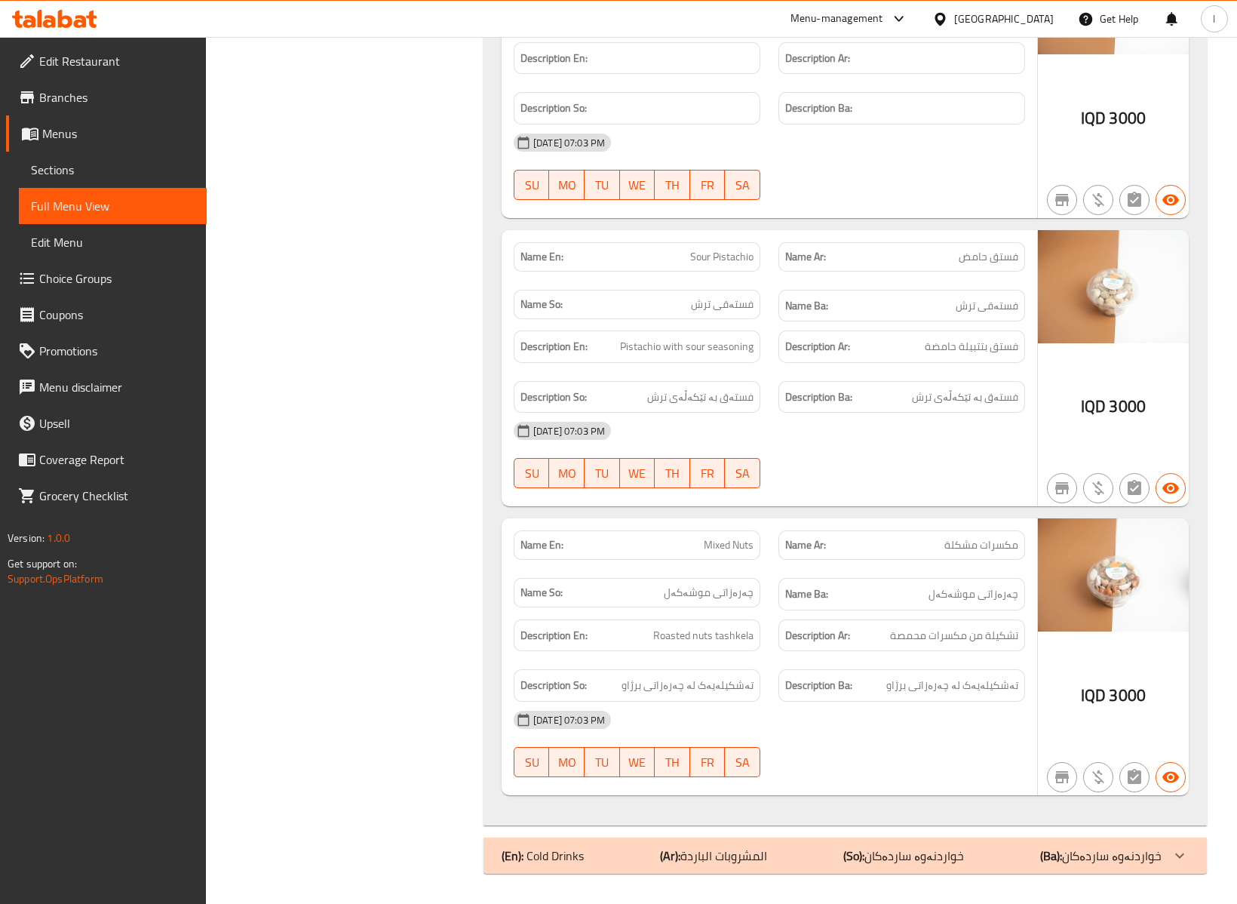
click at [840, 468] on div "[DATE] 07:03 PM SU MO TU WE TH FR SA" at bounding box center [770, 455] width 530 height 84
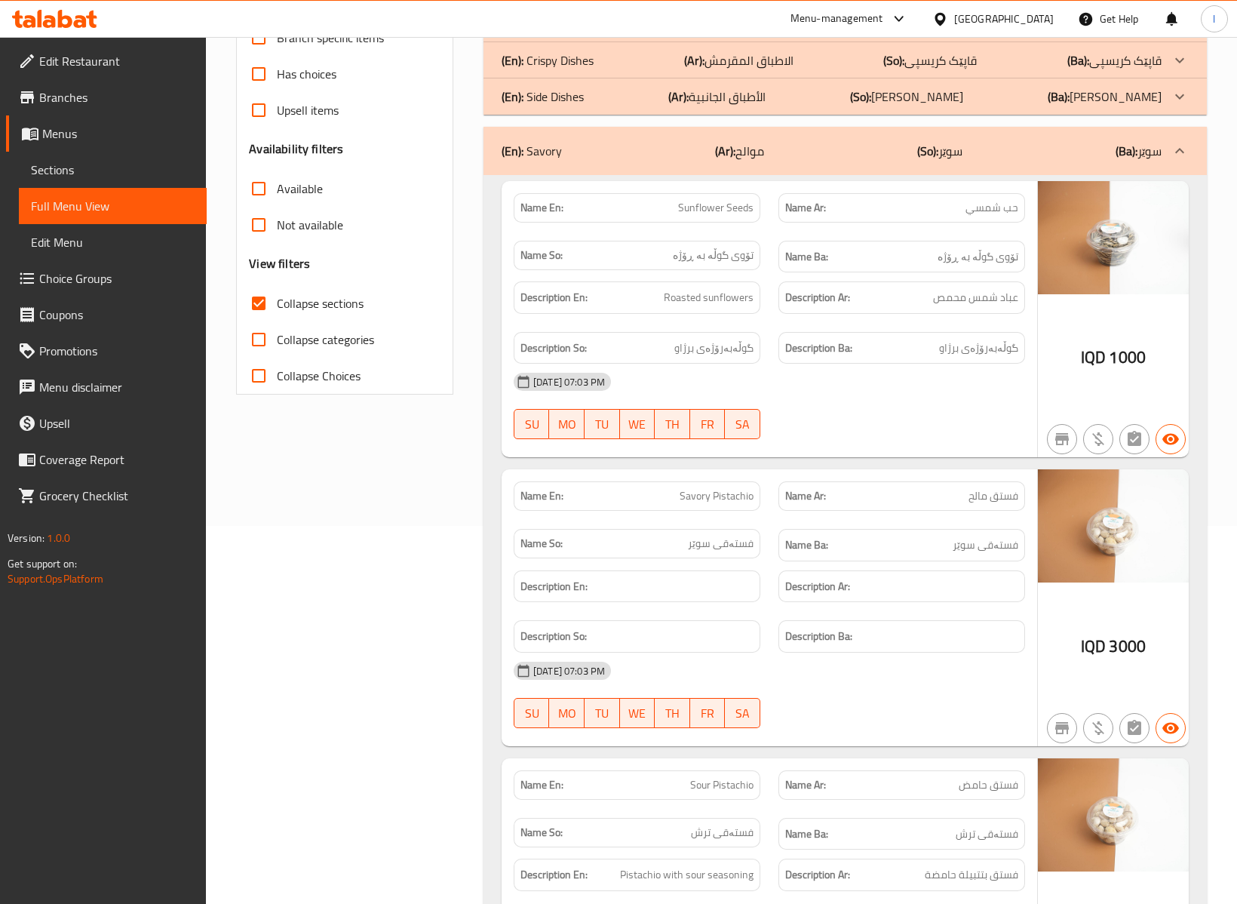
scroll to position [0, 0]
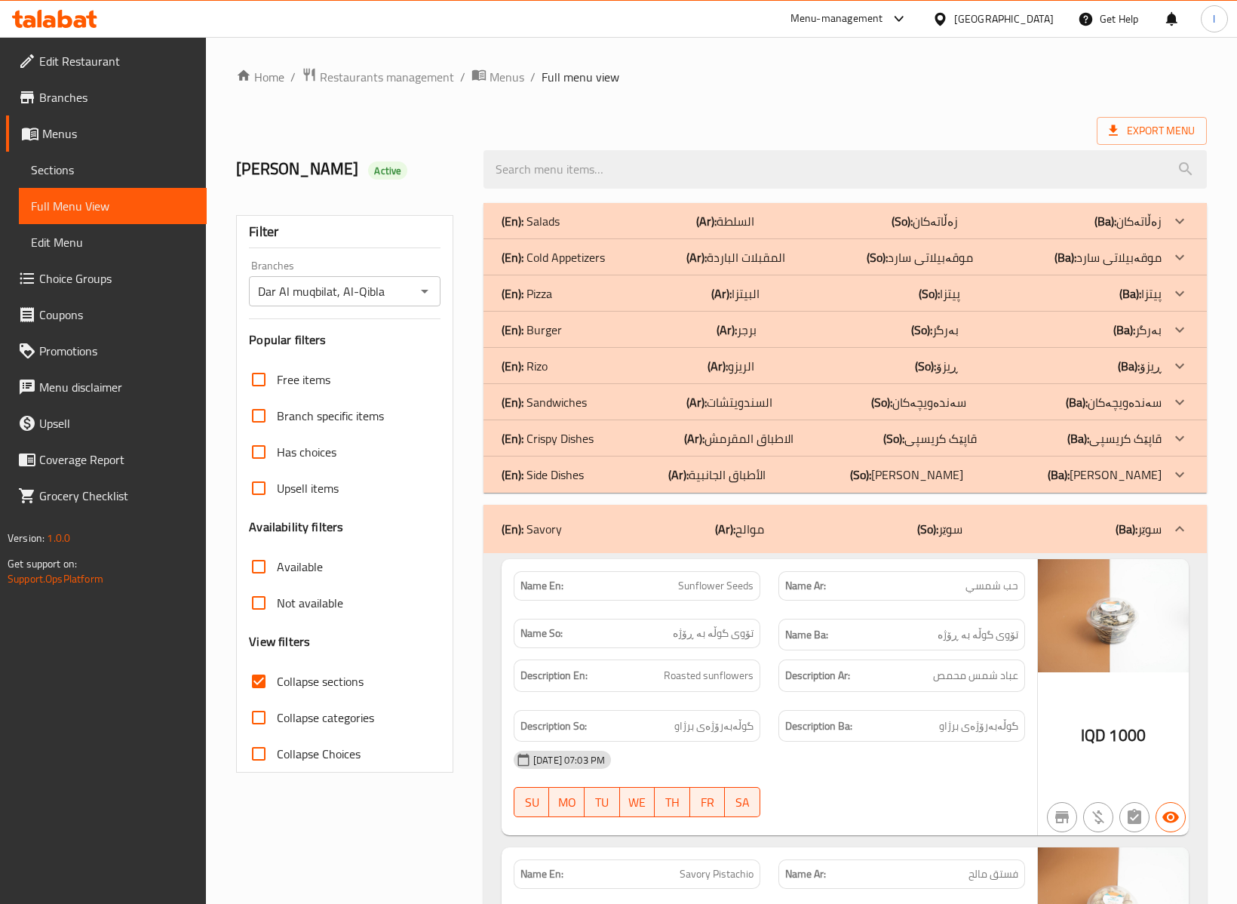
click at [908, 516] on div "(En): Savory (Ar): موالح (So): سوێر (Ba): سوێر" at bounding box center [845, 529] width 723 height 48
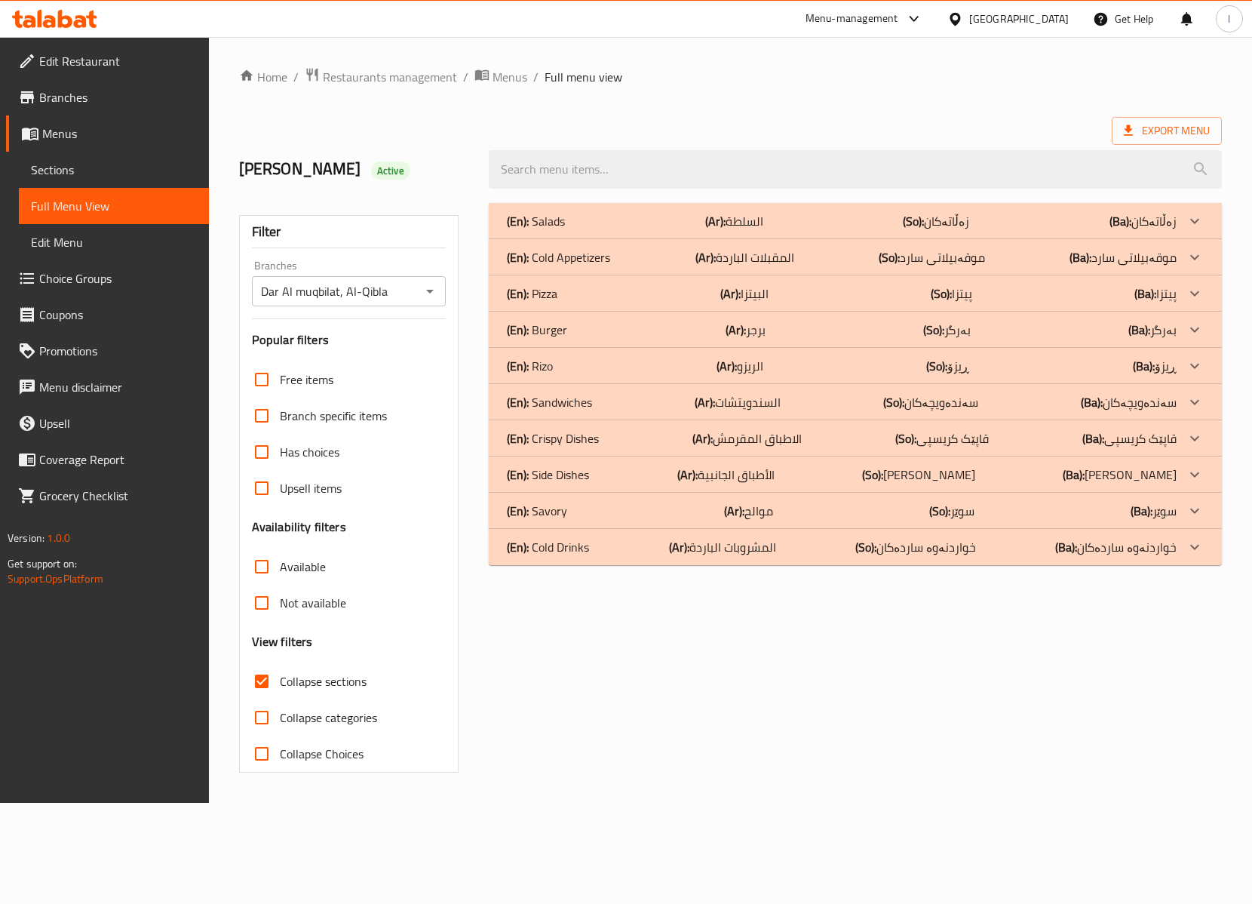
click at [674, 551] on b "(Ar):" at bounding box center [679, 547] width 20 height 23
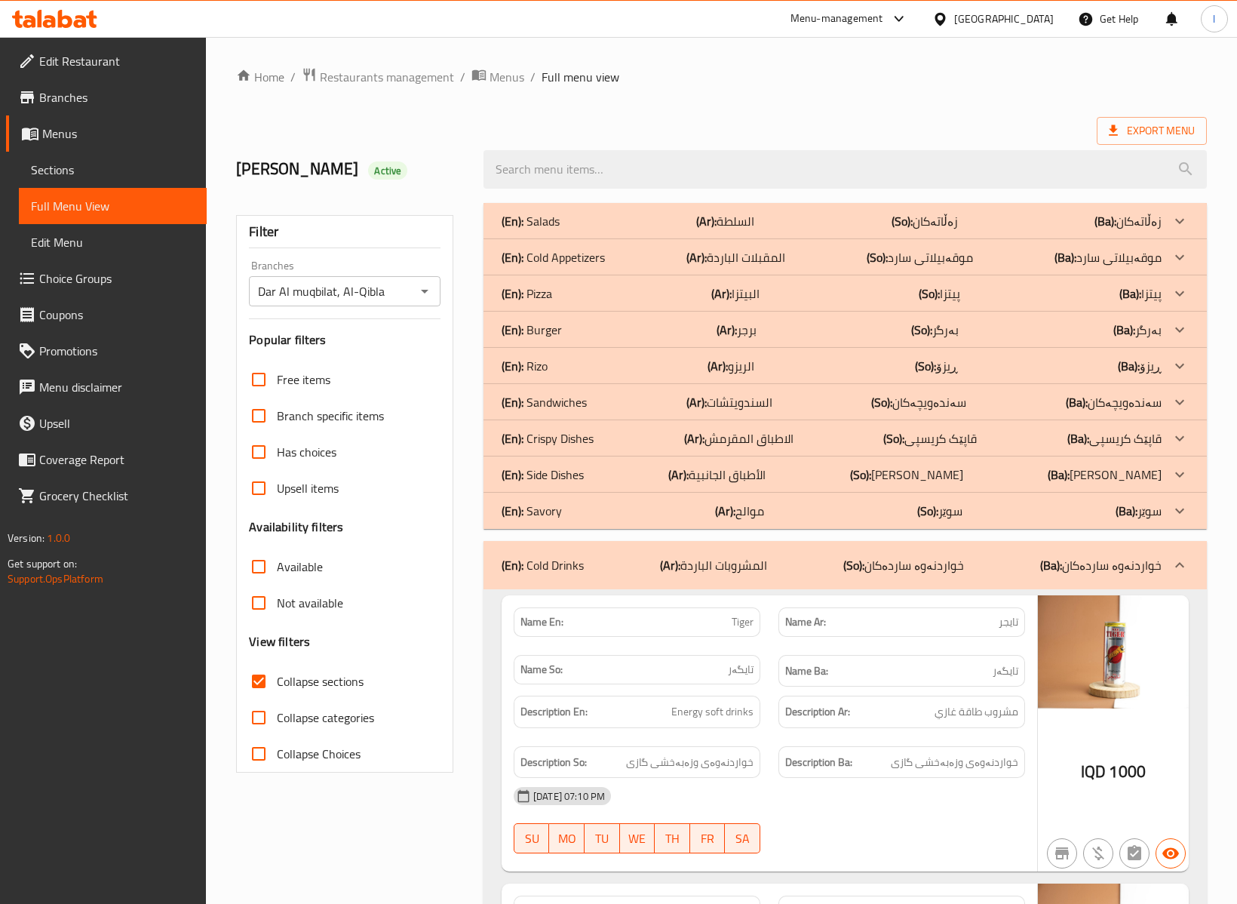
scroll to position [335, 0]
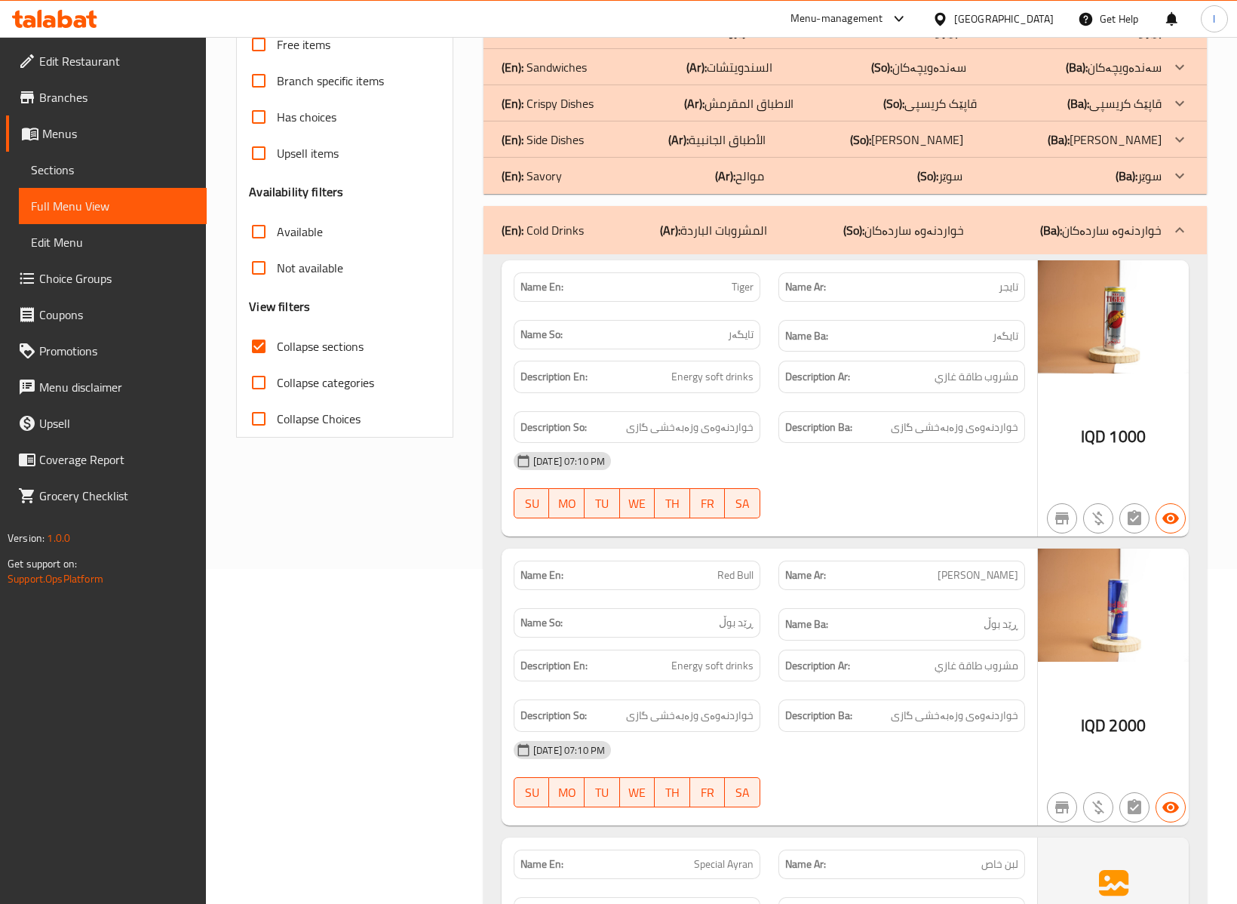
click at [407, 589] on div "Filter Branches Dar Al muqbilat, Al-Qibla Branches Popular filters Free items B…" at bounding box center [350, 795] width 247 height 1872
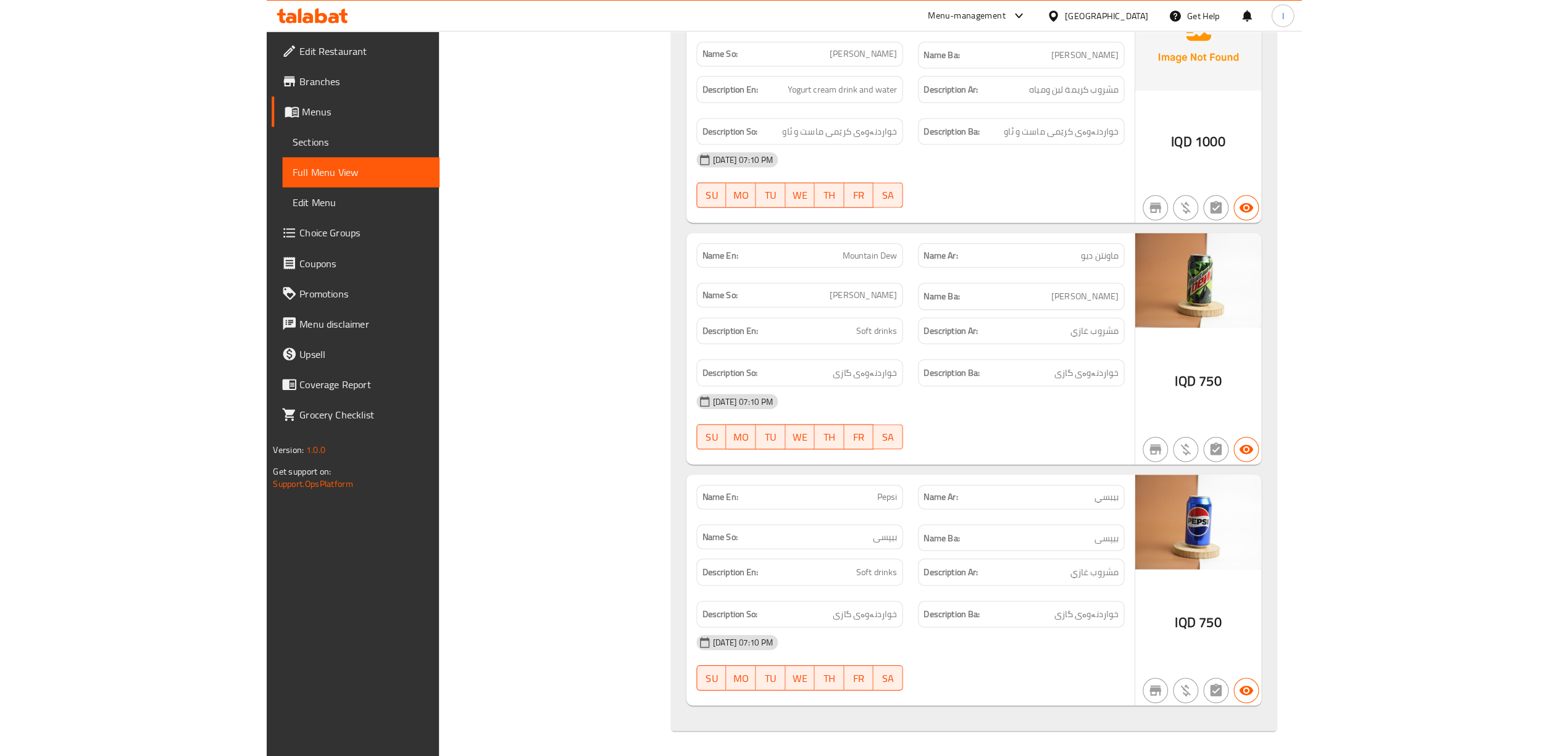
scroll to position [959, 0]
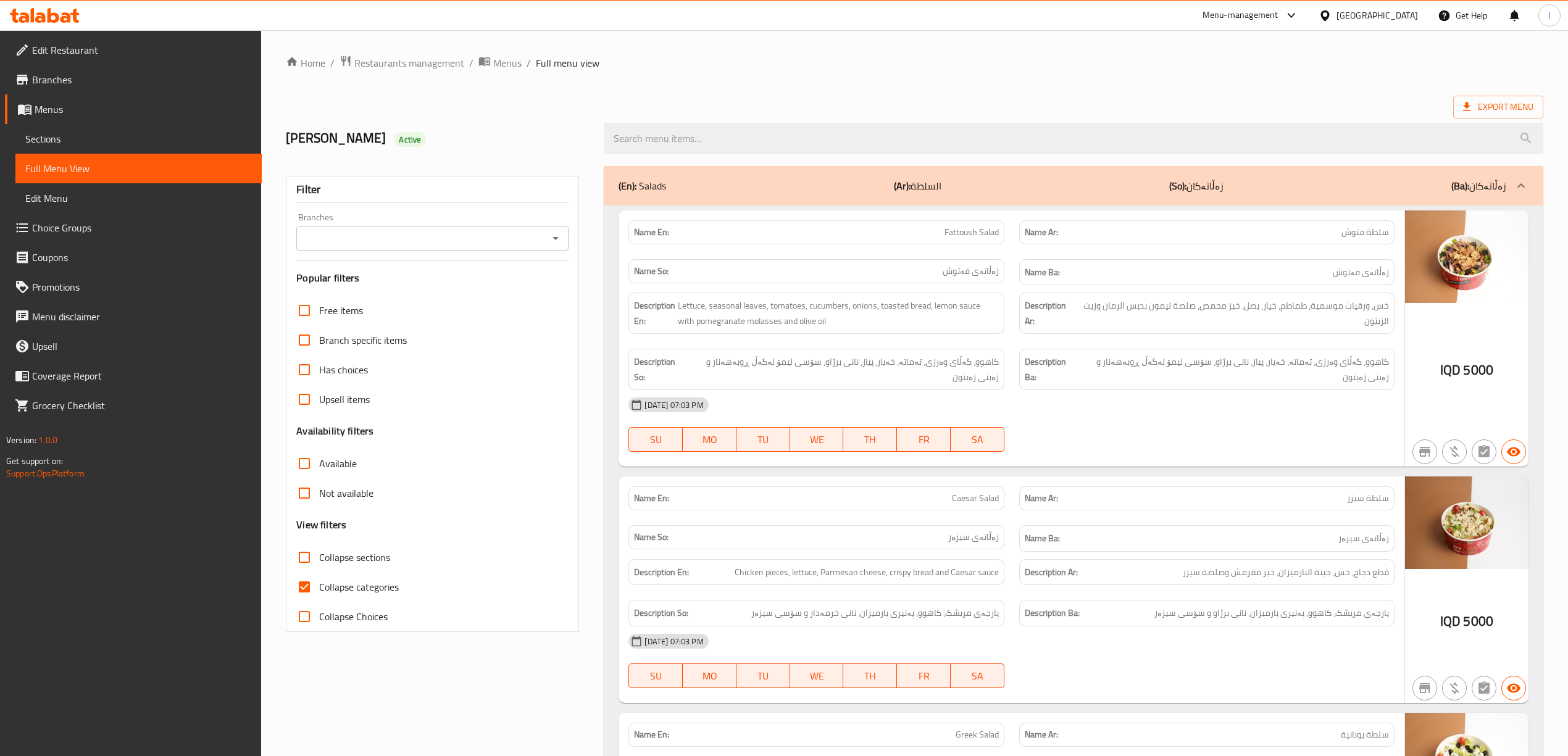
click at [529, 245] on input "Branches" at bounding box center [422, 238] width 245 height 17
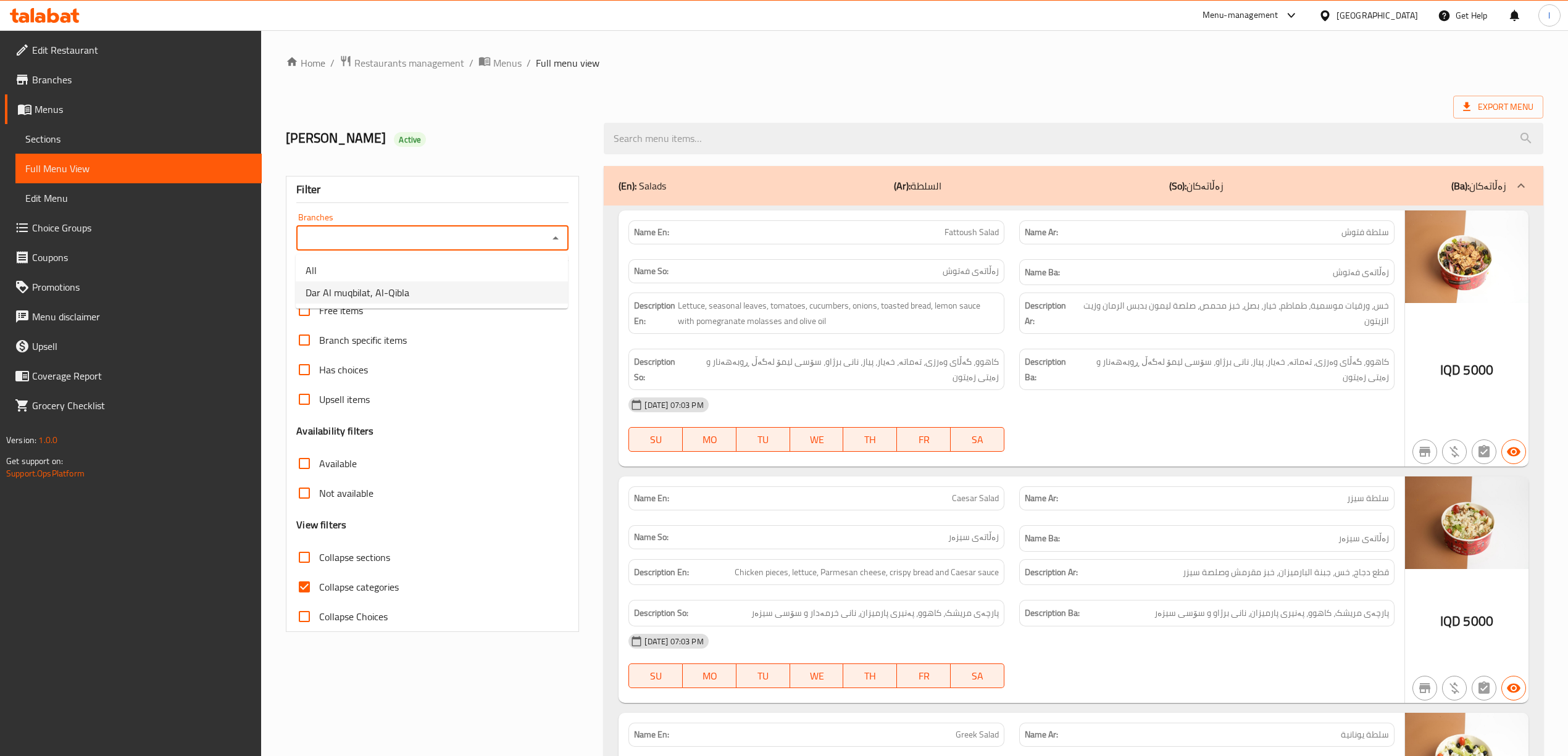
click at [490, 295] on li "Dar Al muqbilat, Al-Qibla" at bounding box center [431, 292] width 273 height 22
type input "Dar Al muqbilat, Al-Qibla"
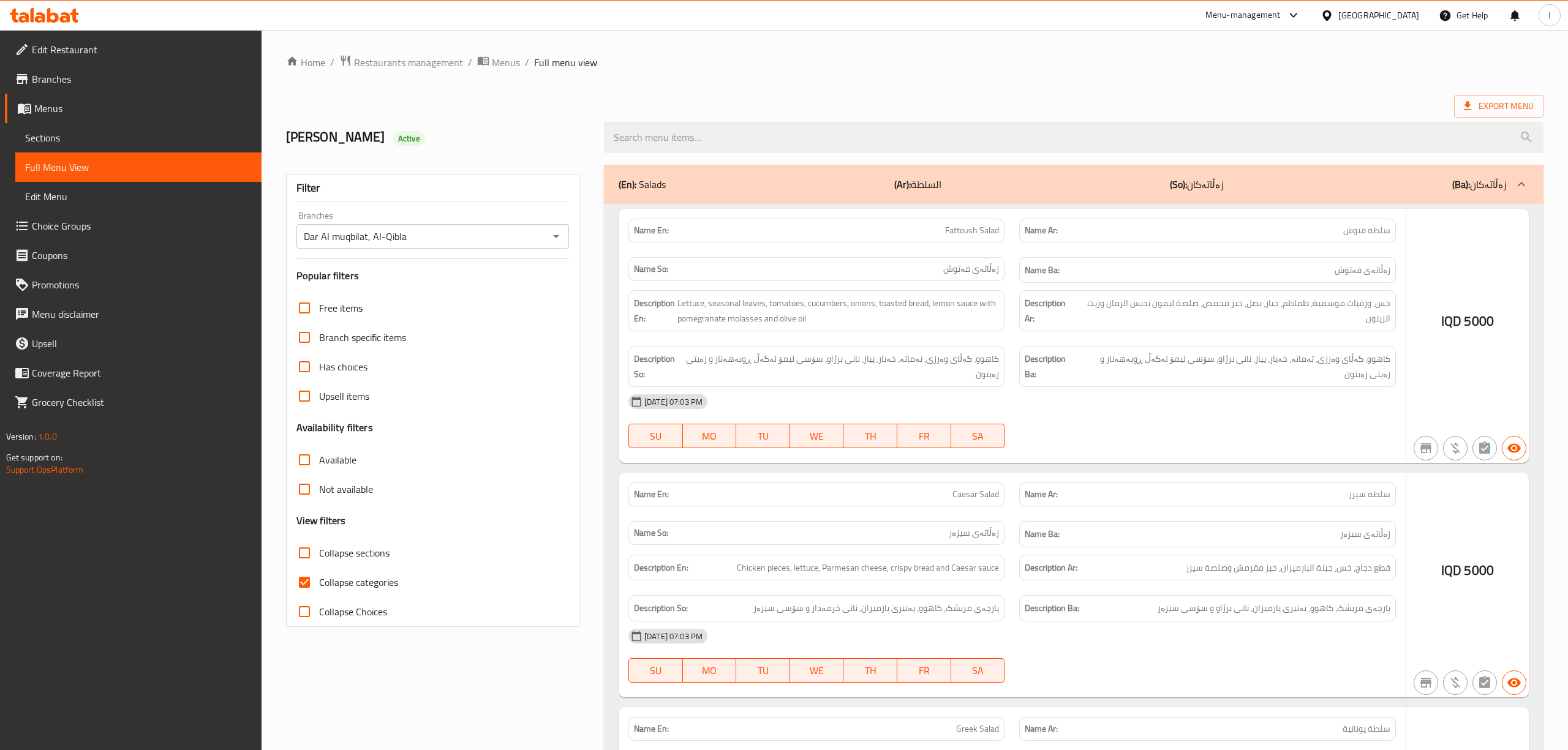
click at [347, 520] on div at bounding box center [784, 375] width 1568 height 750
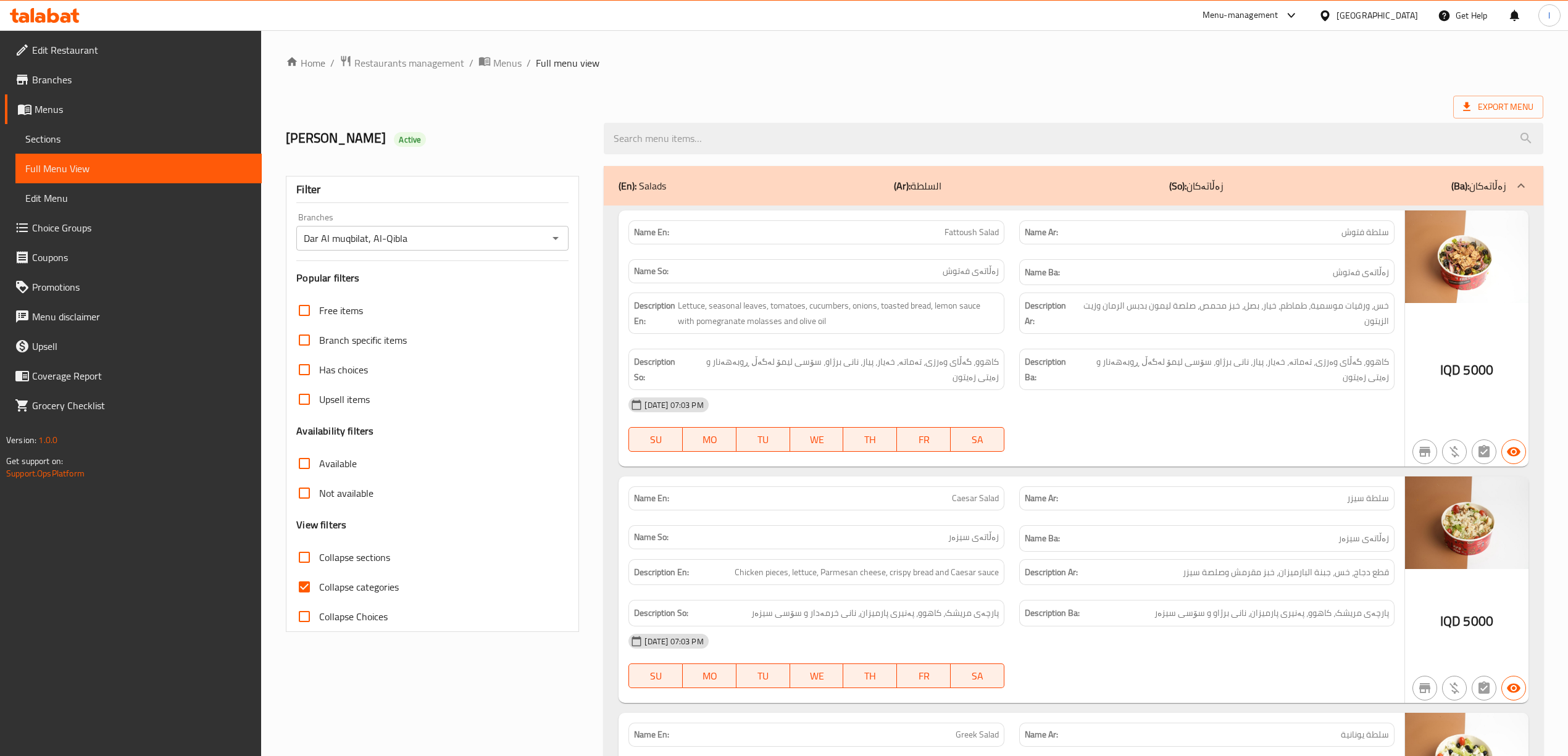
click at [330, 590] on span "Collapse categories" at bounding box center [358, 587] width 79 height 15
click at [319, 590] on input "Collapse categories" at bounding box center [304, 587] width 29 height 29
checkbox input "false"
click at [986, 408] on div "[DATE] 07:03 PM" at bounding box center [1012, 405] width 781 height 29
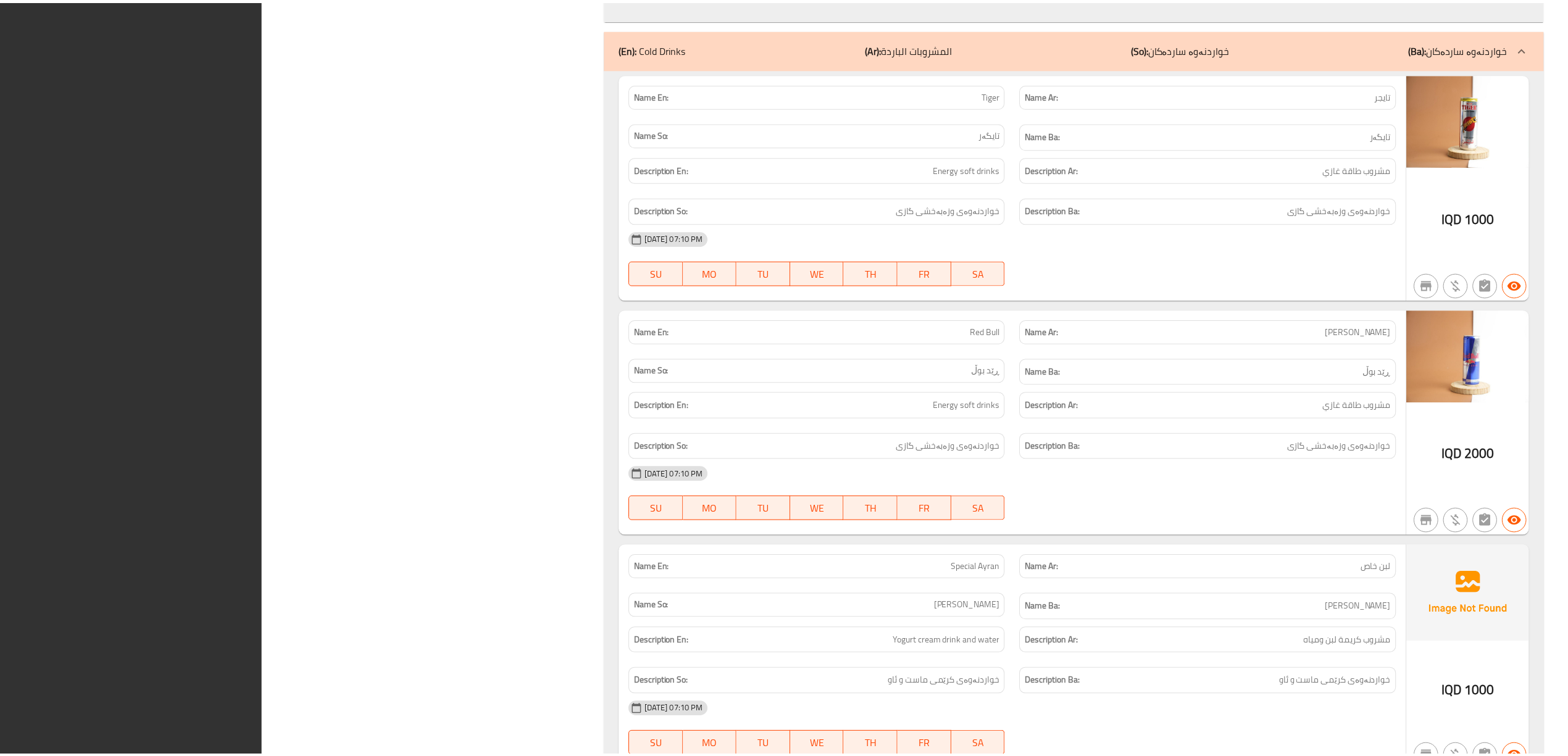
scroll to position [10715, 0]
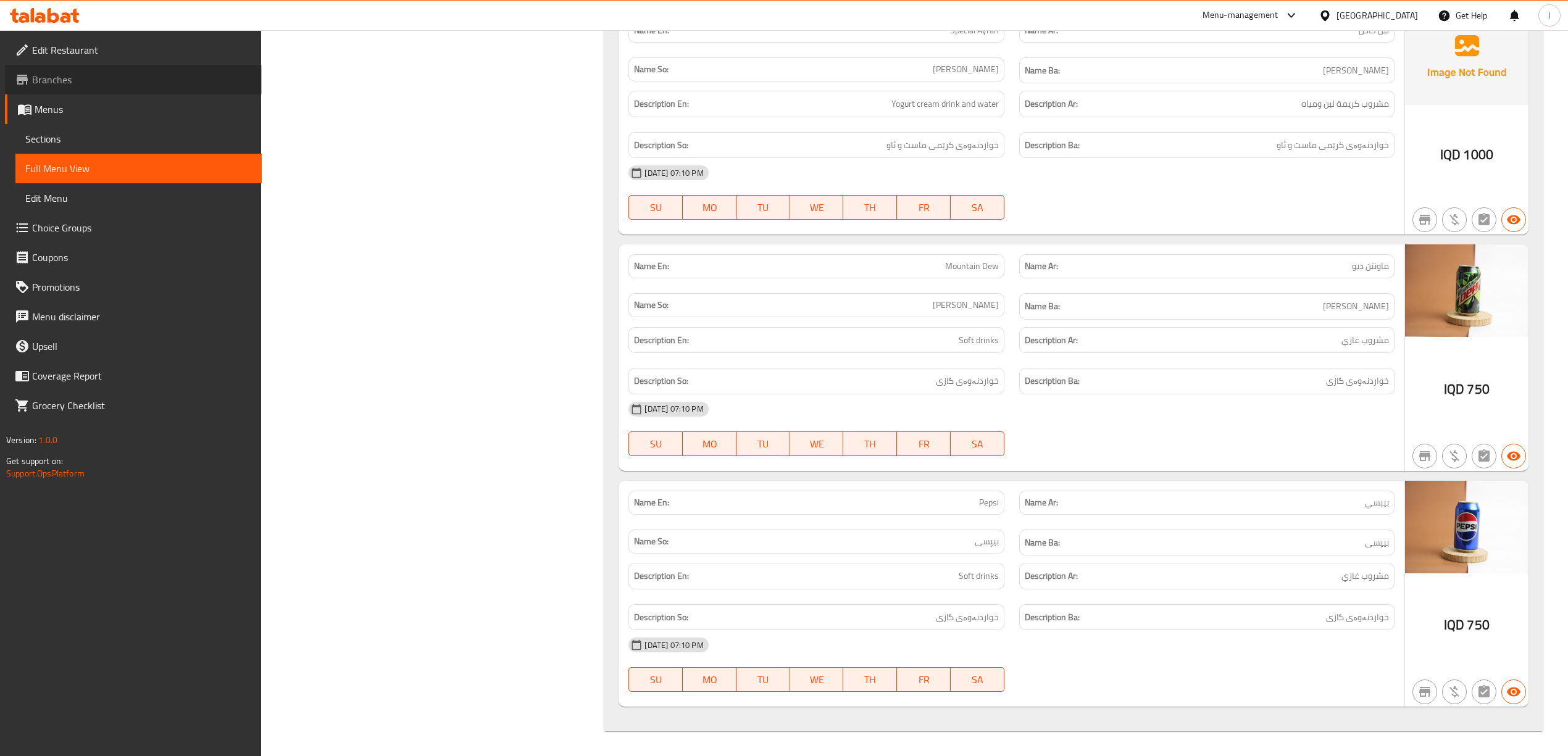
click at [84, 82] on span "Branches" at bounding box center [142, 79] width 220 height 15
